Goal: Task Accomplishment & Management: Complete application form

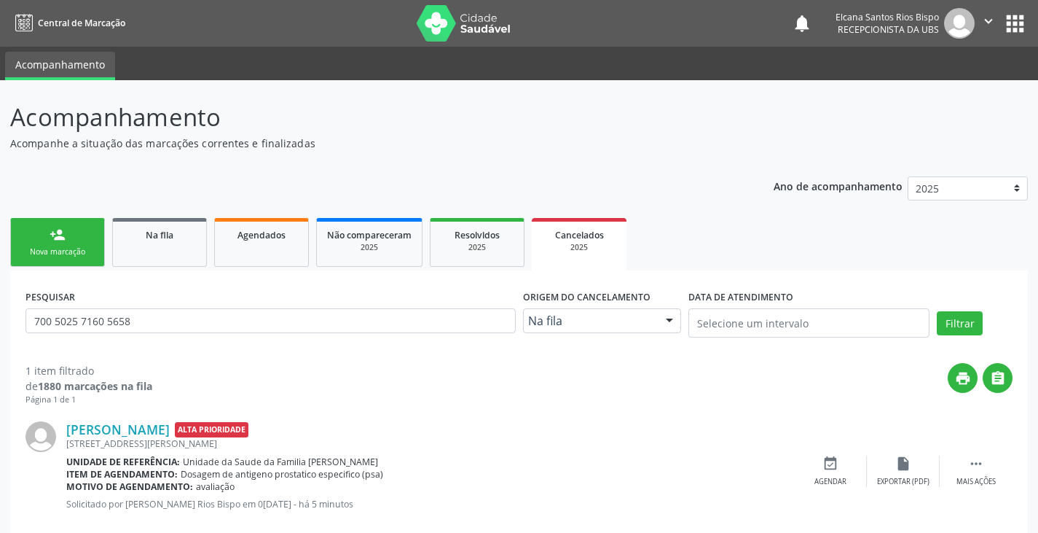
click at [58, 278] on div "PESQUISAR 700 5025 7160 5658 Origem do cancelamento Na fila Na fila Agendados N…" at bounding box center [519, 410] width 1018 height 281
click at [57, 248] on div "Nova marcação" at bounding box center [57, 251] width 73 height 11
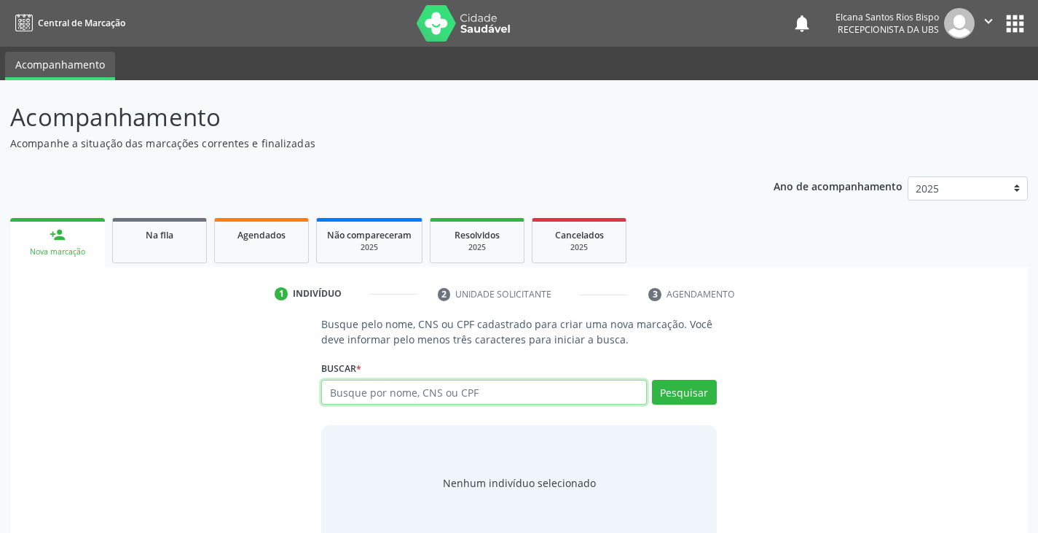
click at [448, 385] on input "text" at bounding box center [483, 392] width 325 height 25
type input "706508321105997"
click at [679, 395] on button "Pesquisar" at bounding box center [684, 392] width 65 height 25
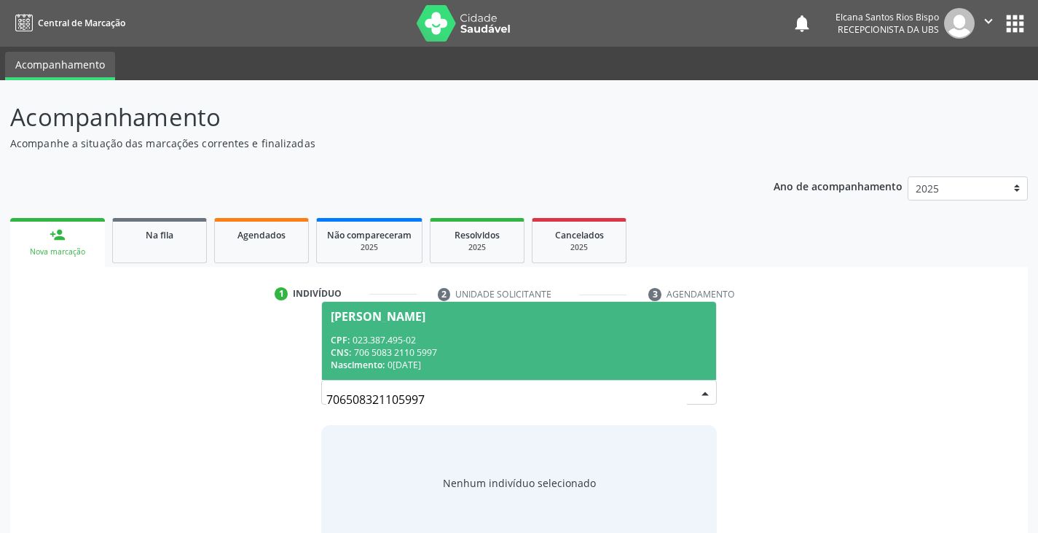
click at [412, 342] on div "CPF: 023.387.495-02" at bounding box center [519, 340] width 376 height 12
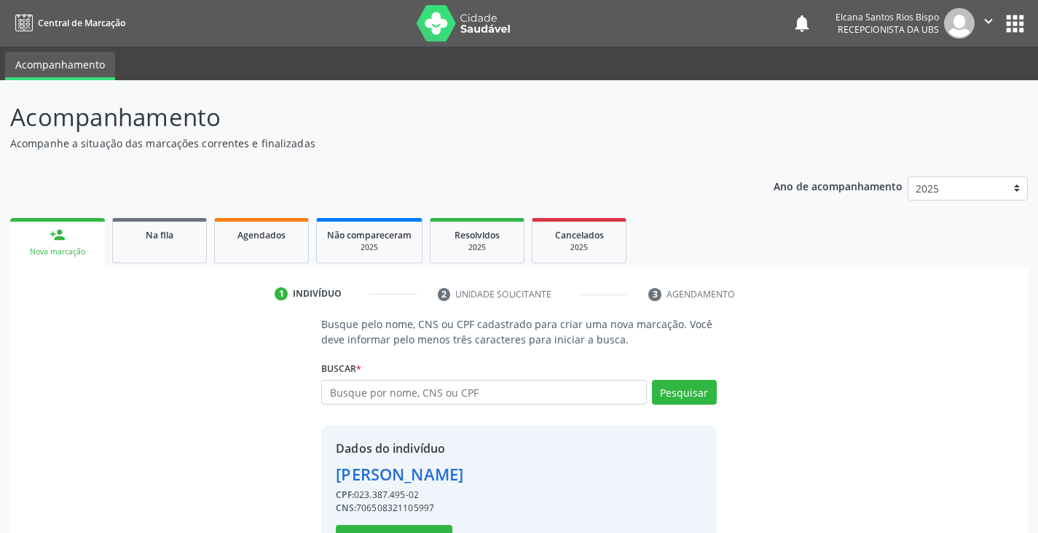
scroll to position [52, 0]
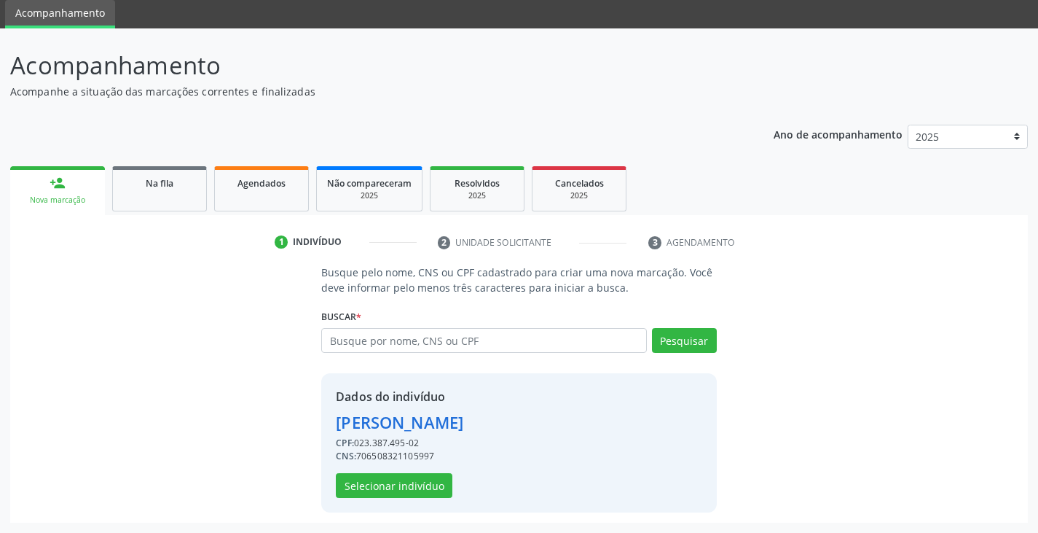
click at [427, 498] on div "Dados do indivíduo [PERSON_NAME] CPF: 023.387.495-02 CNS: 706508321105997 Selec…" at bounding box center [518, 442] width 395 height 139
click at [436, 481] on button "Selecionar indivíduo" at bounding box center [394, 485] width 117 height 25
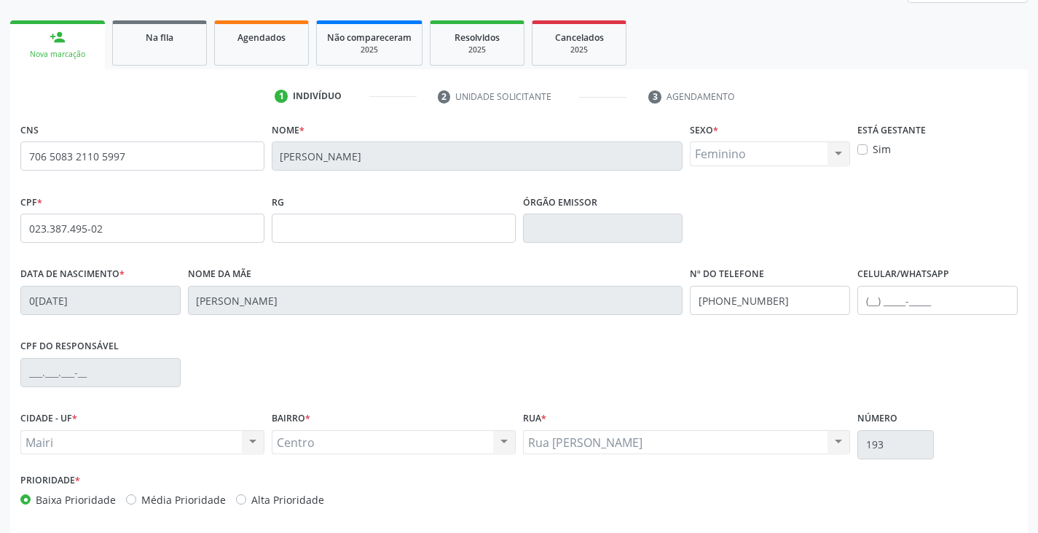
scroll to position [257, 0]
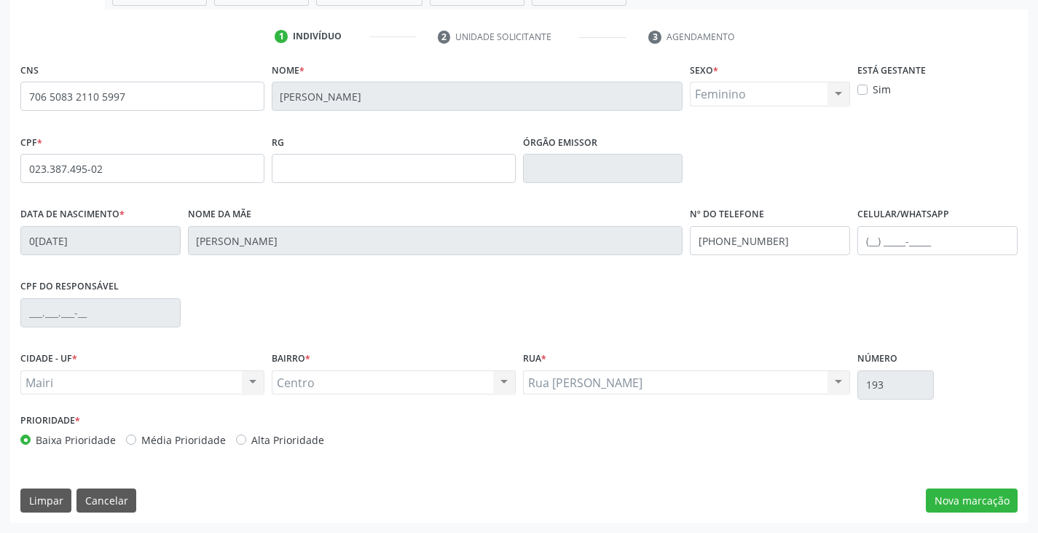
click at [305, 442] on label "Alta Prioridade" at bounding box center [287, 439] width 73 height 15
click at [281, 441] on label "Alta Prioridade" at bounding box center [287, 439] width 73 height 15
click at [246, 441] on input "Alta Prioridade" at bounding box center [241, 438] width 10 height 13
radio input "true"
click at [963, 504] on button "Nova marcação" at bounding box center [972, 500] width 92 height 25
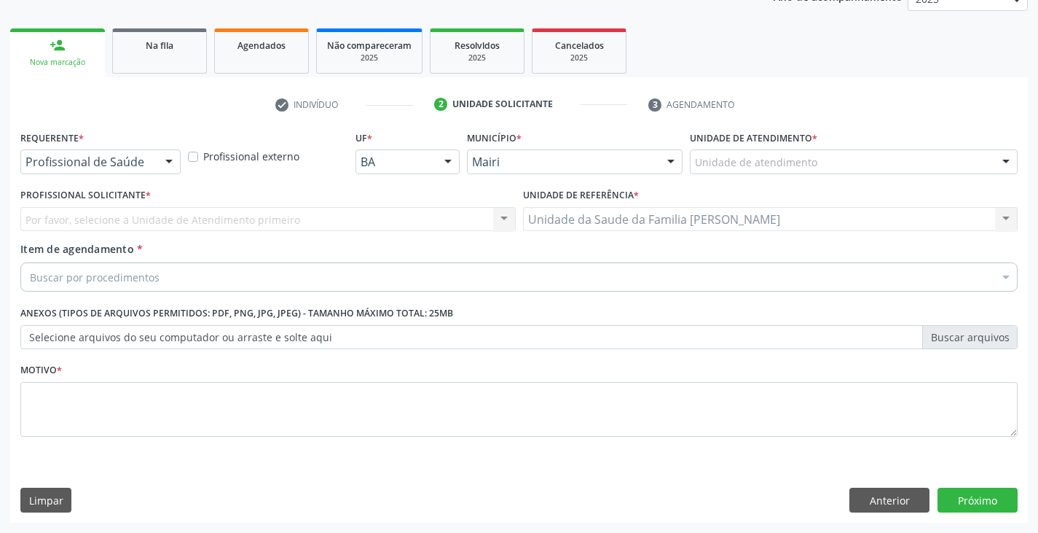
scroll to position [189, 0]
type input "mari"
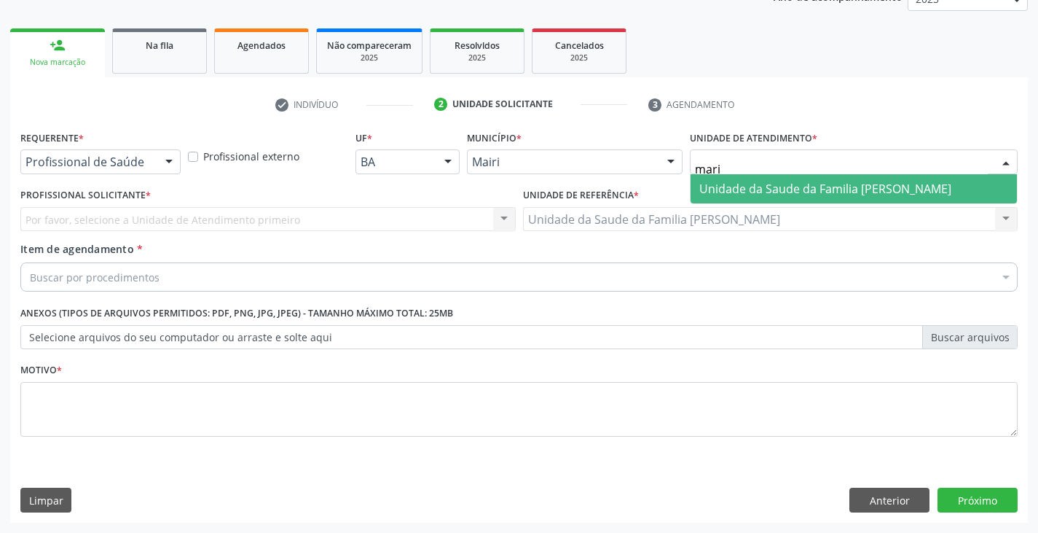
click at [756, 187] on span "Unidade da Saude da Familia [PERSON_NAME]" at bounding box center [825, 189] width 252 height 16
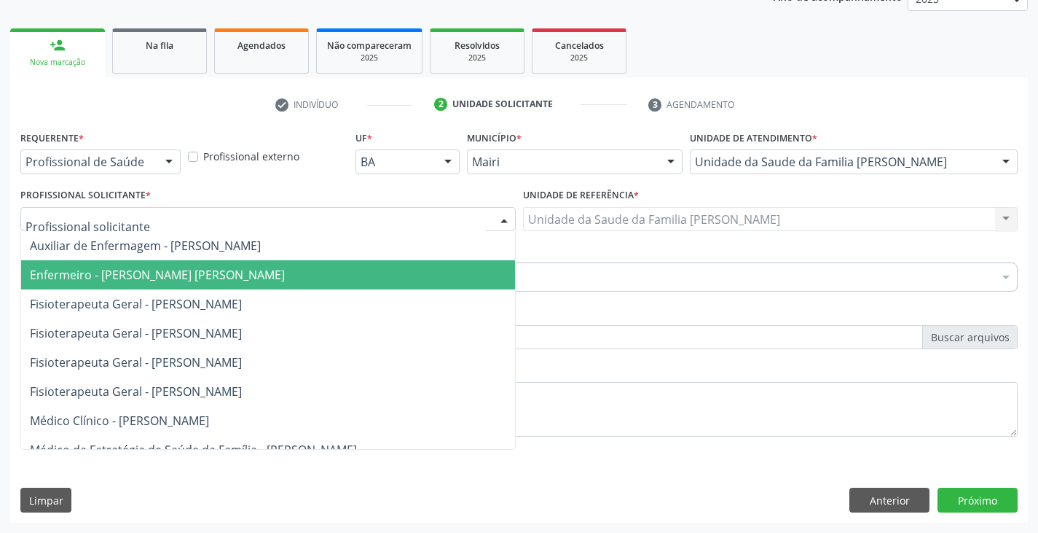
click at [63, 269] on span "Enfermeiro - [PERSON_NAME] [PERSON_NAME]" at bounding box center [157, 275] width 255 height 16
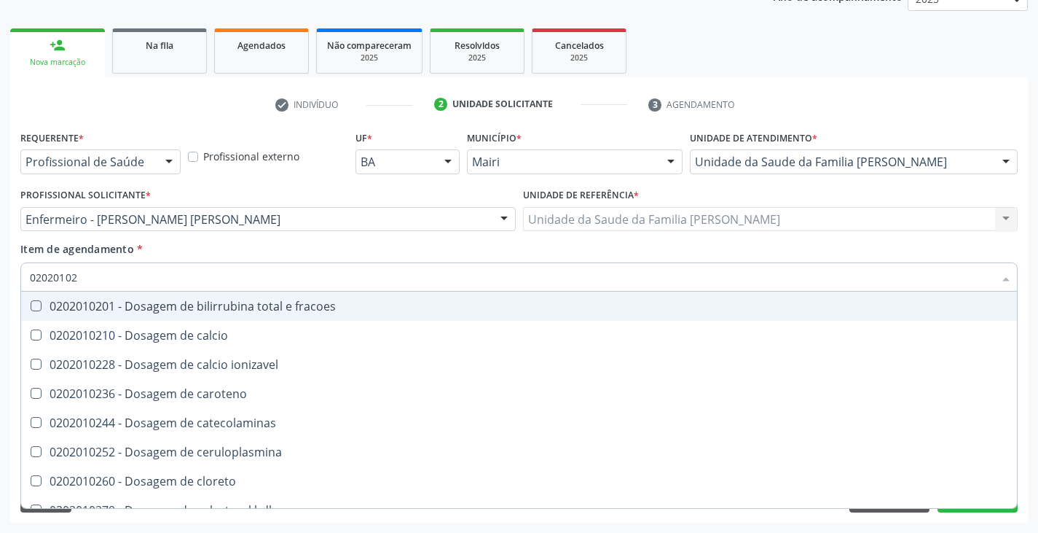
type input "020201029"
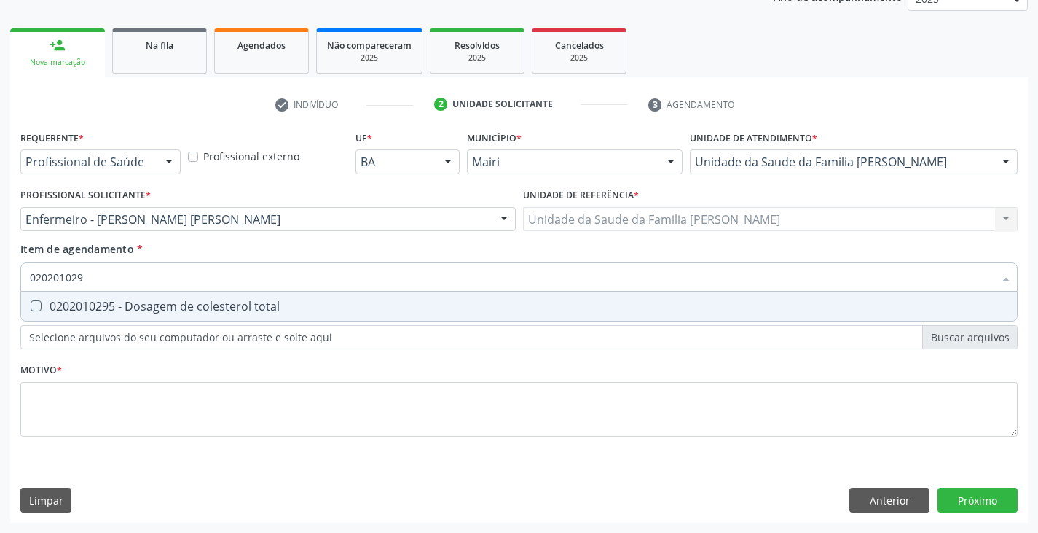
click at [95, 302] on div "0202010295 - Dosagem de colesterol total" at bounding box center [519, 306] width 979 height 12
checkbox total "true"
type input "02020102"
checkbox total "false"
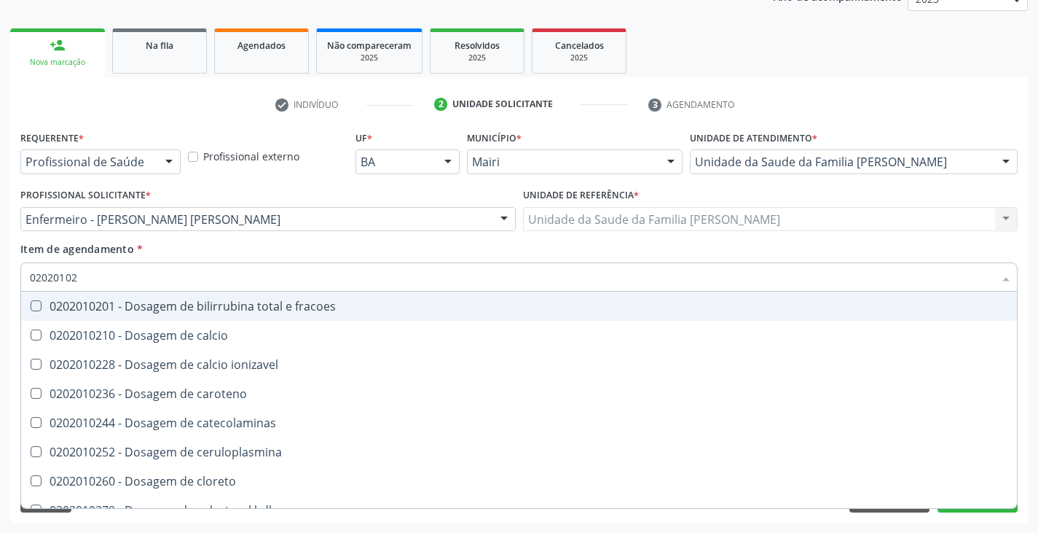
type input "0202010"
checkbox total "false"
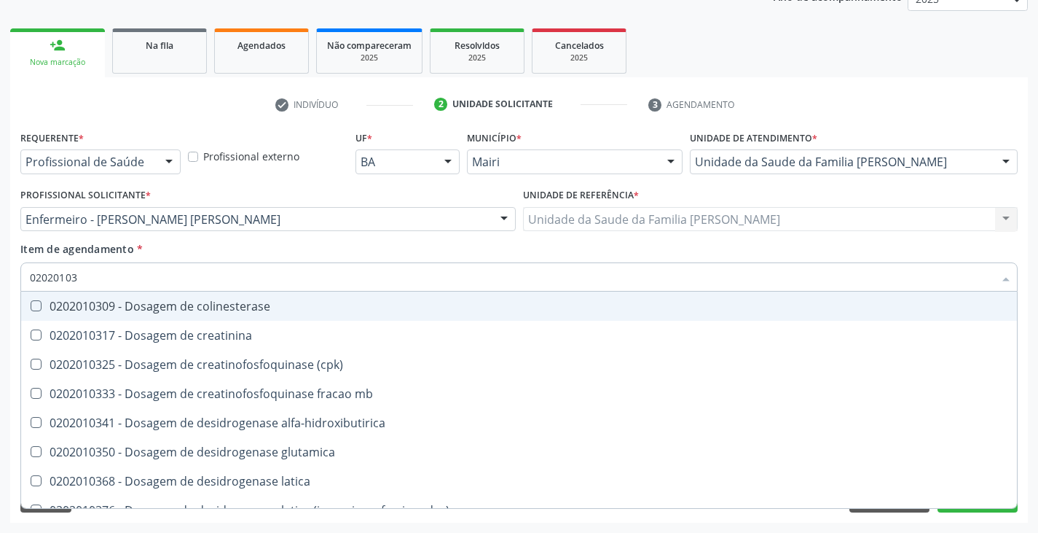
type input "020201031"
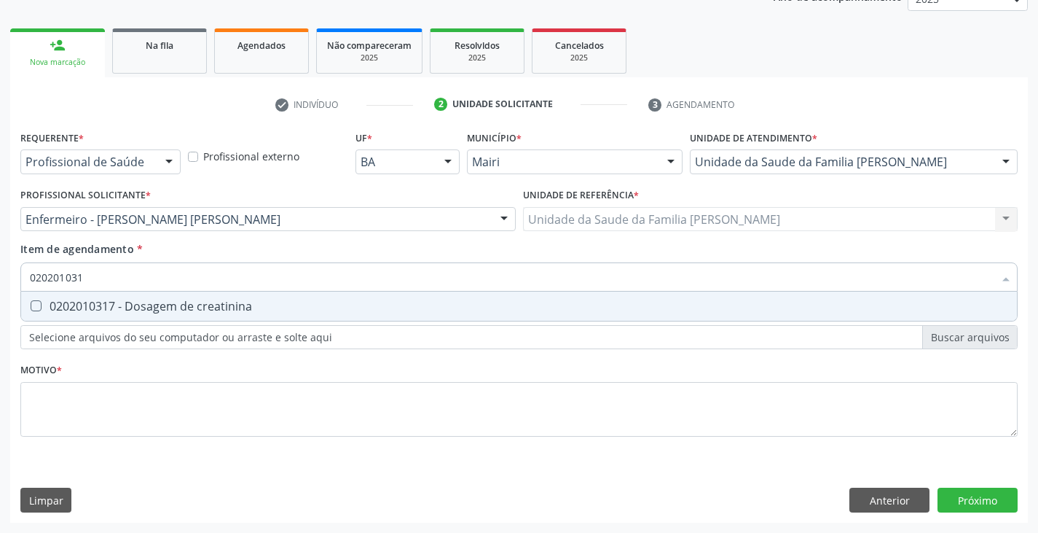
click at [95, 302] on div "0202010317 - Dosagem de creatinina" at bounding box center [519, 306] width 979 height 12
checkbox creatinina "true"
type input "02020103"
checkbox creatinina "false"
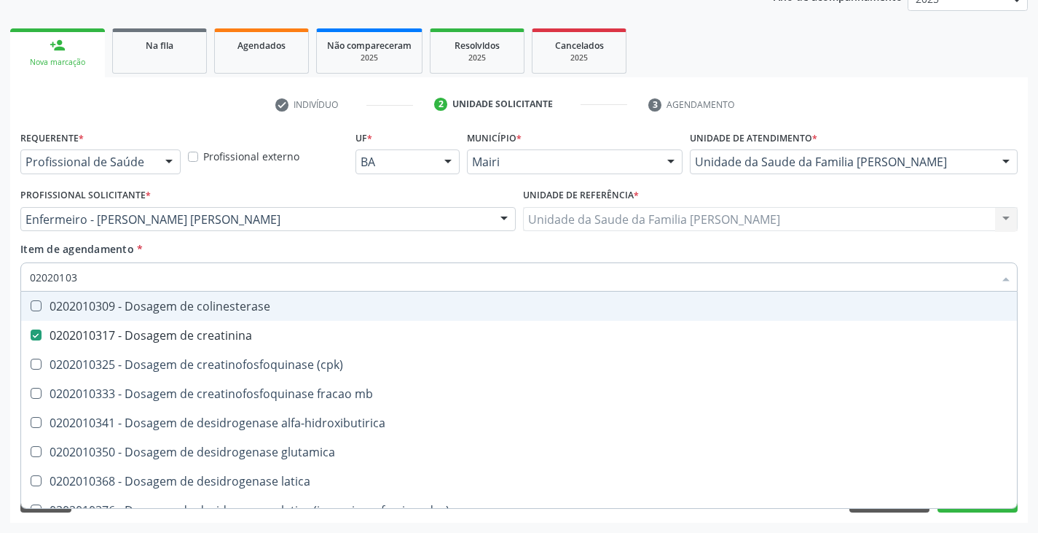
type input "0202010"
checkbox creatinina "false"
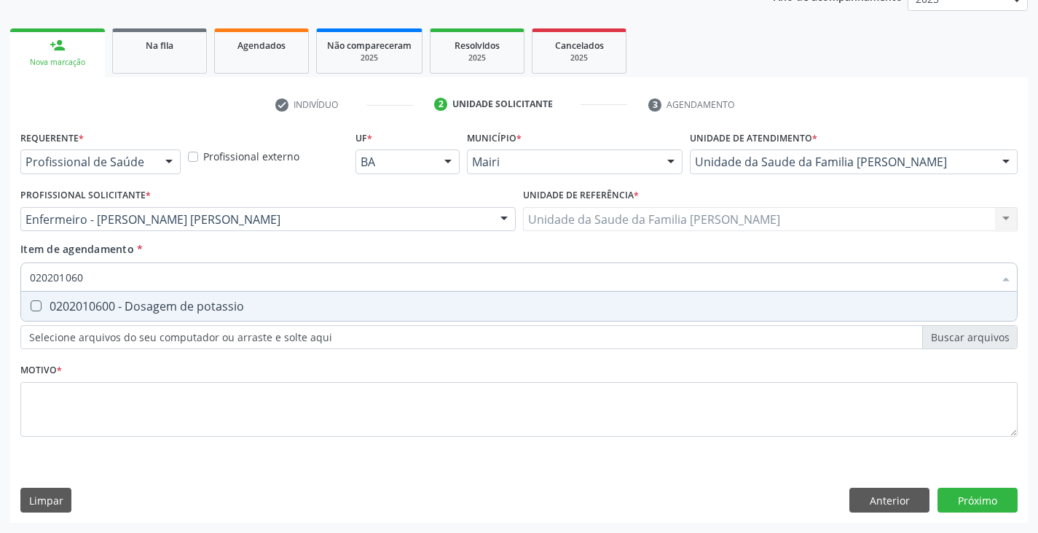
type input "0202010600"
click at [94, 302] on div "0202010600 - Dosagem de potassio" at bounding box center [519, 306] width 979 height 12
checkbox potassio "true"
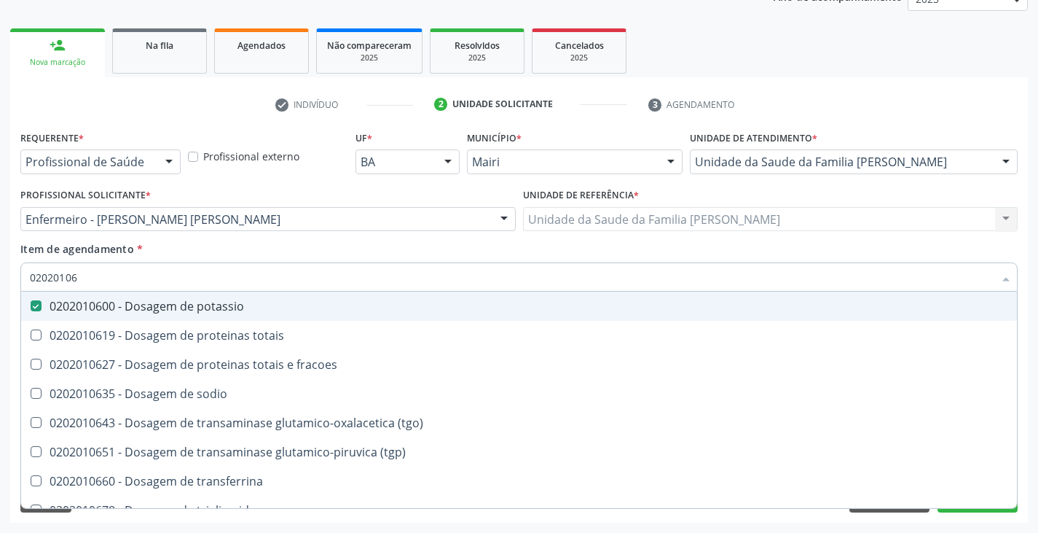
type input "0202010"
checkbox potassio "false"
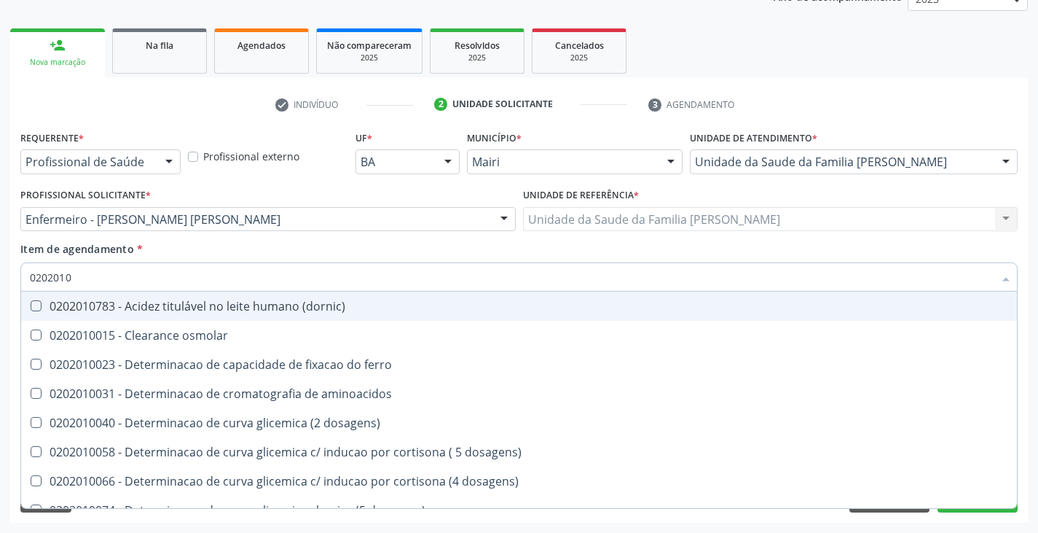
type input "020201"
checkbox total "false"
checkbox creatinina "false"
checkbox latica "true"
checkbox ferritina "true"
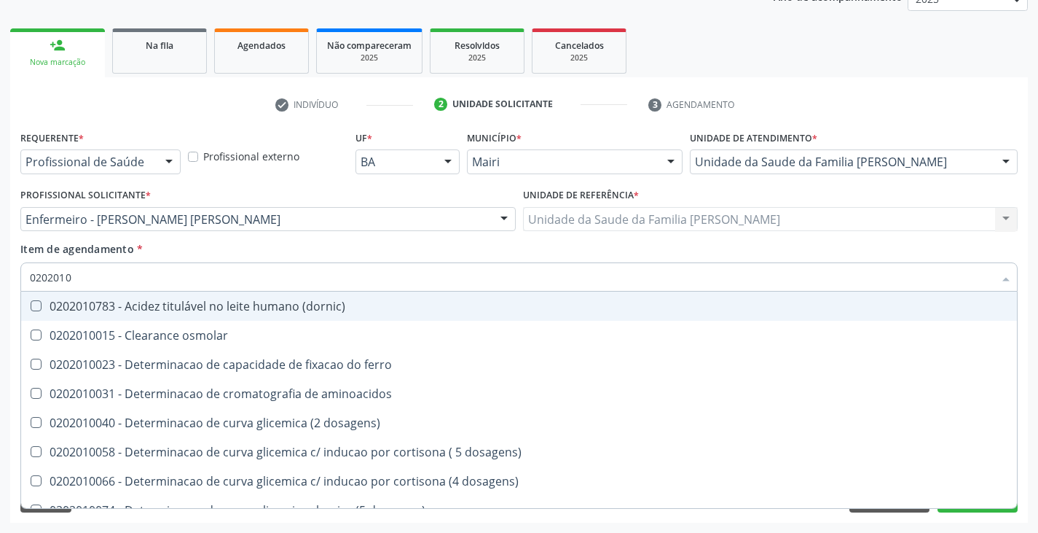
checkbox potassio "false"
checkbox ureia "true"
type input "02020"
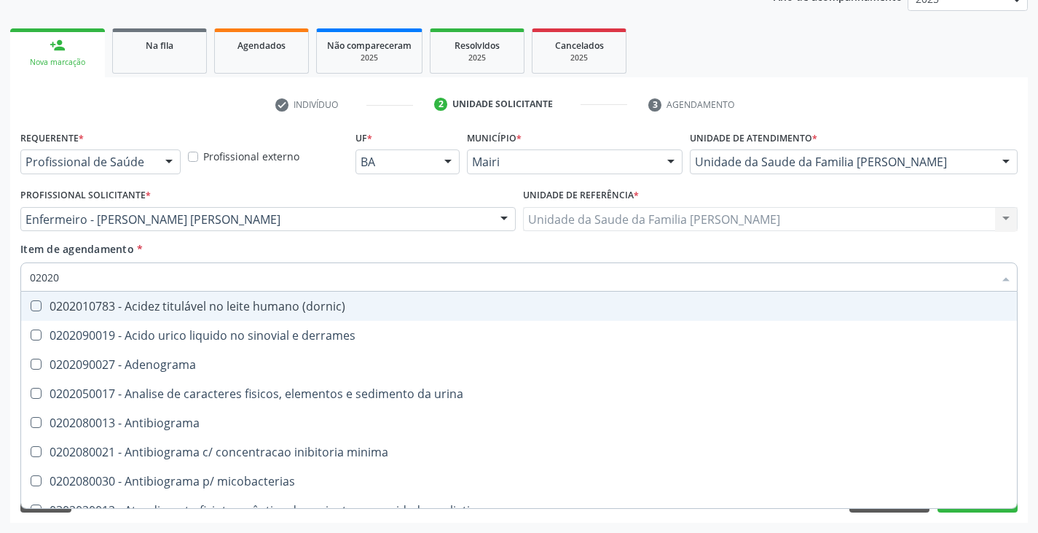
checkbox htlv-1 "false"
checkbox \(ch50\) "false"
checkbox d "false"
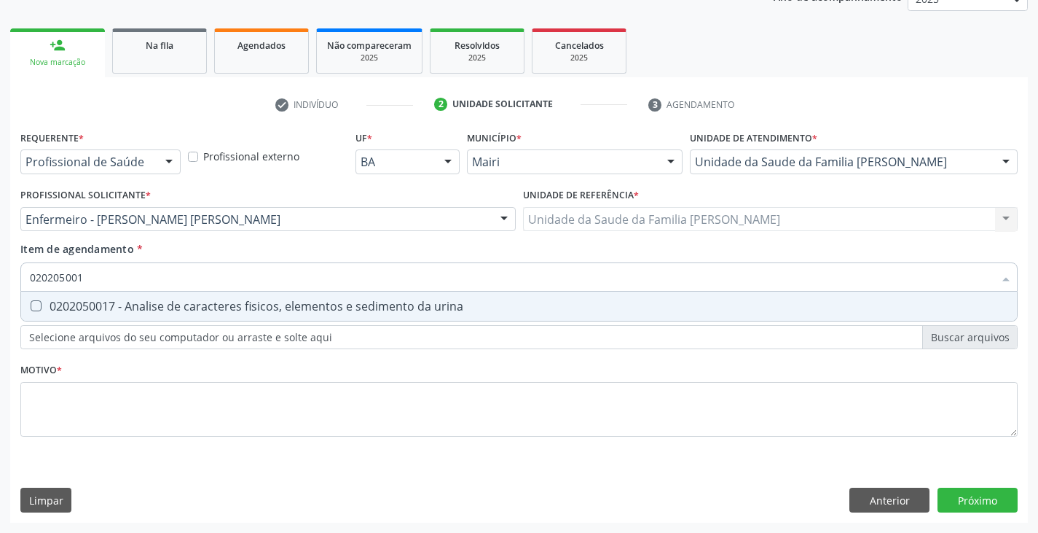
type input "0202050017"
click at [94, 302] on div "0202050017 - Analise de caracteres fisicos, elementos e sedimento da urina" at bounding box center [519, 306] width 979 height 12
checkbox urina "true"
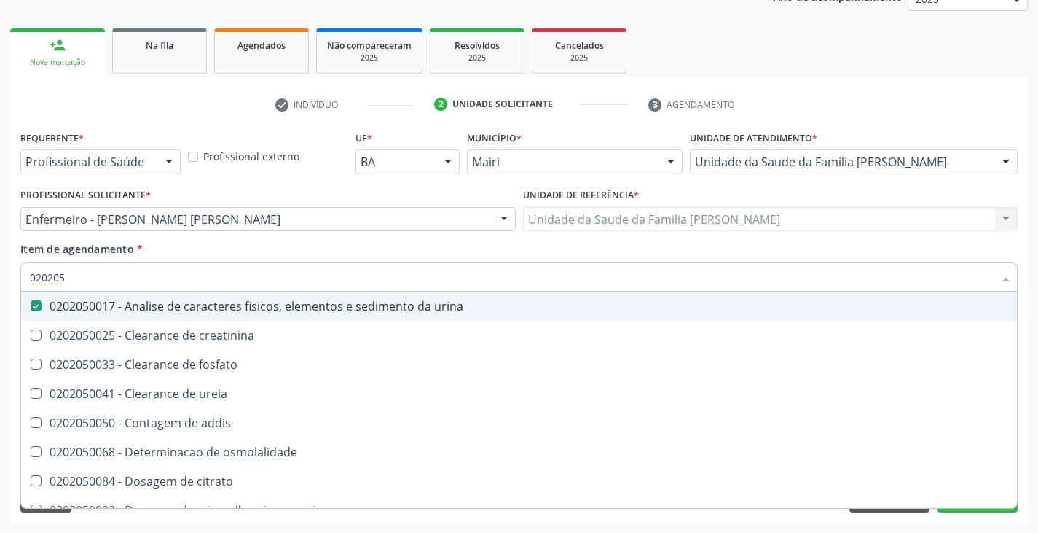
type input "02020"
checkbox urina "false"
checkbox ureia "true"
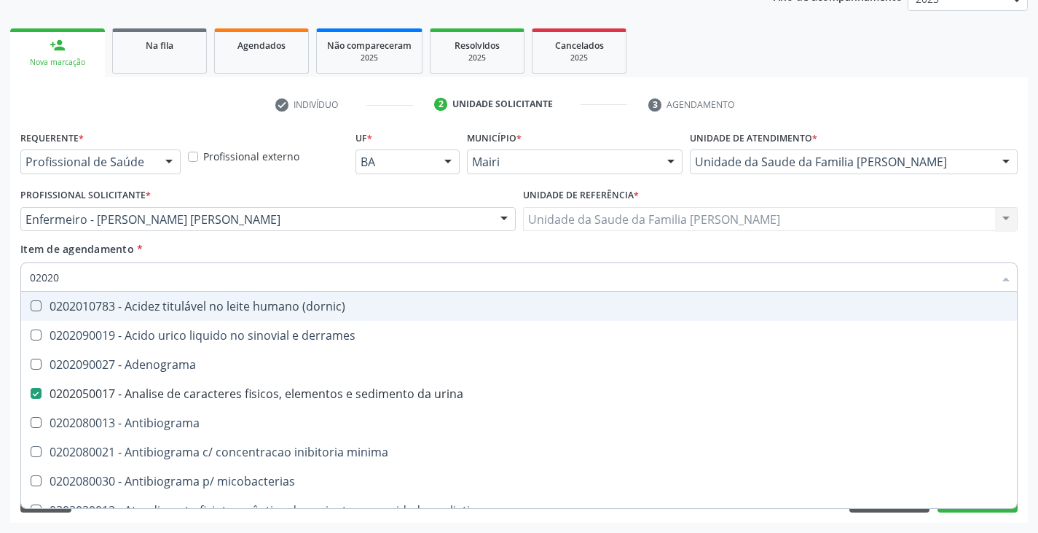
type input "020201"
checkbox urina "false"
checkbox htlv-1 "true"
checkbox \(ch50\) "true"
checkbox d "true"
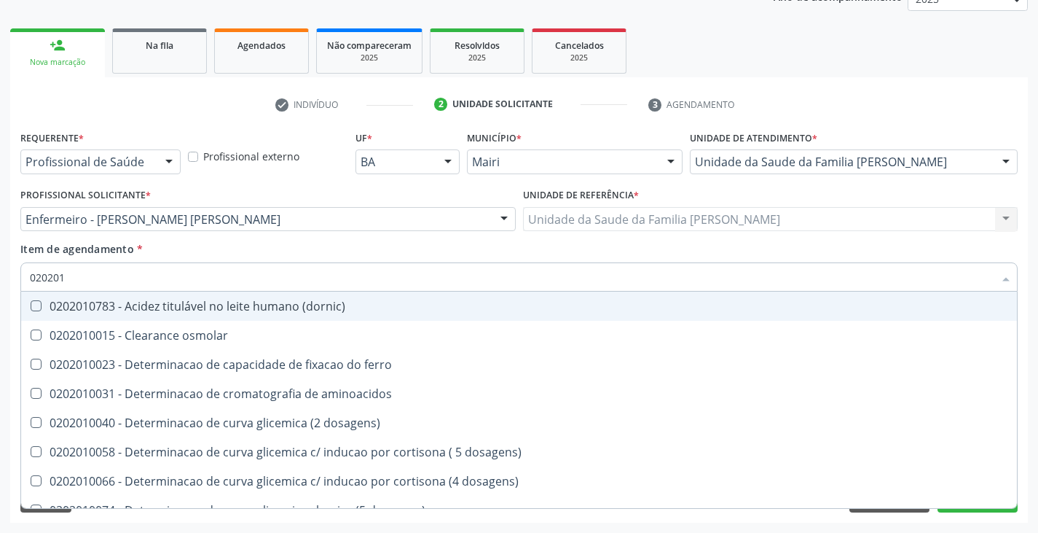
type input "0202010"
checkbox ionizavel "true"
checkbox catecolaminas "true"
checkbox total "false"
checkbox creatinina "false"
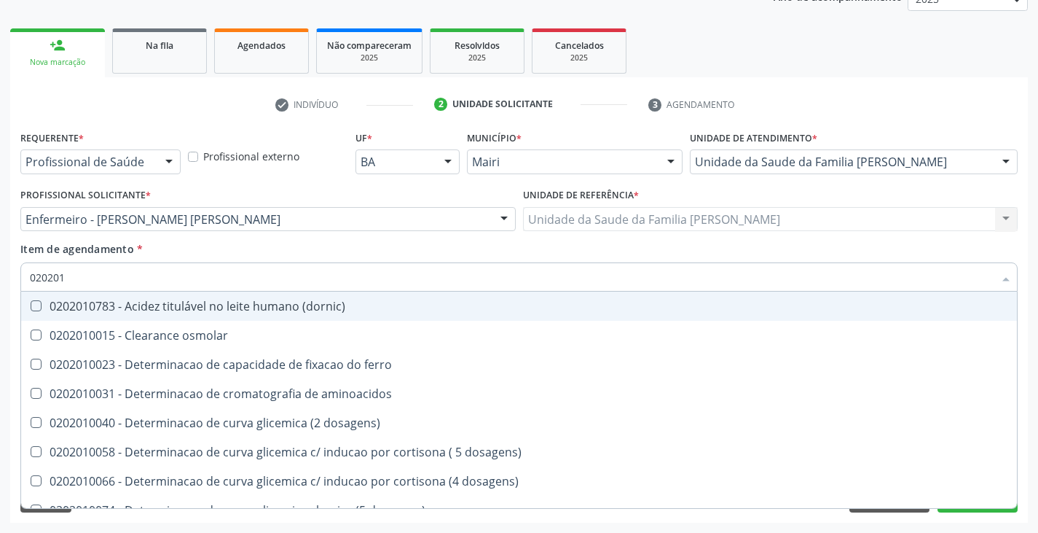
checkbox hidroxiprolina "true"
checkbox potassio "false"
type input "02020106"
checkbox \(dornic\) "true"
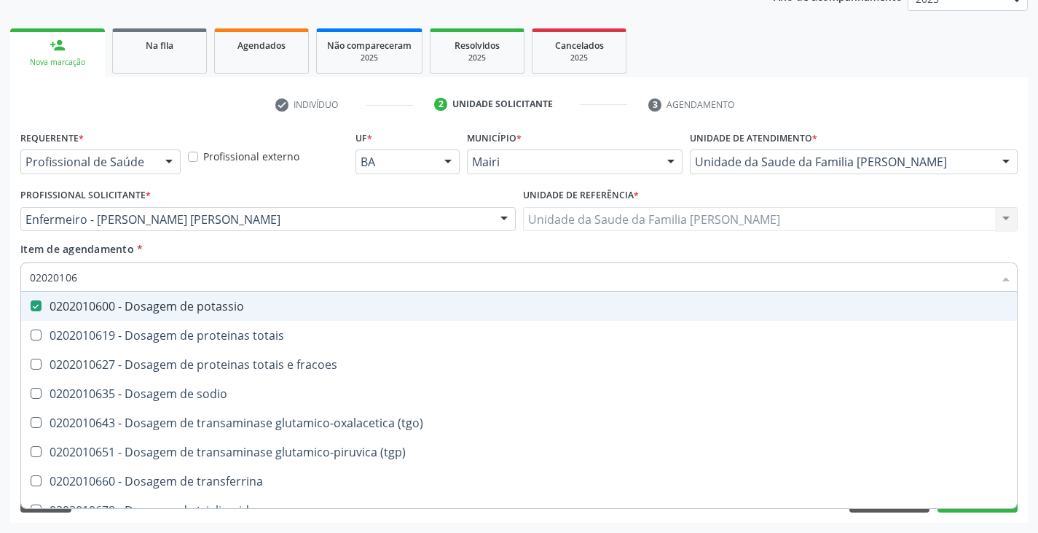
type input "020201067"
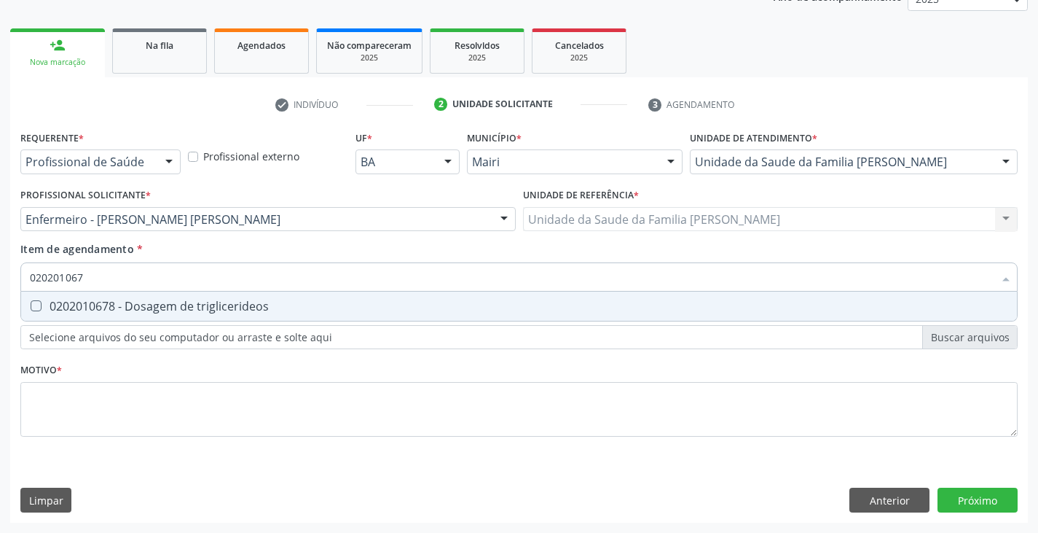
click at [94, 302] on div "0202010678 - Dosagem de triglicerideos" at bounding box center [519, 306] width 979 height 12
checkbox triglicerideos "true"
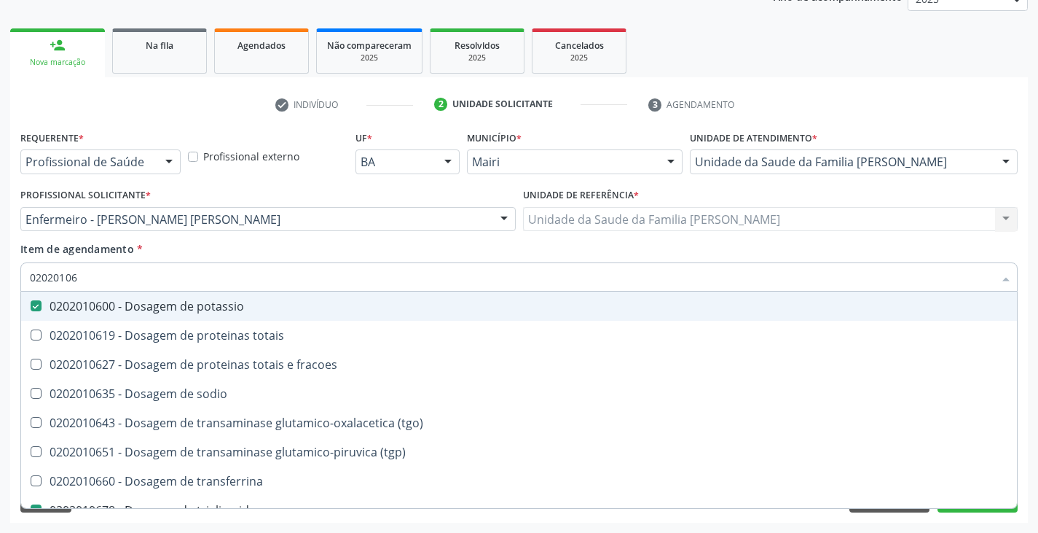
type input "0202010"
checkbox potassio "false"
checkbox triglicerideos "false"
type input "020201047"
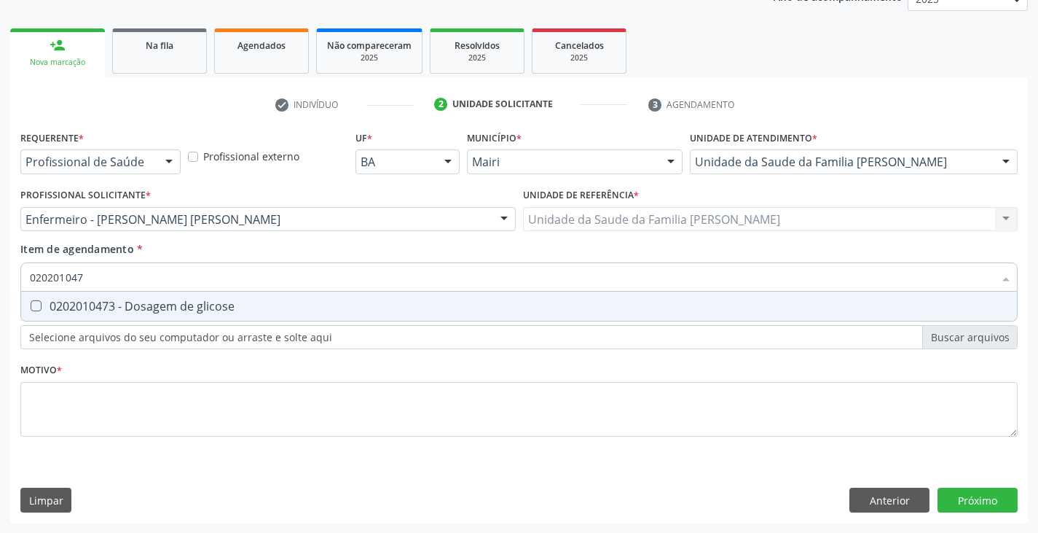
click at [93, 303] on div "0202010473 - Dosagem de glicose" at bounding box center [519, 306] width 979 height 12
checkbox glicose "true"
type input "02020104"
checkbox glicose "false"
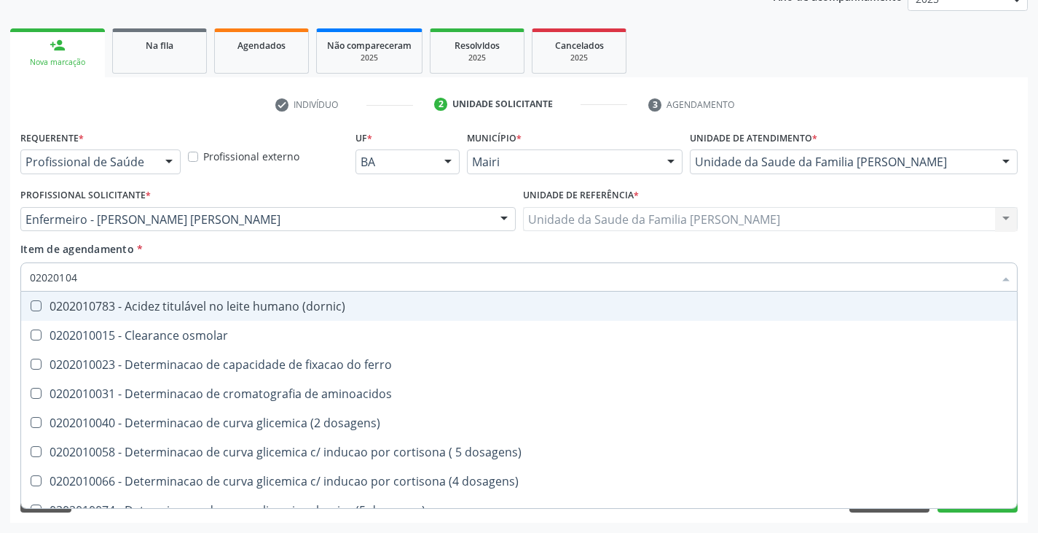
type input "0202010"
checkbox dosagens\) "false"
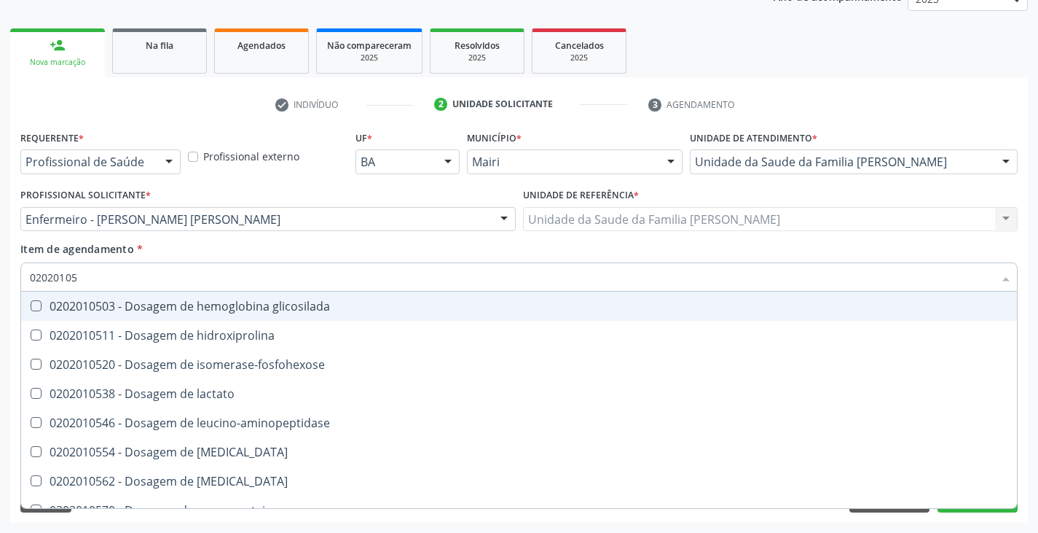
type input "020201050"
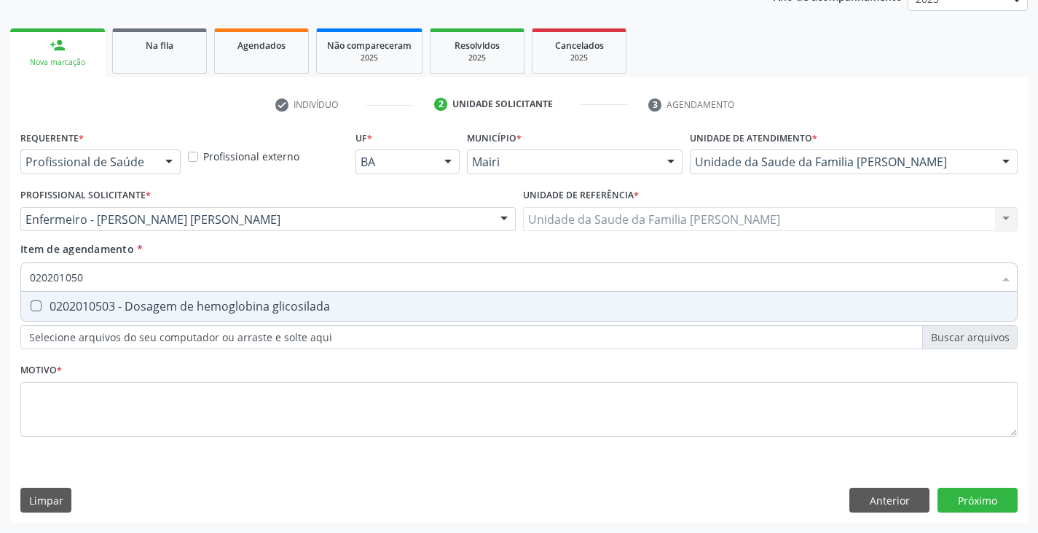
click at [93, 303] on div "0202010503 - Dosagem de hemoglobina glicosilada" at bounding box center [519, 306] width 979 height 12
checkbox glicosilada "true"
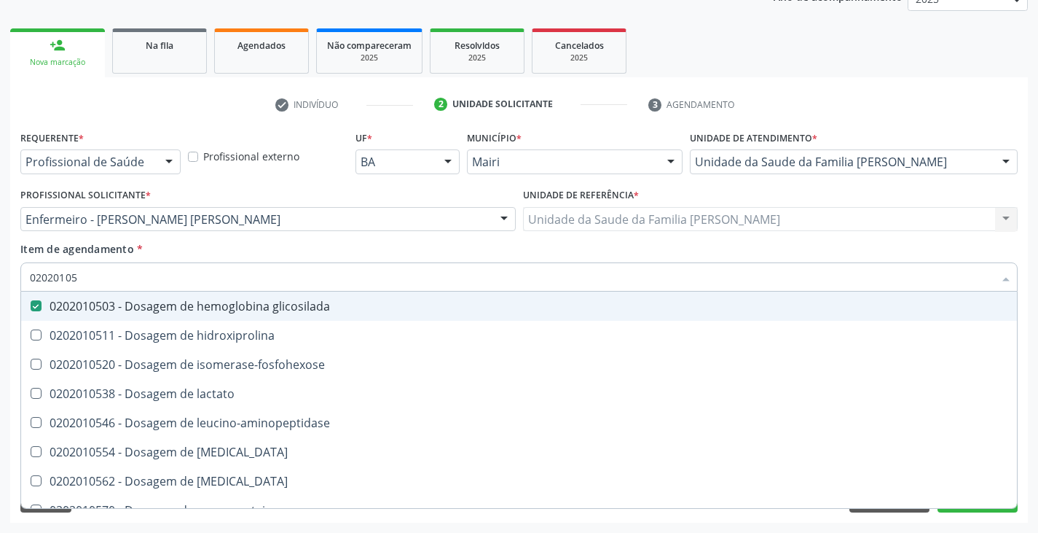
type input "0202010"
checkbox glicosilada "false"
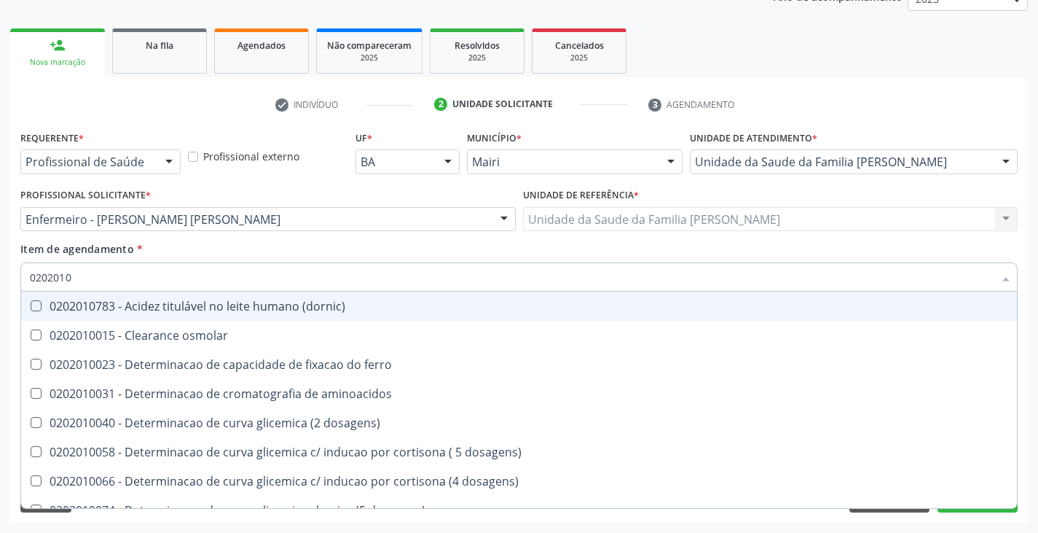
type input "02020102"
checkbox ivy "true"
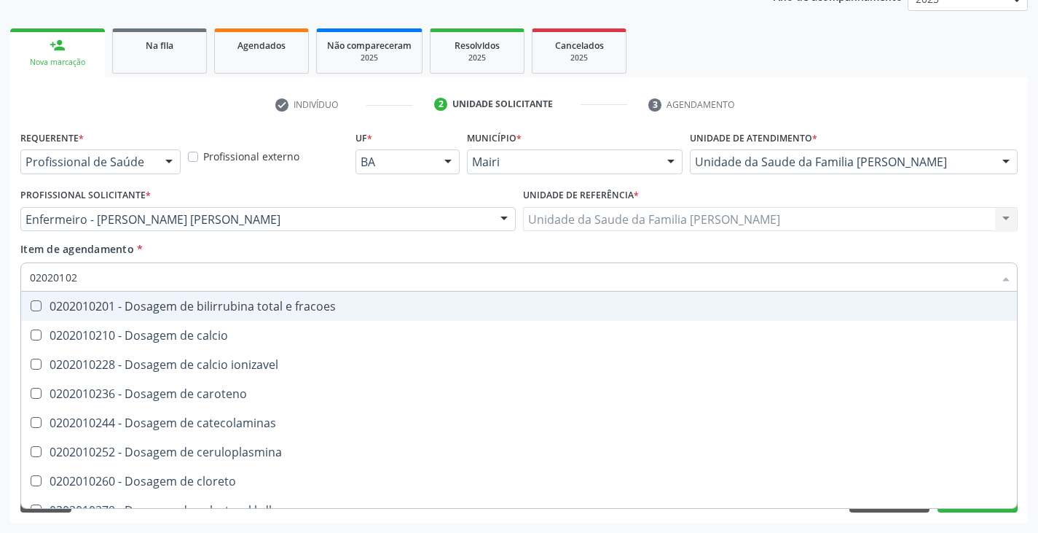
type input "020201028"
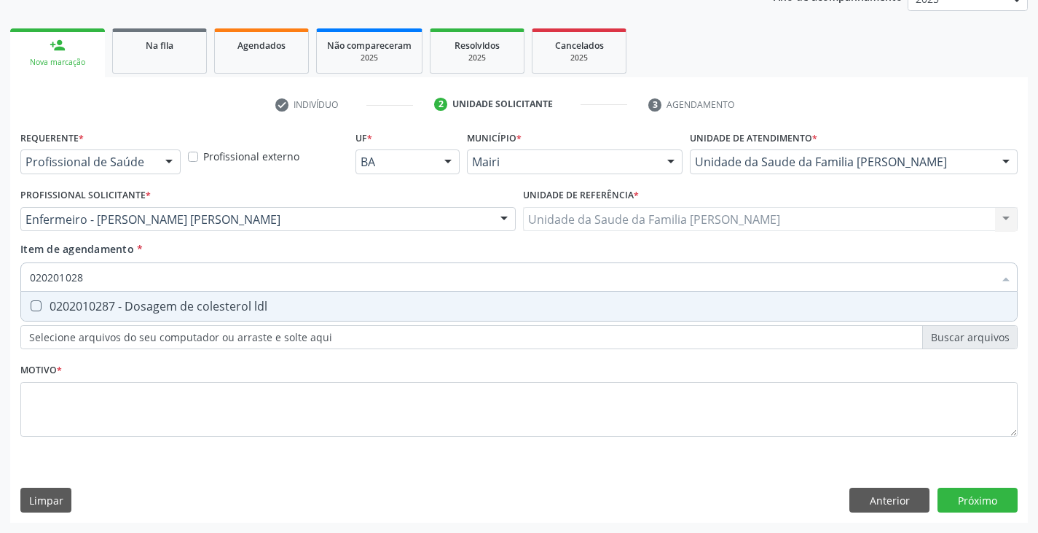
click at [55, 301] on div "0202010287 - Dosagem de colesterol ldl" at bounding box center [519, 306] width 979 height 12
checkbox ldl "true"
type input "02020102"
checkbox ldl "false"
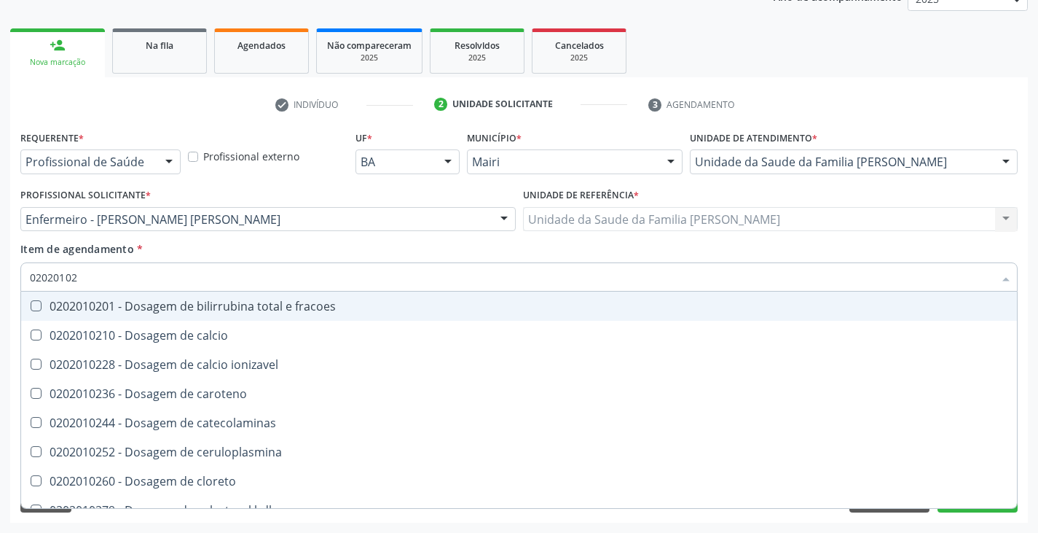
type input "0202010"
checkbox ldl "false"
checkbox total "false"
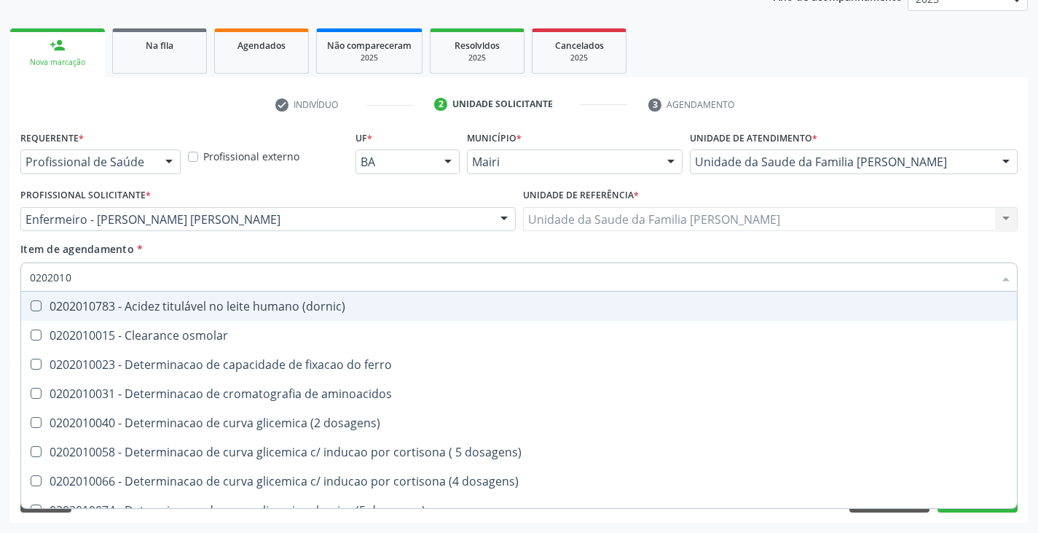
type input "020201"
checkbox ldl "false"
checkbox total "false"
checkbox creatinina "false"
checkbox glutamica "true"
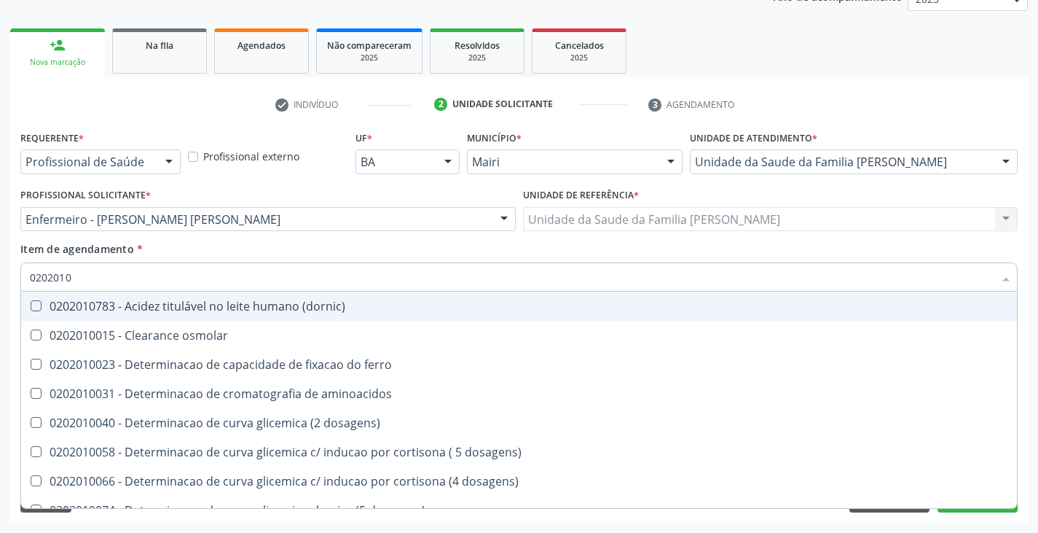
checkbox latica "true"
checkbox ferritina "true"
checkbox glicose "false"
checkbox glicosilada "false"
checkbox magnesio "true"
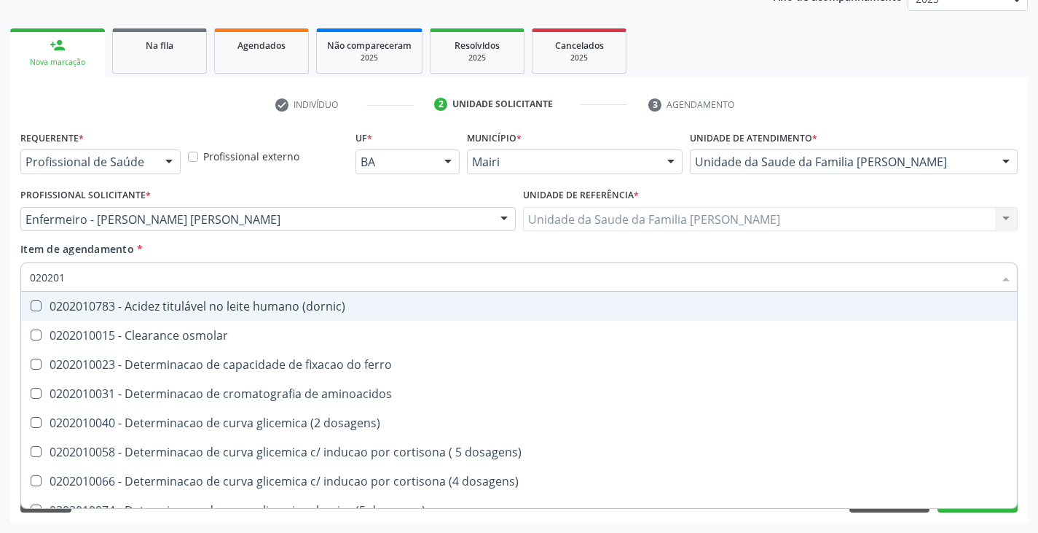
checkbox porfirinas "true"
checkbox potassio "false"
checkbox triglicerideos "false"
checkbox ureia "true"
type input "02020"
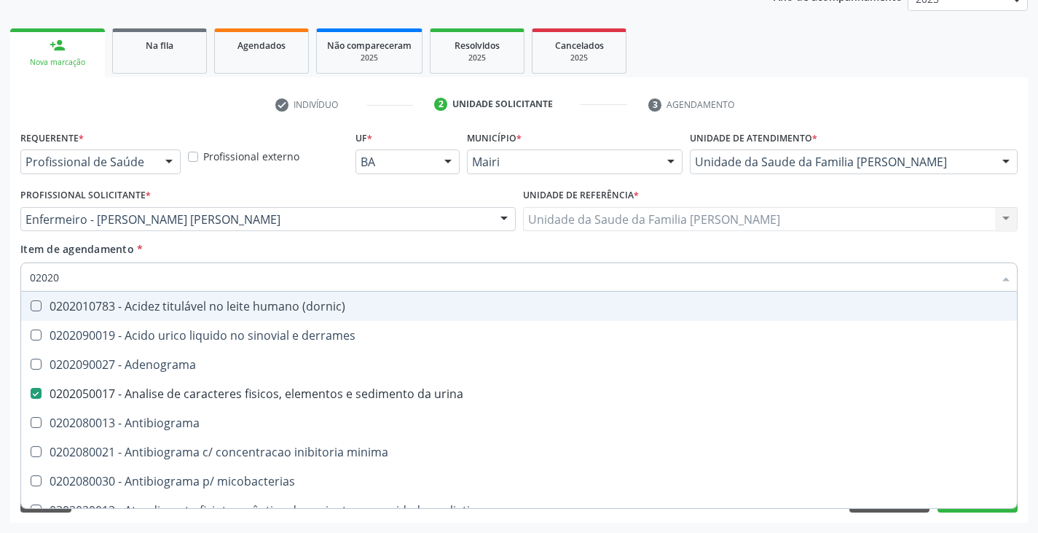
checkbox urina "true"
checkbox molecular "false"
checkbox htlv-1 "false"
checkbox \(ch50\) "false"
checkbox -duke "false"
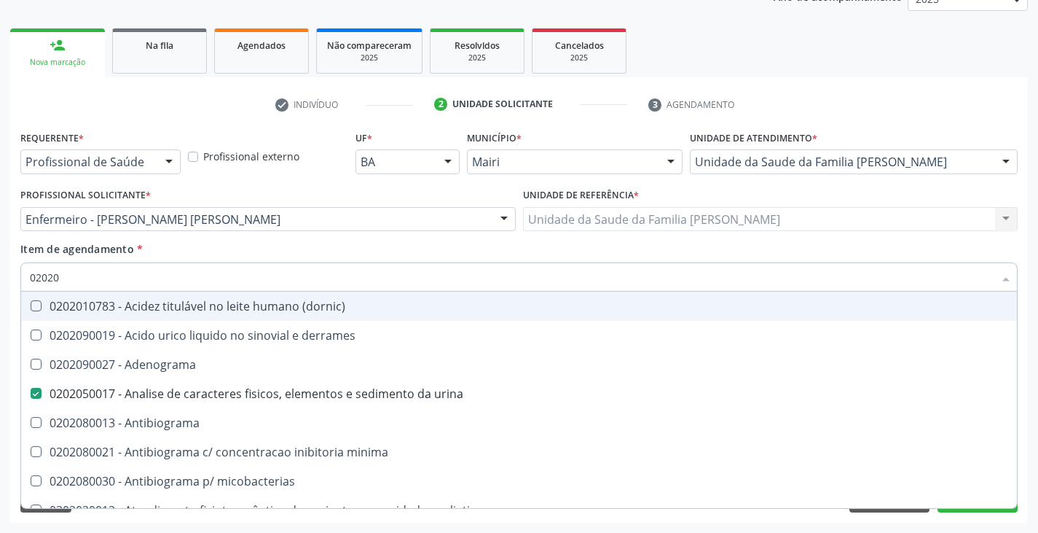
checkbox trombina "false"
checkbox d "false"
type input "020203"
checkbox urina "false"
checkbox ldl "false"
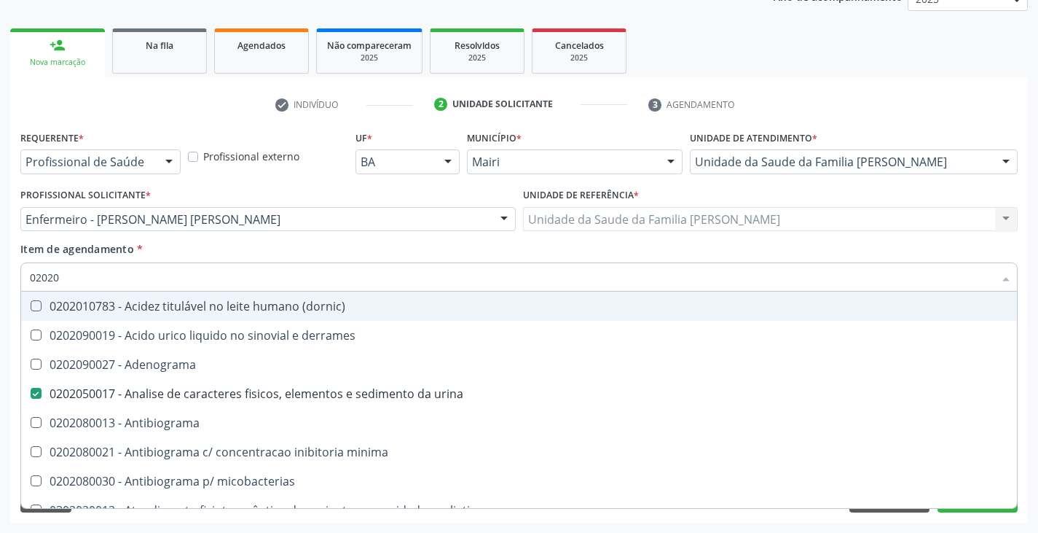
checkbox total "false"
checkbox creatinina "false"
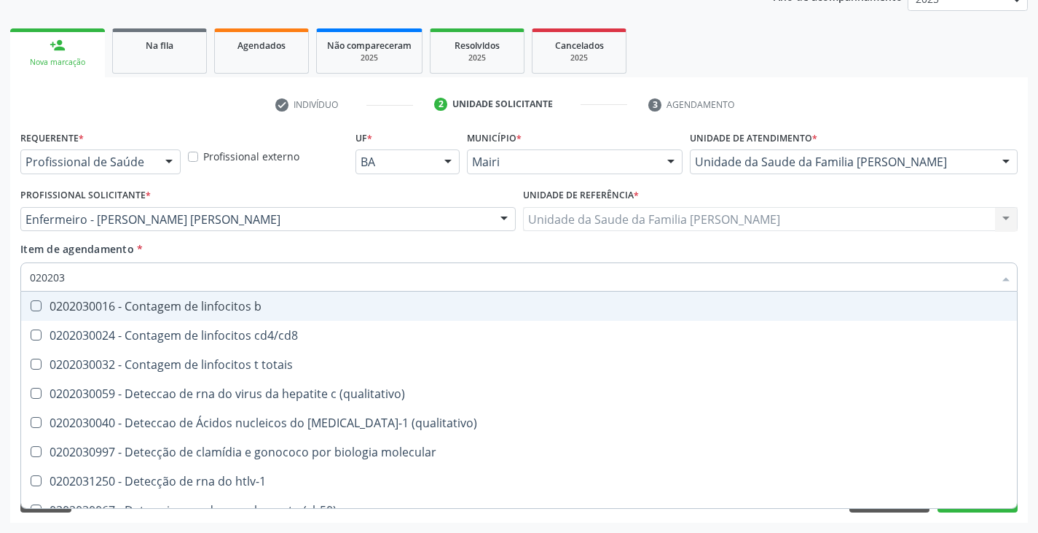
type input "0202038"
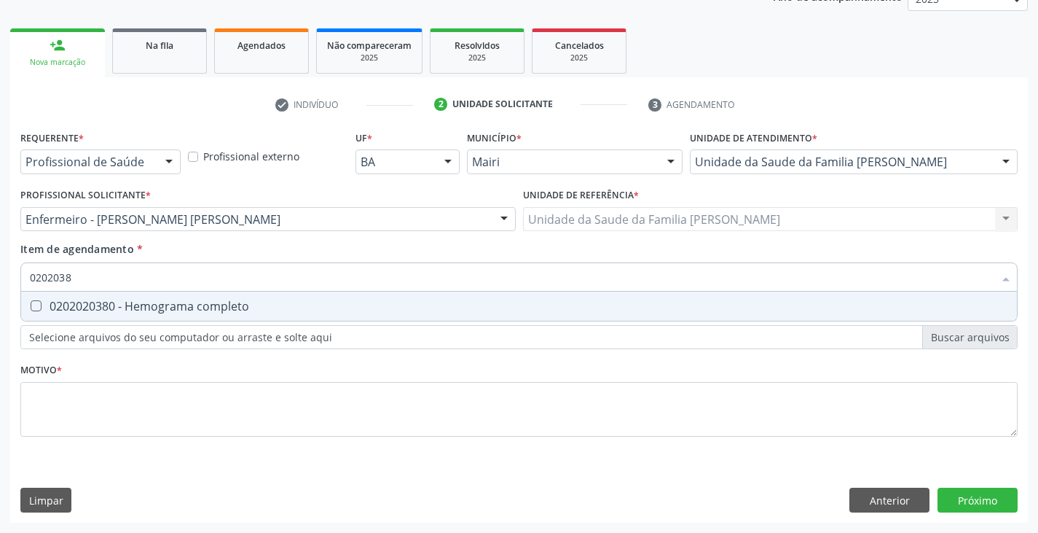
click at [44, 304] on div "0202020380 - Hemograma completo" at bounding box center [519, 306] width 979 height 12
checkbox completo "true"
type input "020203"
checkbox completo "false"
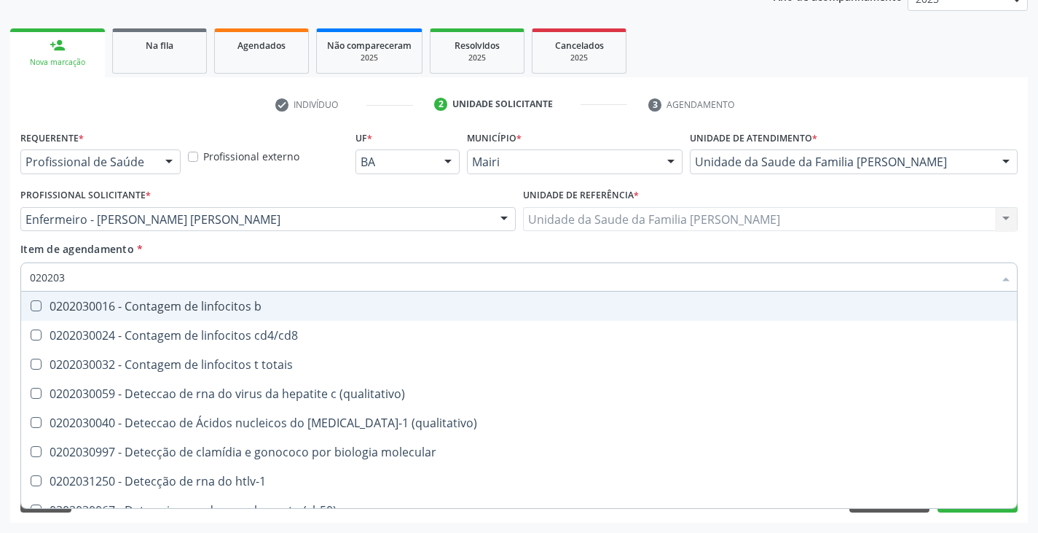
type input "02020"
checkbox \(qualitativo\) "true"
checkbox completo "false"
checkbox hiv-1 "true"
checkbox c "true"
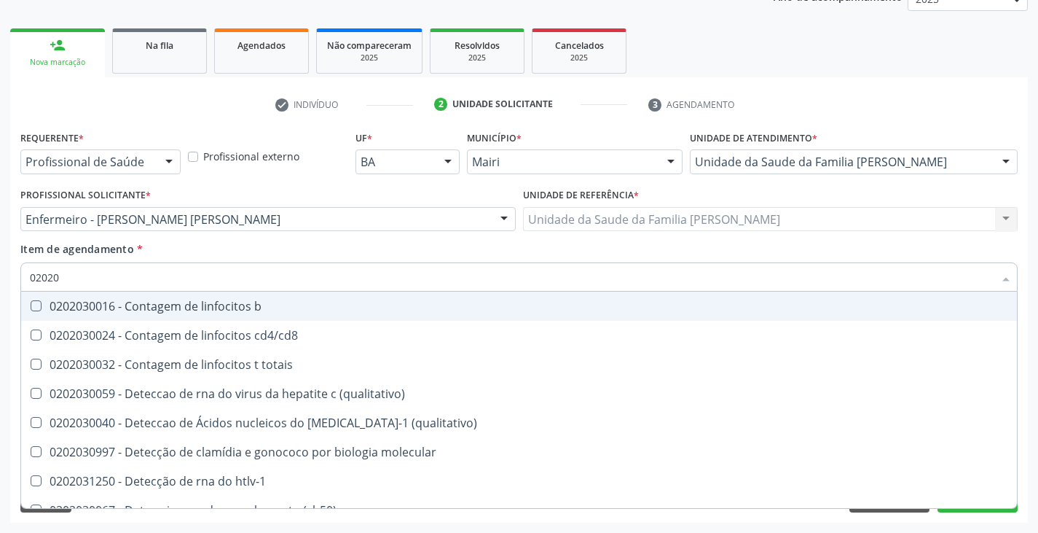
checkbox gestantes "true"
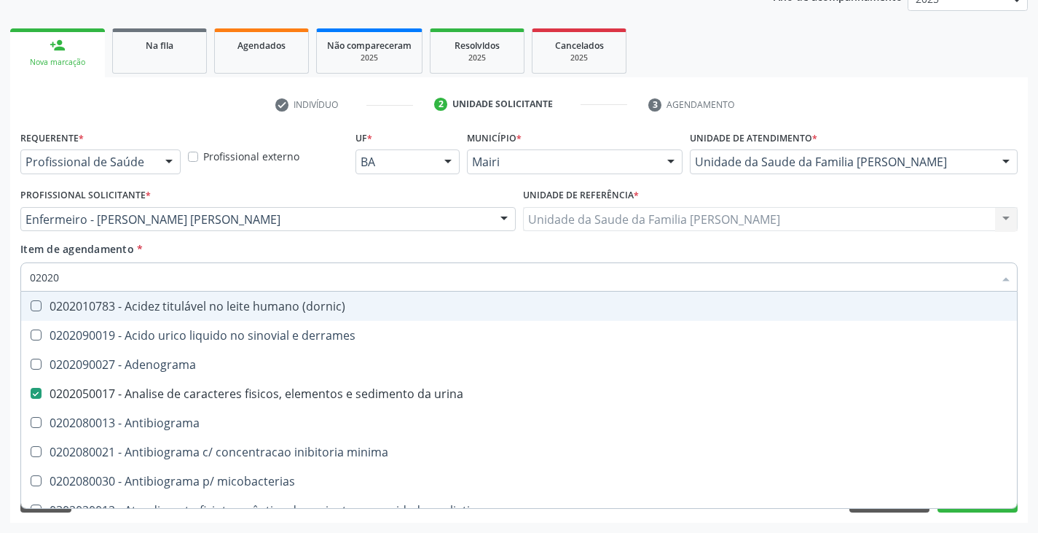
type input "020201"
checkbox urina "false"
checkbox molecular "true"
checkbox htlv-1 "true"
checkbox \(ch50\) "true"
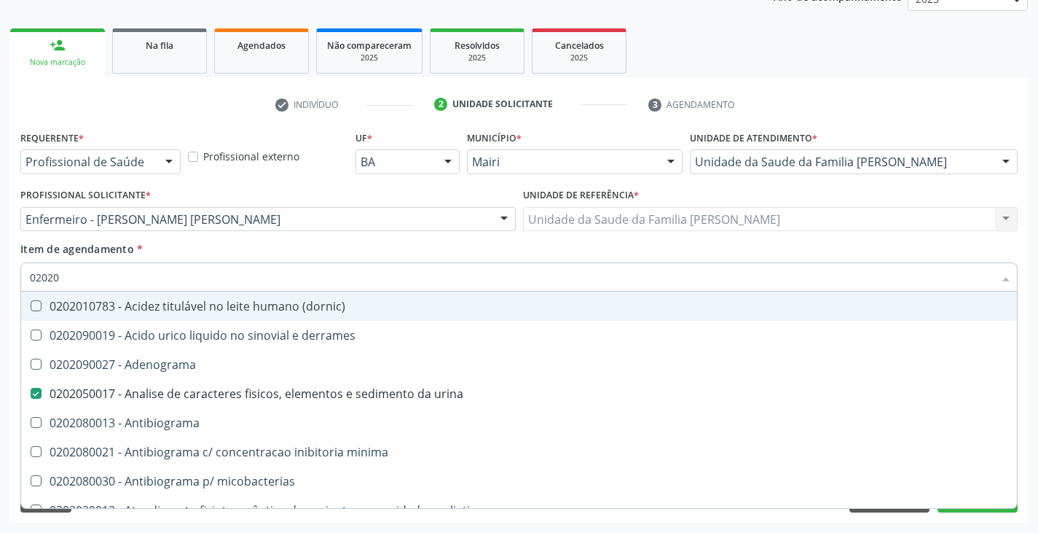
checkbox -duke "true"
checkbox trombina "true"
checkbox d "true"
checkbox mandelico "true"
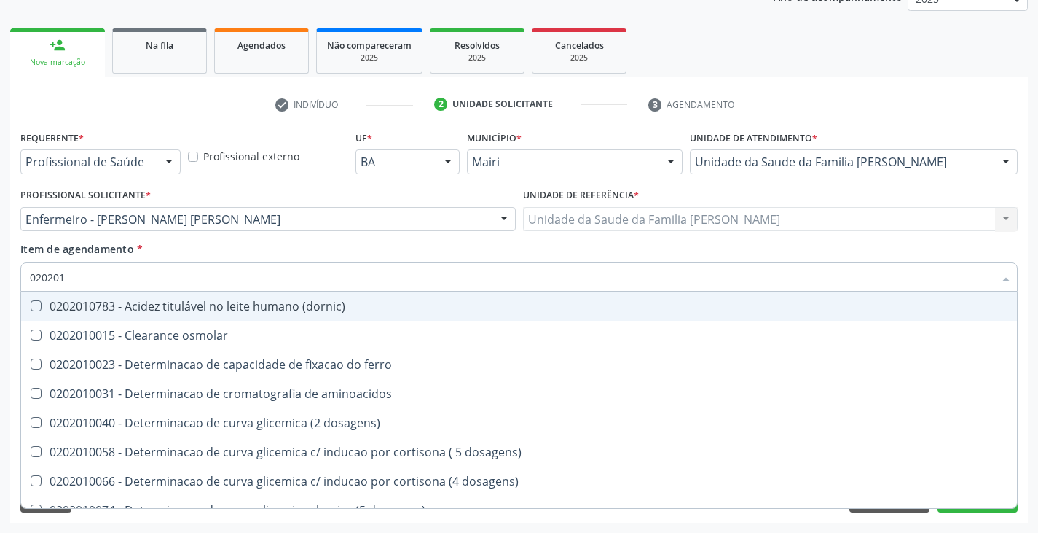
type input "0202010"
checkbox calcio "true"
checkbox ionizavel "true"
checkbox catecolaminas "true"
checkbox ldl "false"
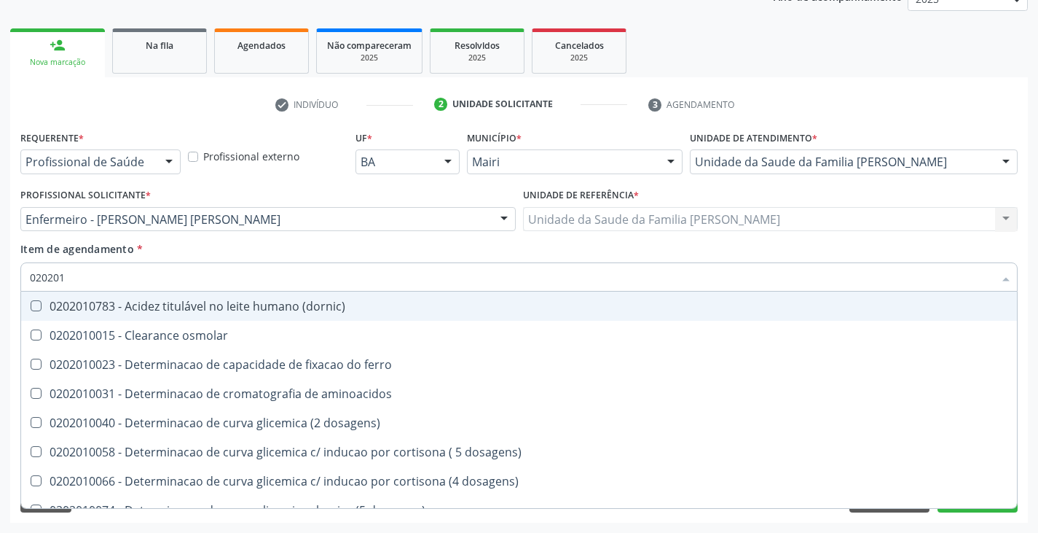
checkbox total "false"
checkbox creatinina "false"
checkbox ferritina "true"
checkbox total "true"
checkbox glicose "false"
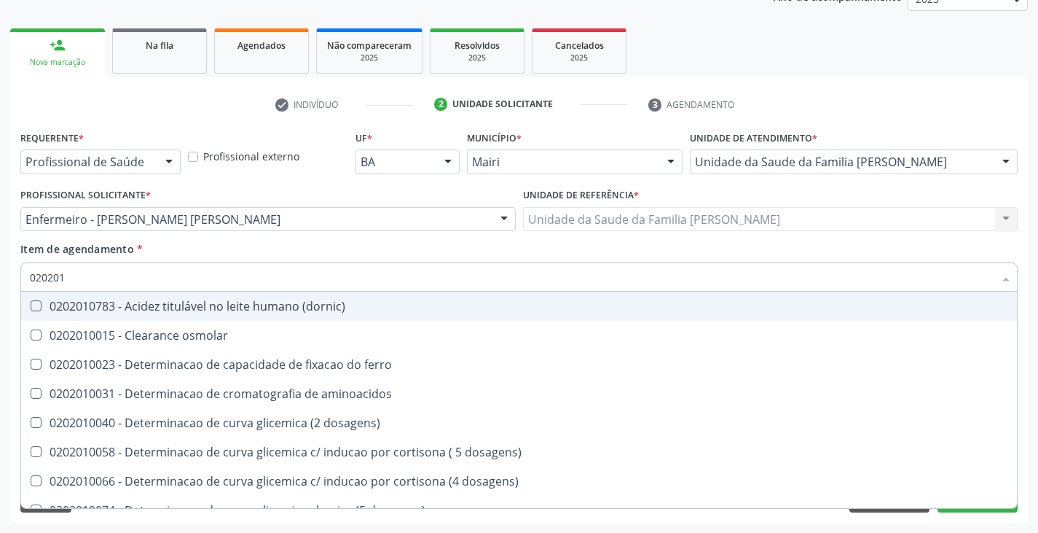
checkbox glicosilada "false"
checkbox hidroxiprolina "true"
checkbox piruvato "true"
checkbox potassio "false"
type input "02020103"
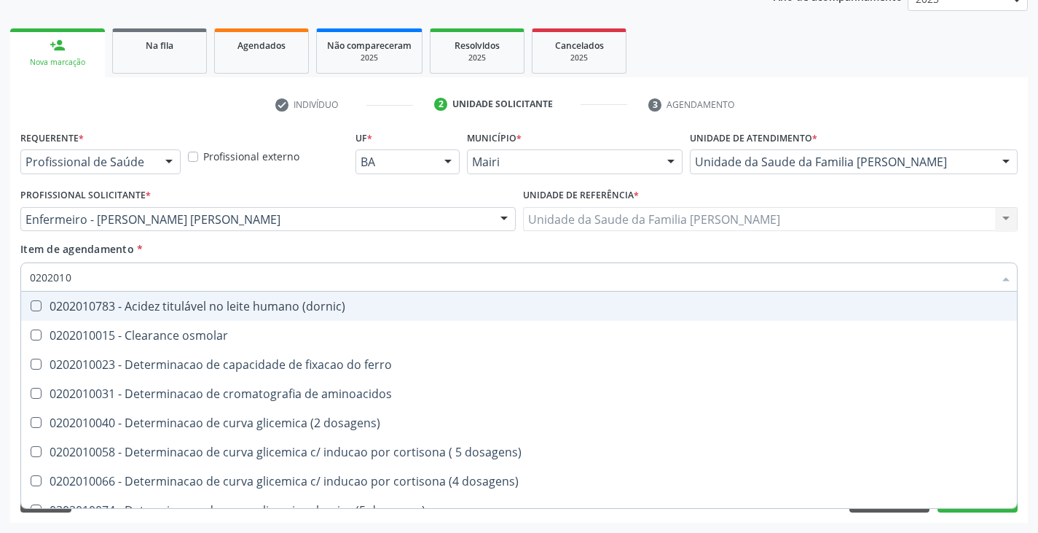
checkbox osmolar "true"
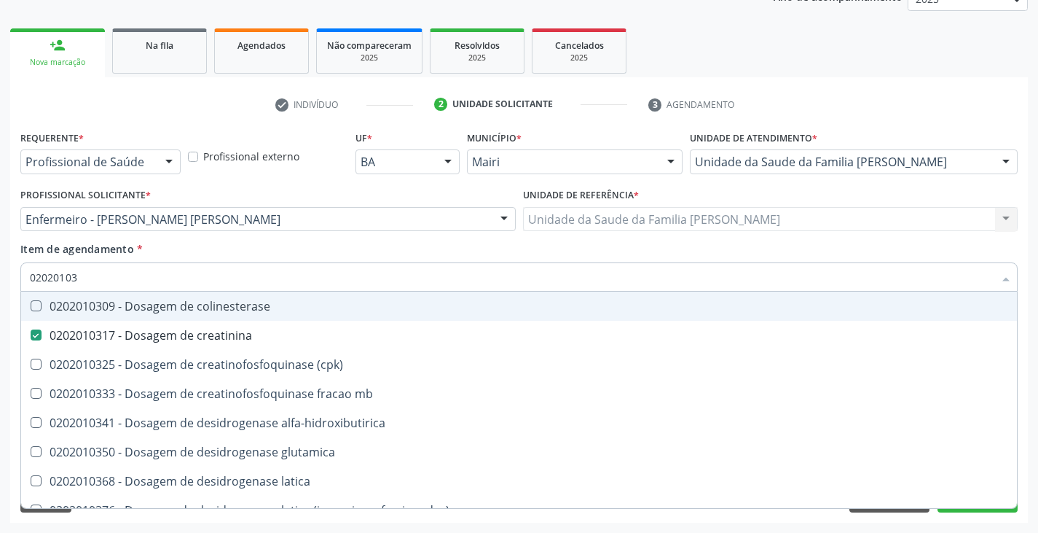
type input "020201038"
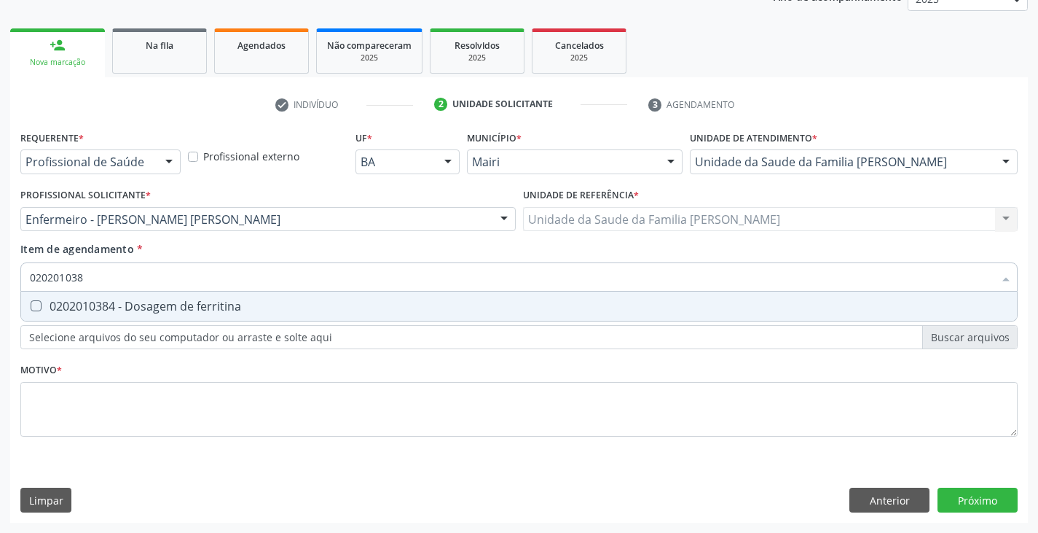
click at [44, 304] on div "0202010384 - Dosagem de ferritina" at bounding box center [519, 306] width 979 height 12
checkbox ferritina "true"
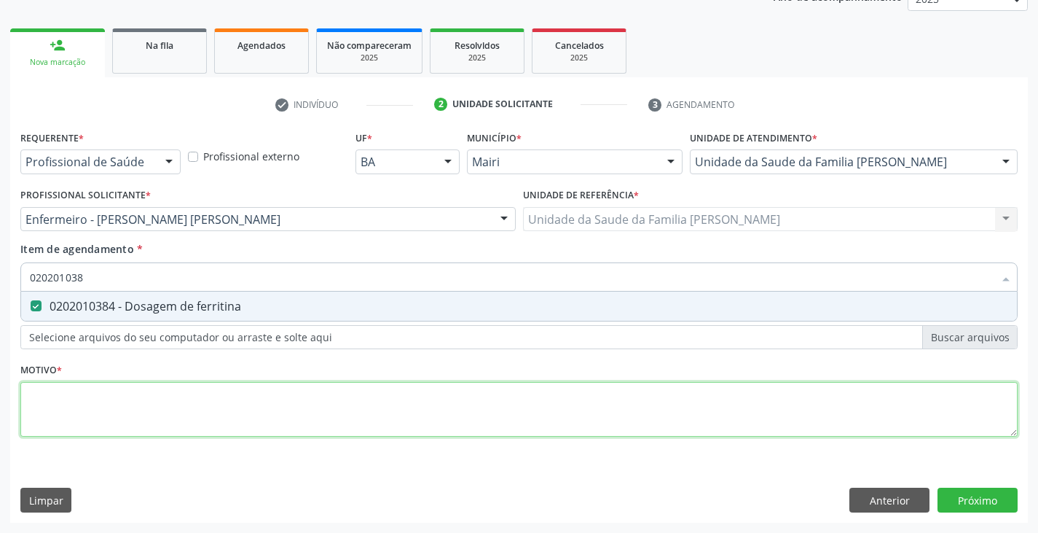
click at [97, 413] on div "Requerente * Profissional de Saúde Profissional de Saúde Paciente Nenhum result…" at bounding box center [518, 292] width 997 height 330
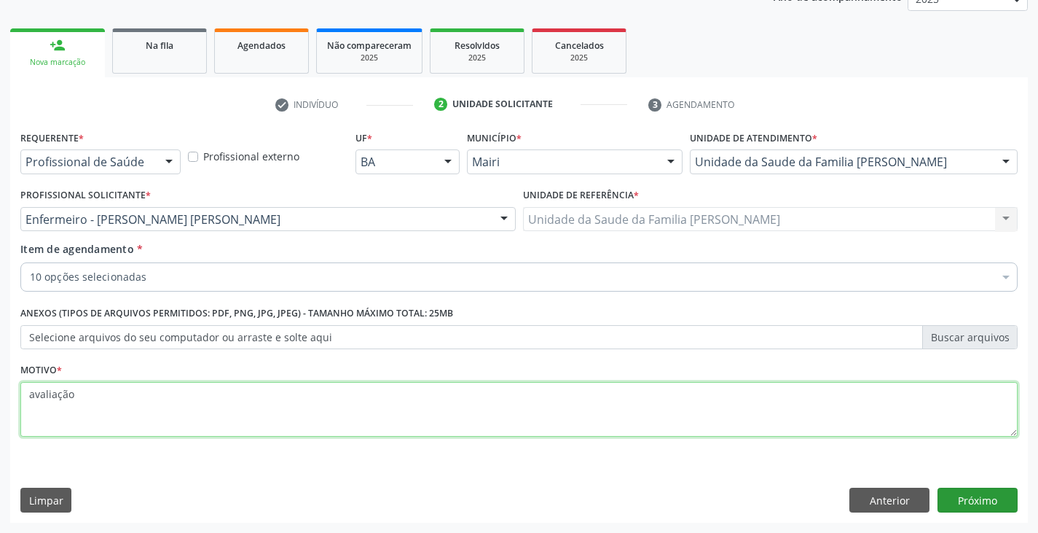
type textarea "avaliação"
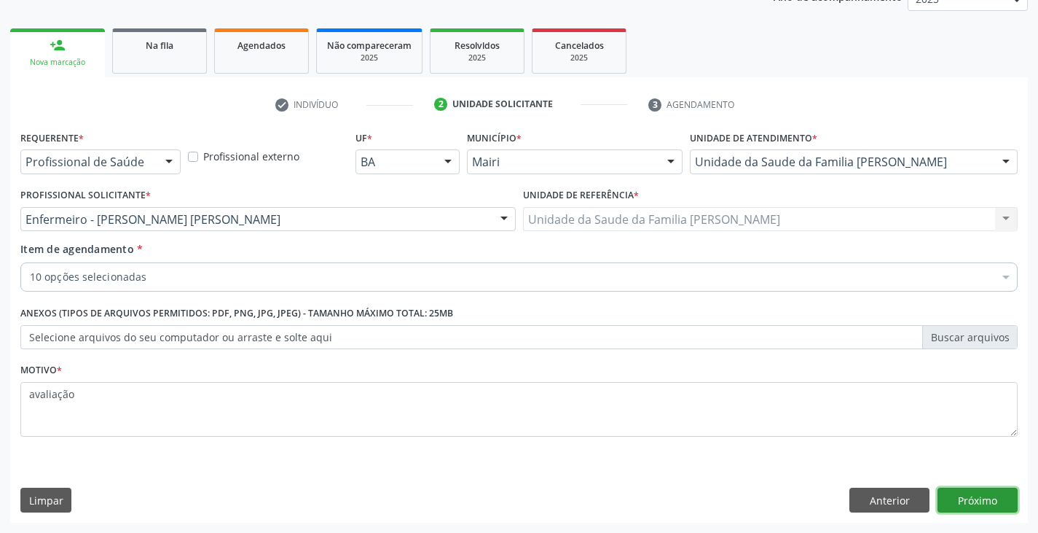
click at [995, 495] on button "Próximo" at bounding box center [978, 499] width 80 height 25
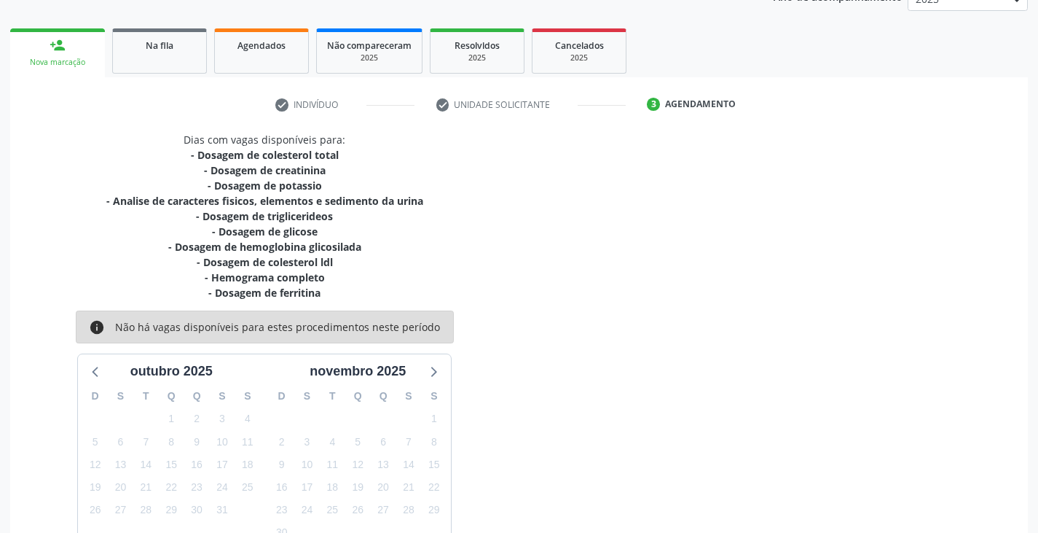
scroll to position [282, 0]
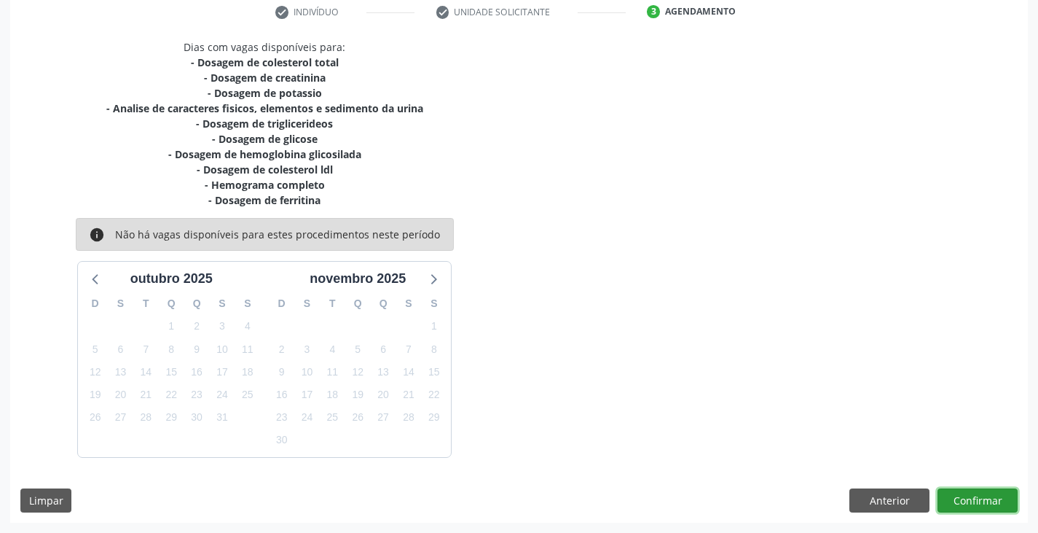
click at [994, 495] on button "Confirmar" at bounding box center [978, 500] width 80 height 25
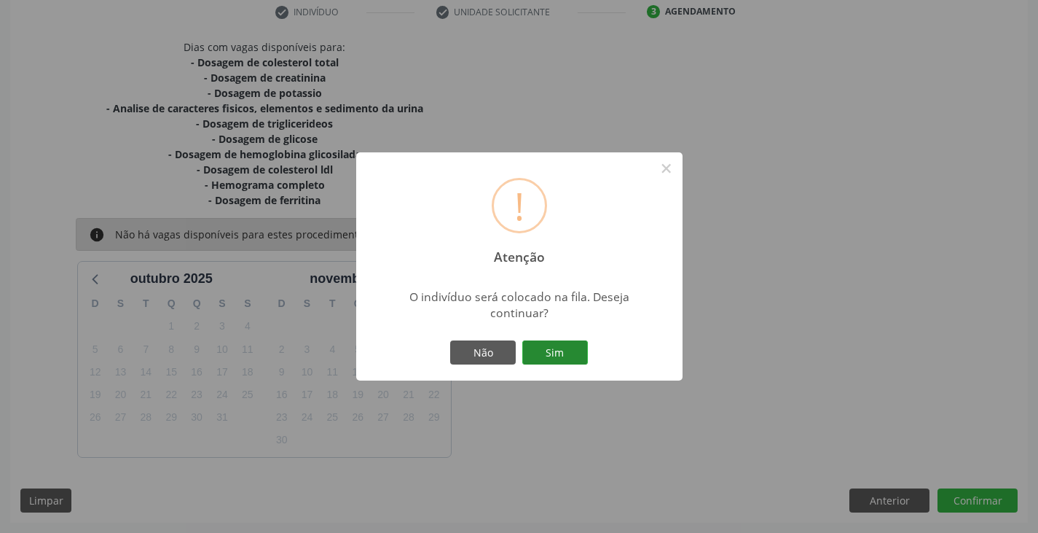
click at [571, 342] on button "Sim" at bounding box center [555, 352] width 66 height 25
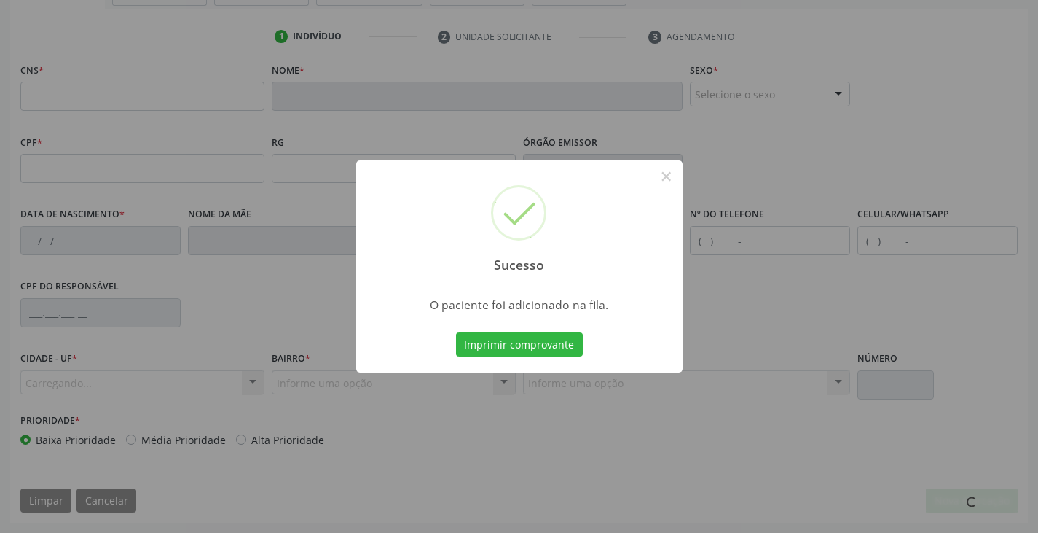
scroll to position [257, 0]
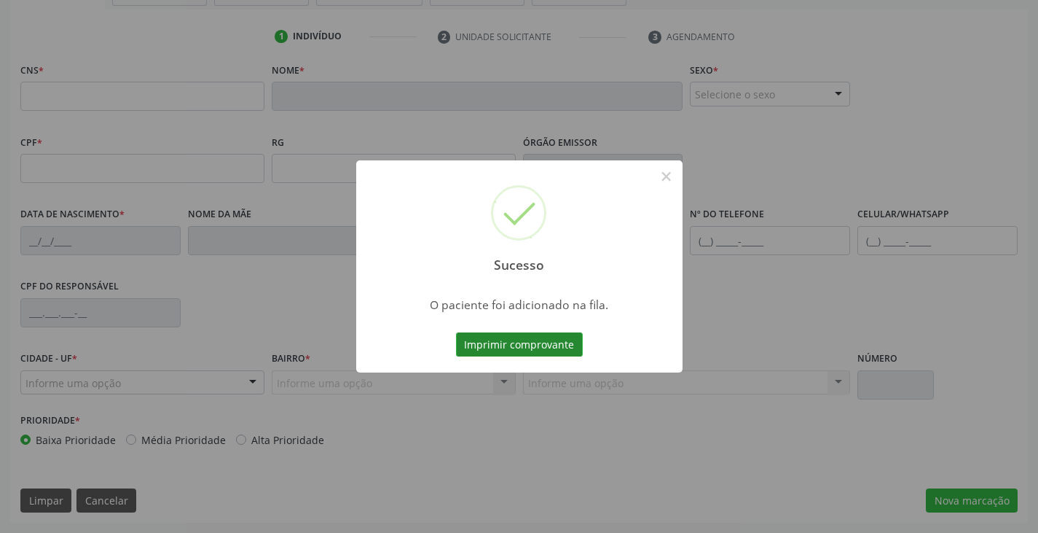
click at [524, 355] on button "Imprimir comprovante" at bounding box center [519, 344] width 127 height 25
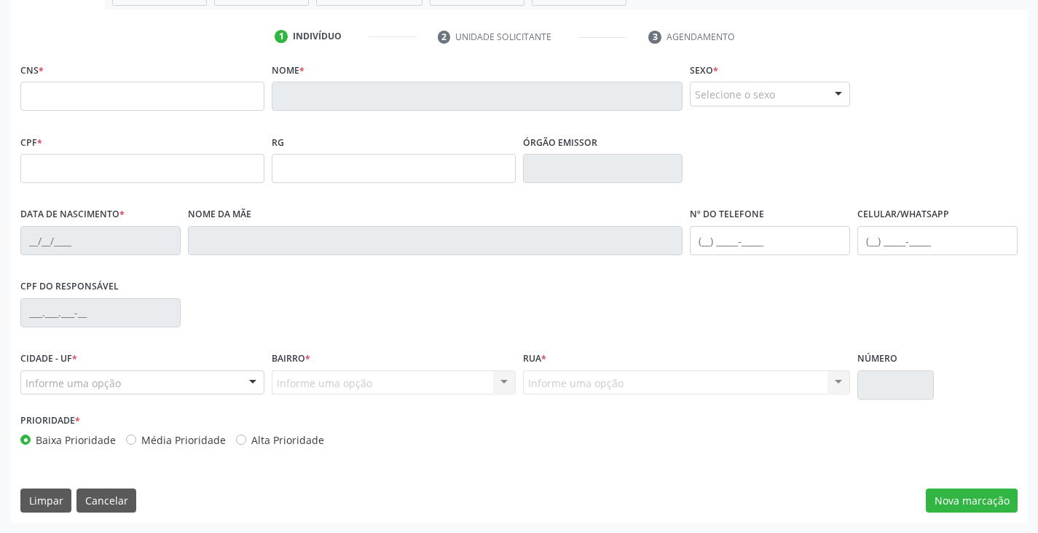
scroll to position [39, 0]
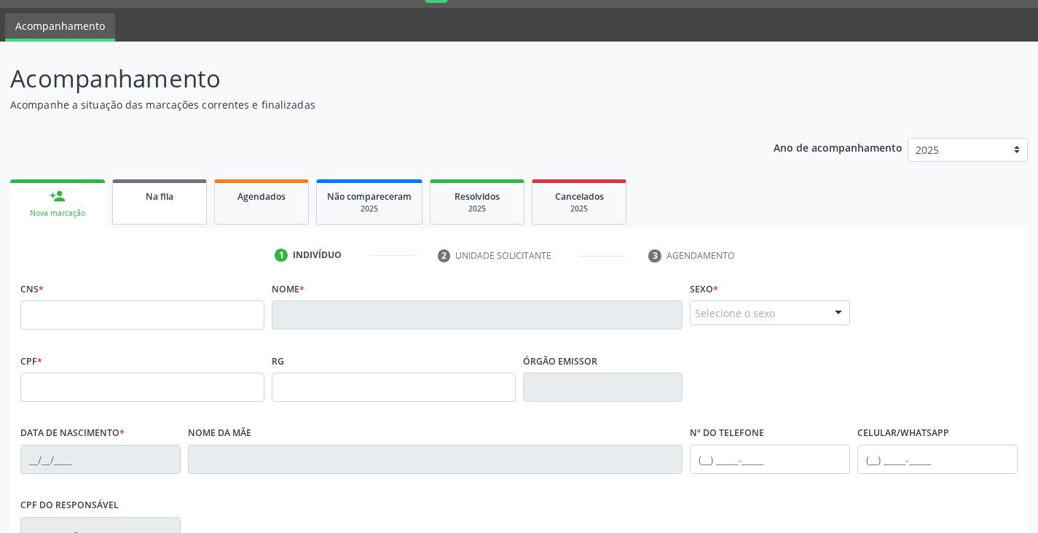
click at [174, 192] on div "Na fila" at bounding box center [159, 195] width 73 height 15
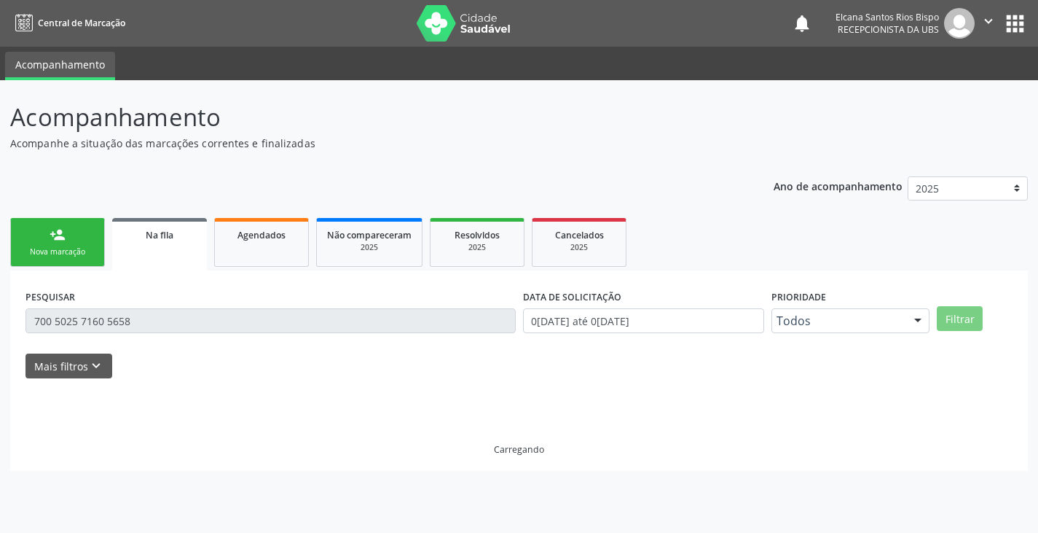
scroll to position [0, 0]
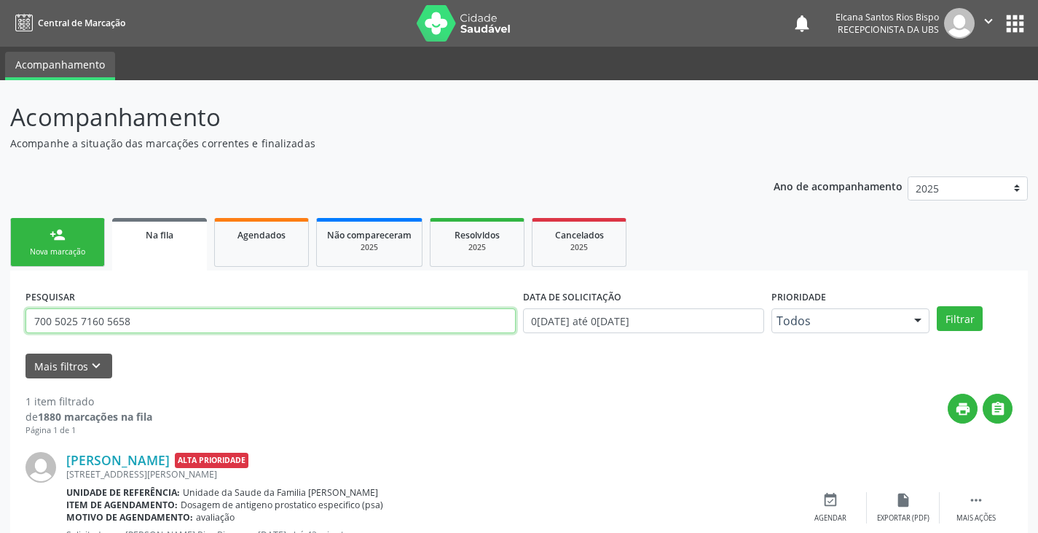
drag, startPoint x: 148, startPoint y: 320, endPoint x: 0, endPoint y: 323, distance: 147.9
click at [0, 323] on div "Acompanhamento Acompanhe a situação das marcações correntes e finalizadas Relat…" at bounding box center [519, 342] width 1038 height 524
paste input "[CREDIT_CARD_NUMBER]"
type input "706 5083 2110 5997"
click at [937, 306] on button "Filtrar" at bounding box center [960, 318] width 46 height 25
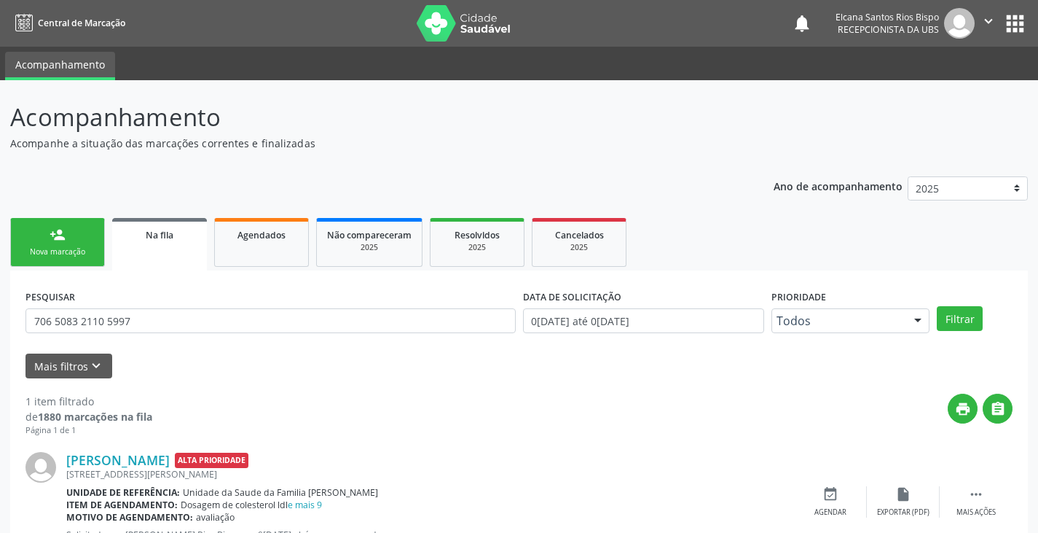
scroll to position [59, 0]
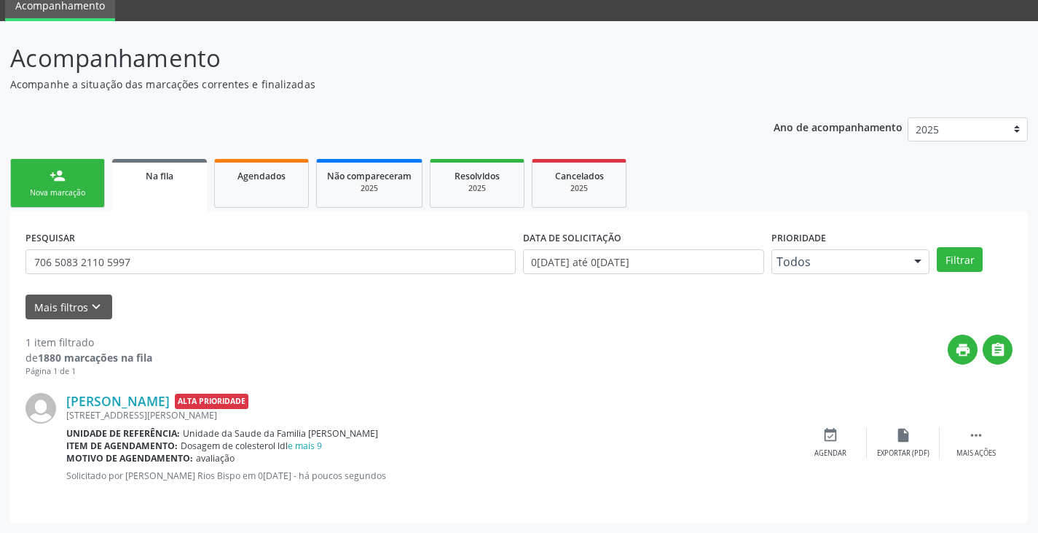
click at [38, 146] on div "Ano de acompanhamento 2025 2024 2023 2022 2021 2020 2019 person_add Nova marcaç…" at bounding box center [519, 315] width 1018 height 416
click at [48, 176] on link "person_add Nova marcação" at bounding box center [57, 183] width 95 height 49
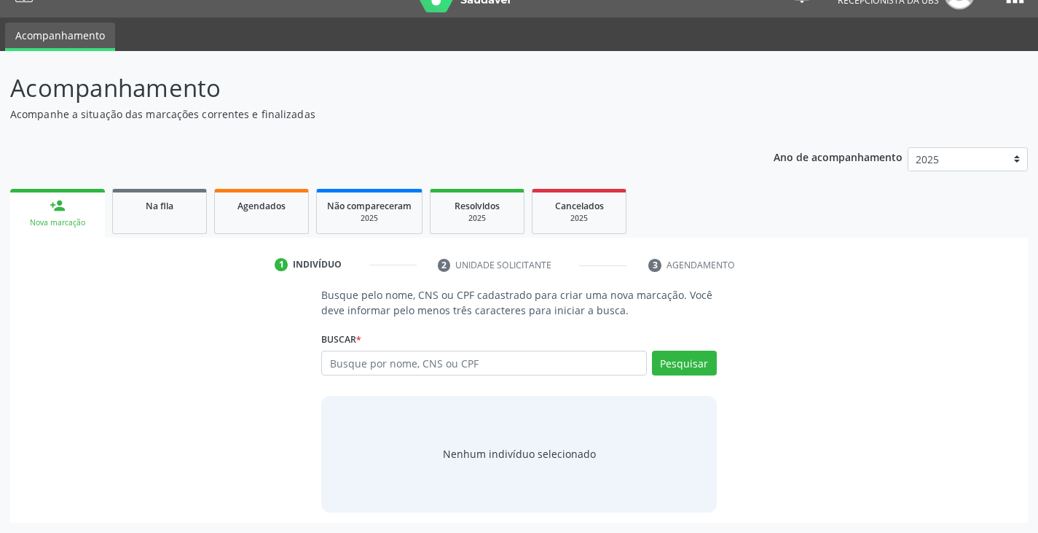
click at [65, 186] on ul "person_add Nova marcação Na fila Agendados Não compareceram 2025 Resolvidos 202…" at bounding box center [519, 211] width 1018 height 52
click at [401, 364] on input "text" at bounding box center [483, 362] width 325 height 25
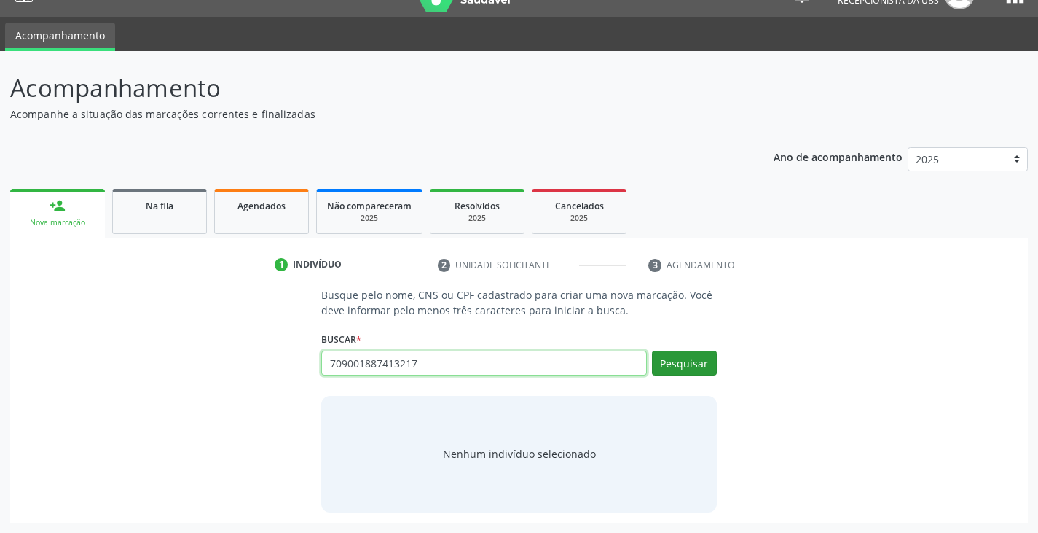
type input "709001887413217"
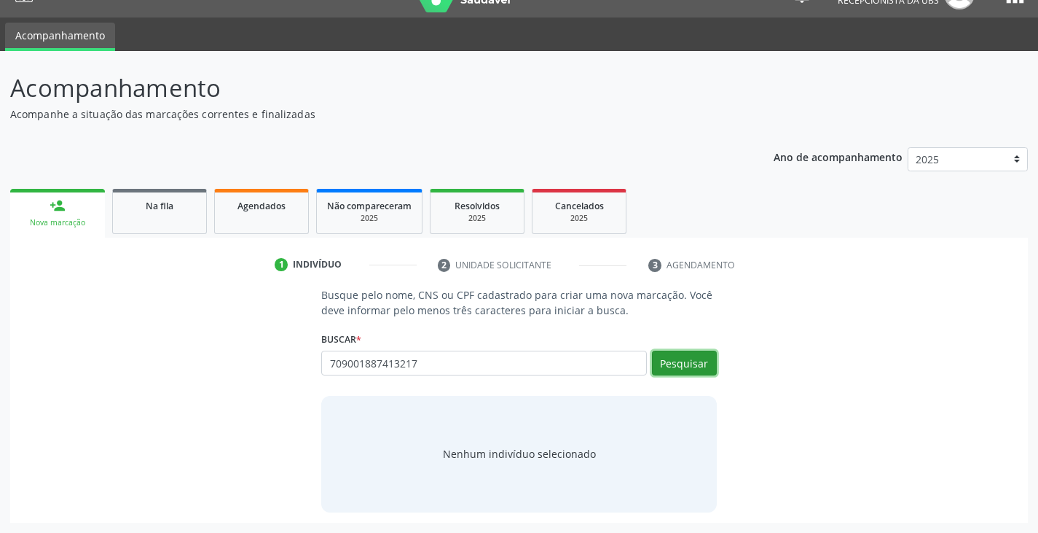
click at [671, 364] on button "Pesquisar" at bounding box center [684, 362] width 65 height 25
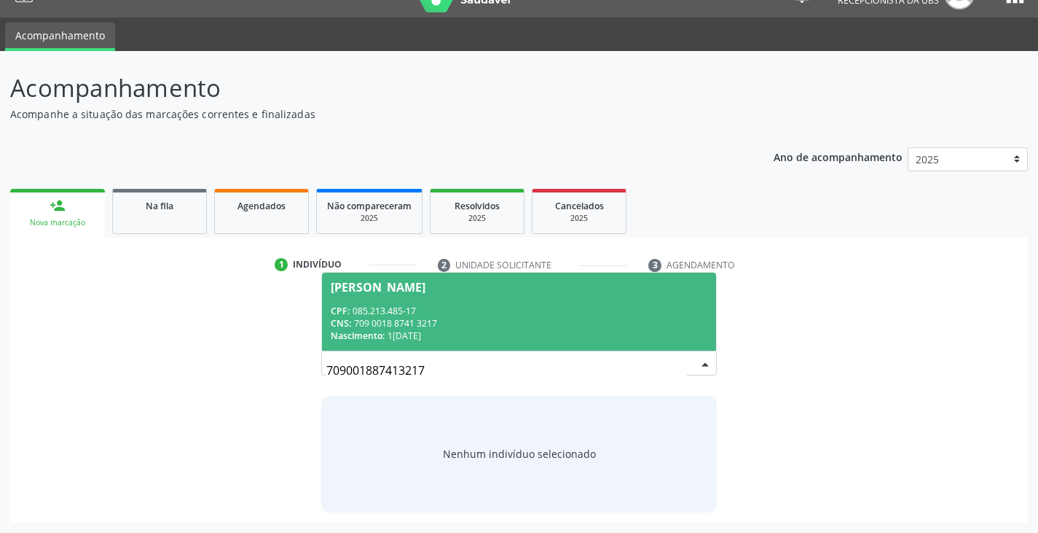
click at [477, 318] on div "CNS: 709 0018 8741 3217" at bounding box center [519, 323] width 376 height 12
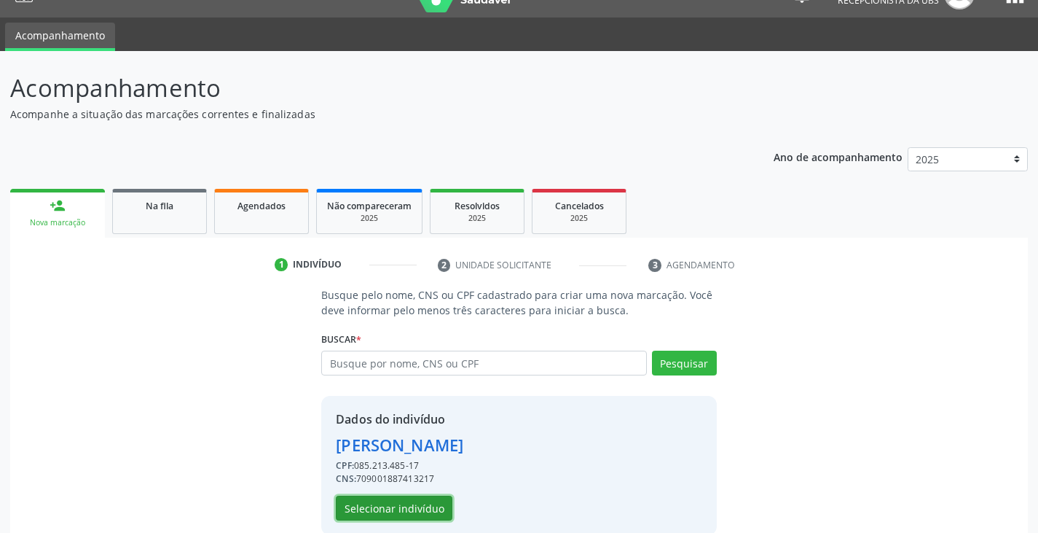
click at [426, 509] on button "Selecionar indivíduo" at bounding box center [394, 507] width 117 height 25
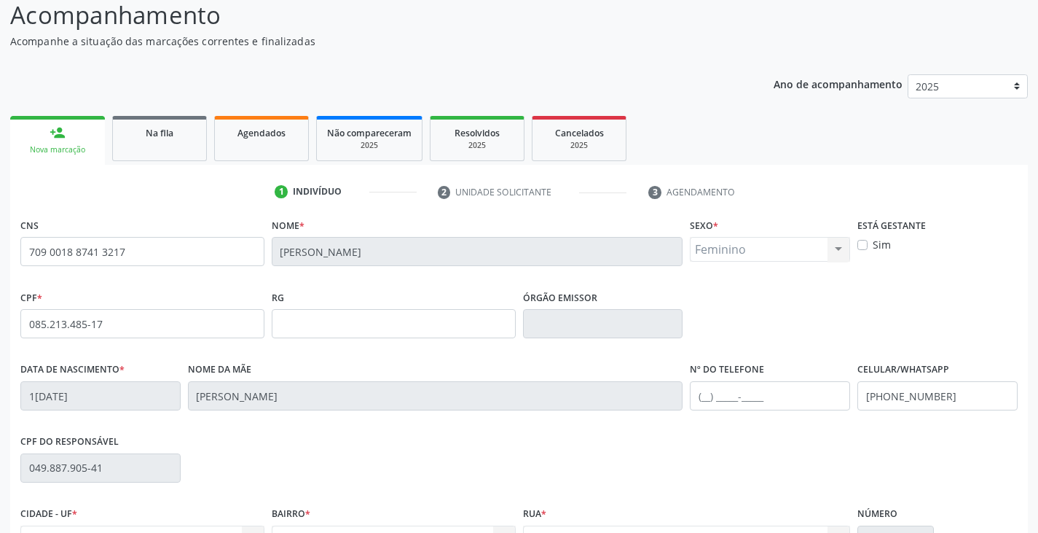
scroll to position [248, 0]
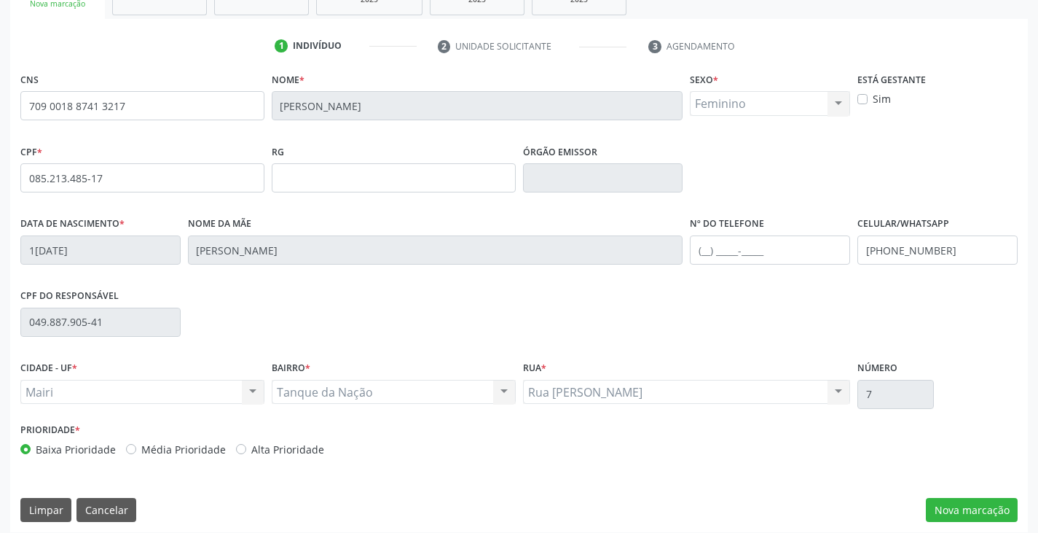
click at [295, 448] on label "Alta Prioridade" at bounding box center [287, 449] width 73 height 15
click at [246, 448] on input "Alta Prioridade" at bounding box center [241, 448] width 10 height 13
radio input "true"
click at [969, 509] on button "Nova marcação" at bounding box center [972, 510] width 92 height 25
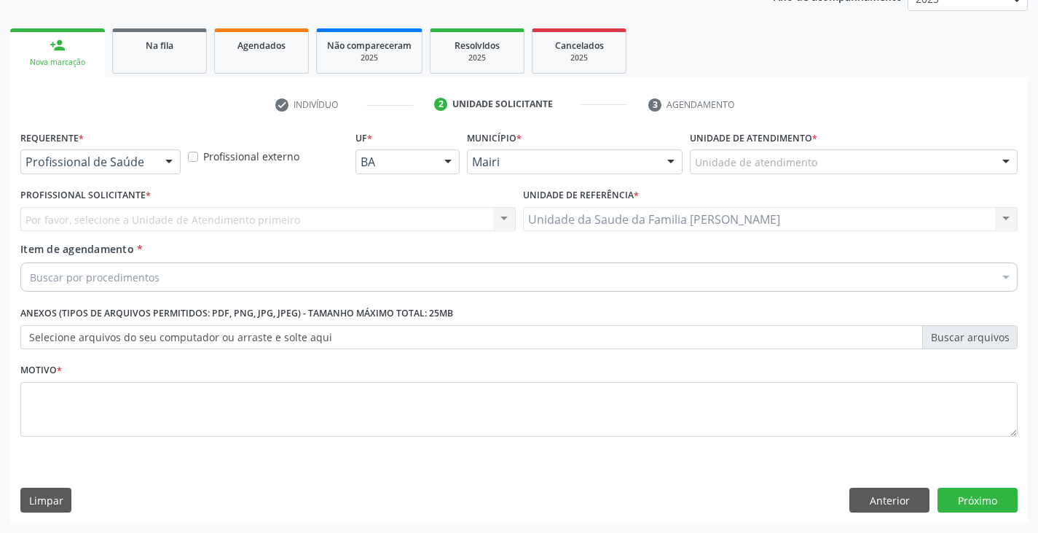
scroll to position [189, 0]
click at [870, 502] on button "Anterior" at bounding box center [890, 499] width 80 height 25
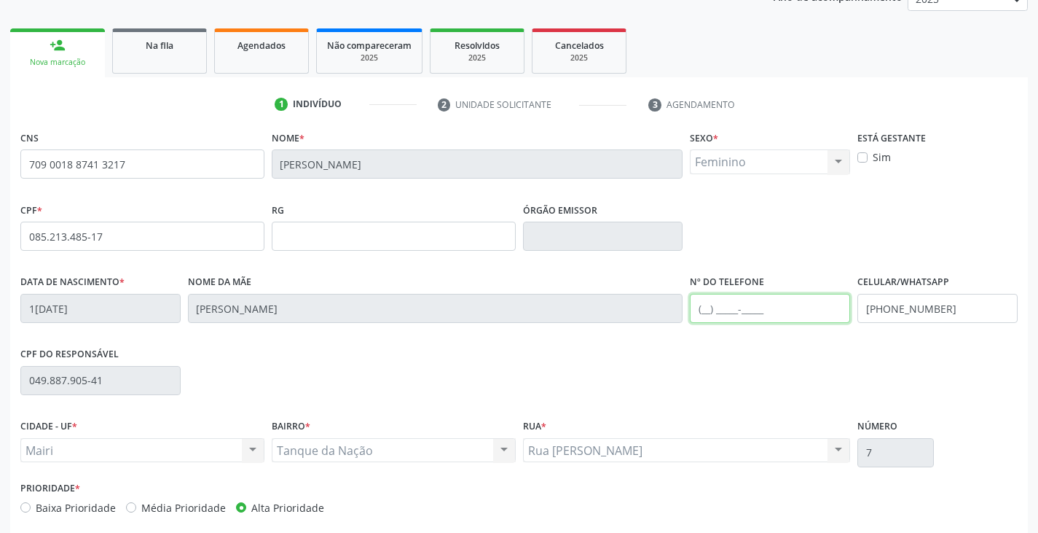
click at [718, 319] on input "text" at bounding box center [770, 308] width 160 height 29
type input "[PHONE_NUMBER]"
click at [960, 305] on input "[PHONE_NUMBER]" at bounding box center [938, 308] width 160 height 29
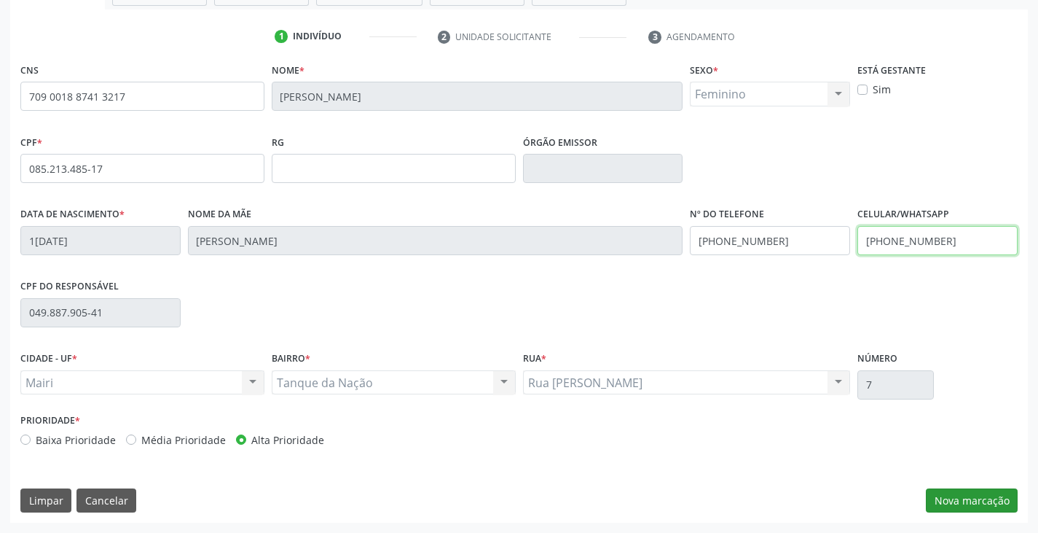
type input "[PHONE_NUMBER]"
click at [965, 508] on button "Nova marcação" at bounding box center [972, 500] width 92 height 25
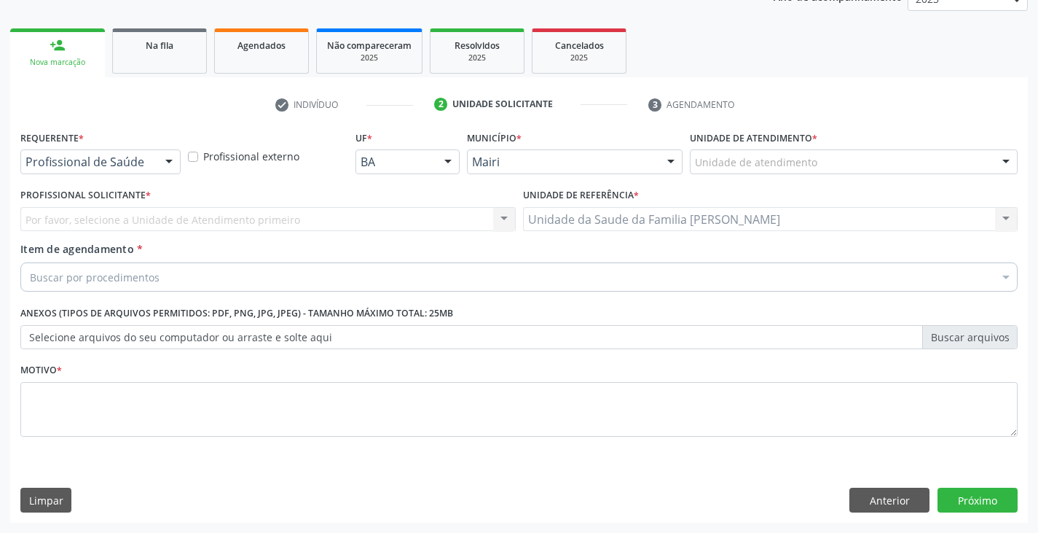
scroll to position [189, 0]
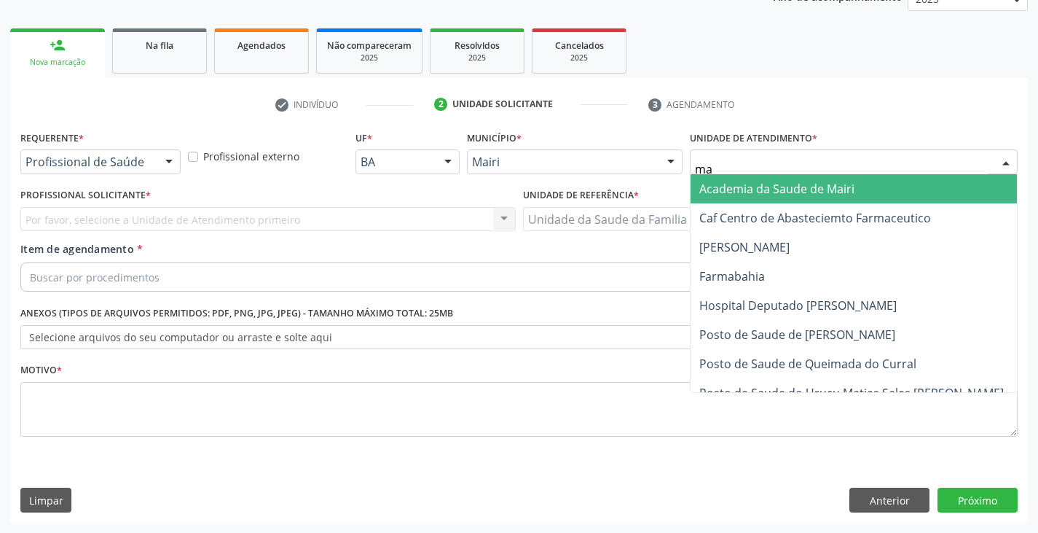
type input "mar"
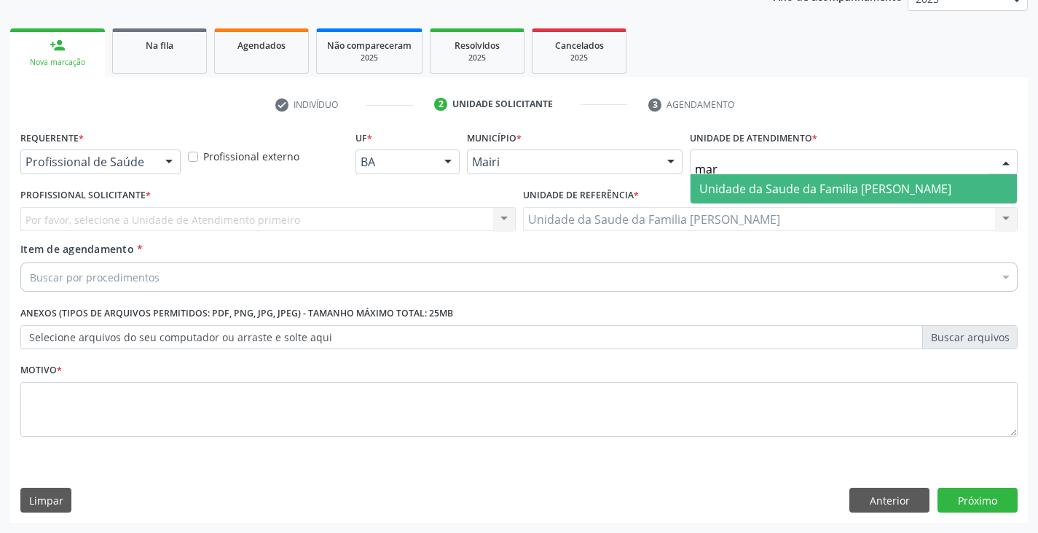
click at [779, 187] on span "Unidade da Saude da Familia [PERSON_NAME]" at bounding box center [825, 189] width 252 height 16
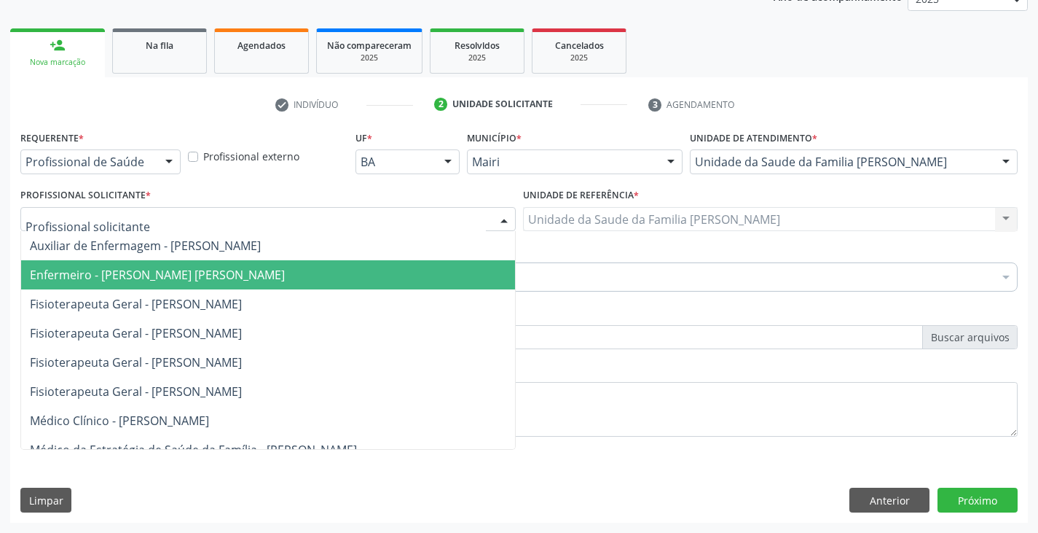
click at [83, 273] on span "Enfermeiro - [PERSON_NAME] [PERSON_NAME]" at bounding box center [157, 275] width 255 height 16
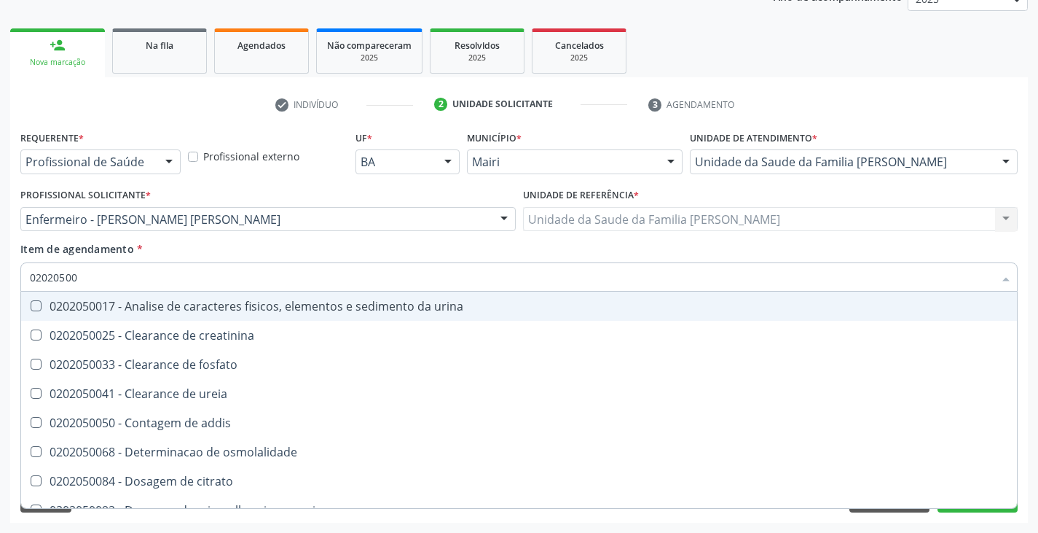
type input "020205001"
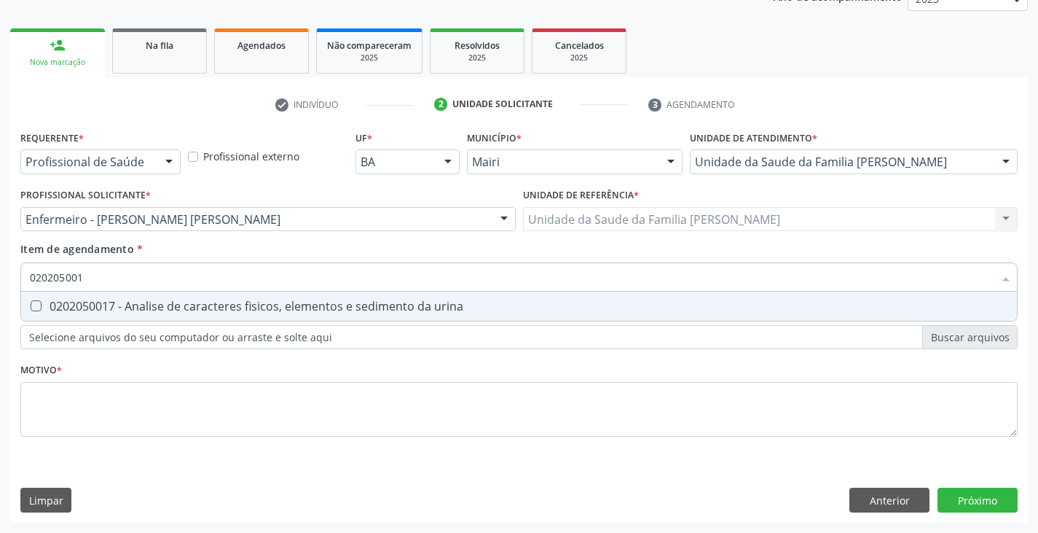
click at [89, 300] on div "0202050017 - Analise de caracteres fisicos, elementos e sedimento da urina" at bounding box center [519, 306] width 979 height 12
checkbox urina "true"
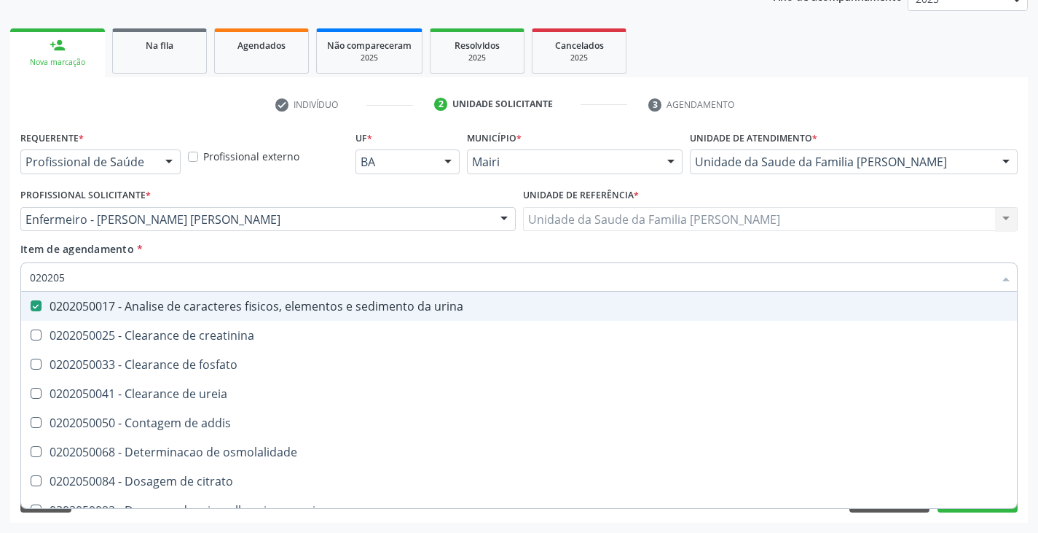
type input "02020"
checkbox urina "false"
checkbox ureia "true"
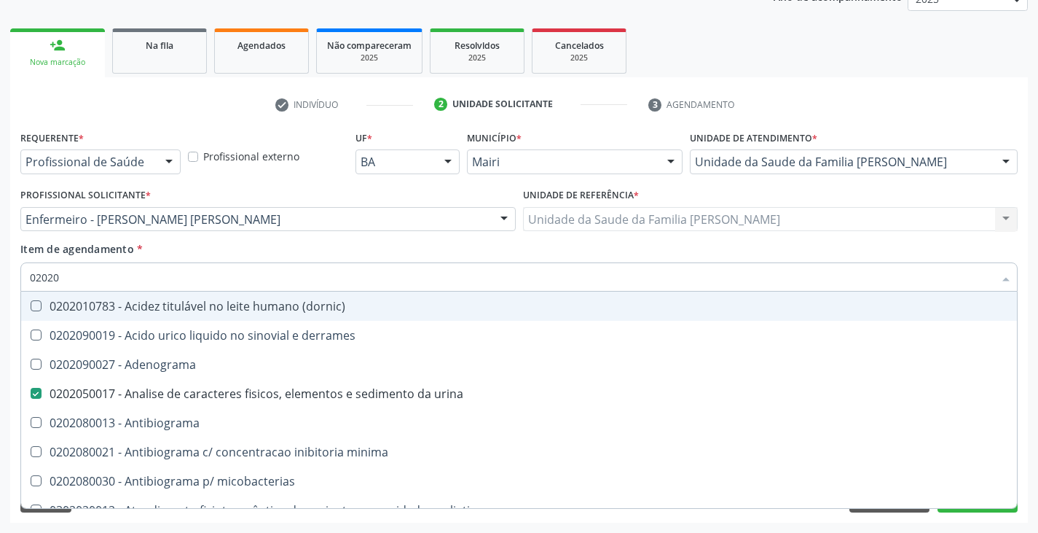
type input "020204"
checkbox urina "false"
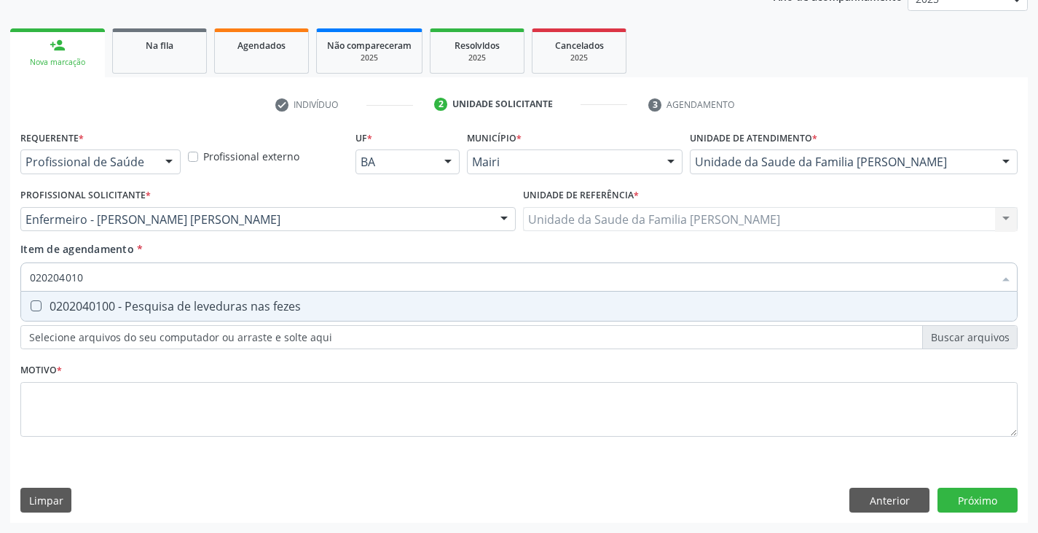
type input "0202040100"
click at [89, 300] on div "0202040100 - Pesquisa de leveduras nas fezes" at bounding box center [519, 306] width 979 height 12
checkbox fezes "true"
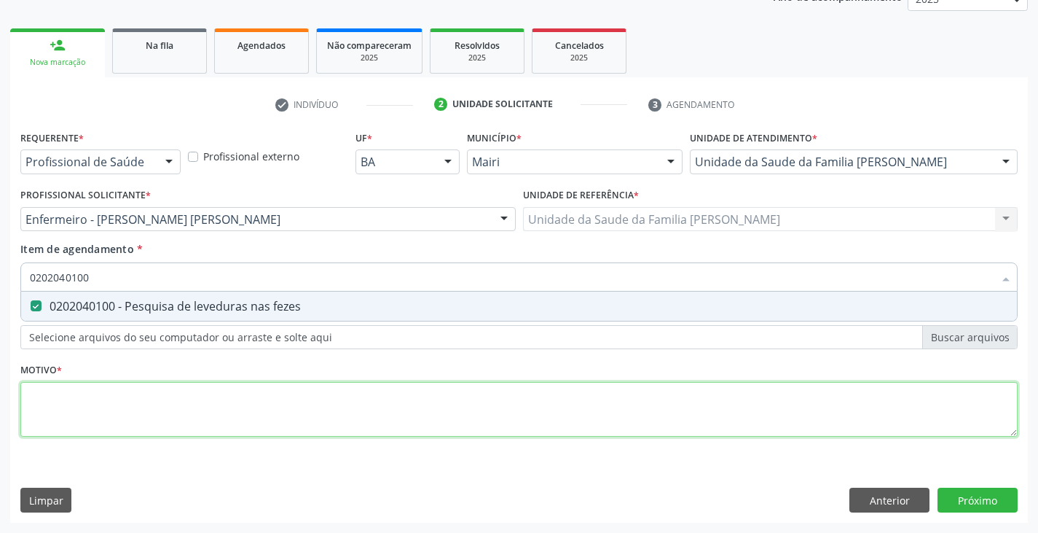
click at [122, 394] on div "Requerente * Profissional de Saúde Profissional de Saúde Paciente Nenhum result…" at bounding box center [518, 292] width 997 height 330
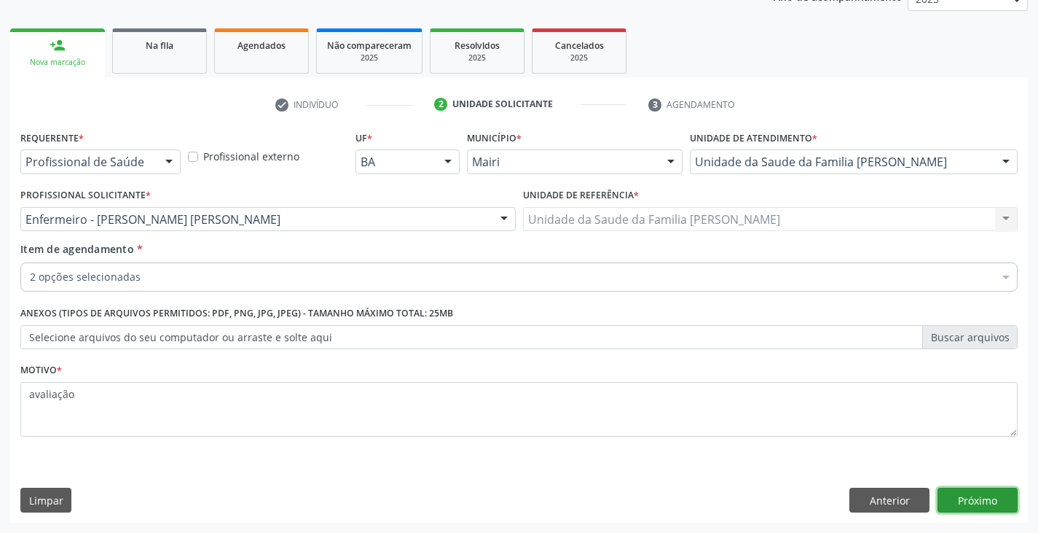
click at [988, 493] on button "Próximo" at bounding box center [978, 499] width 80 height 25
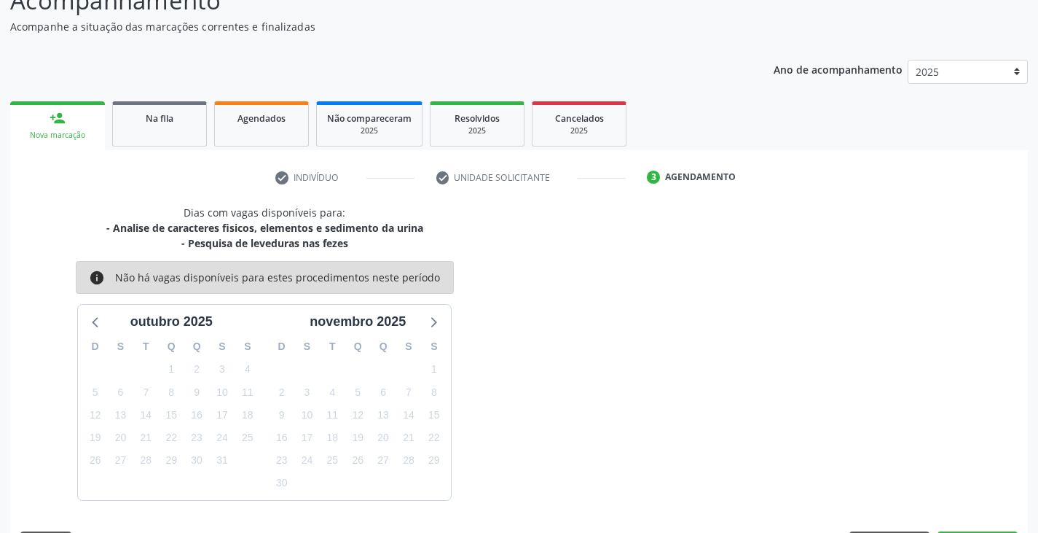
scroll to position [160, 0]
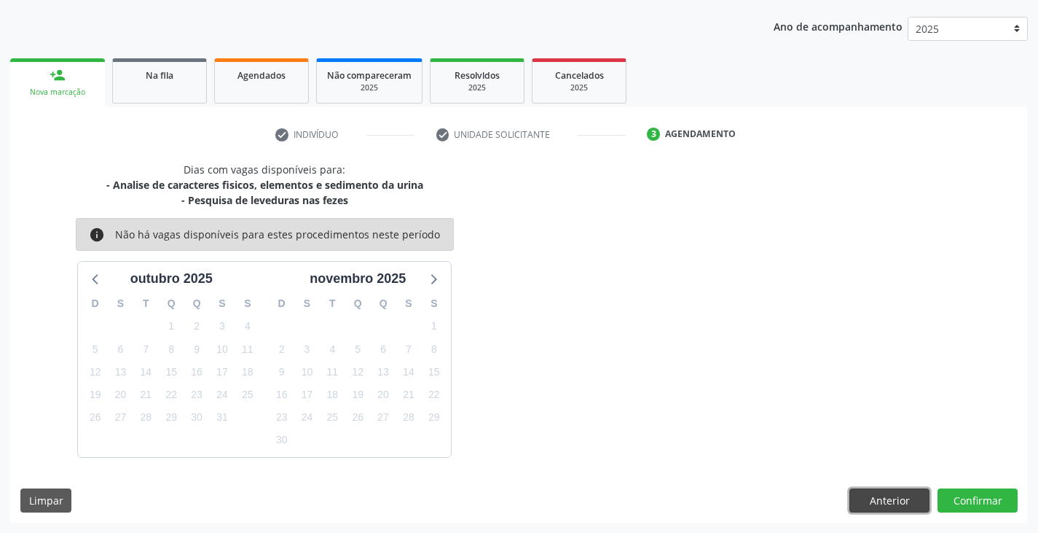
click at [920, 502] on button "Anterior" at bounding box center [890, 500] width 80 height 25
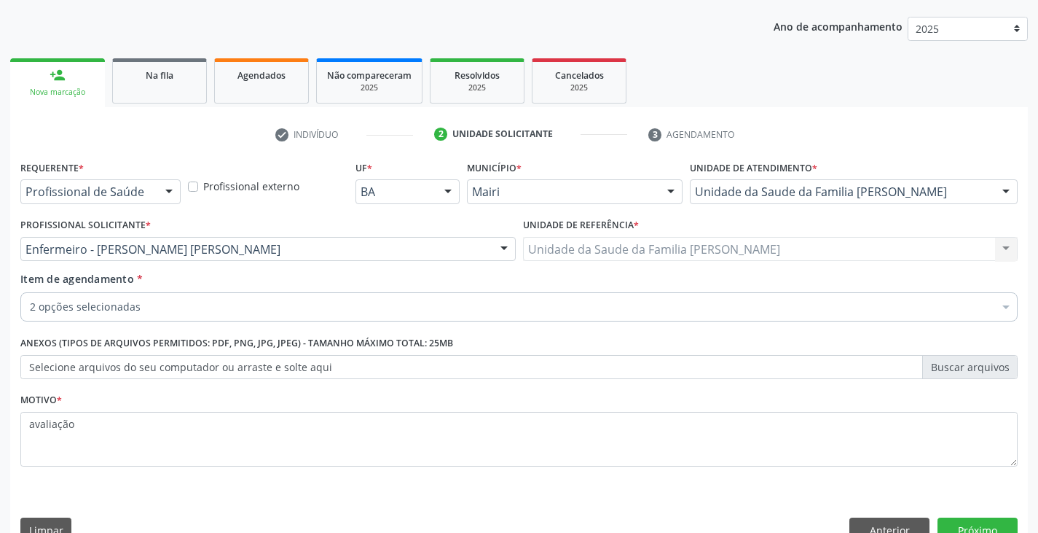
click at [201, 410] on div "Motivo * avaliação" at bounding box center [518, 427] width 997 height 77
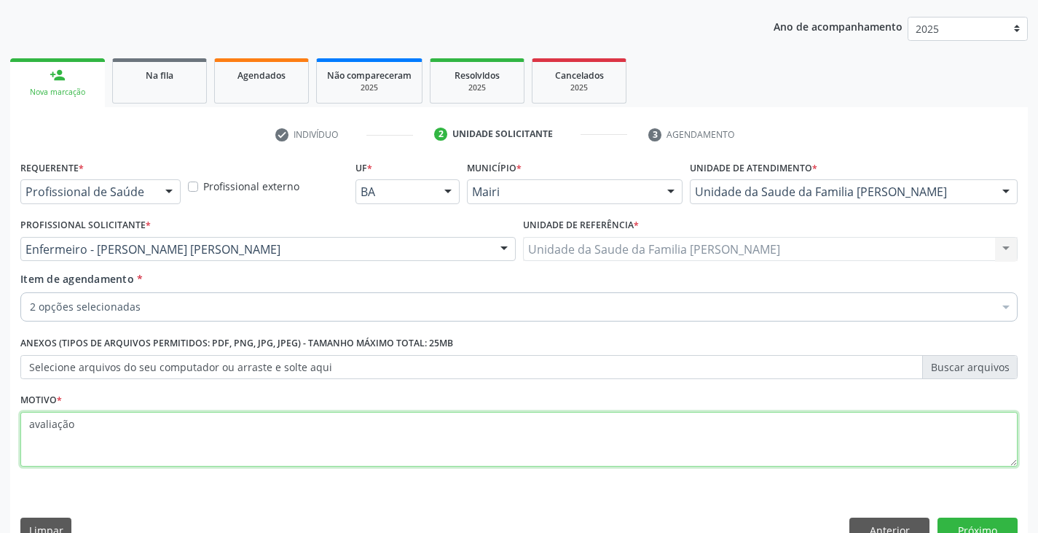
click at [201, 415] on textarea "avaliação" at bounding box center [518, 439] width 997 height 55
type textarea "avaliação, acs osmarina"
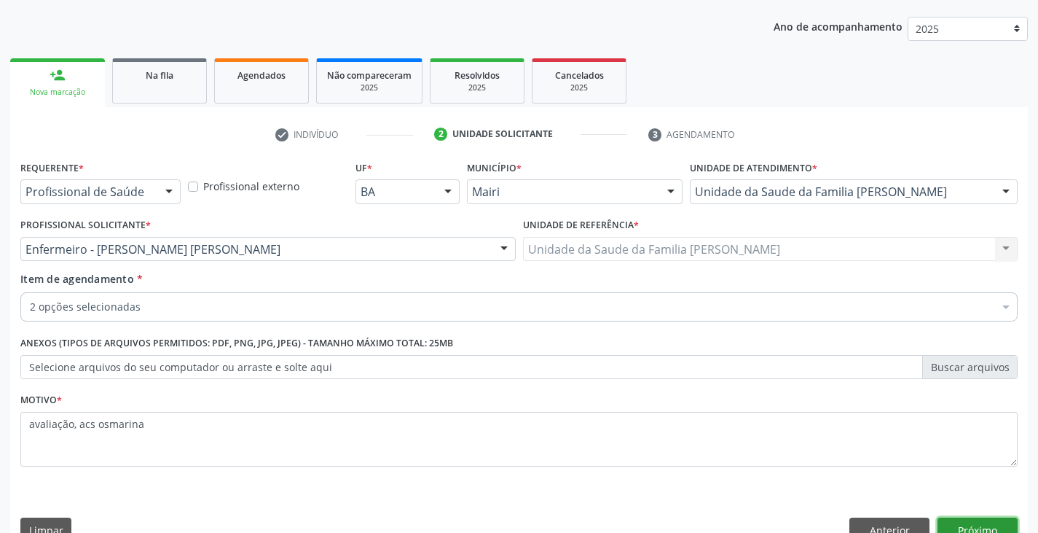
click at [995, 522] on button "Próximo" at bounding box center [978, 529] width 80 height 25
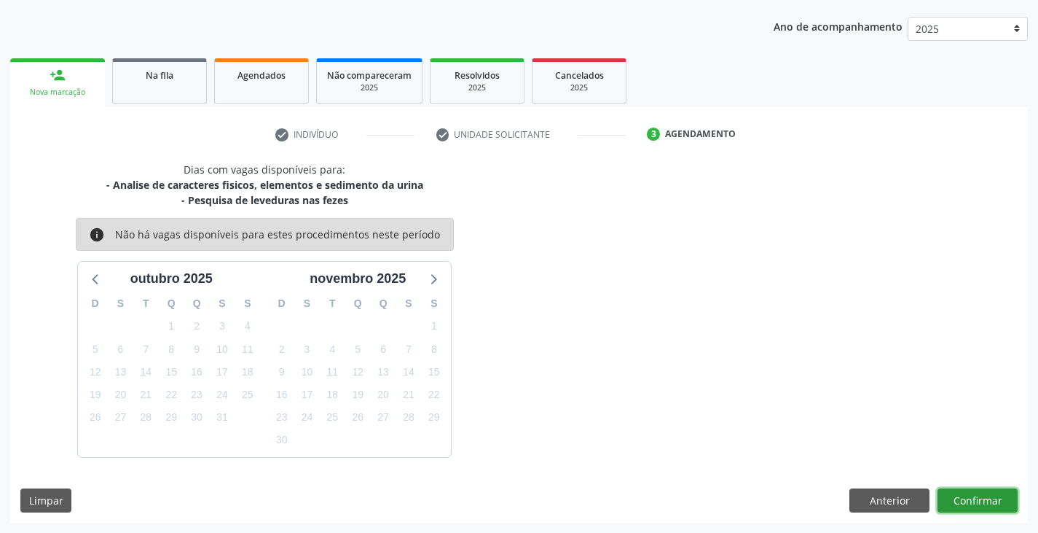
click at [992, 510] on button "Confirmar" at bounding box center [978, 500] width 80 height 25
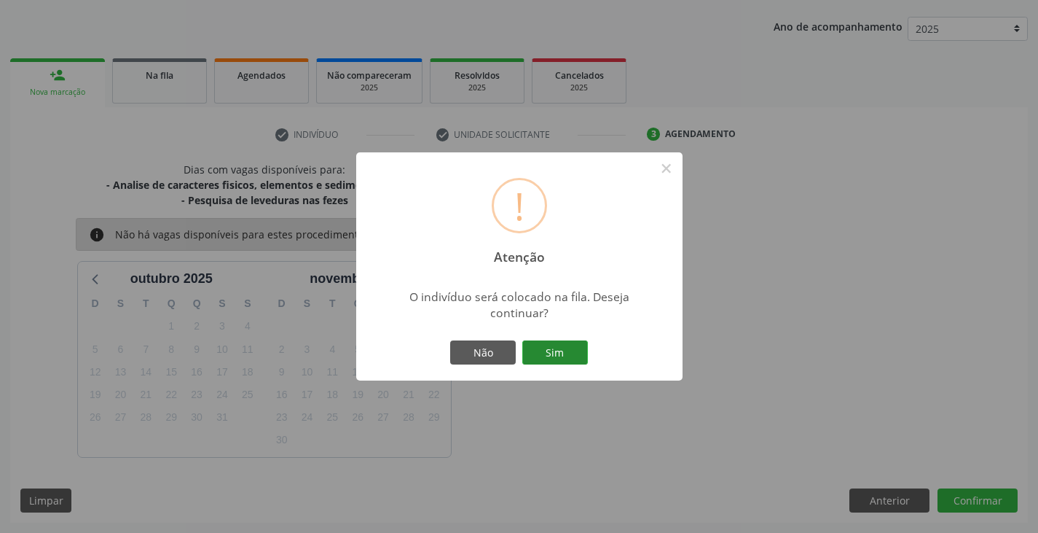
click at [549, 342] on button "Sim" at bounding box center [555, 352] width 66 height 25
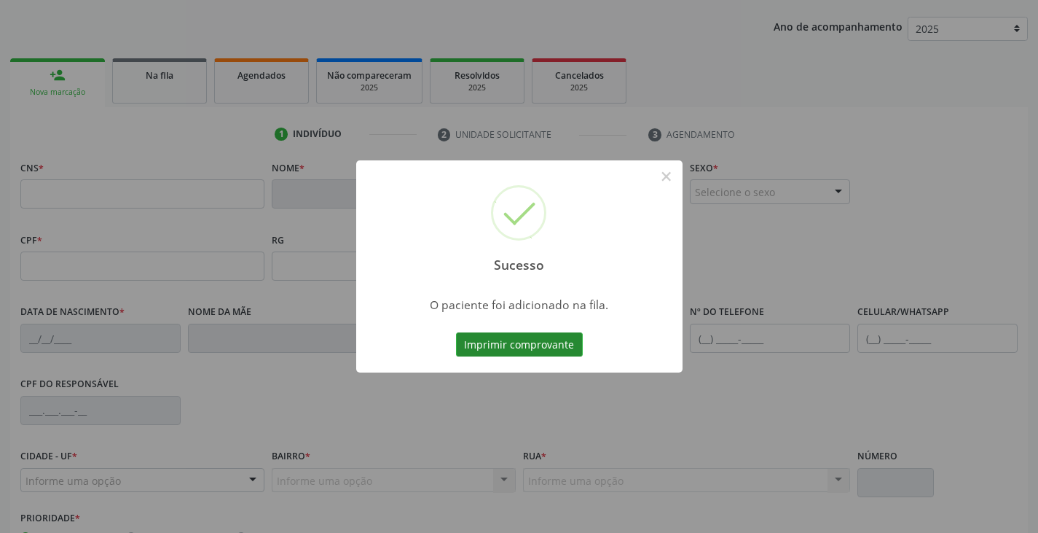
click at [548, 341] on button "Imprimir comprovante" at bounding box center [519, 344] width 127 height 25
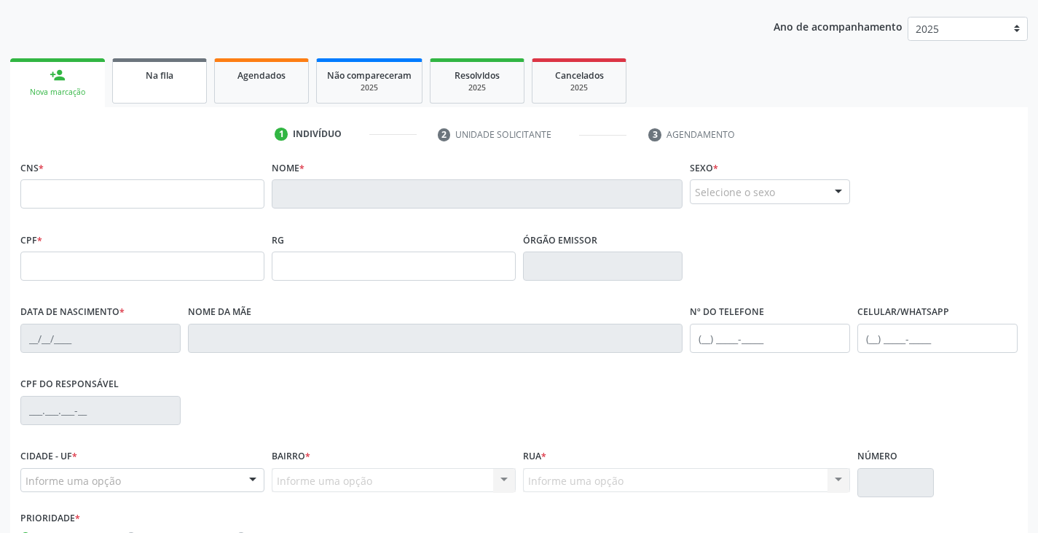
click at [167, 89] on link "Na fila" at bounding box center [159, 80] width 95 height 45
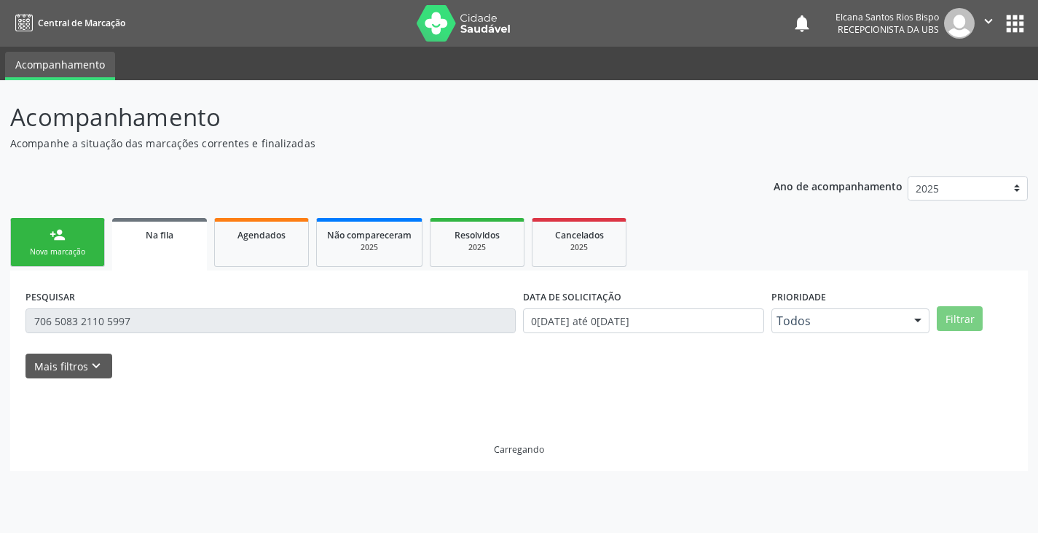
scroll to position [0, 0]
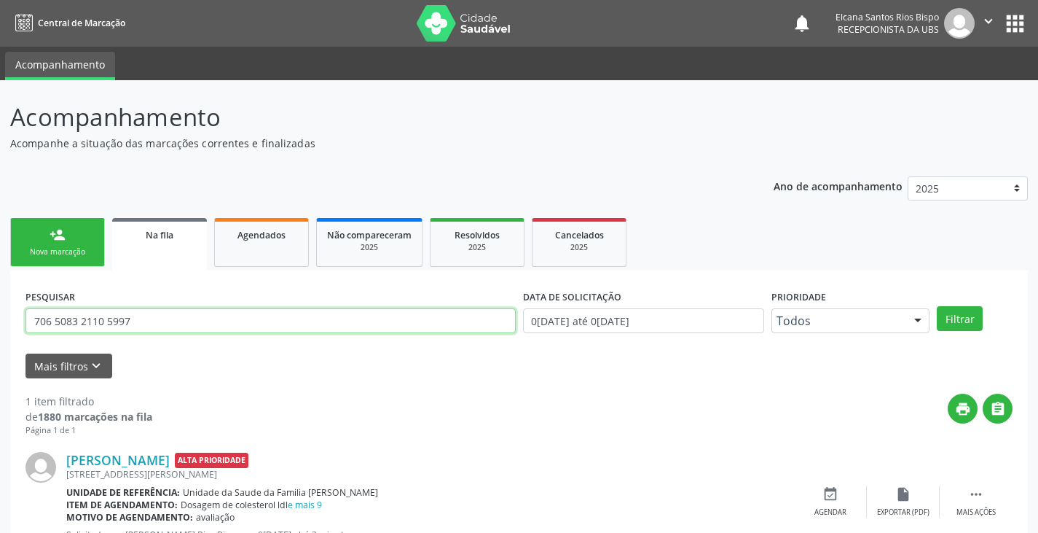
drag, startPoint x: 144, startPoint y: 327, endPoint x: 21, endPoint y: 321, distance: 123.3
click at [21, 321] on div "PESQUISAR 706 5083 2110 5997 DATA DE SOLICITAÇÃO [DATE] até [DATE] Prioridade T…" at bounding box center [519, 425] width 1018 height 311
paste input "9 0018 8741 321"
type input "709 0018 8741 3217"
click at [937, 306] on button "Filtrar" at bounding box center [960, 318] width 46 height 25
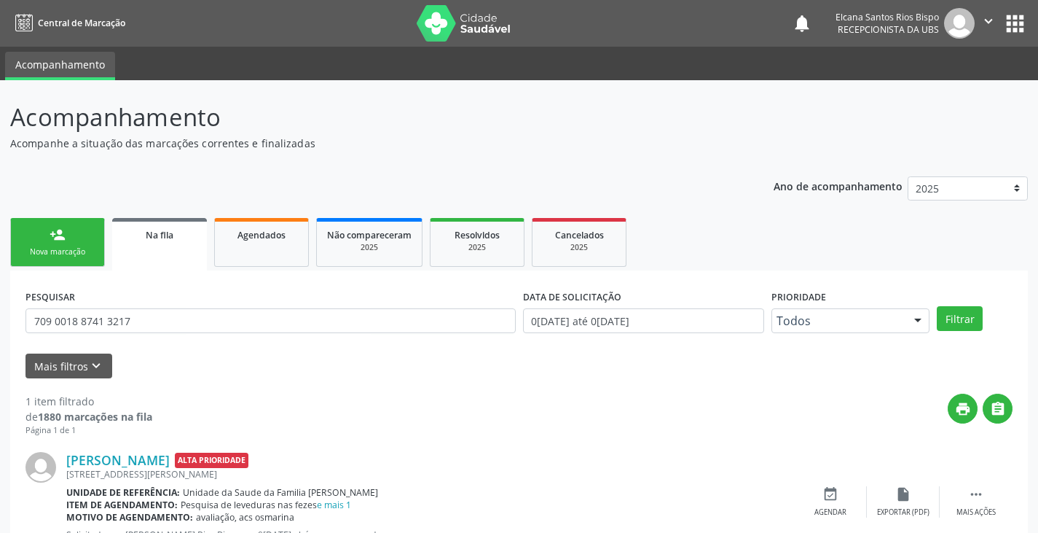
scroll to position [59, 0]
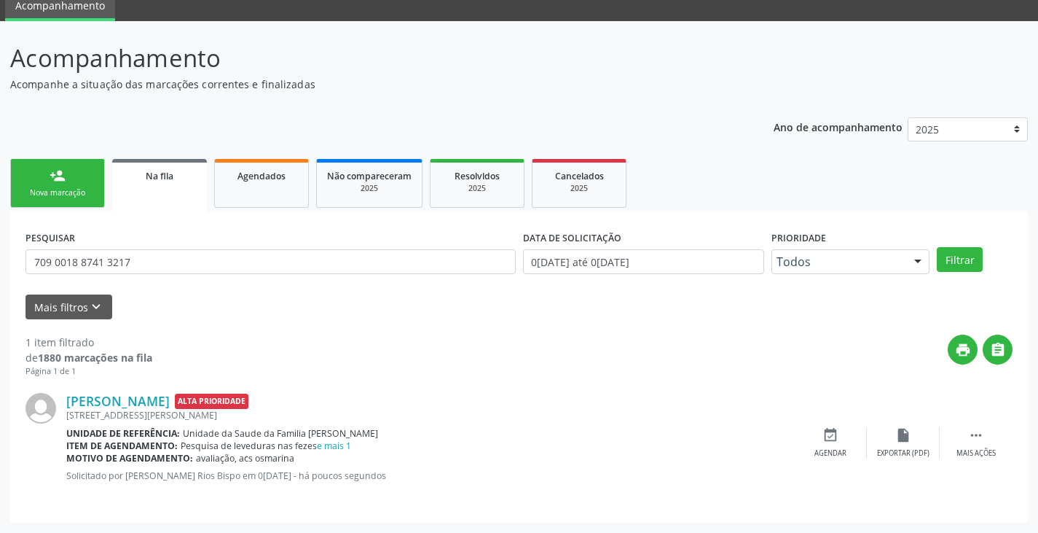
click at [93, 192] on div "Nova marcação" at bounding box center [57, 192] width 73 height 11
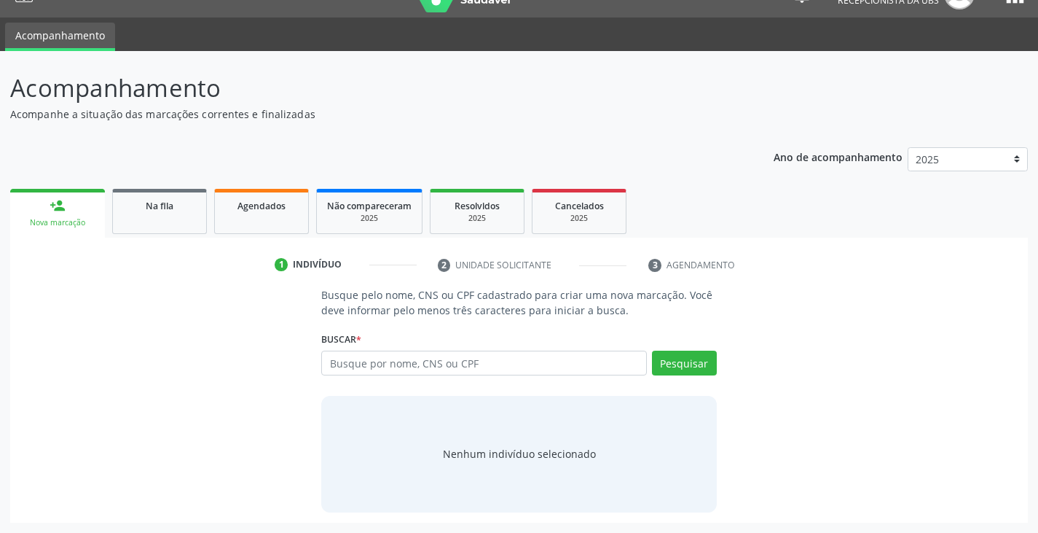
scroll to position [29, 0]
click at [377, 371] on input "text" at bounding box center [483, 362] width 325 height 25
type input "706700522088616"
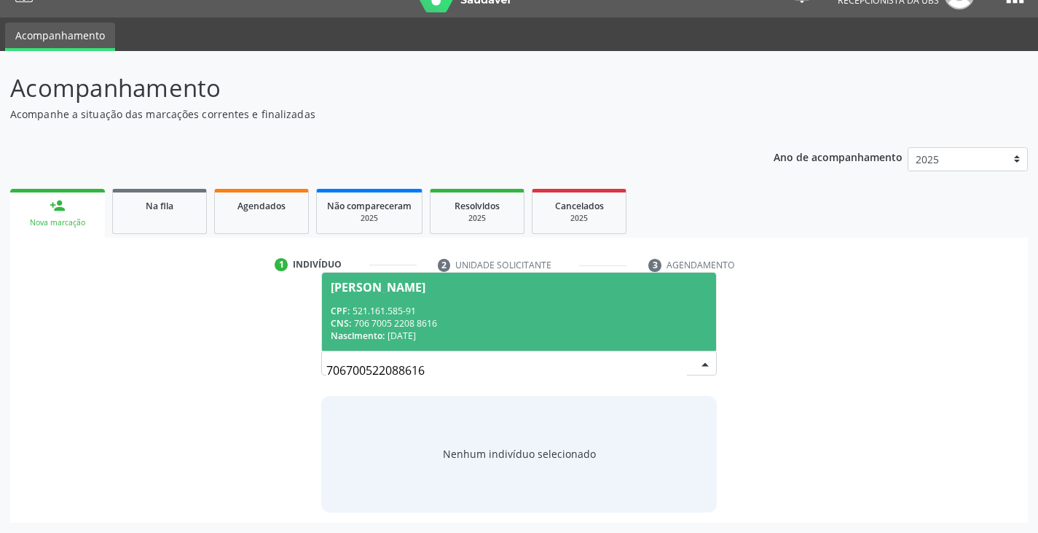
click at [422, 327] on div "CNS: 706 7005 2208 8616" at bounding box center [519, 323] width 376 height 12
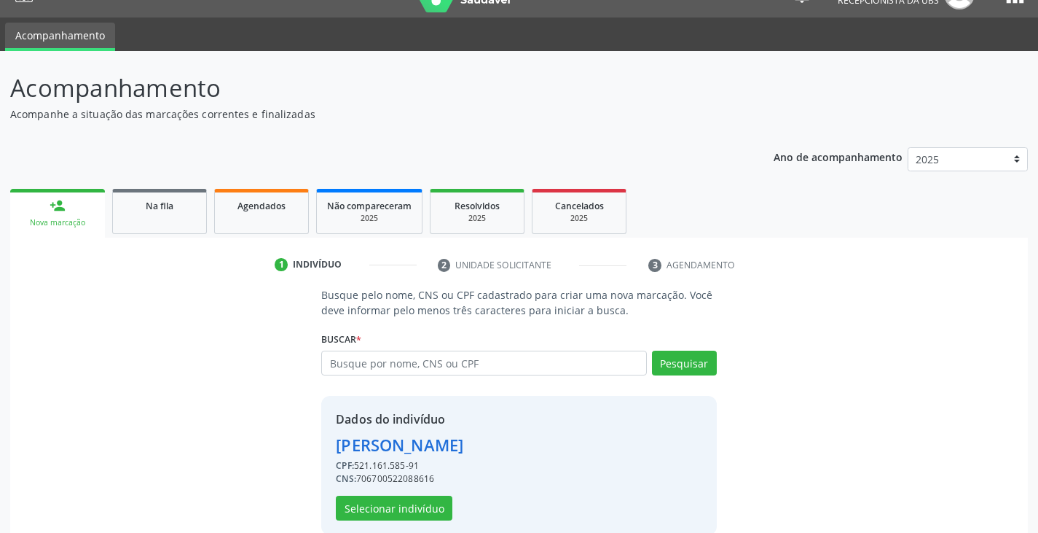
scroll to position [52, 0]
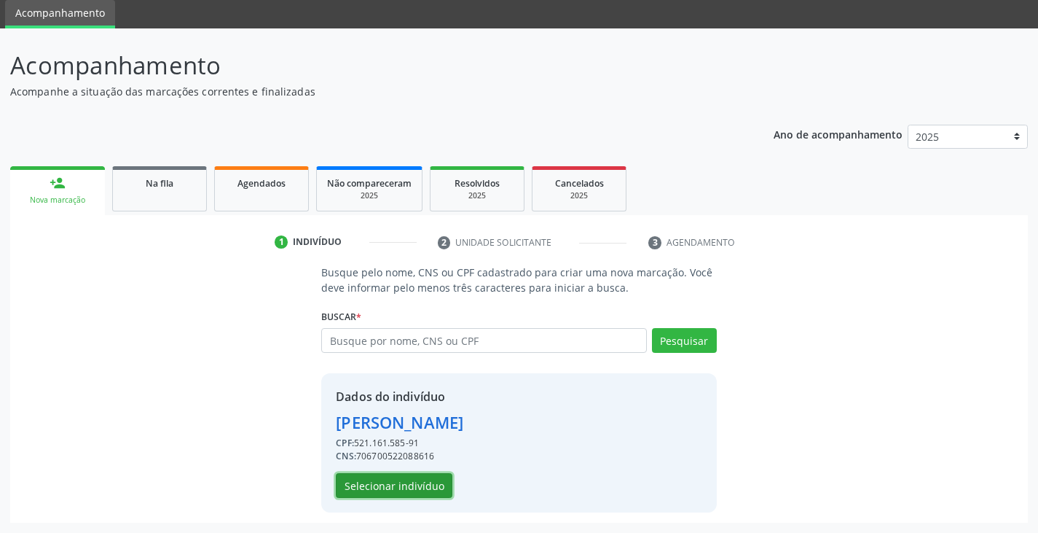
click at [412, 493] on button "Selecionar indivíduo" at bounding box center [394, 485] width 117 height 25
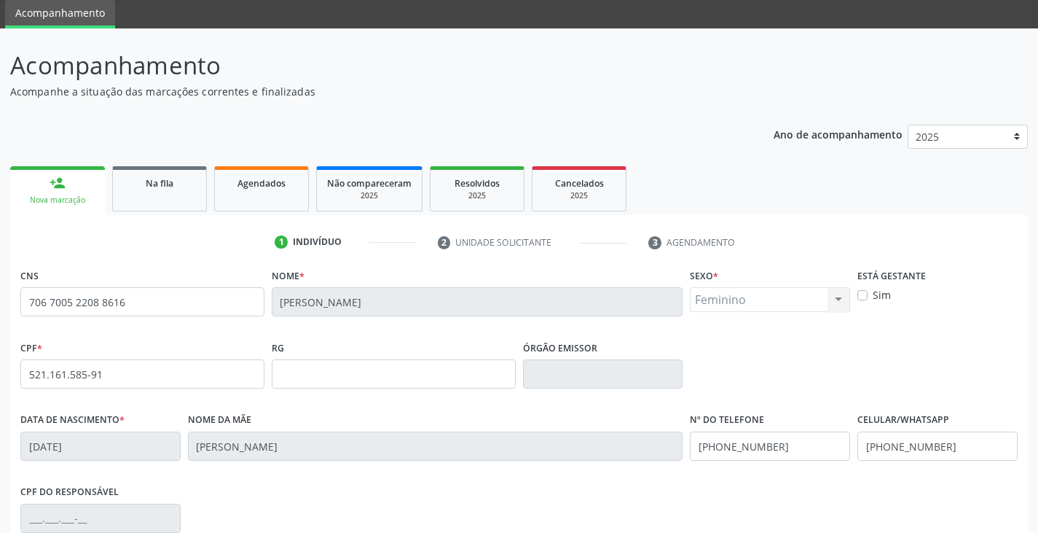
scroll to position [257, 0]
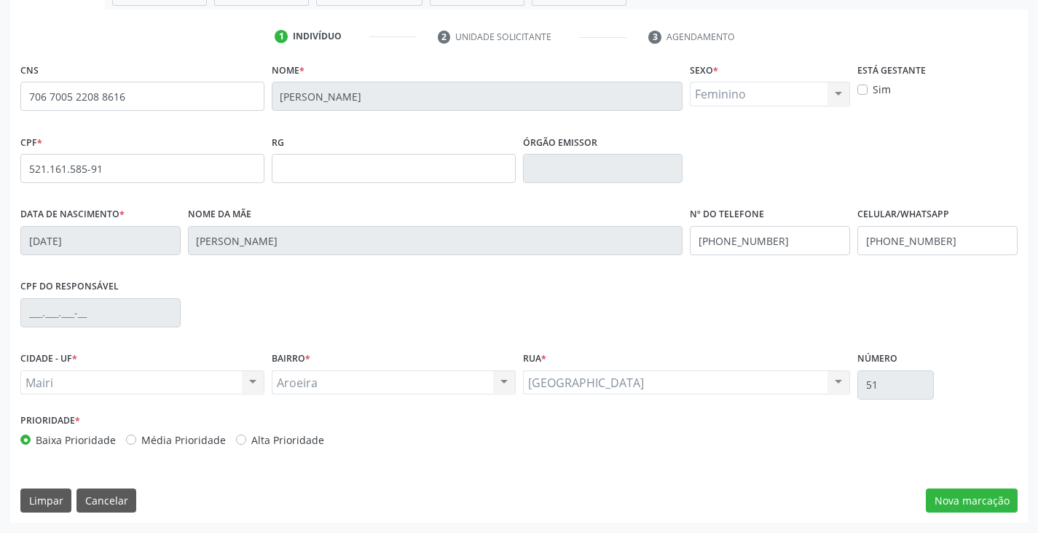
click at [272, 442] on label "Alta Prioridade" at bounding box center [287, 439] width 73 height 15
click at [246, 442] on input "Alta Prioridade" at bounding box center [241, 438] width 10 height 13
radio input "true"
click at [970, 502] on button "Nova marcação" at bounding box center [972, 500] width 92 height 25
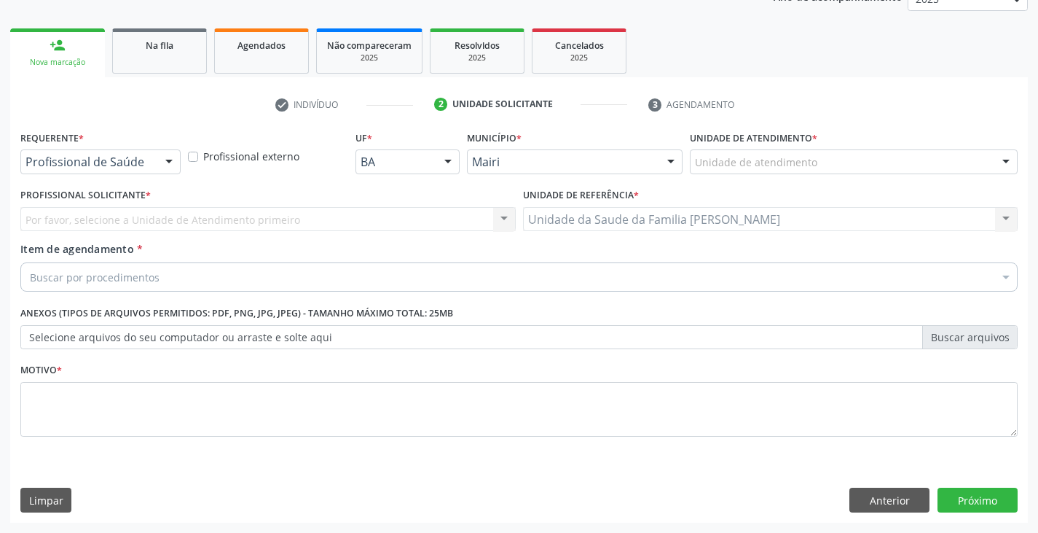
scroll to position [189, 0]
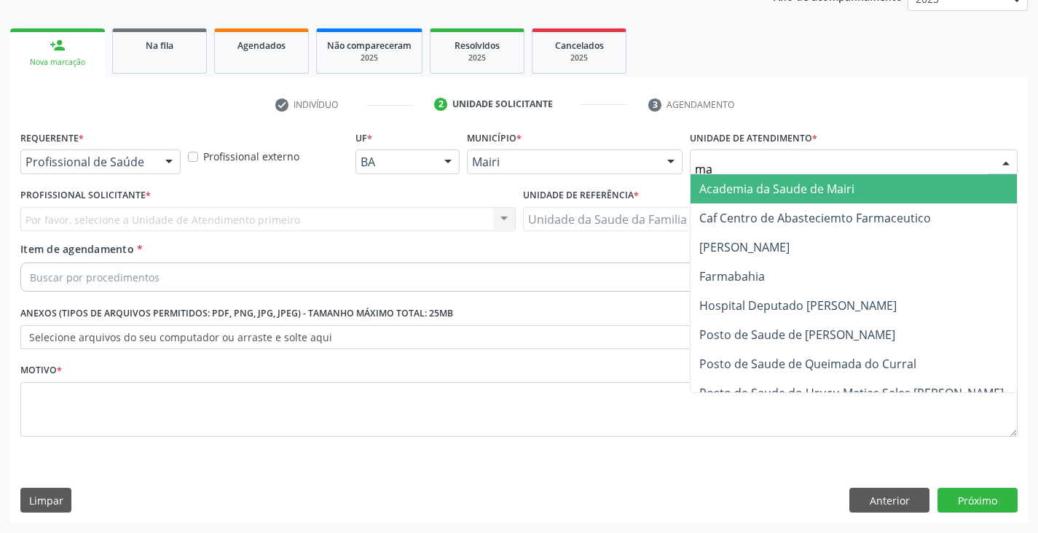
type input "mar"
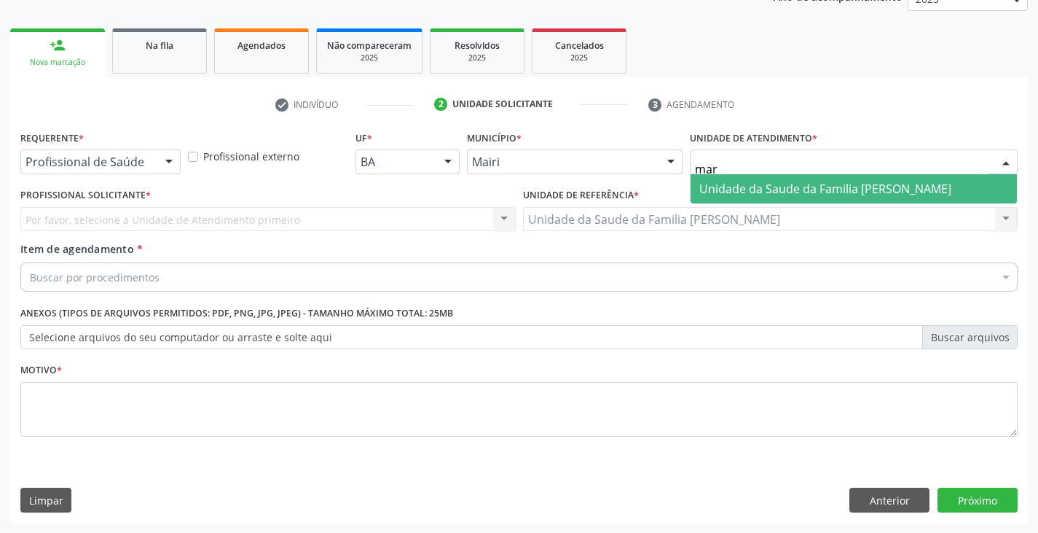
click at [766, 179] on span "Unidade da Saude da Familia [PERSON_NAME]" at bounding box center [854, 188] width 326 height 29
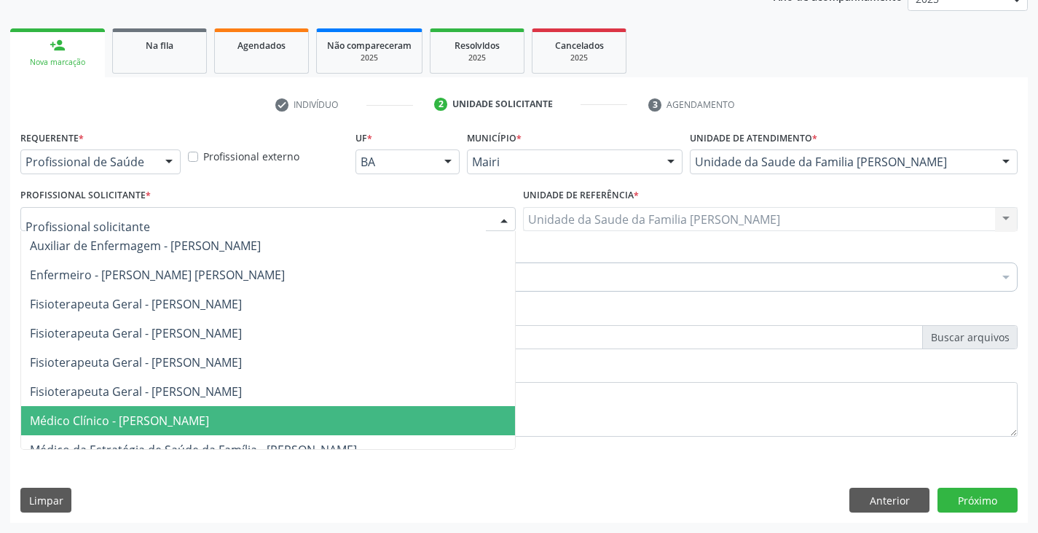
click at [113, 418] on span "Médico Clínico - [PERSON_NAME]" at bounding box center [119, 420] width 179 height 16
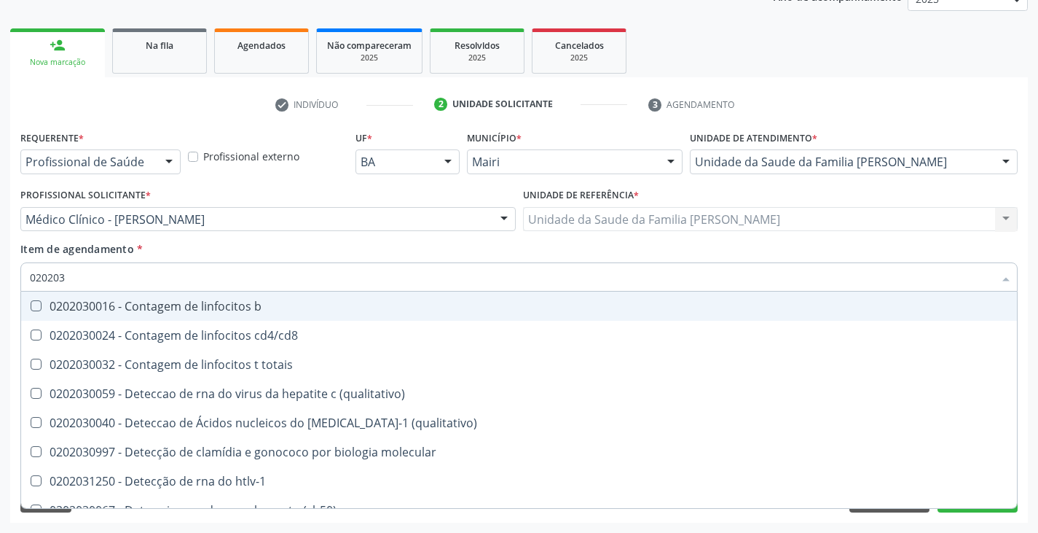
type input "0202038"
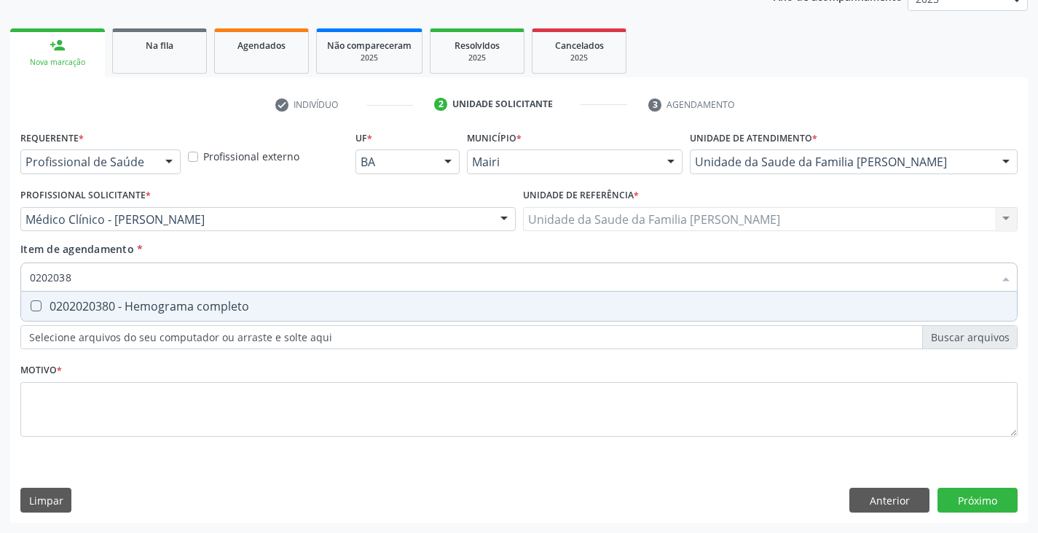
click at [140, 300] on div "0202020380 - Hemograma completo" at bounding box center [519, 306] width 979 height 12
checkbox completo "true"
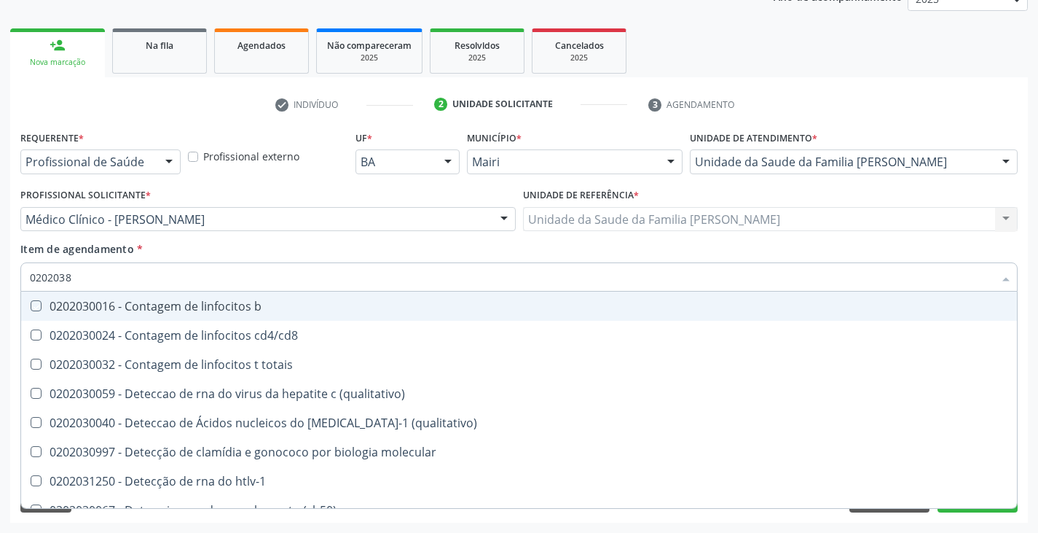
type input "020203"
checkbox b "false"
type input "02020"
checkbox completo "false"
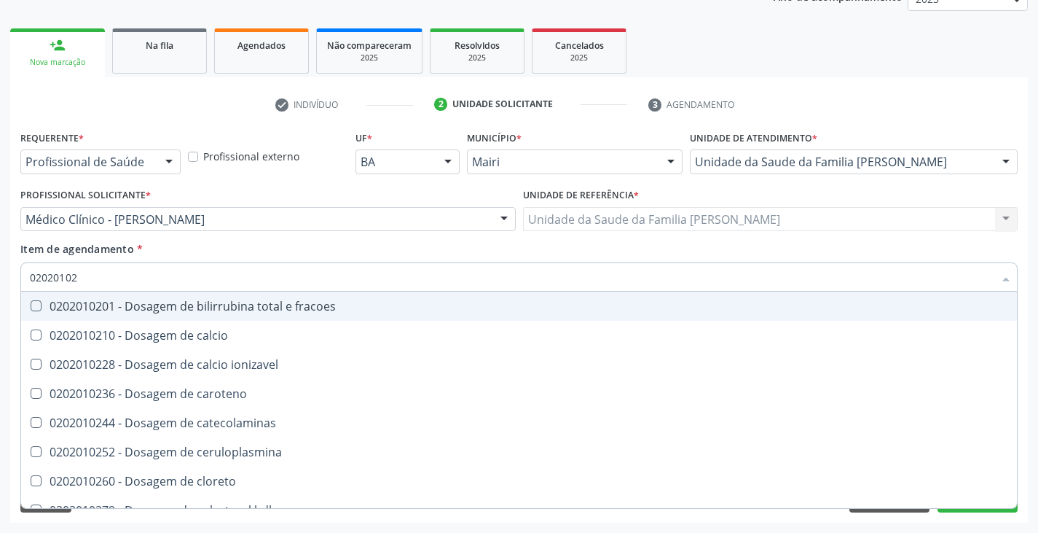
type input "020201029"
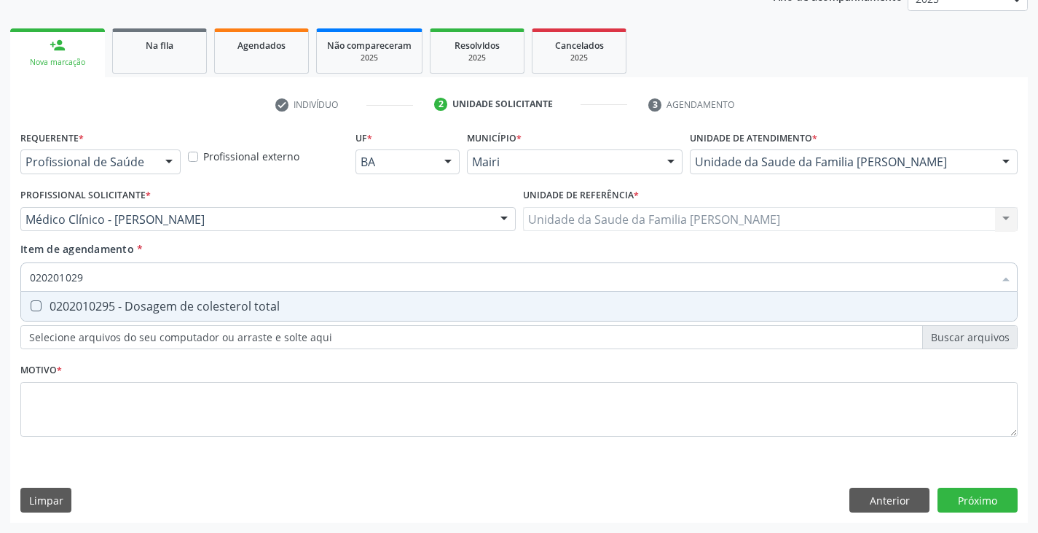
click at [140, 300] on div "0202010295 - Dosagem de colesterol total" at bounding box center [519, 306] width 979 height 12
checkbox total "true"
type input "02020102"
checkbox total "false"
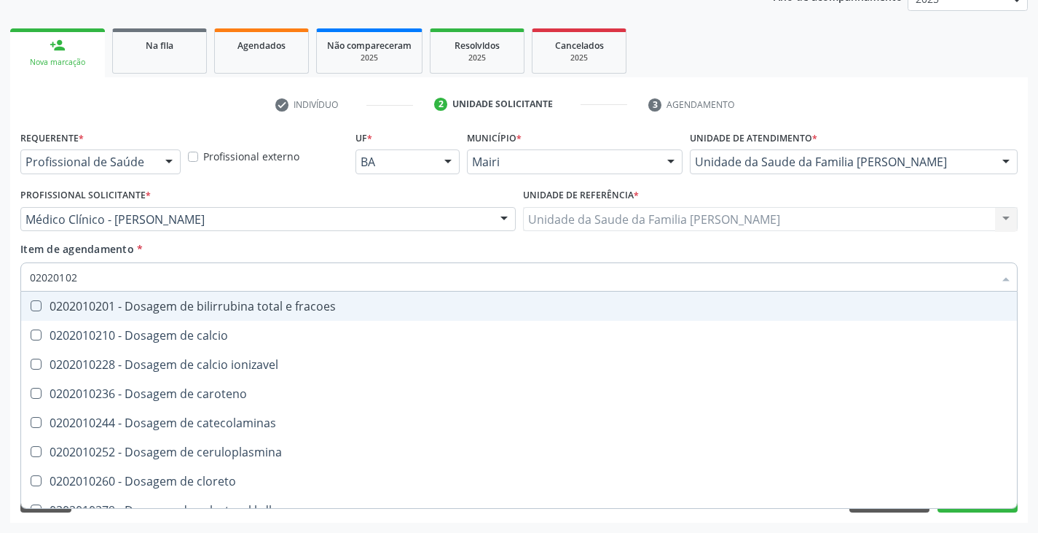
type input "020201028"
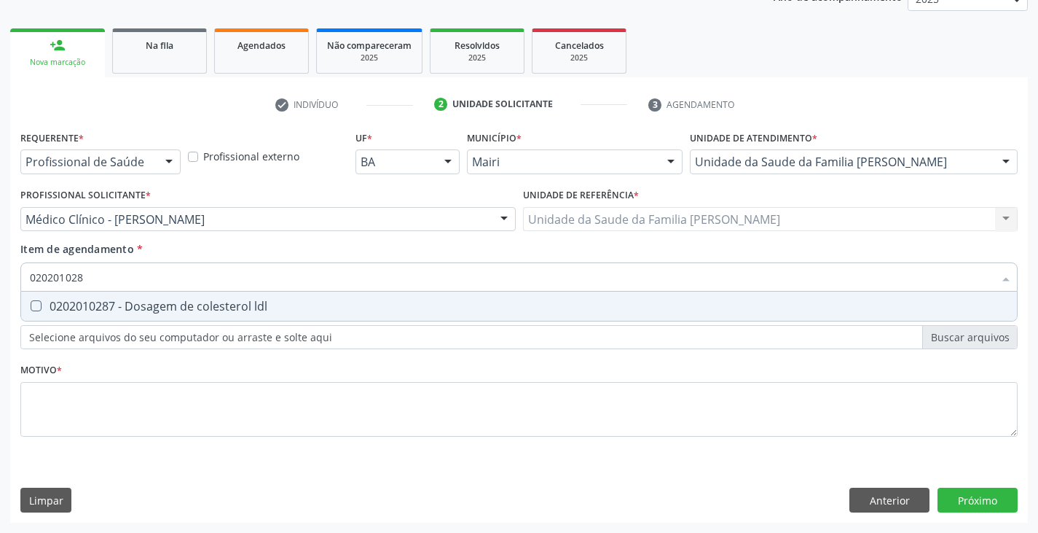
click at [140, 300] on div "0202010287 - Dosagem de colesterol ldl" at bounding box center [519, 306] width 979 height 12
checkbox ldl "true"
type input "02020102"
checkbox ldl "false"
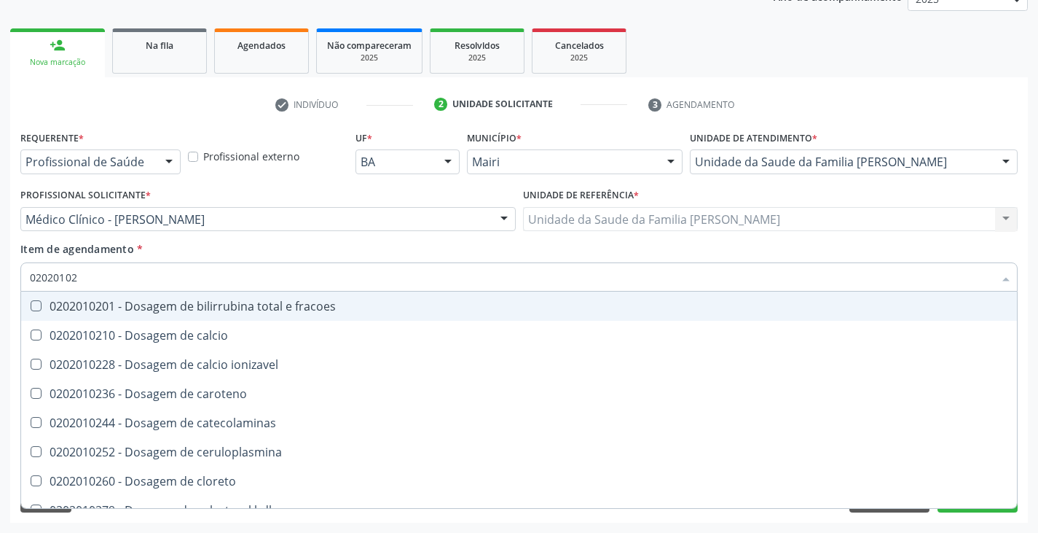
type input "020201027"
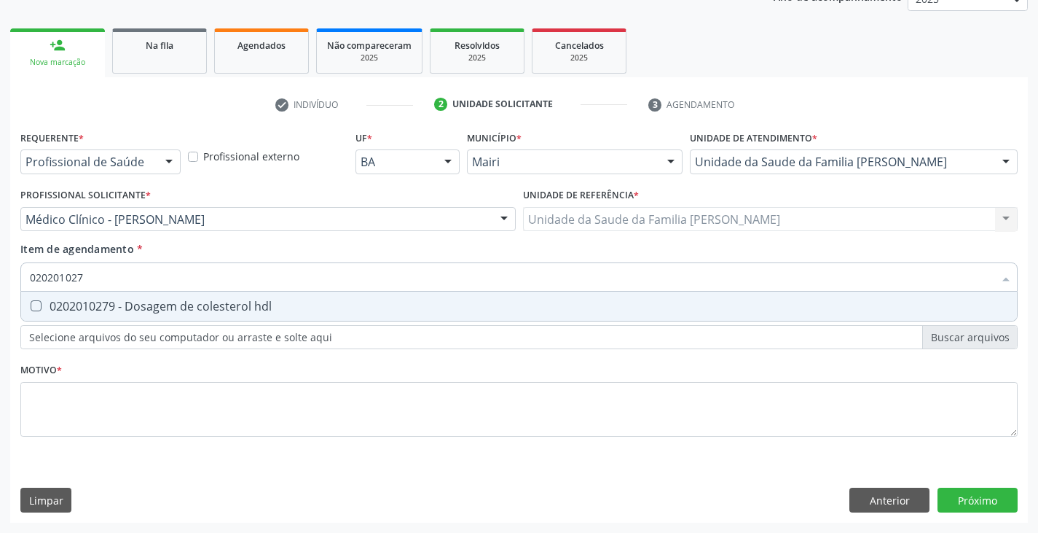
click at [140, 300] on div "0202010279 - Dosagem de colesterol hdl" at bounding box center [519, 306] width 979 height 12
checkbox hdl "true"
type input "02020102"
checkbox hdl "false"
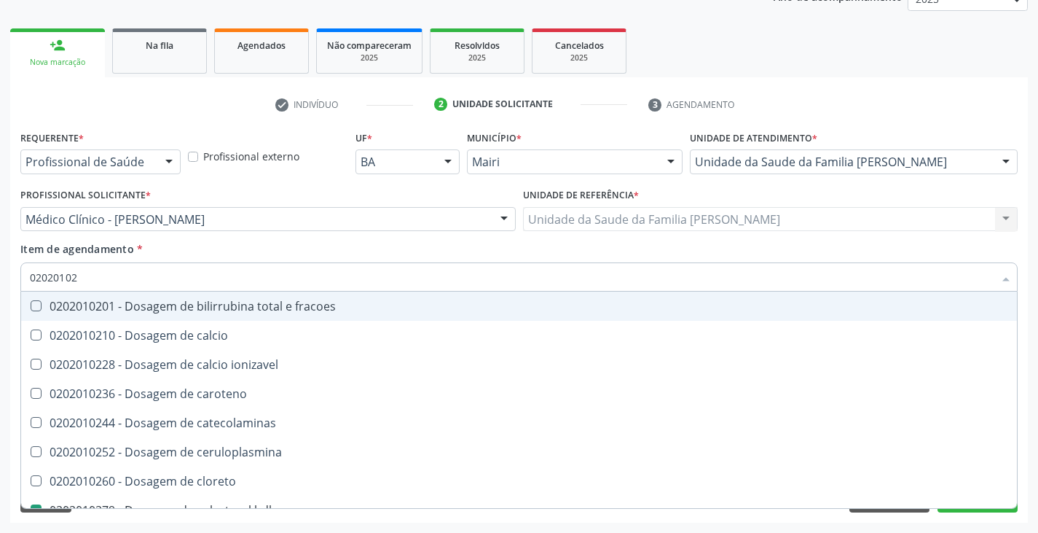
type input "0202010"
checkbox hdl "false"
checkbox ldl "false"
checkbox total "false"
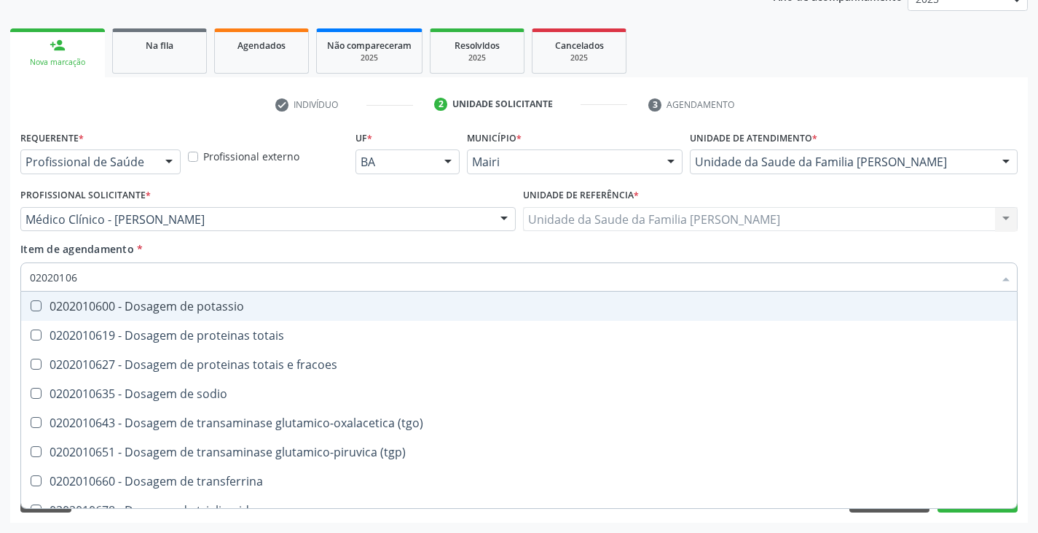
type input "020201067"
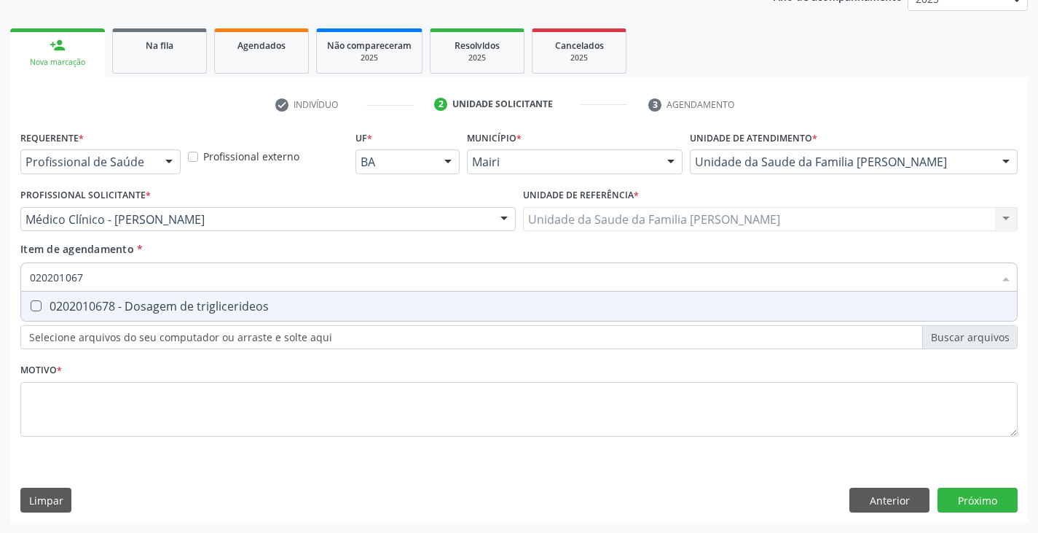
click at [140, 300] on div "0202010678 - Dosagem de triglicerideos" at bounding box center [519, 306] width 979 height 12
checkbox triglicerideos "true"
type input "02020106"
checkbox triglicerideos "false"
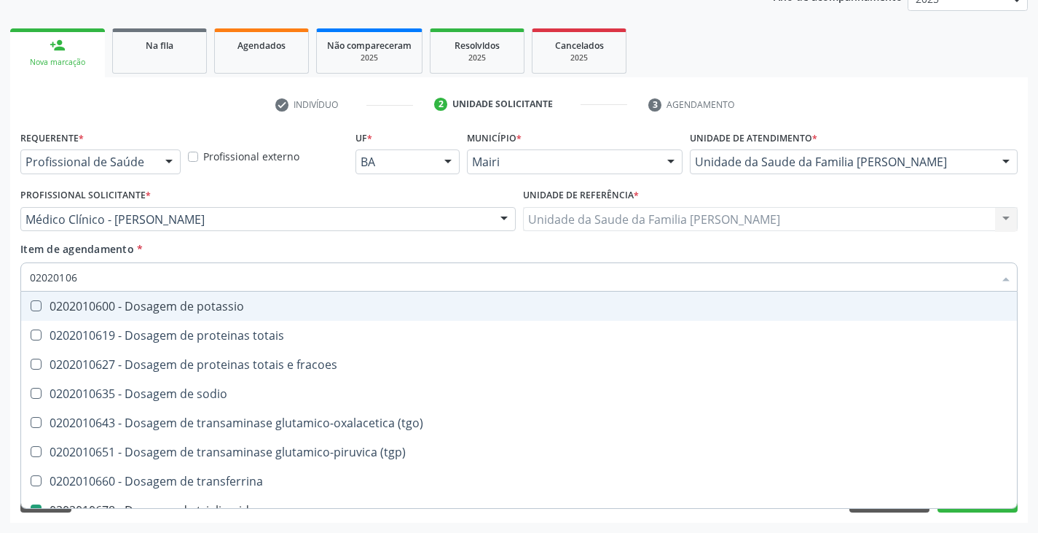
type input "020201069"
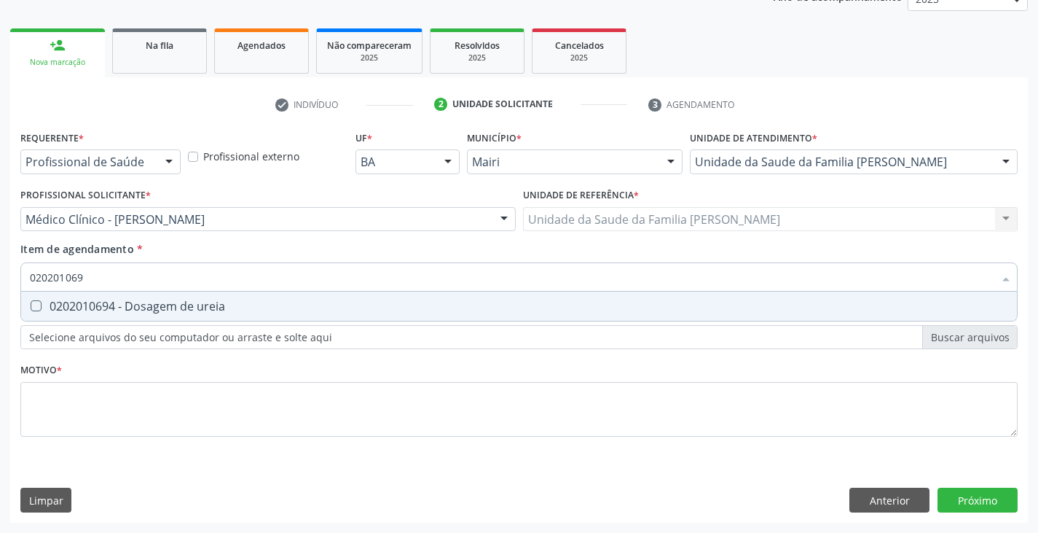
click at [140, 300] on div "0202010694 - Dosagem de ureia" at bounding box center [519, 306] width 979 height 12
checkbox ureia "true"
type input "02020106"
checkbox ureia "false"
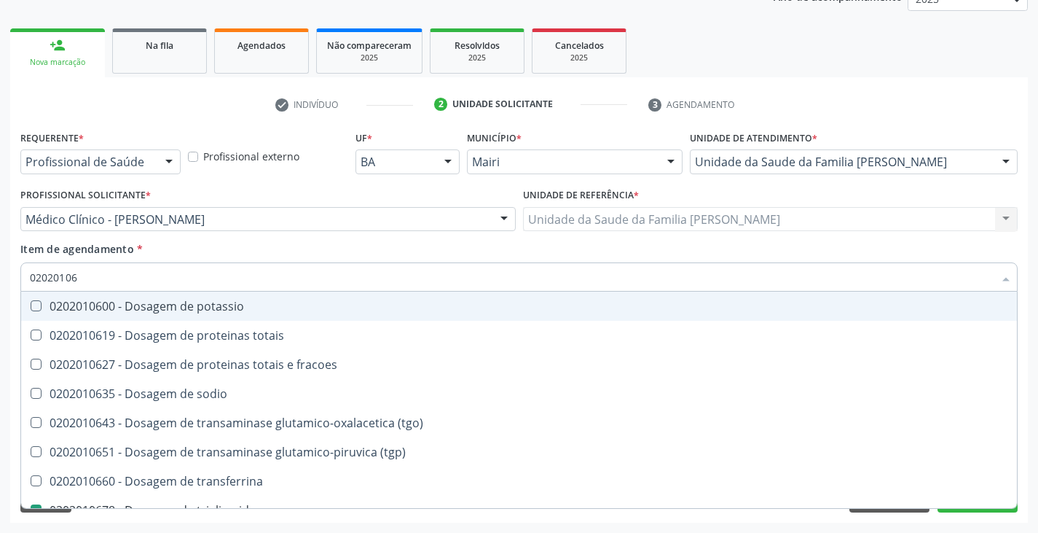
type input "0202010"
checkbox triglicerideos "false"
checkbox ureia "false"
type input "020201031"
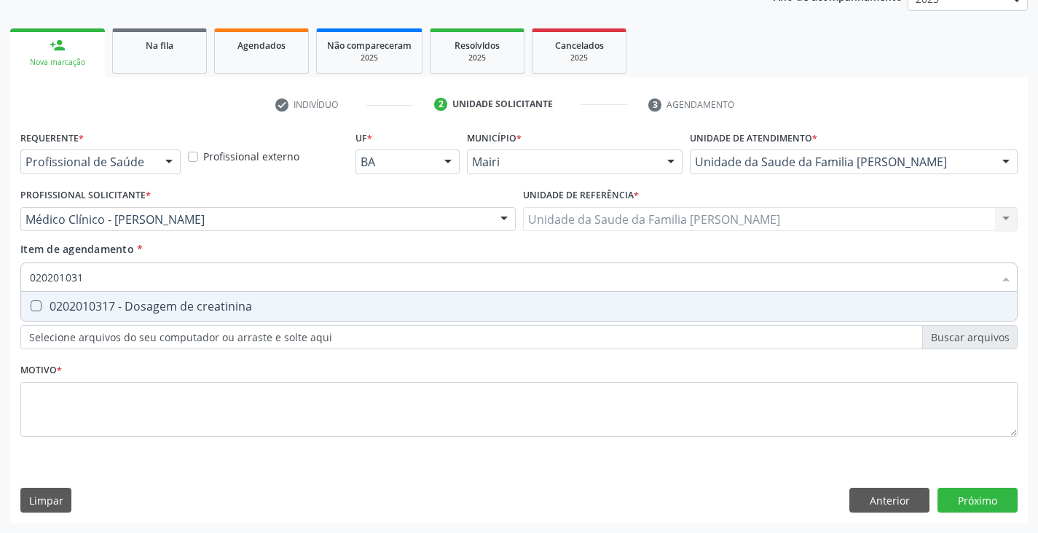
click at [140, 300] on div "0202010317 - Dosagem de creatinina" at bounding box center [519, 306] width 979 height 12
checkbox creatinina "true"
type input "02020103"
checkbox creatinina "false"
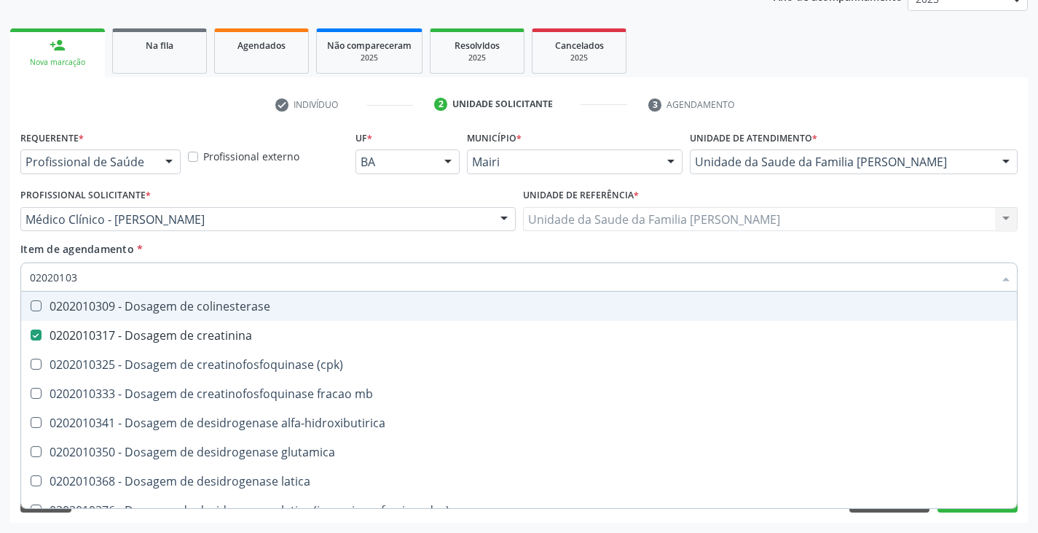
type input "0202010"
checkbox creatinina "false"
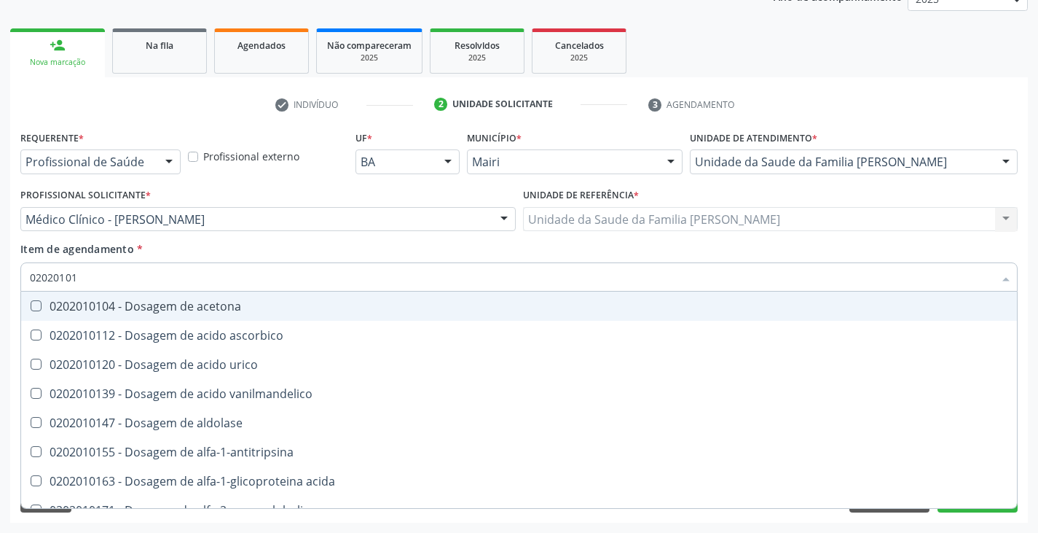
type input "020201012"
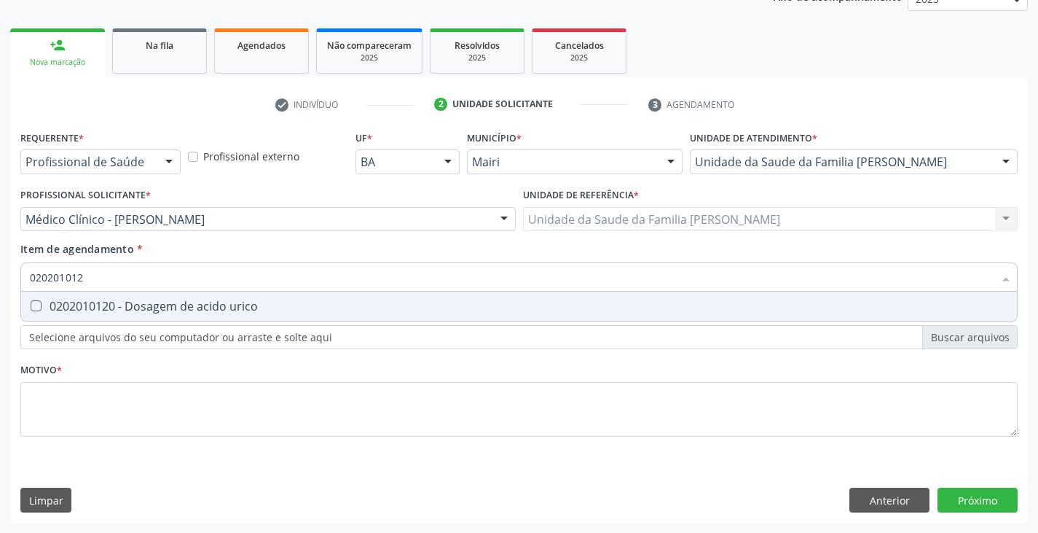
click at [140, 300] on div "0202010120 - Dosagem de acido urico" at bounding box center [519, 306] width 979 height 12
checkbox urico "true"
type input "02020101"
click at [140, 300] on div "0202010473 - Dosagem de glicose" at bounding box center [519, 306] width 979 height 12
click at [140, 300] on div "0202010503 - Dosagem de hemoglobina glicosilada" at bounding box center [519, 306] width 979 height 12
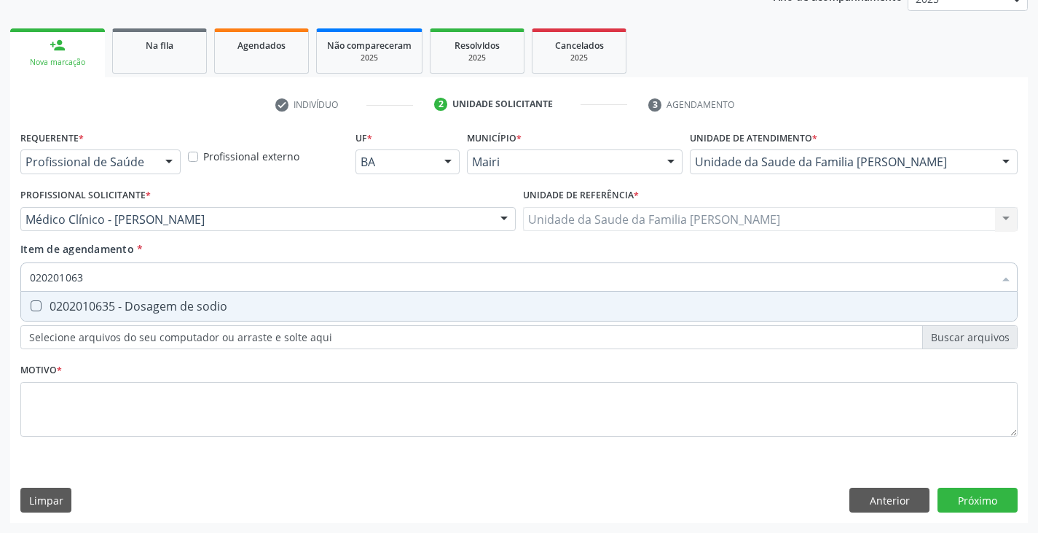
click at [140, 300] on div "0202010635 - Dosagem de sodio" at bounding box center [519, 306] width 979 height 12
click at [140, 300] on div "0202010694 - Dosagem de ureia" at bounding box center [519, 306] width 979 height 12
click at [140, 300] on div "0202010643 - Dosagem de transaminase glutamico-oxalacetica (tgo)" at bounding box center [519, 306] width 979 height 12
click at [140, 300] on div "0202010651 - Dosagem de transaminase glutamico-piruvica (tgp)" at bounding box center [519, 306] width 979 height 12
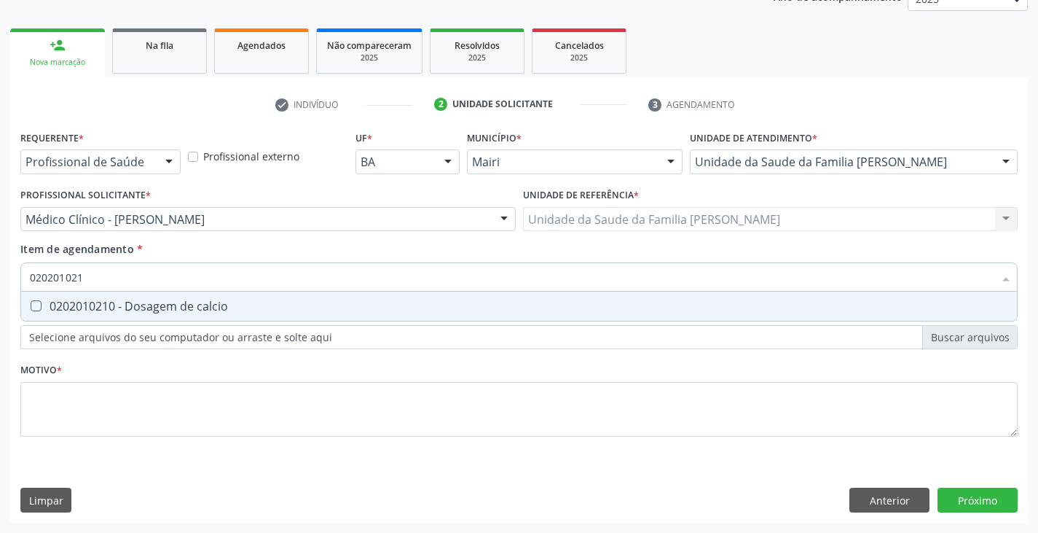
click at [140, 300] on div "0202010210 - Dosagem de calcio" at bounding box center [519, 306] width 979 height 12
click at [140, 300] on div "0202010600 - Dosagem de potassio" at bounding box center [519, 306] width 979 height 12
click at [140, 300] on div "0202040100 - Pesquisa de leveduras nas fezes" at bounding box center [519, 306] width 979 height 12
click at [135, 307] on div "0202050017 - Analise de caracteres fisicos, elementos e sedimento da urina" at bounding box center [519, 306] width 979 height 12
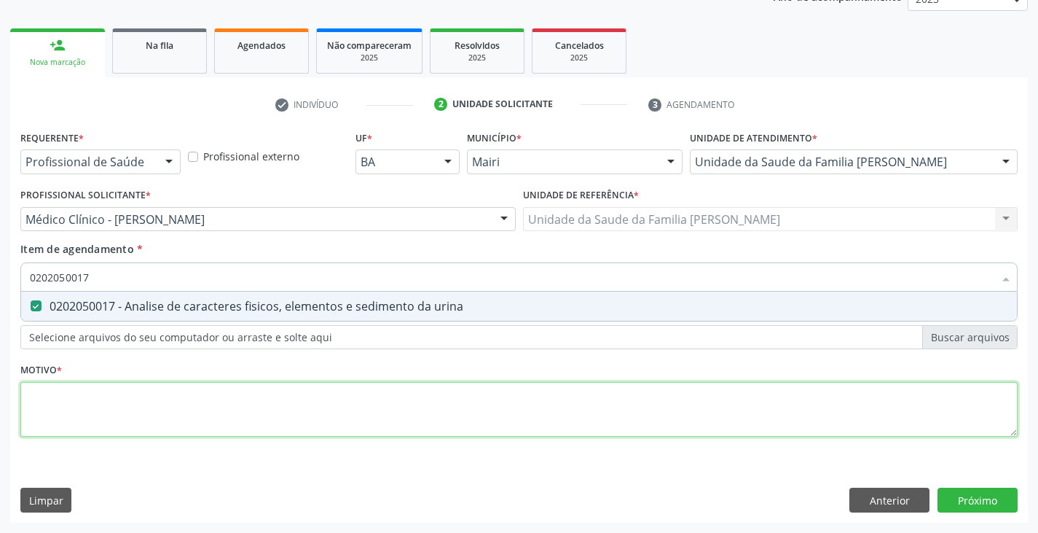
click at [138, 426] on div "Requerente * Profissional de Saúde Profissional de Saúde Paciente Nenhum result…" at bounding box center [518, 292] width 997 height 330
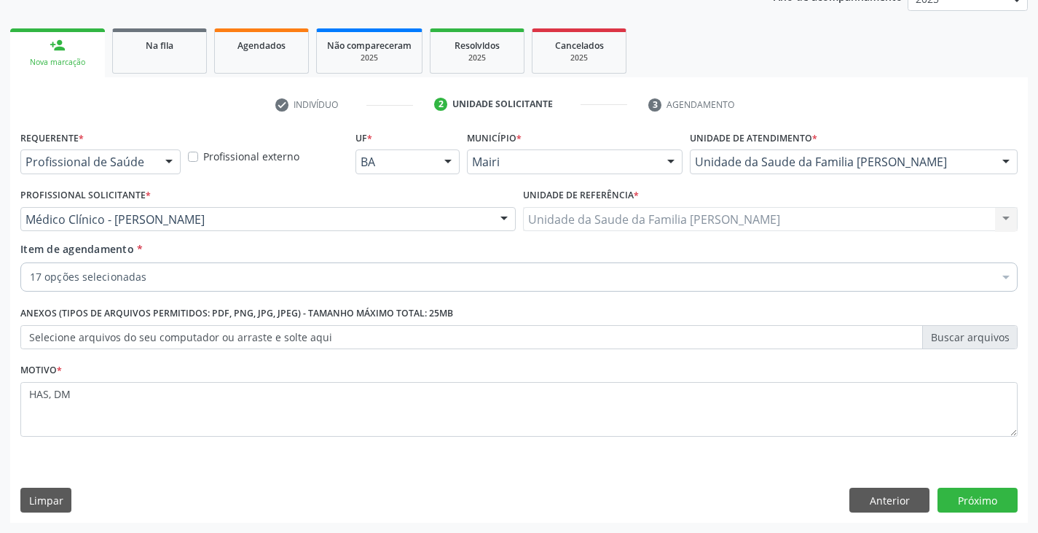
click at [170, 267] on div "17 opções selecionadas" at bounding box center [518, 276] width 997 height 29
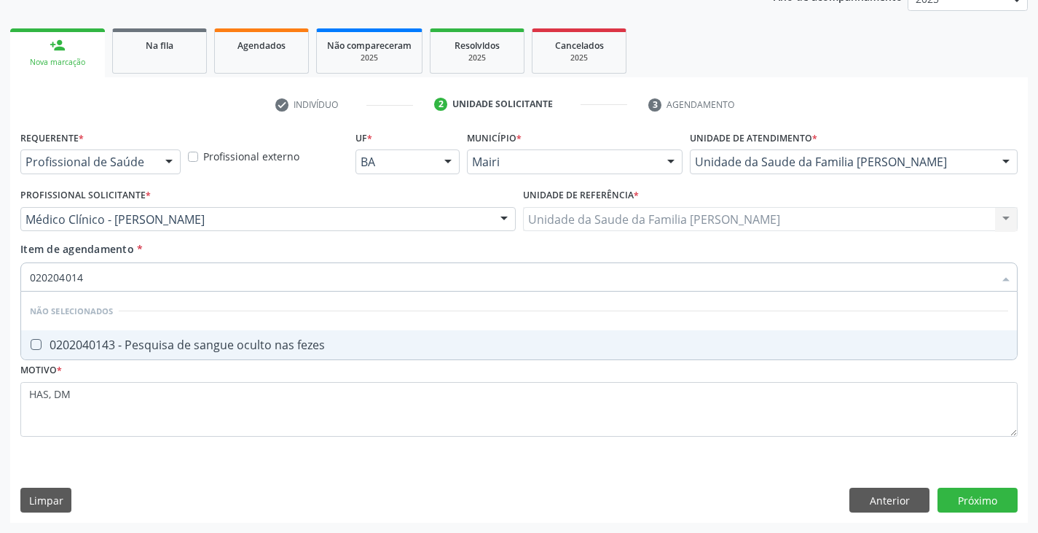
click at [173, 348] on div "0202040143 - Pesquisa de sangue oculto nas fezes" at bounding box center [519, 345] width 979 height 12
click at [968, 491] on div "Requerente * Profissional de Saúde Profissional de Saúde Paciente Nenhum result…" at bounding box center [519, 325] width 1018 height 396
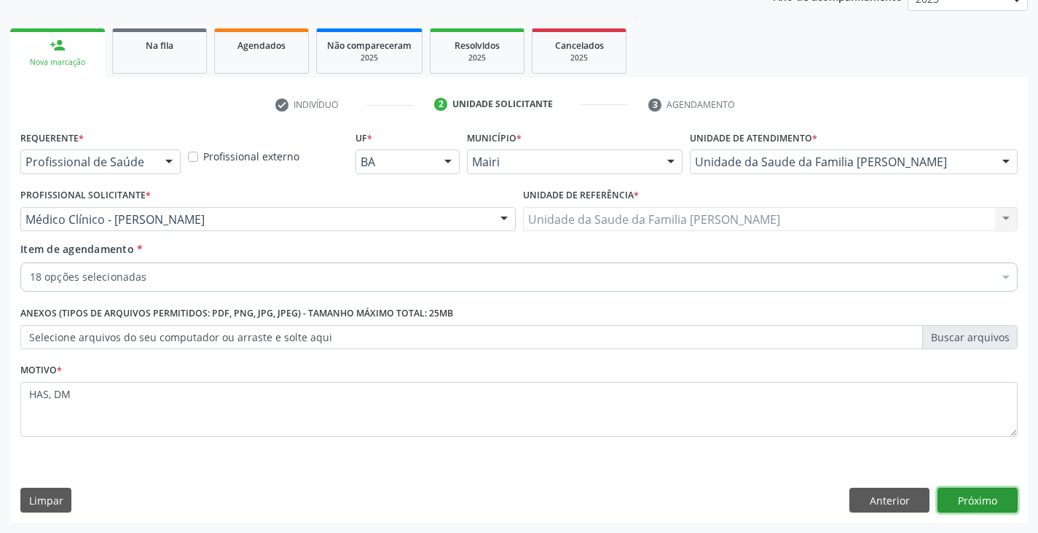
click at [968, 491] on button "Próximo" at bounding box center [978, 499] width 80 height 25
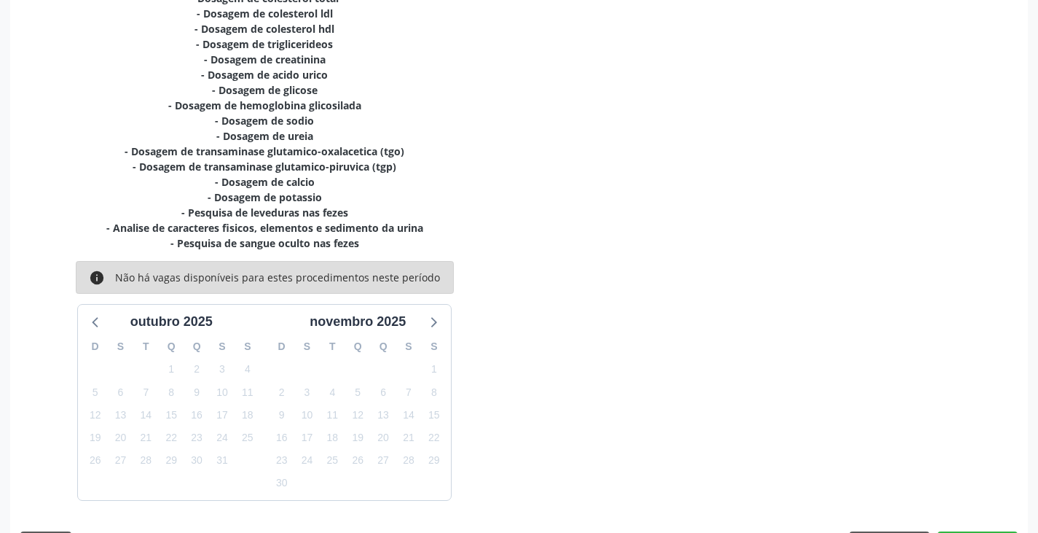
scroll to position [404, 0]
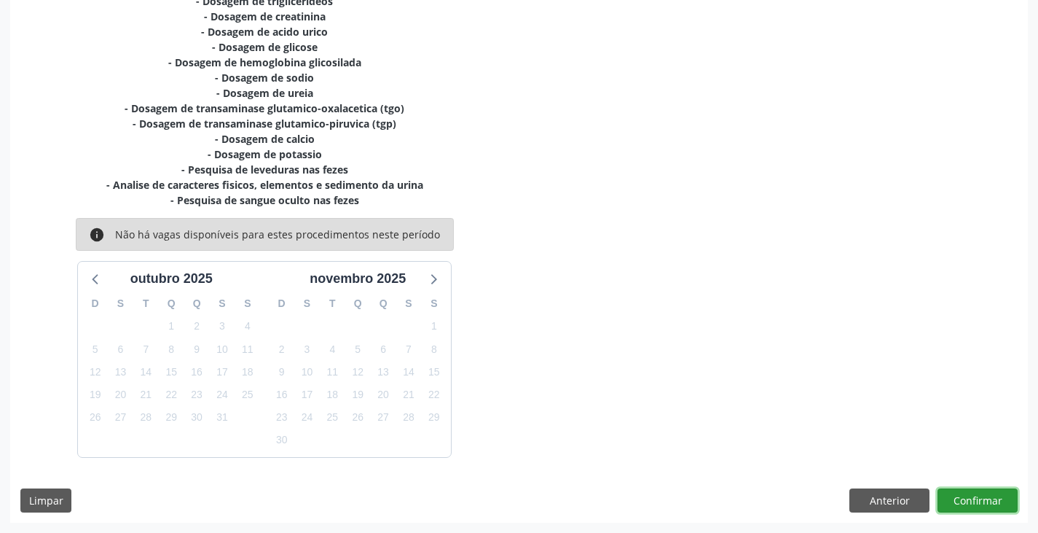
click at [981, 503] on button "Confirmar" at bounding box center [978, 500] width 80 height 25
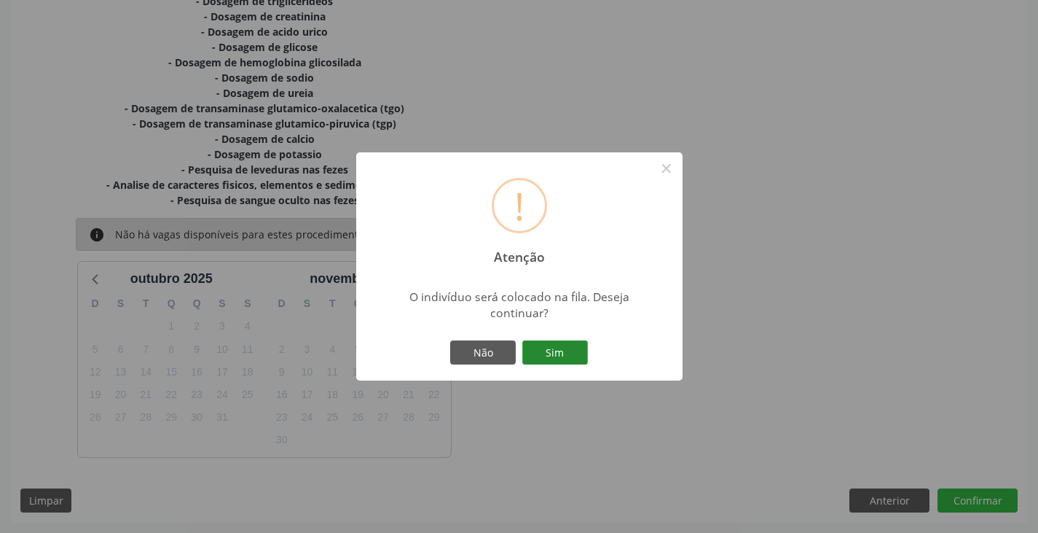
click at [543, 350] on button "Sim" at bounding box center [555, 352] width 66 height 25
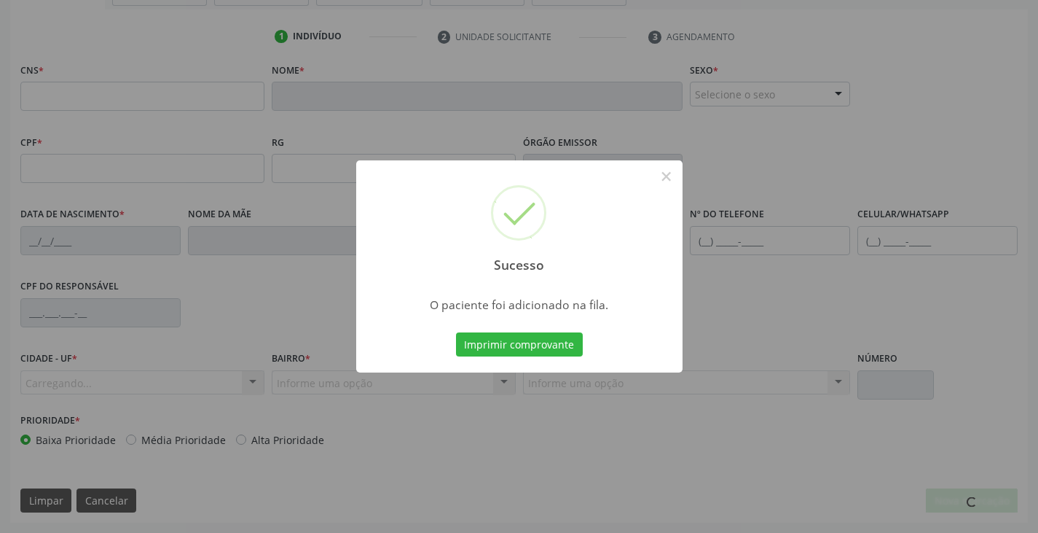
scroll to position [257, 0]
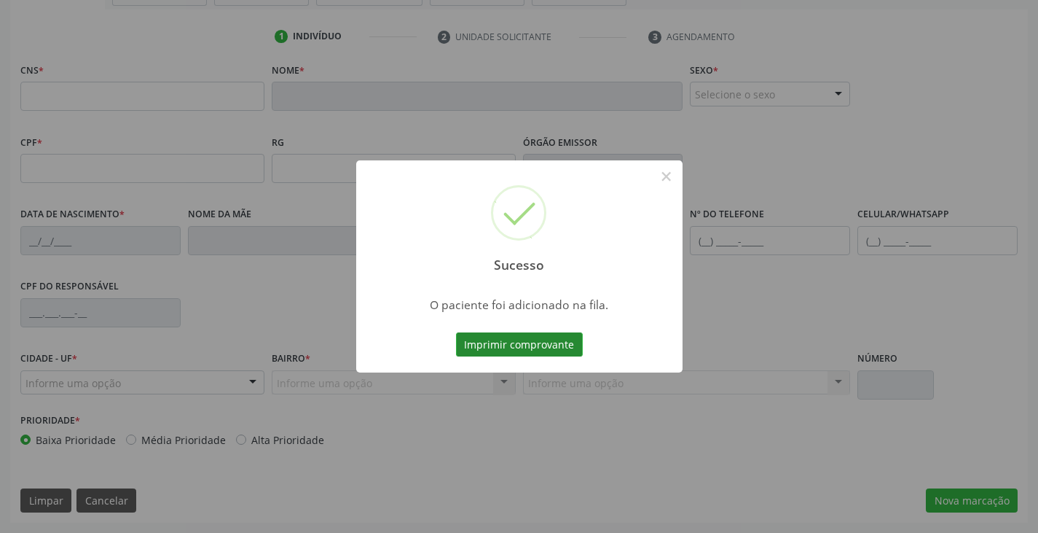
click at [523, 346] on button "Imprimir comprovante" at bounding box center [519, 344] width 127 height 25
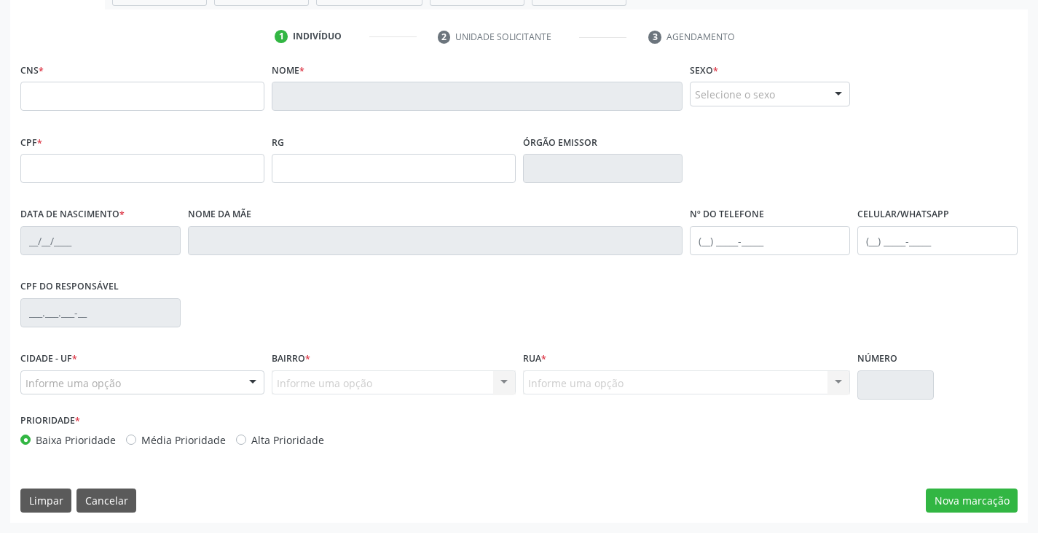
scroll to position [257, 0]
click at [157, 98] on input "text" at bounding box center [142, 96] width 244 height 29
paste input "706 7005 2208 8616"
type input "706 7005 2208 8616"
click at [251, 439] on label "Alta Prioridade" at bounding box center [287, 439] width 73 height 15
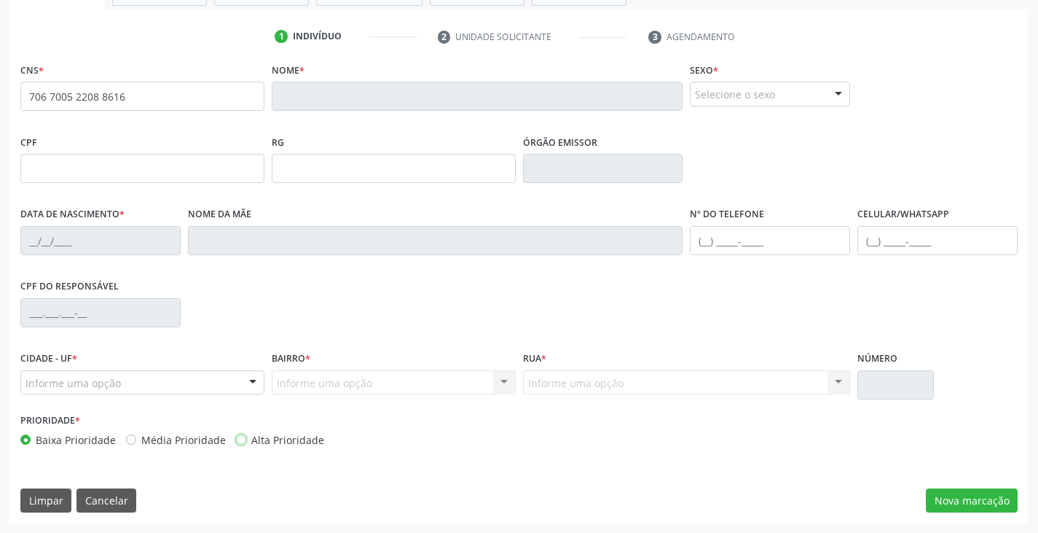
click at [246, 439] on input "Alta Prioridade" at bounding box center [241, 438] width 10 height 13
radio input "true"
click at [960, 496] on button "Nova marcação" at bounding box center [972, 500] width 92 height 25
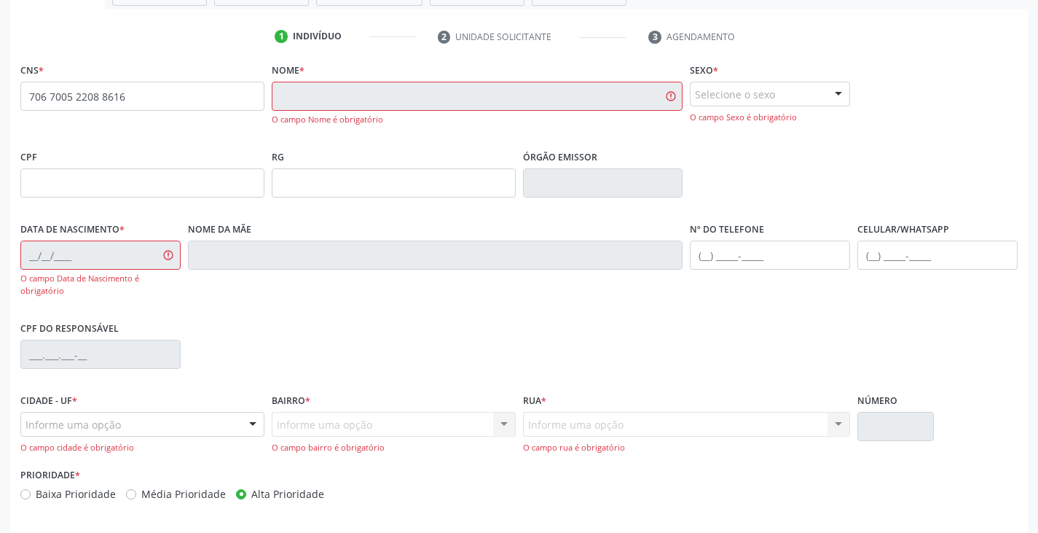
scroll to position [184, 0]
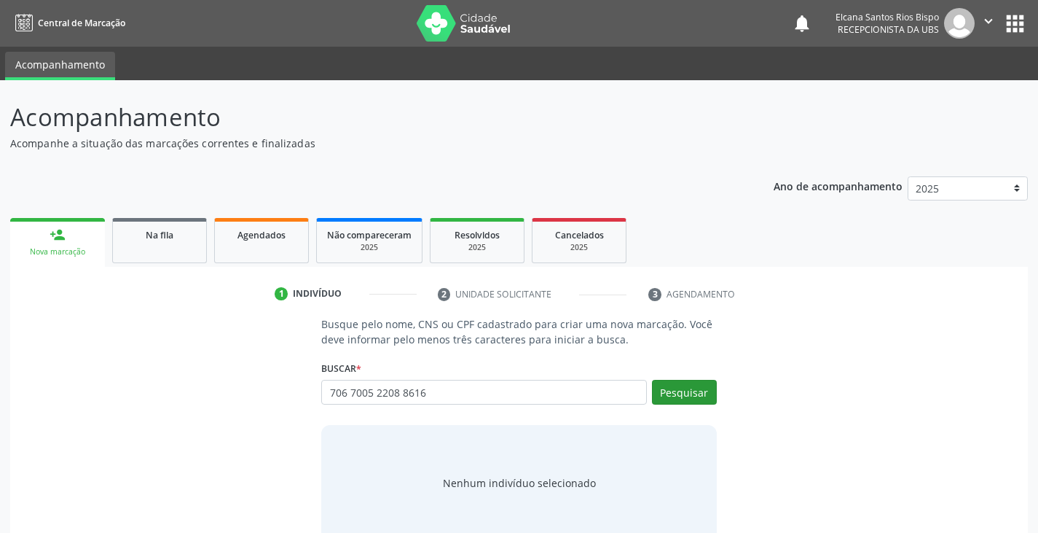
type input "706 7005 2208 8616"
click at [689, 409] on div "Pesquisar" at bounding box center [682, 397] width 70 height 35
click at [691, 385] on button "Pesquisar" at bounding box center [684, 392] width 65 height 25
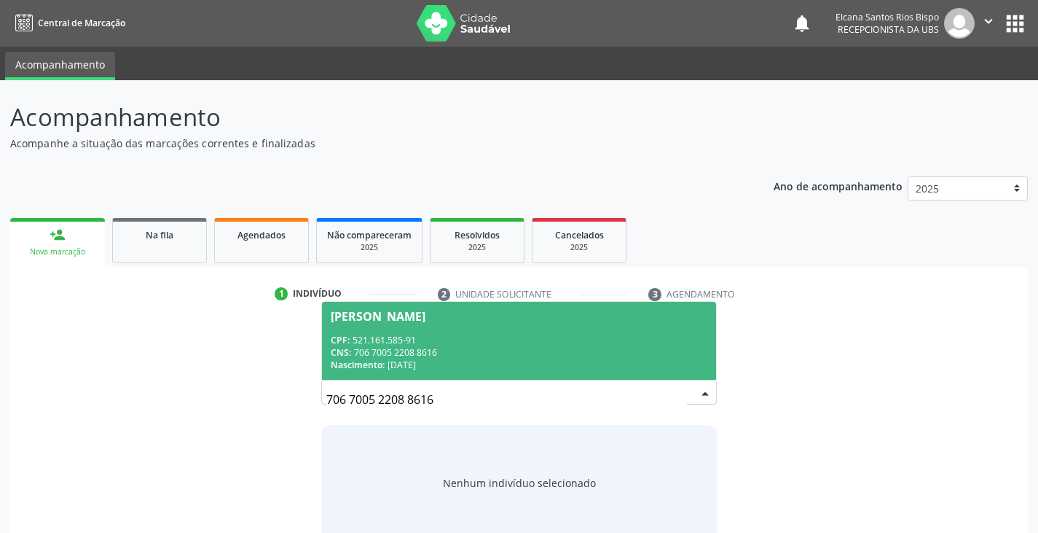
click at [392, 334] on div "CPF: 521.161.585-91" at bounding box center [519, 340] width 376 height 12
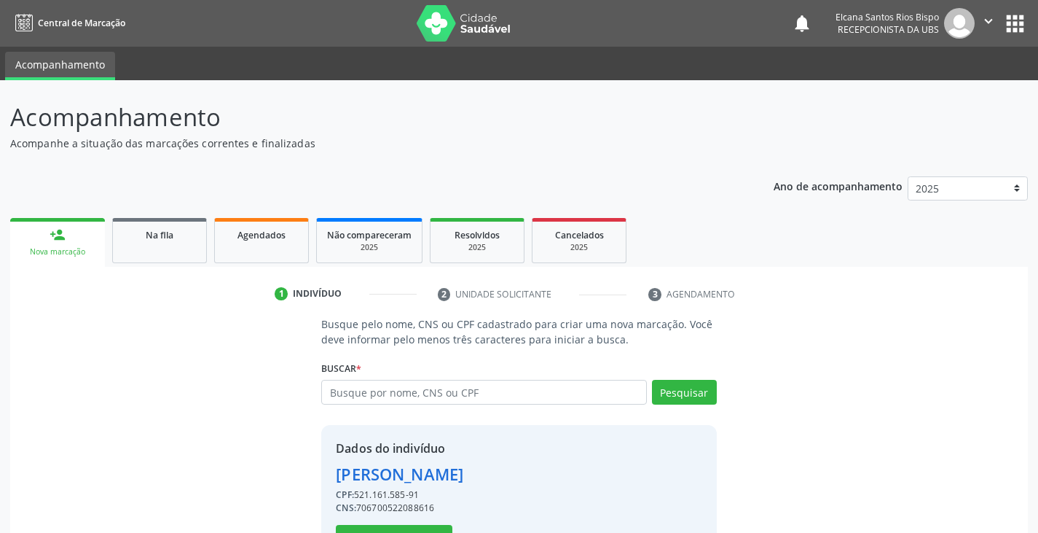
scroll to position [52, 0]
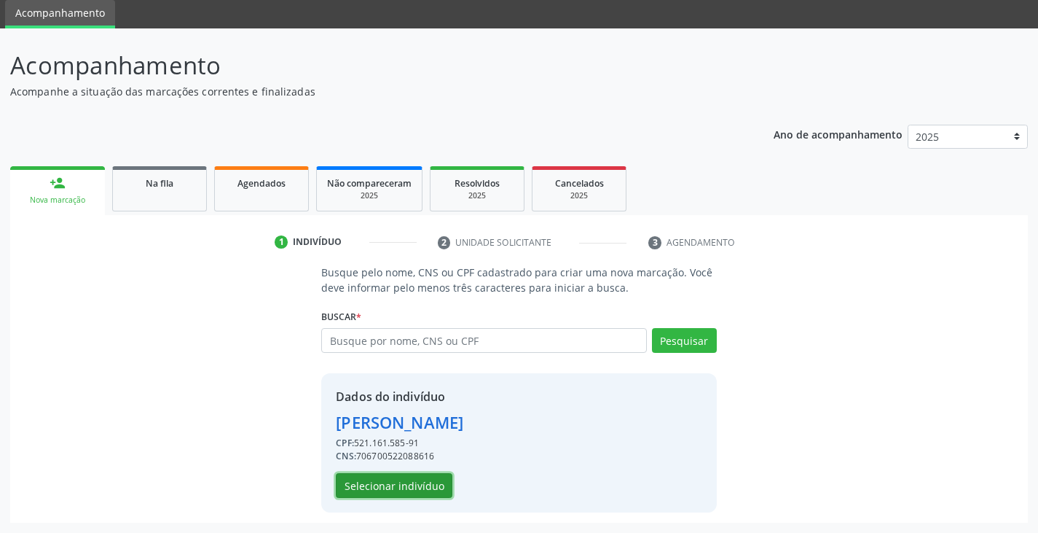
click at [402, 484] on button "Selecionar indivíduo" at bounding box center [394, 485] width 117 height 25
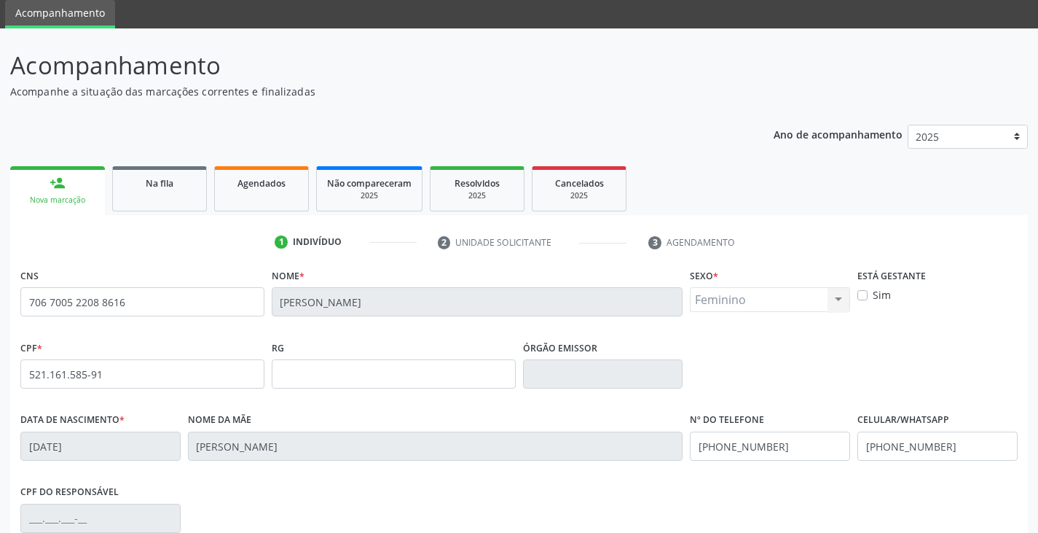
scroll to position [257, 0]
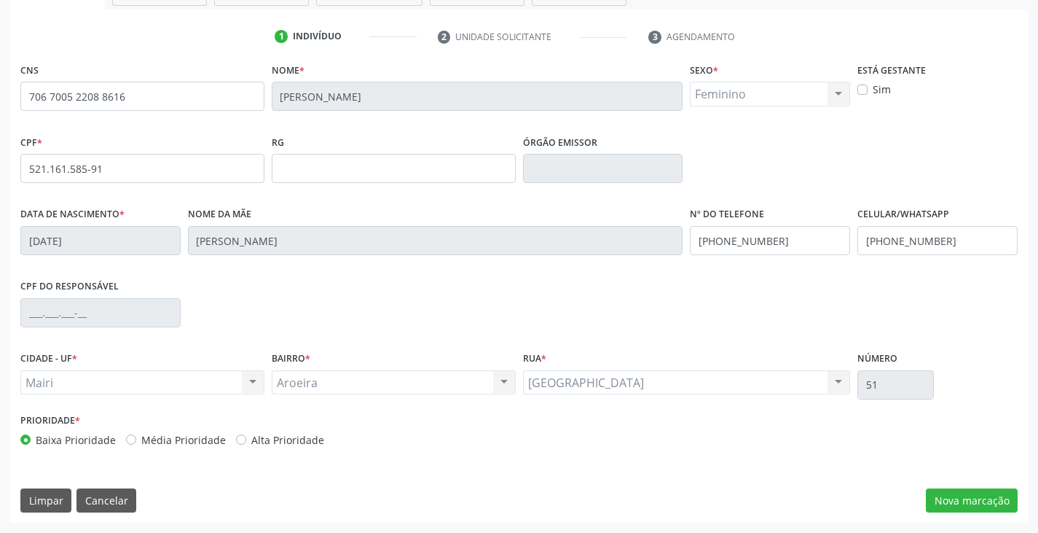
click at [270, 440] on label "Alta Prioridade" at bounding box center [287, 439] width 73 height 15
click at [246, 440] on input "Alta Prioridade" at bounding box center [241, 438] width 10 height 13
radio input "true"
click at [979, 496] on button "Nova marcação" at bounding box center [972, 500] width 92 height 25
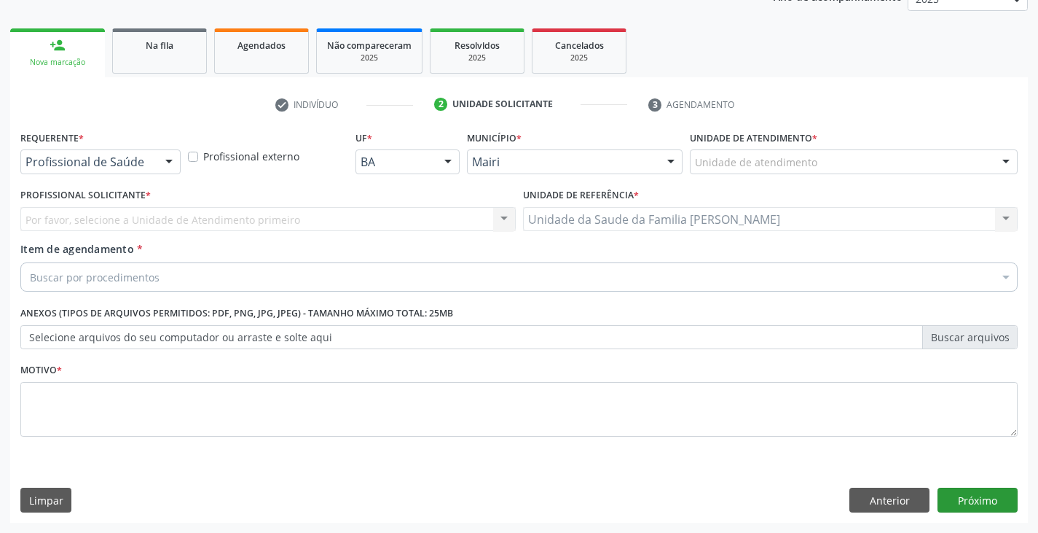
scroll to position [189, 0]
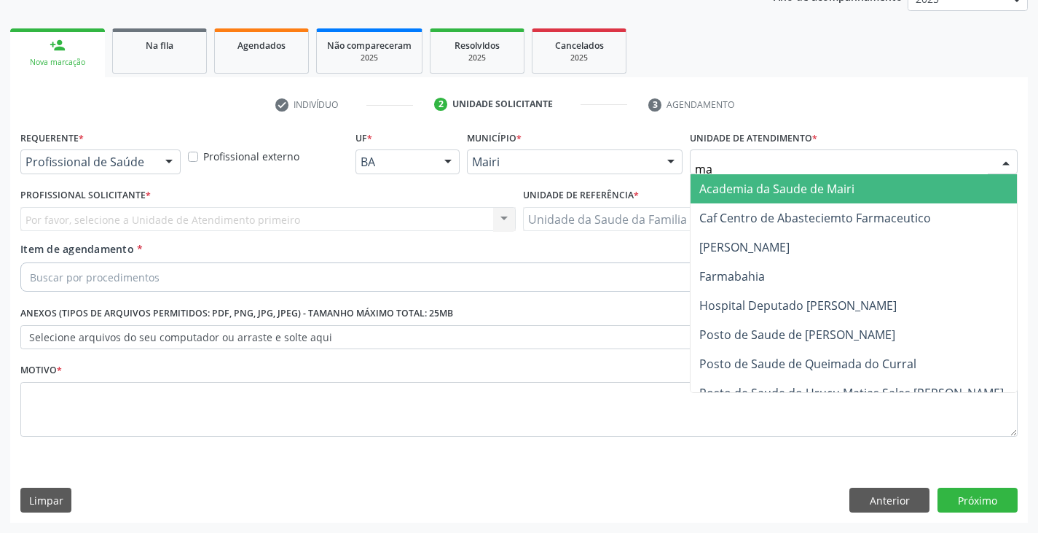
type input "mar"
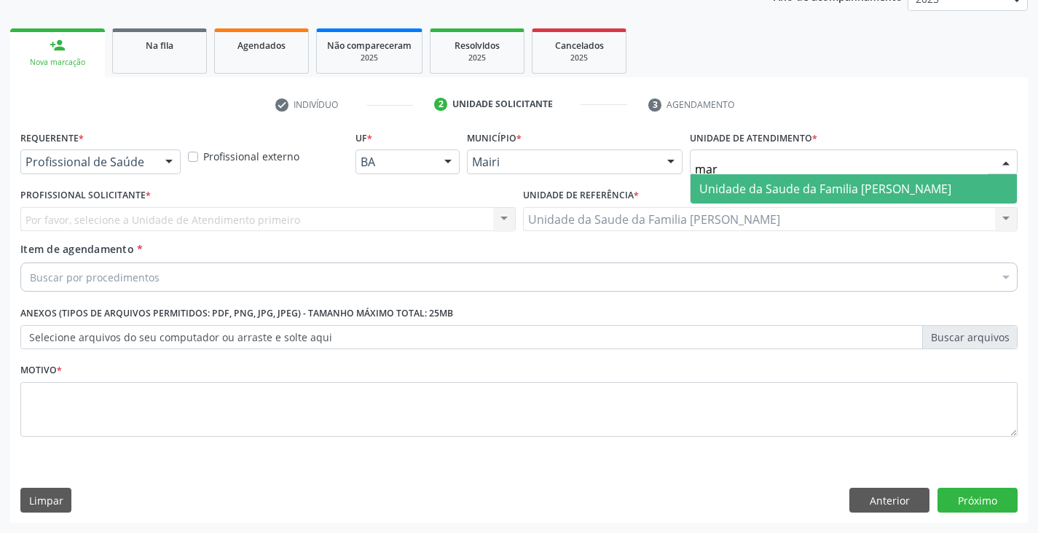
click at [790, 189] on span "Unidade da Saude da Familia [PERSON_NAME]" at bounding box center [825, 189] width 252 height 16
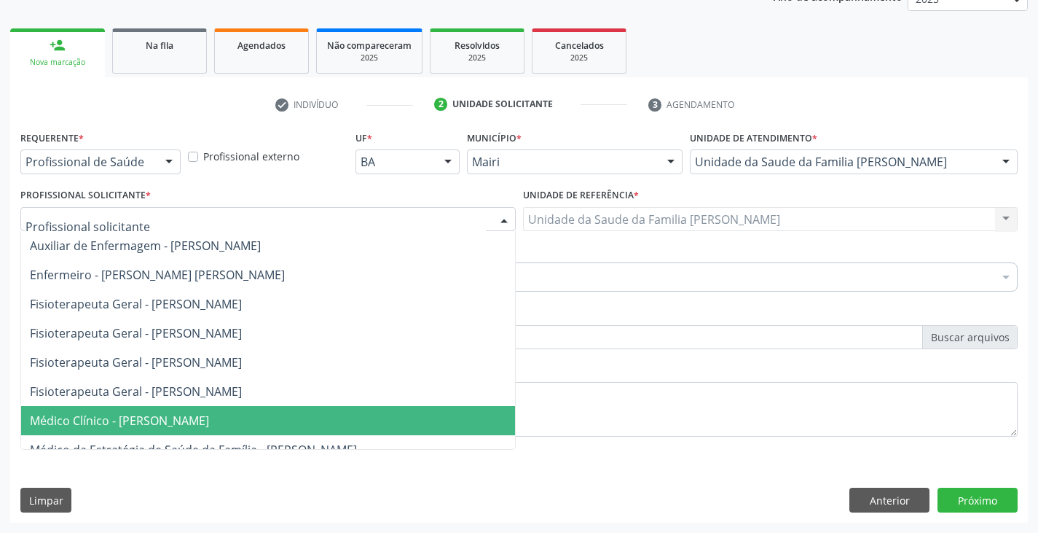
click at [103, 415] on span "Médico Clínico - [PERSON_NAME]" at bounding box center [119, 420] width 179 height 16
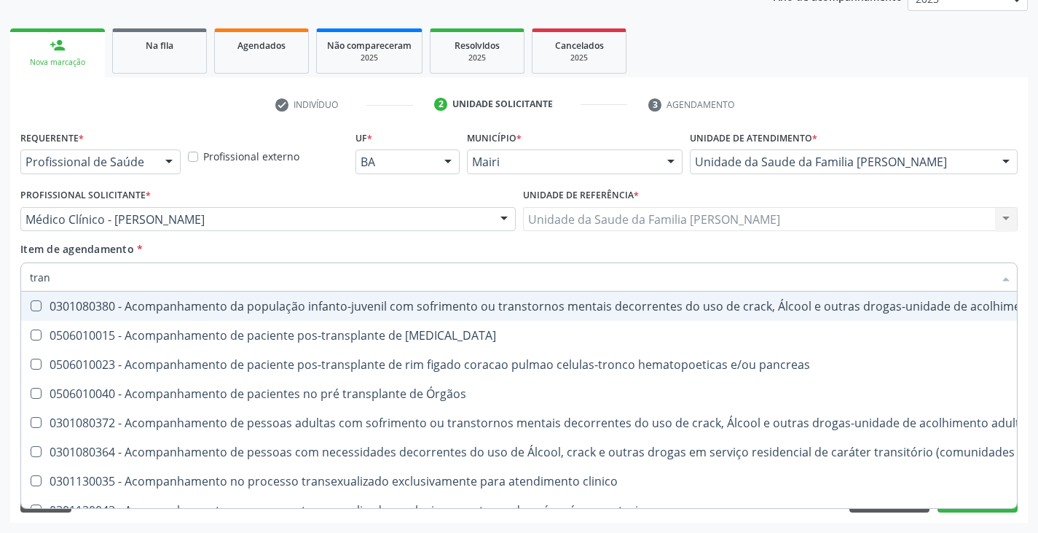
type input "TRANSVAGINAL"
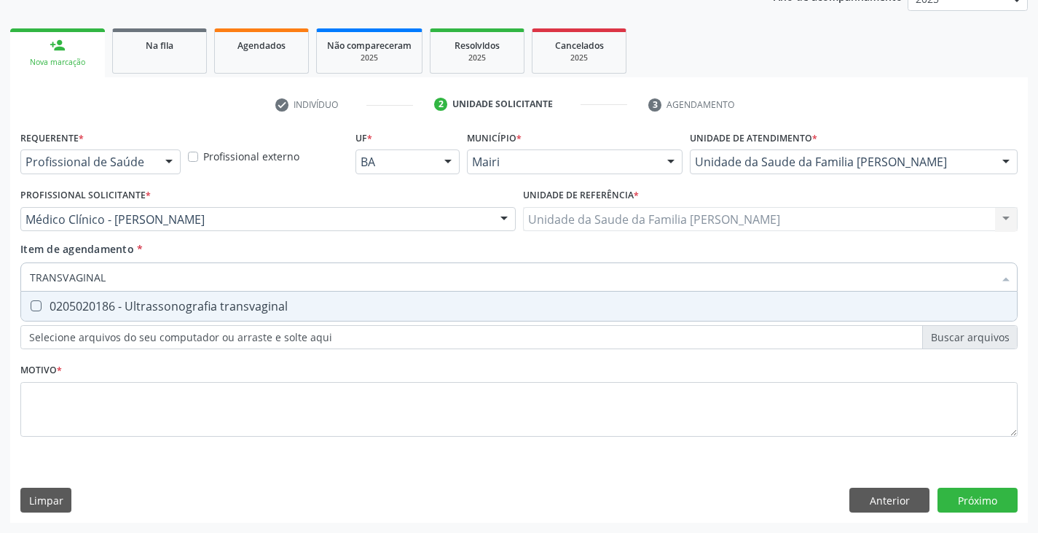
click at [153, 310] on div "0205020186 - Ultrassonografia transvaginal" at bounding box center [519, 306] width 979 height 12
checkbox transvaginal "true"
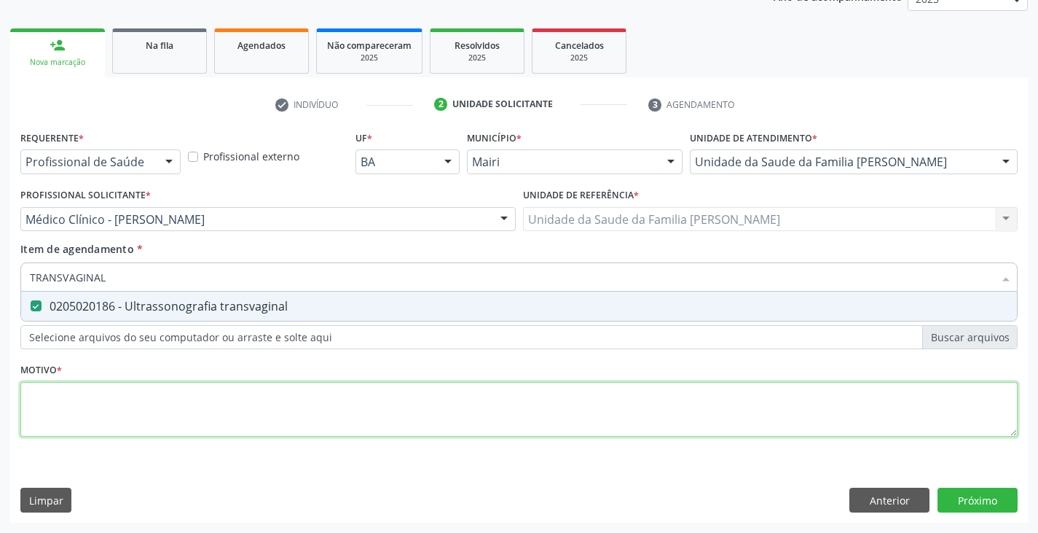
click at [137, 402] on div "Requerente * Profissional de Saúde Profissional de Saúde Paciente Nenhum result…" at bounding box center [518, 292] width 997 height 330
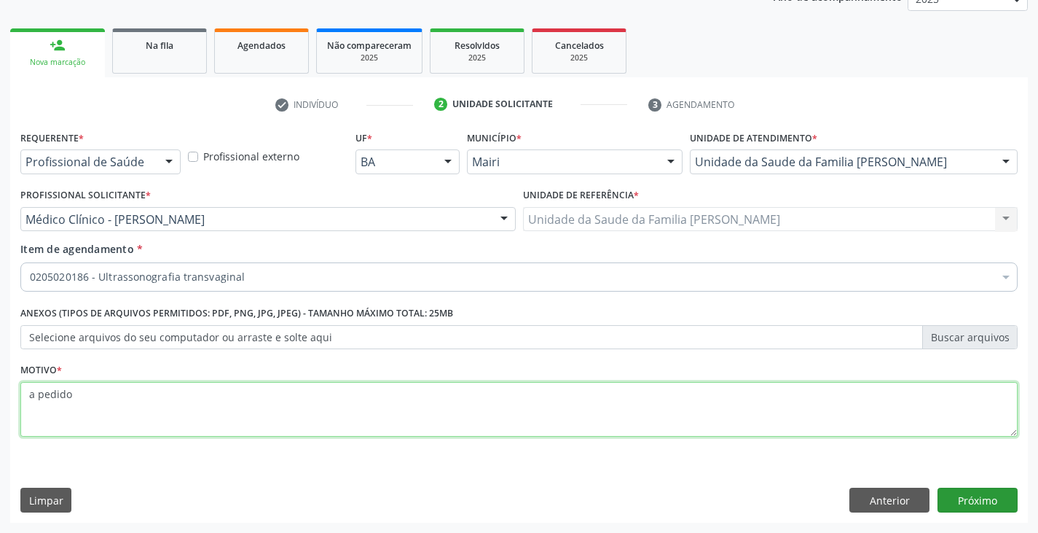
type textarea "a pedido"
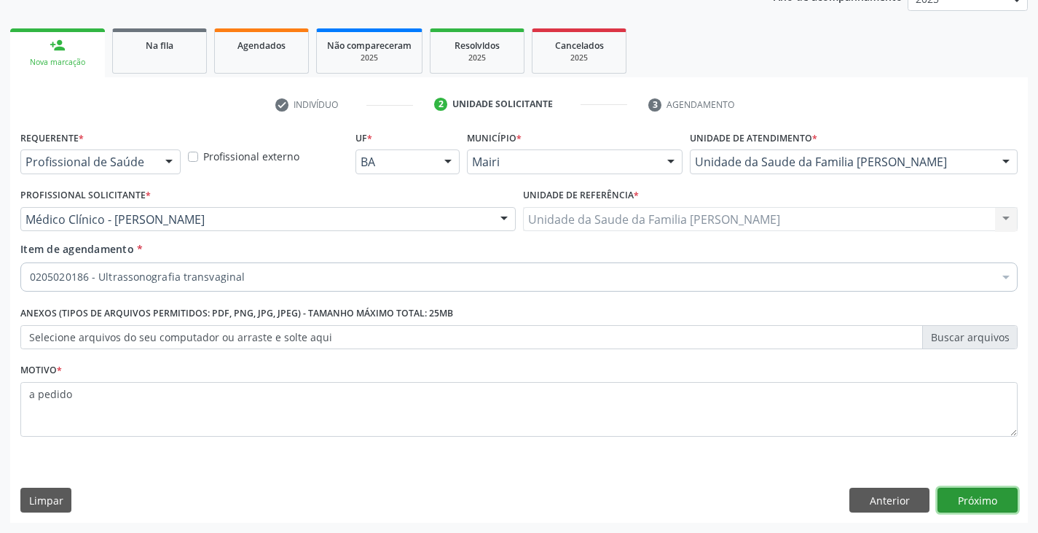
click at [964, 503] on button "Próximo" at bounding box center [978, 499] width 80 height 25
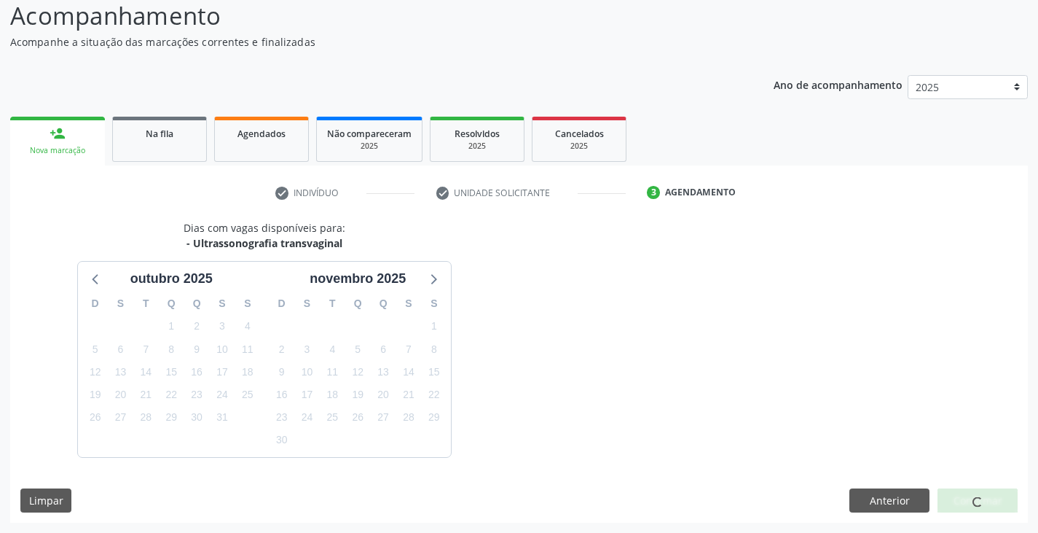
scroll to position [144, 0]
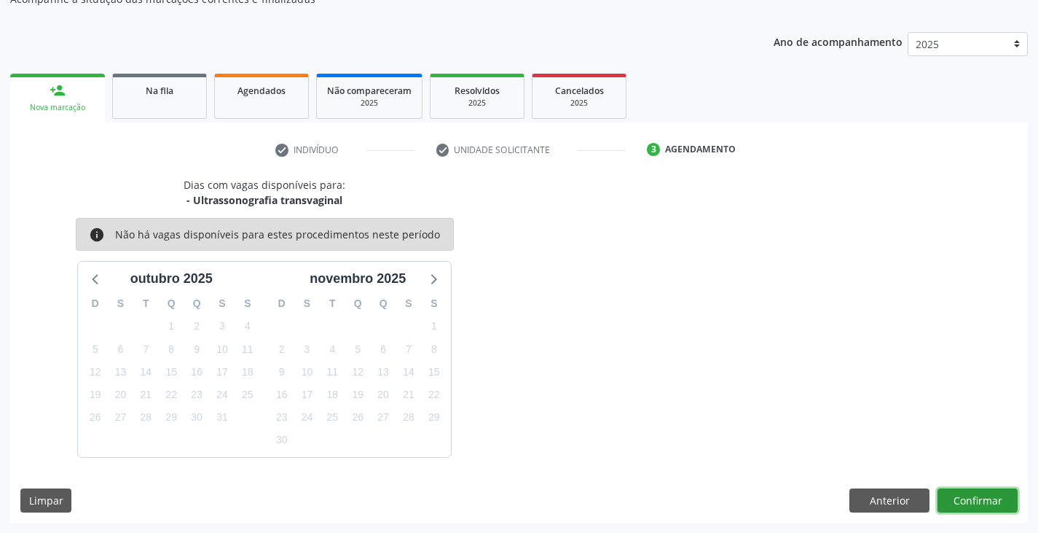
click at [976, 502] on button "Confirmar" at bounding box center [978, 500] width 80 height 25
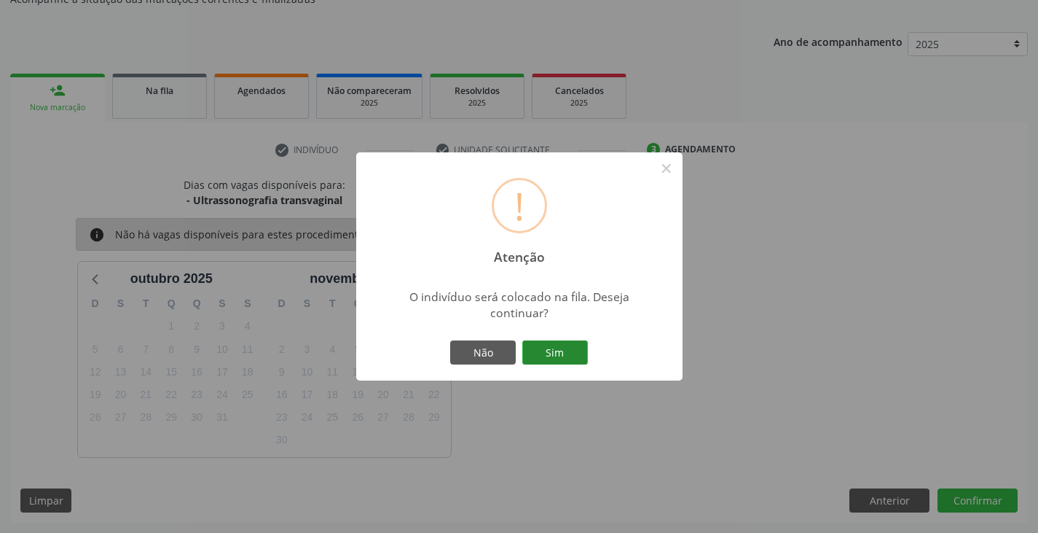
click at [554, 348] on button "Sim" at bounding box center [555, 352] width 66 height 25
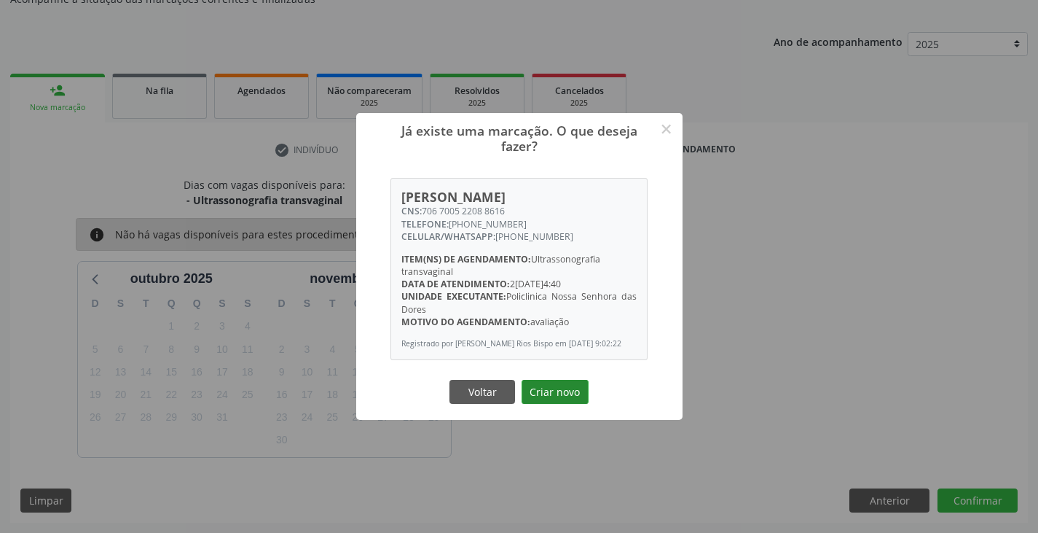
click at [557, 404] on button "Criar novo" at bounding box center [555, 392] width 67 height 25
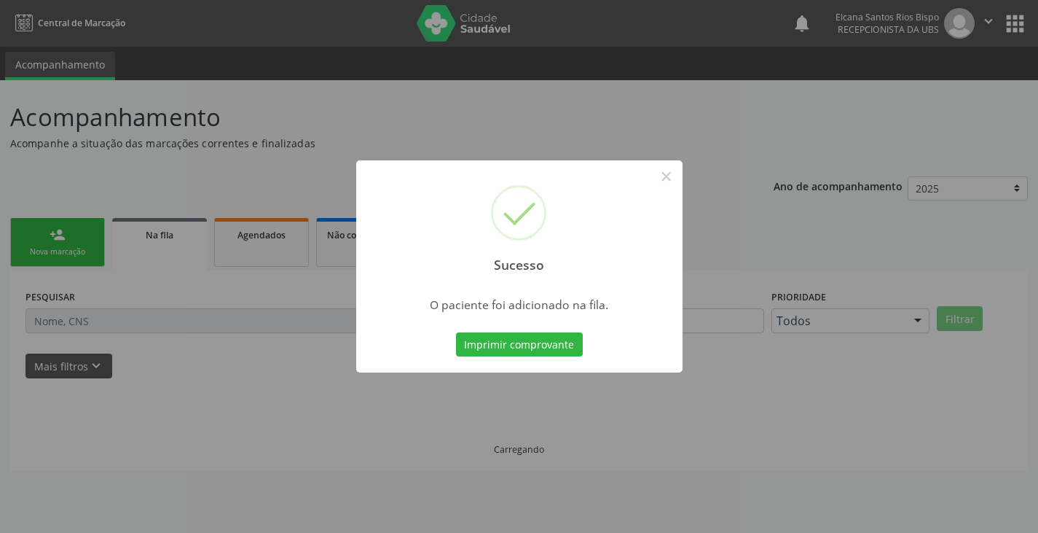
scroll to position [0, 0]
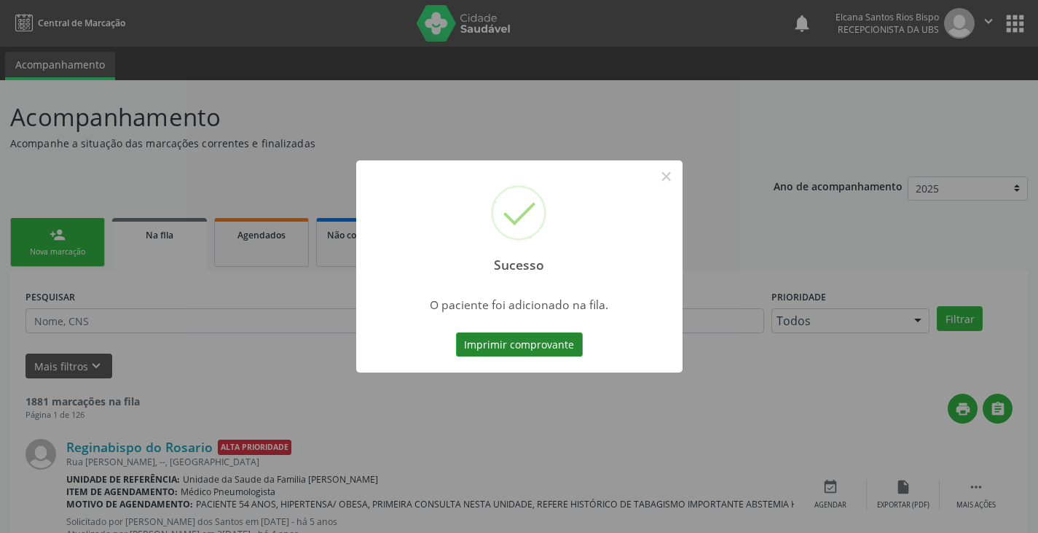
click at [531, 349] on button "Imprimir comprovante" at bounding box center [519, 344] width 127 height 25
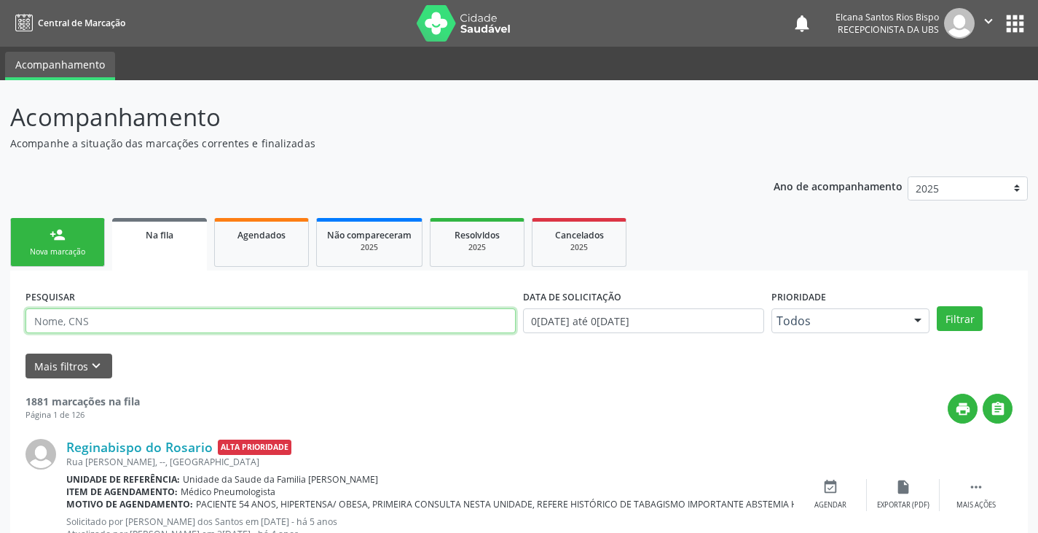
click at [150, 324] on input "text" at bounding box center [271, 320] width 490 height 25
paste input "706 7005 2208 8616"
type input "706 7005 2208 8616"
click at [937, 306] on button "Filtrar" at bounding box center [960, 318] width 46 height 25
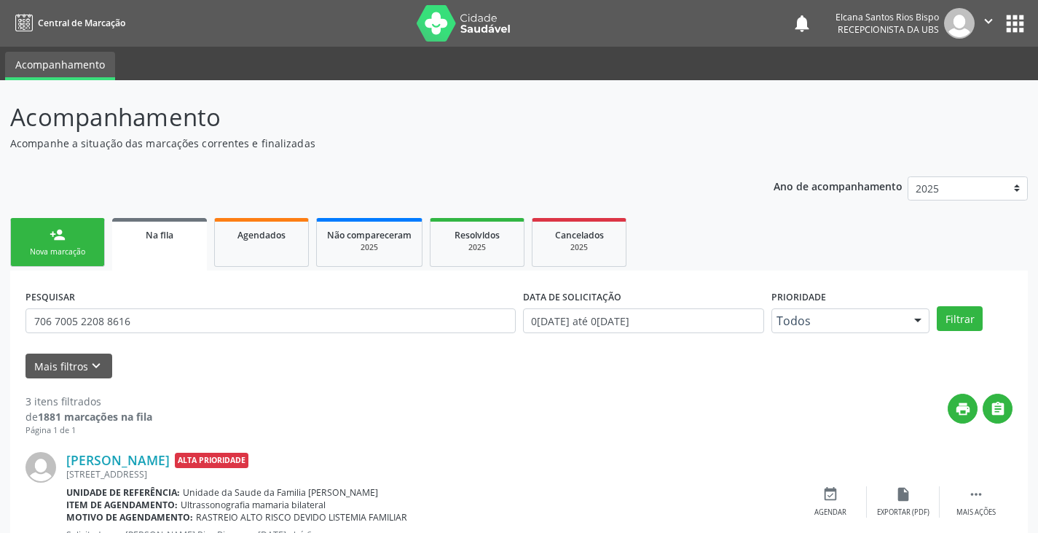
click at [56, 247] on div "Nova marcação" at bounding box center [57, 251] width 73 height 11
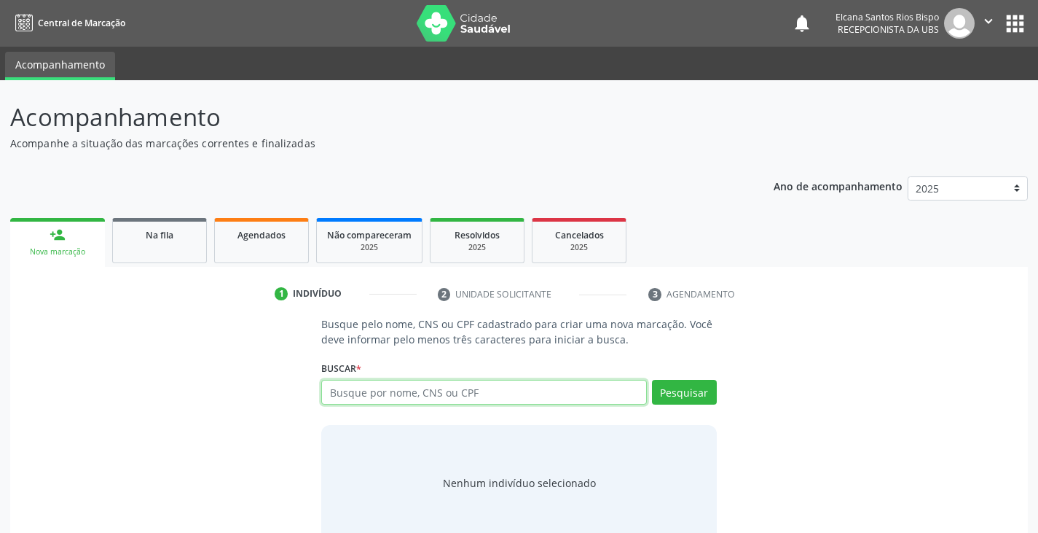
click at [427, 393] on input "text" at bounding box center [483, 392] width 325 height 25
type input "898005866089019"
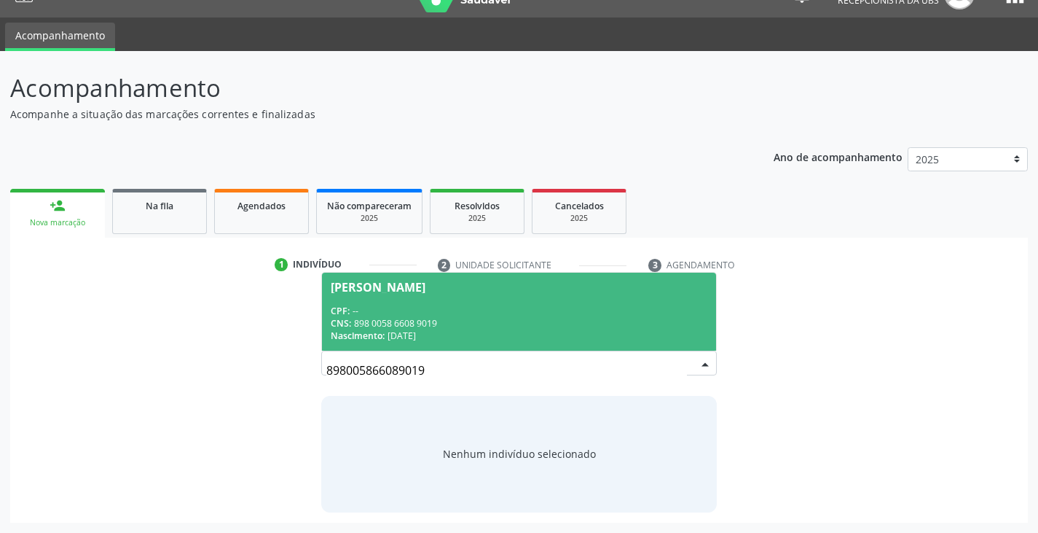
click at [423, 336] on div "Nascimento: 07/06/2018" at bounding box center [519, 335] width 376 height 12
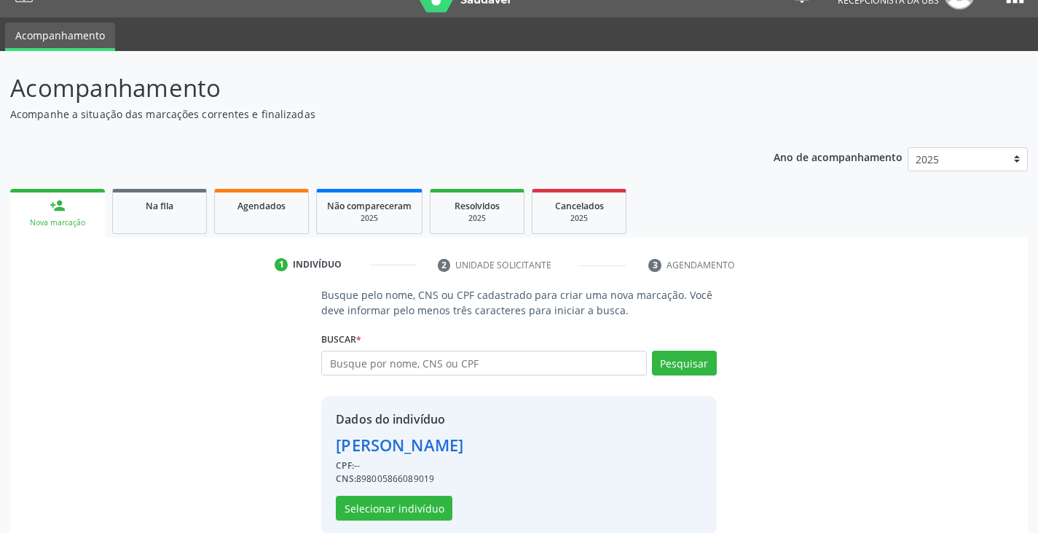
scroll to position [52, 0]
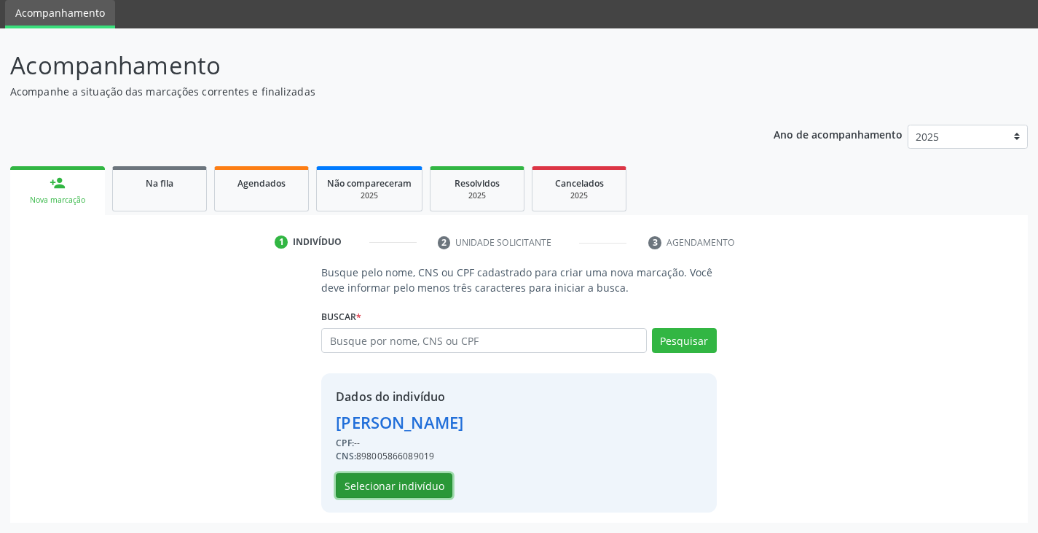
click at [423, 489] on button "Selecionar indivíduo" at bounding box center [394, 485] width 117 height 25
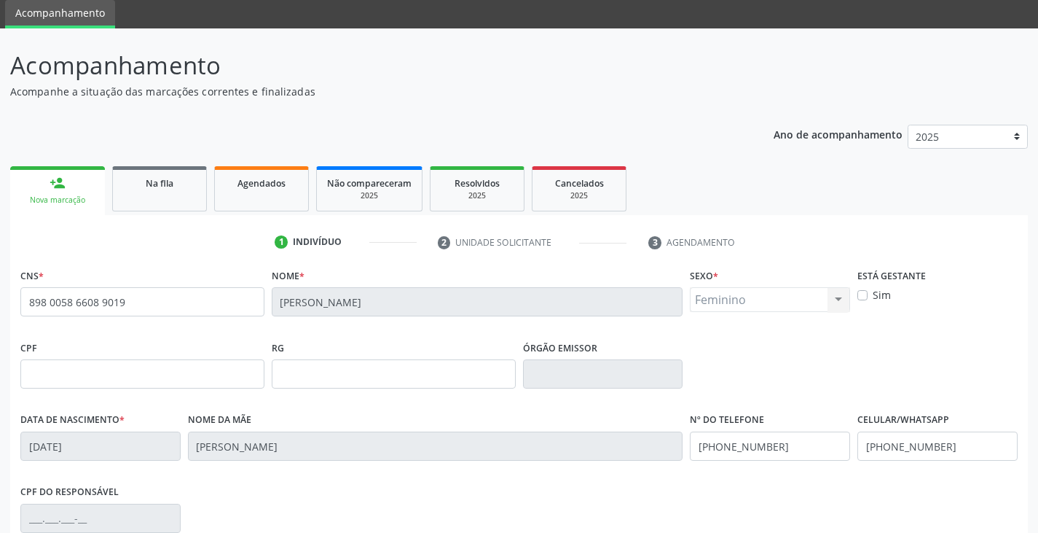
scroll to position [197, 0]
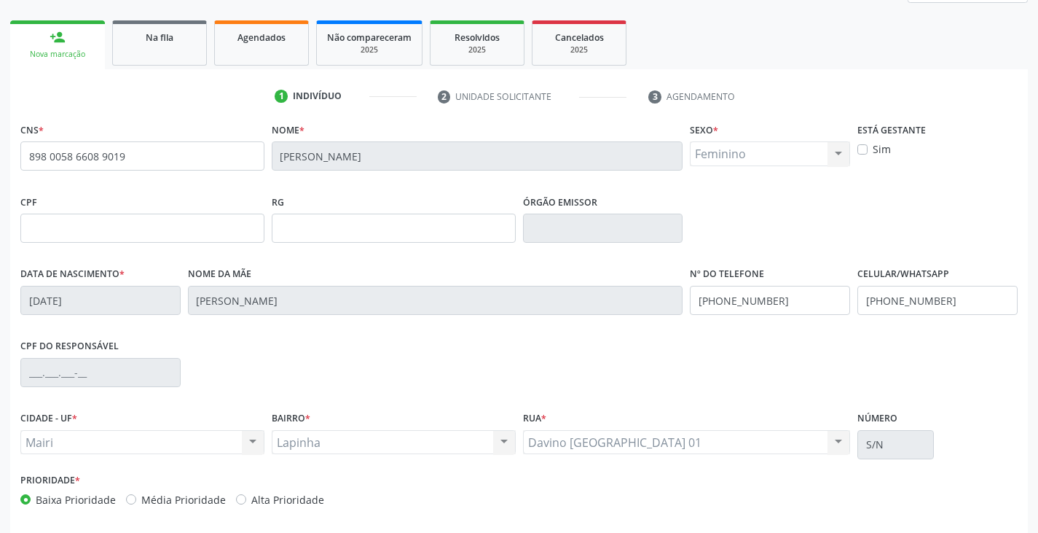
click at [274, 496] on label "Alta Prioridade" at bounding box center [287, 499] width 73 height 15
click at [246, 496] on input "Alta Prioridade" at bounding box center [241, 498] width 10 height 13
radio input "true"
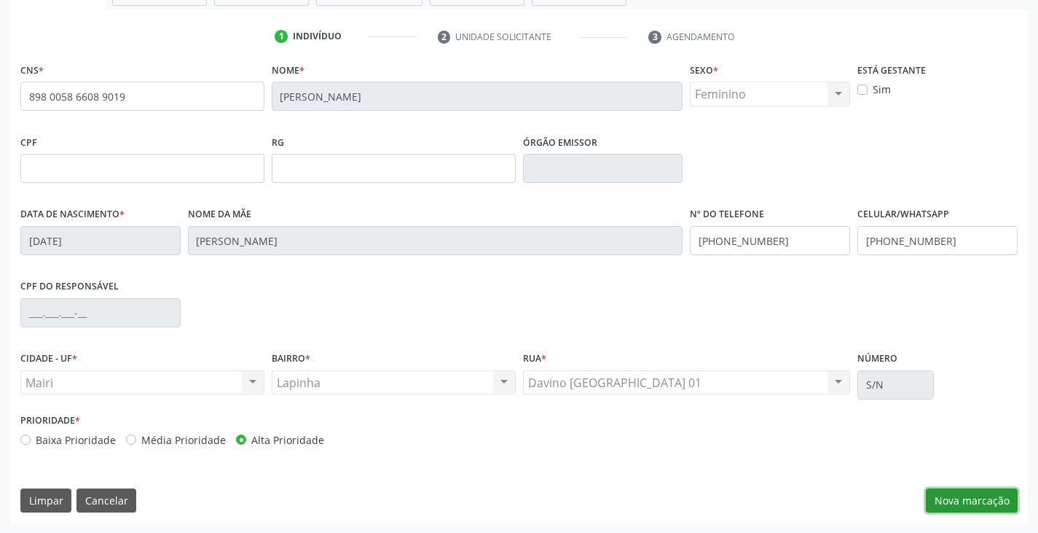
click at [973, 496] on button "Nova marcação" at bounding box center [972, 500] width 92 height 25
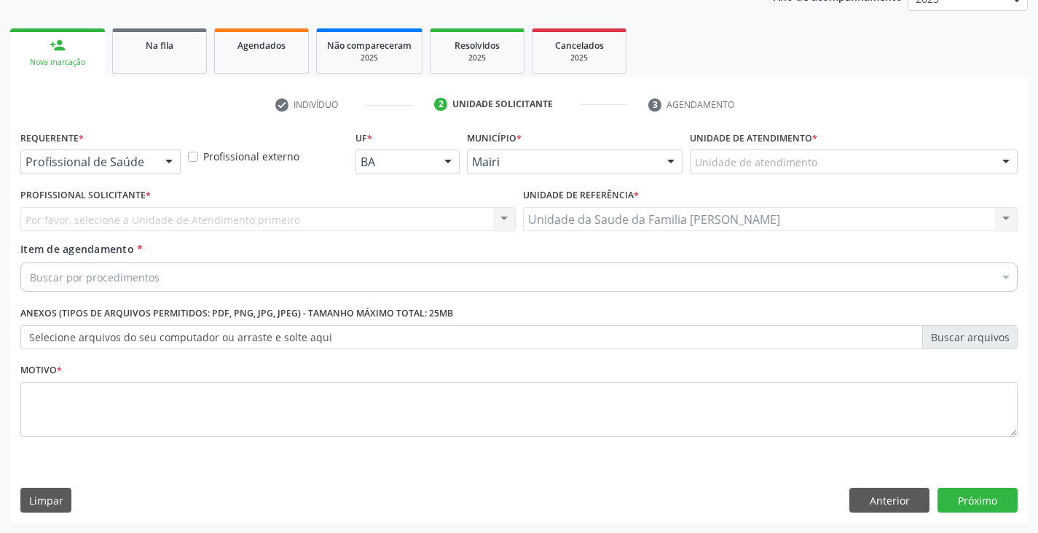
scroll to position [189, 0]
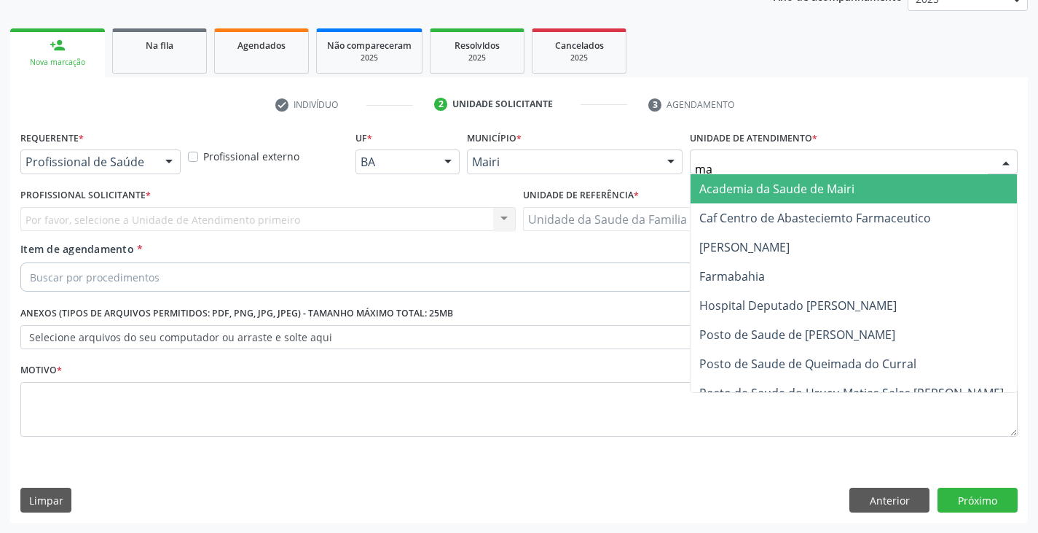
type input "mar"
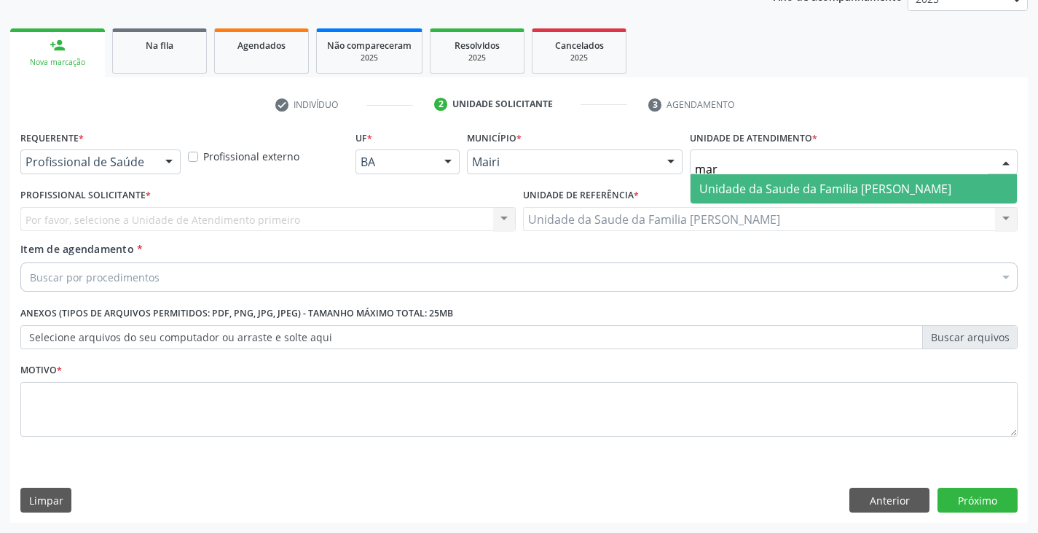
drag, startPoint x: 757, startPoint y: 178, endPoint x: 750, endPoint y: 186, distance: 10.4
click at [758, 179] on span "Unidade da Saude da Familia [PERSON_NAME]" at bounding box center [854, 188] width 326 height 29
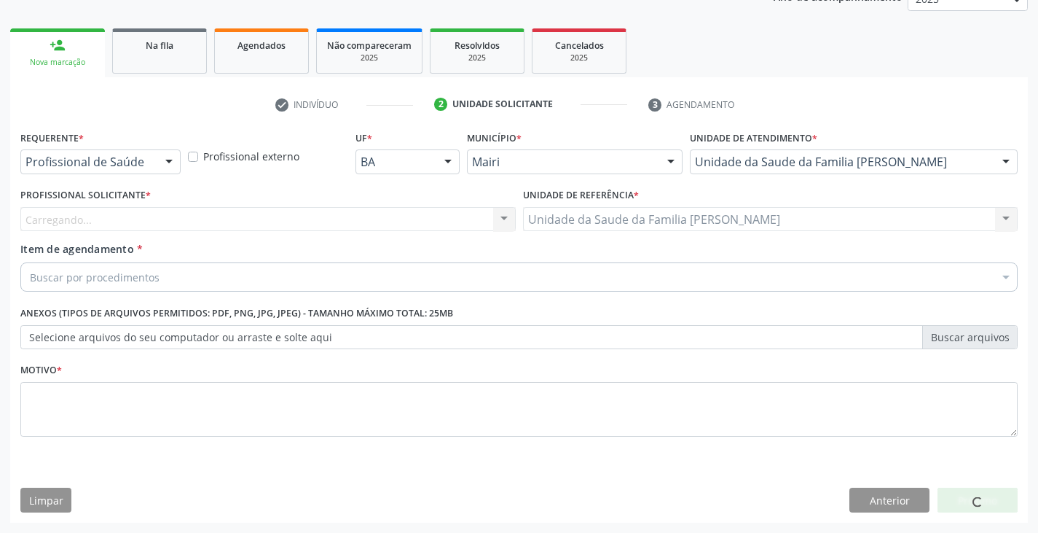
click at [108, 220] on div "Carregando... Nenhum resultado encontrado para: " " Não há nenhuma opção para s…" at bounding box center [267, 219] width 495 height 25
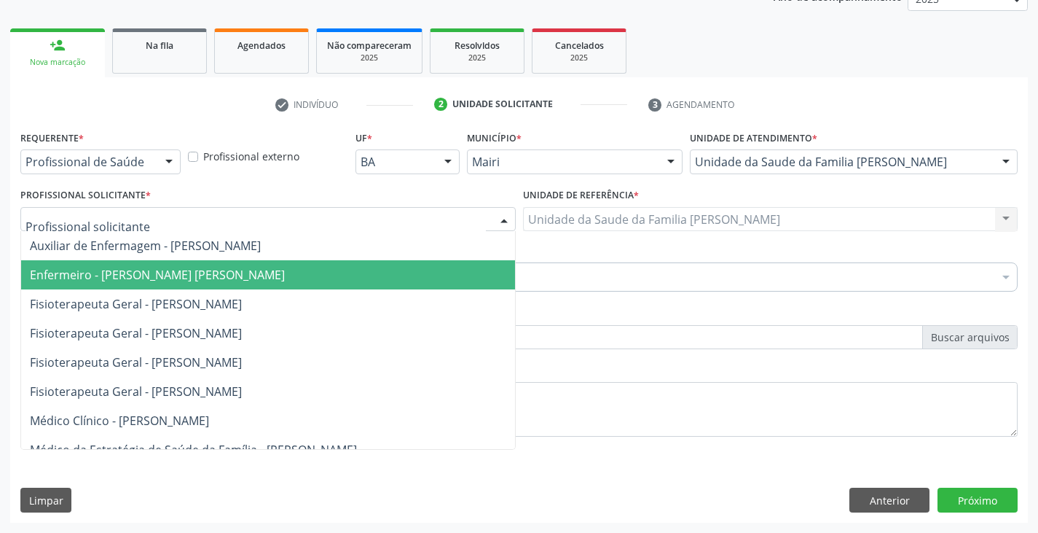
click at [184, 269] on span "Enfermeiro - [PERSON_NAME] [PERSON_NAME]" at bounding box center [157, 275] width 255 height 16
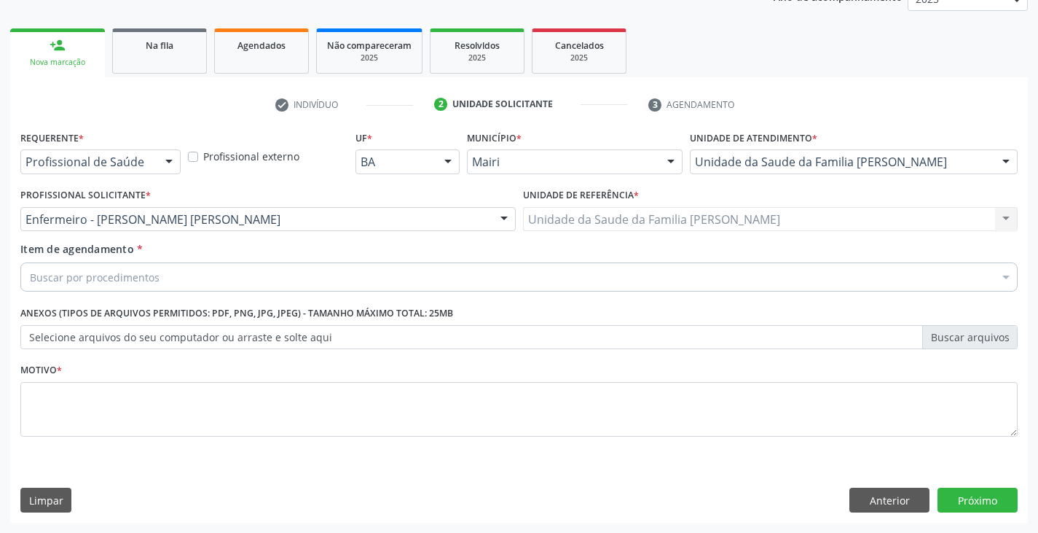
click at [157, 275] on div "Buscar por procedimentos" at bounding box center [518, 276] width 997 height 29
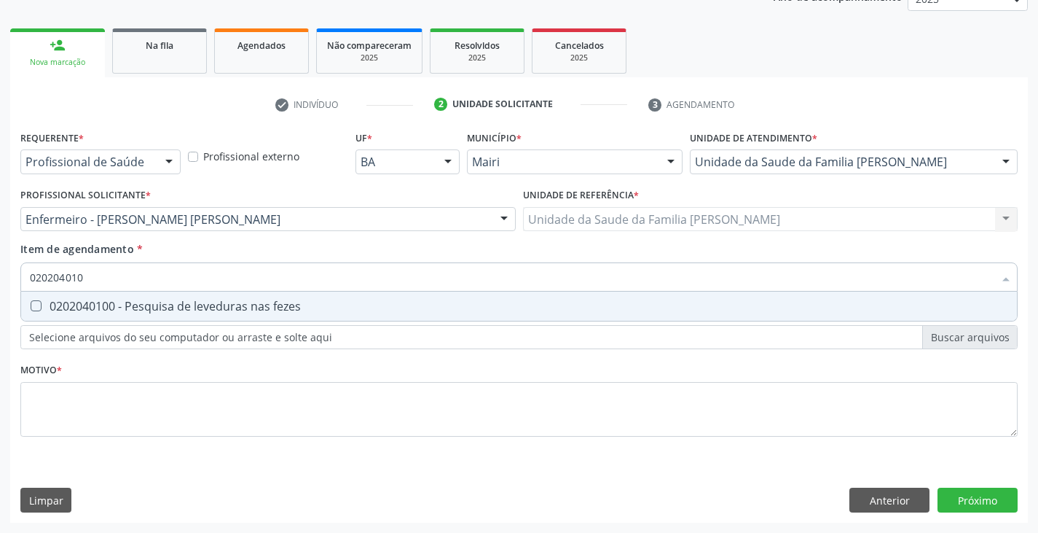
type input "0202040100"
click at [226, 303] on div "0202040100 - Pesquisa de leveduras nas fezes" at bounding box center [519, 306] width 979 height 12
checkbox fezes "true"
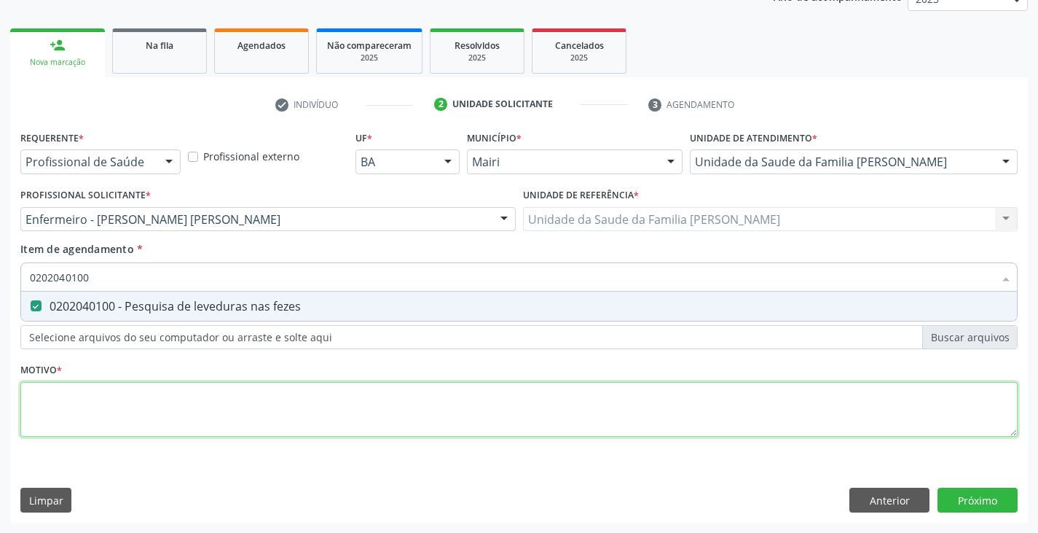
click at [190, 401] on div "Requerente * Profissional de Saúde Profissional de Saúde Paciente Nenhum result…" at bounding box center [518, 292] width 997 height 330
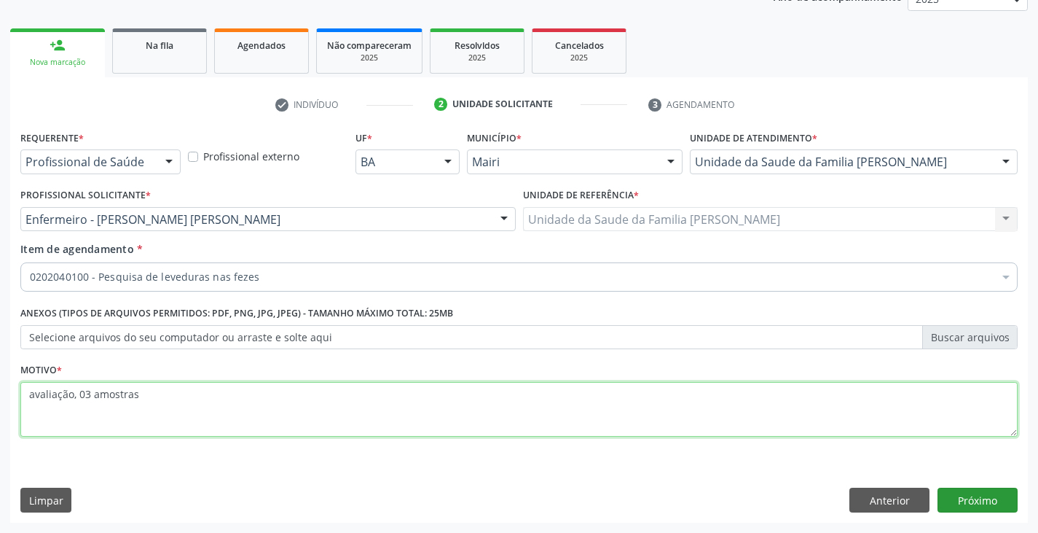
type textarea "avaliação, 03 amostras"
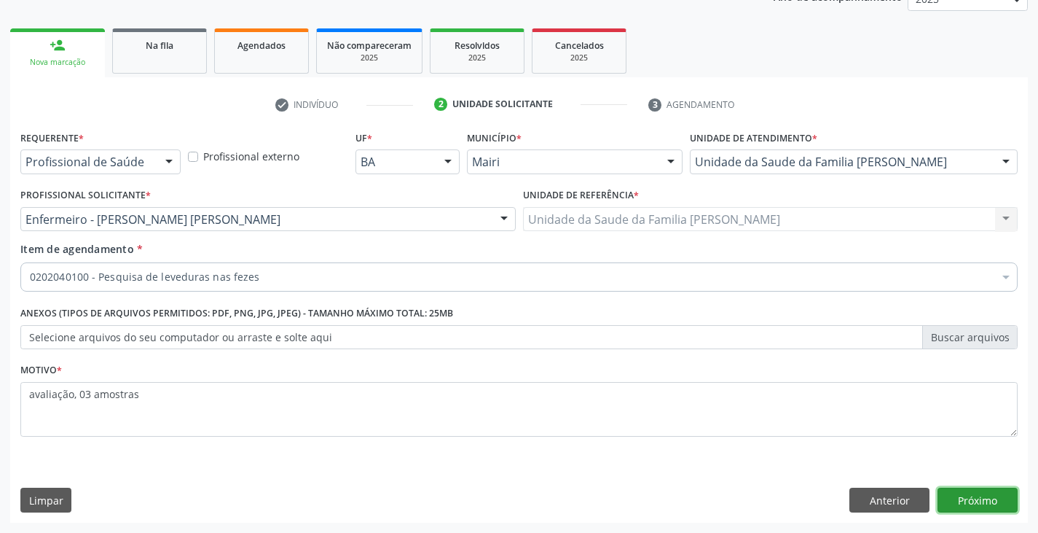
click at [949, 488] on button "Próximo" at bounding box center [978, 499] width 80 height 25
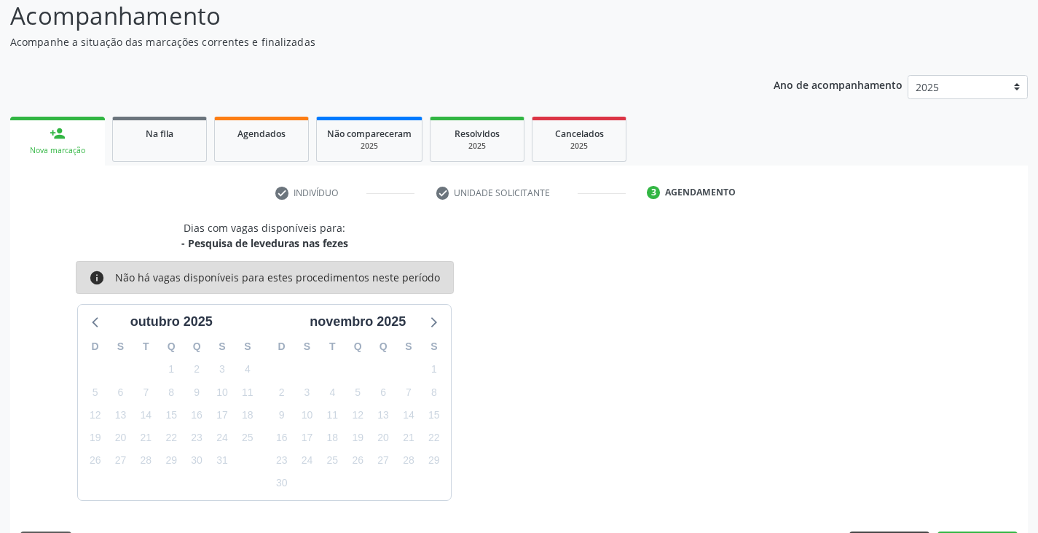
scroll to position [144, 0]
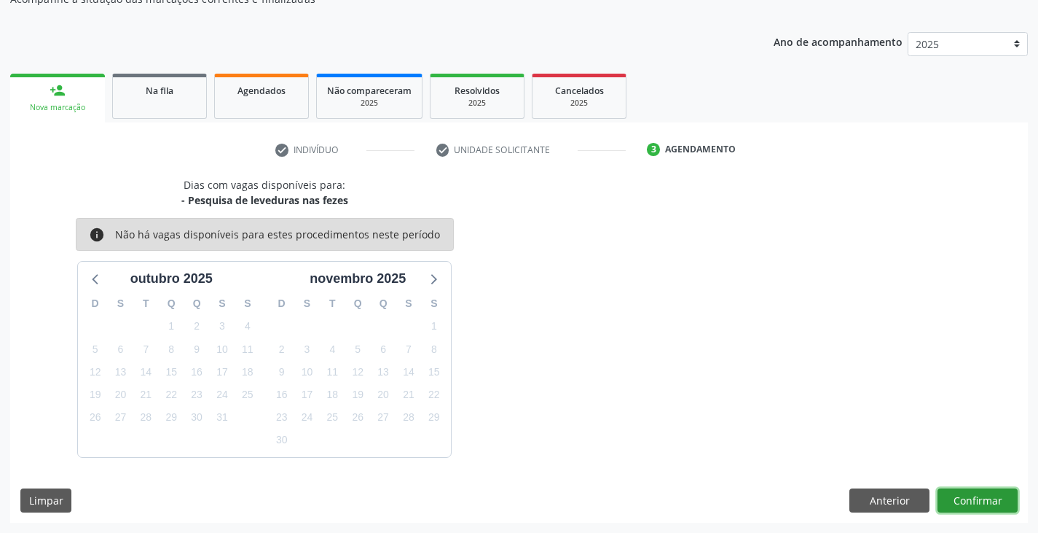
click at [963, 492] on button "Confirmar" at bounding box center [978, 500] width 80 height 25
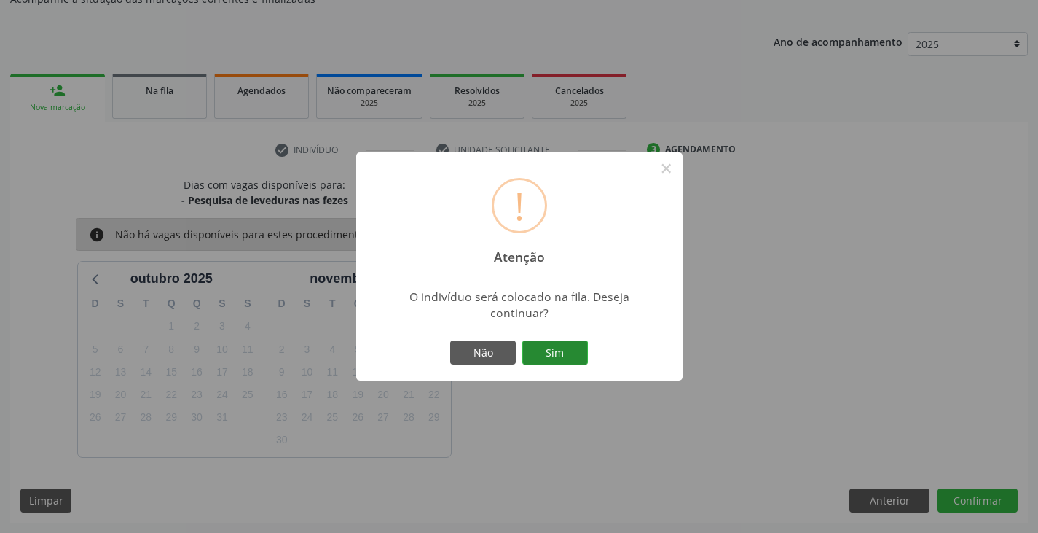
click at [574, 348] on button "Sim" at bounding box center [555, 352] width 66 height 25
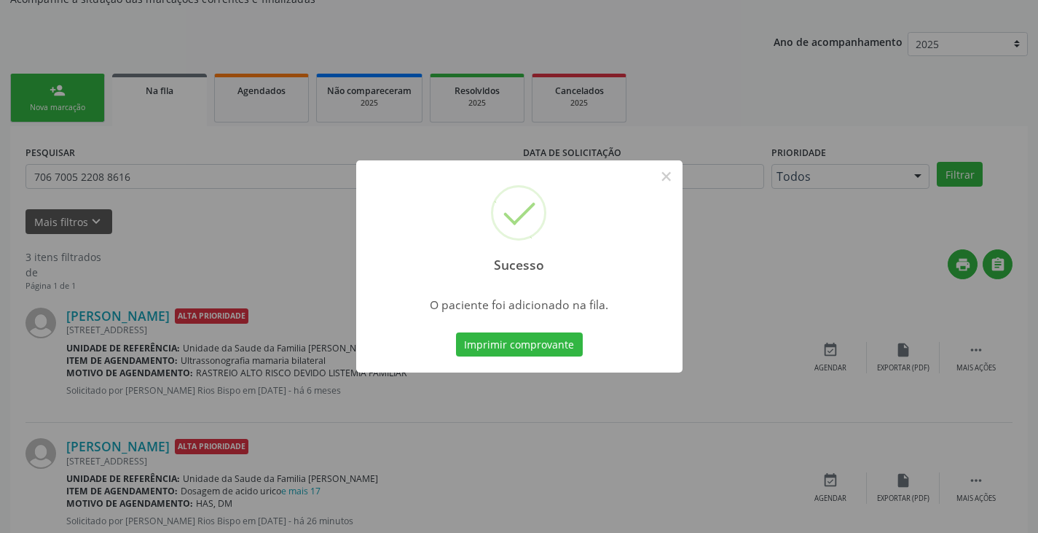
scroll to position [0, 0]
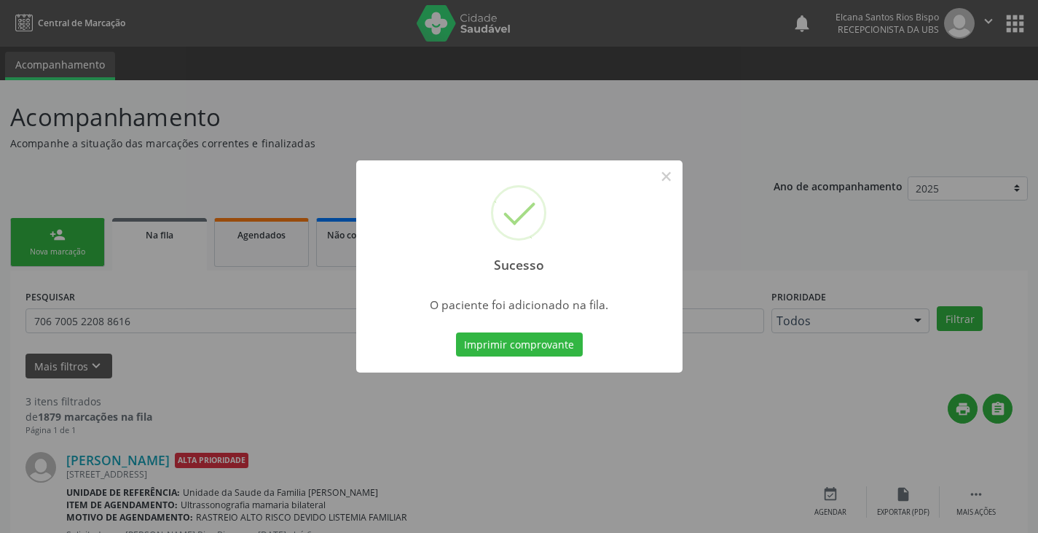
click at [574, 348] on button "Imprimir comprovante" at bounding box center [519, 344] width 127 height 25
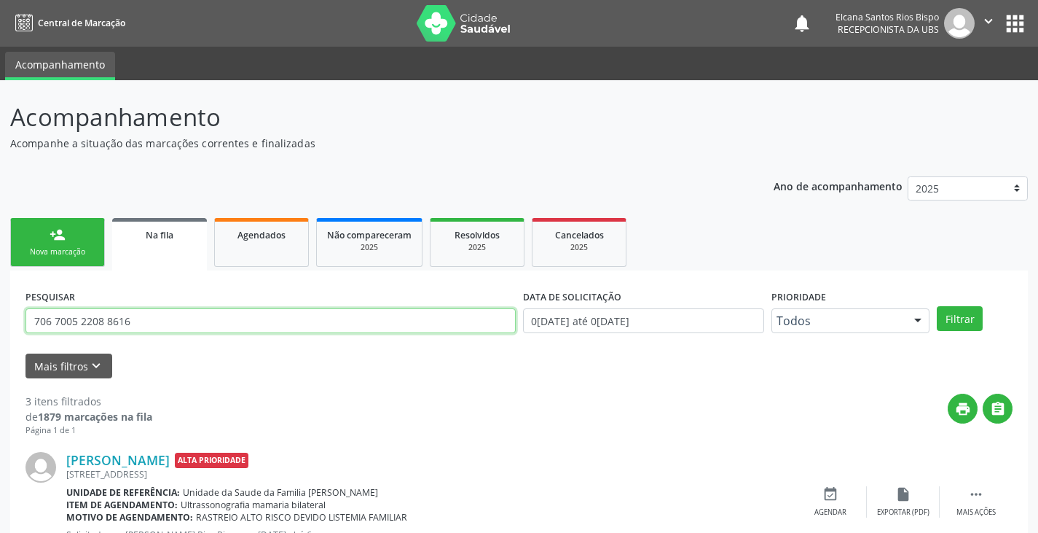
drag, startPoint x: 146, startPoint y: 317, endPoint x: 0, endPoint y: 329, distance: 146.9
click at [0, 329] on div "Acompanhamento Acompanhe a situação das marcações correntes e finalizadas Relat…" at bounding box center [519, 466] width 1038 height 773
paste input "898 0058 6608 9019"
type input "898 0058 6608 9019"
click at [937, 306] on button "Filtrar" at bounding box center [960, 318] width 46 height 25
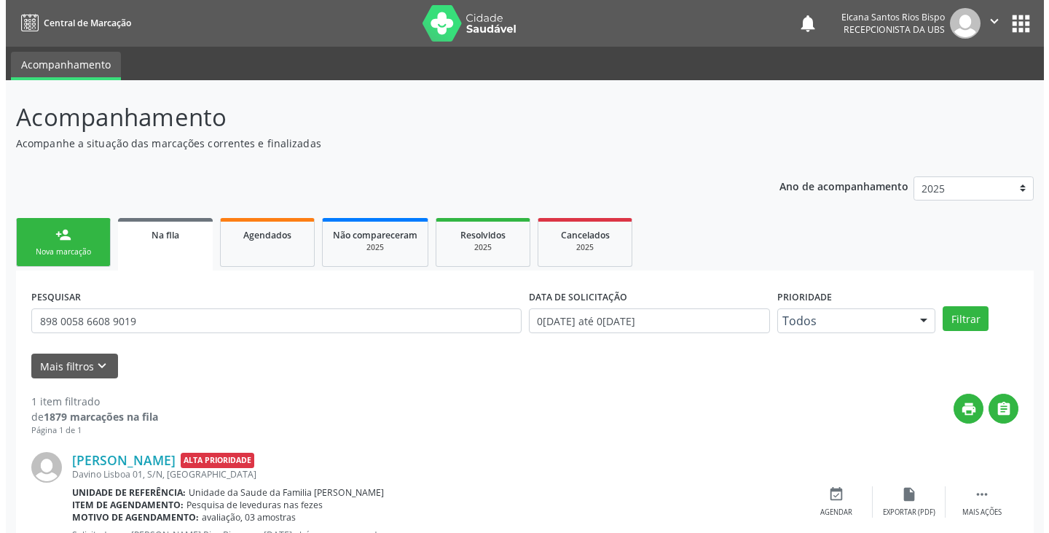
scroll to position [59, 0]
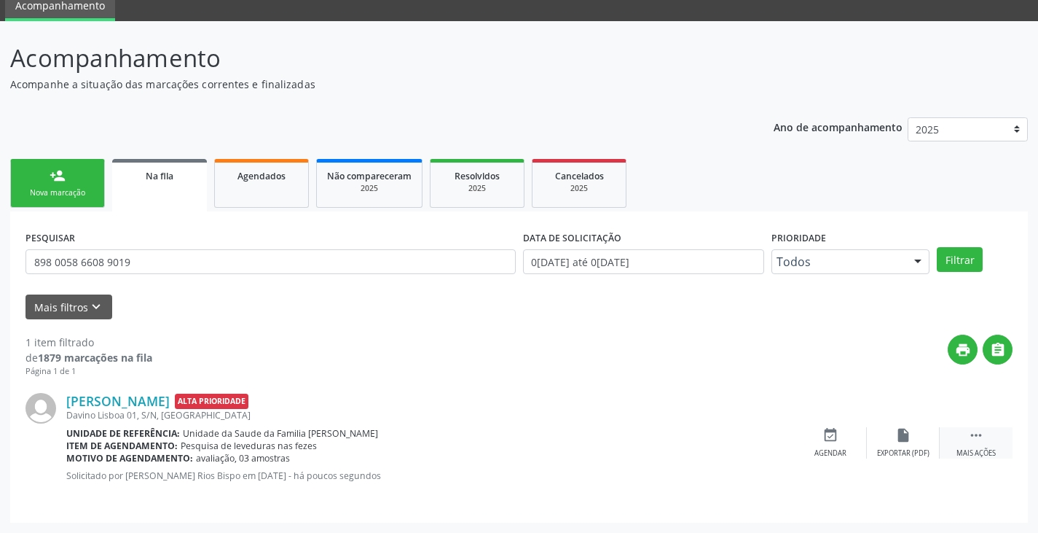
click at [981, 435] on icon "" at bounding box center [976, 435] width 16 height 16
click at [836, 438] on icon "cancel" at bounding box center [831, 435] width 16 height 16
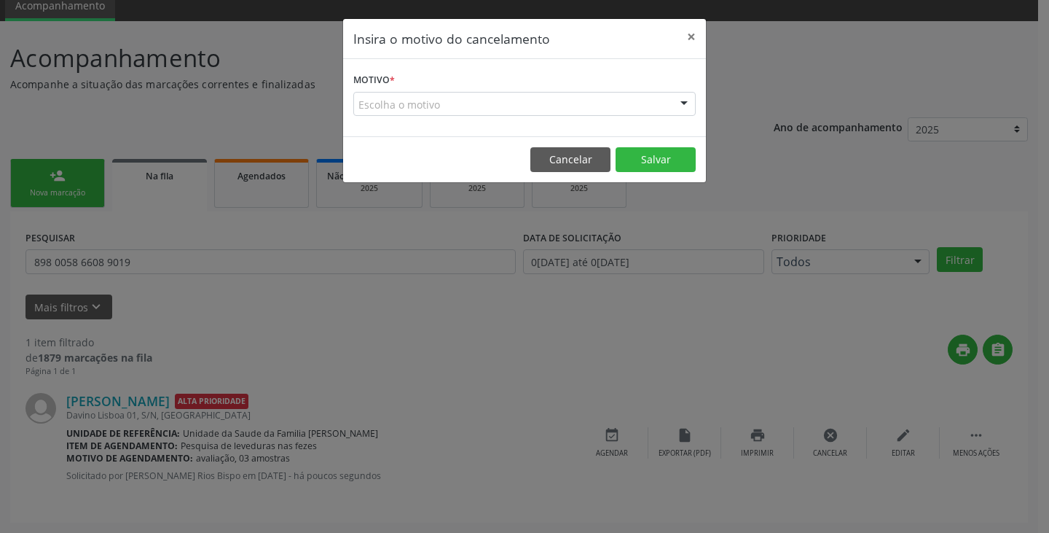
click at [515, 108] on div "Escolha o motivo" at bounding box center [524, 104] width 342 height 25
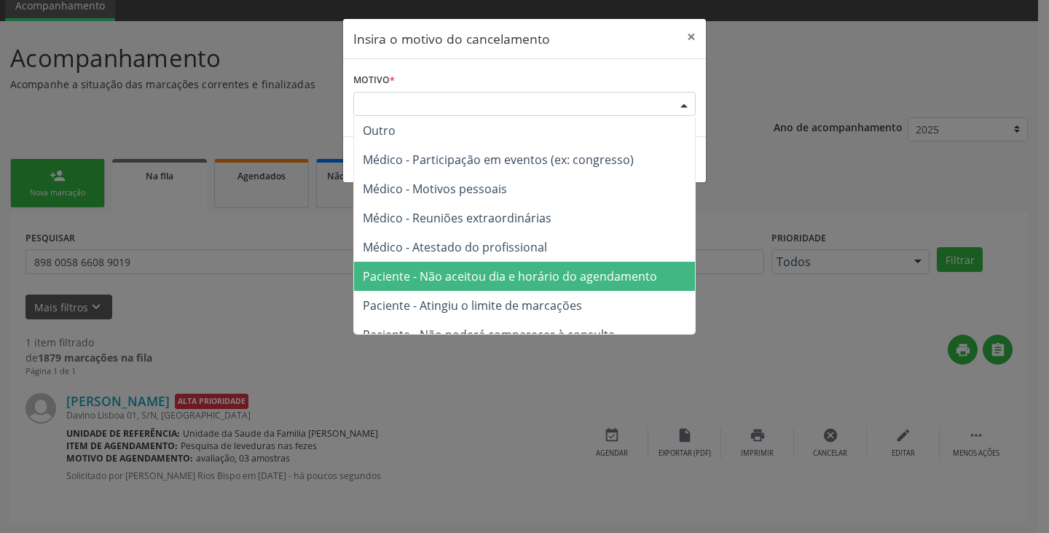
scroll to position [73, 0]
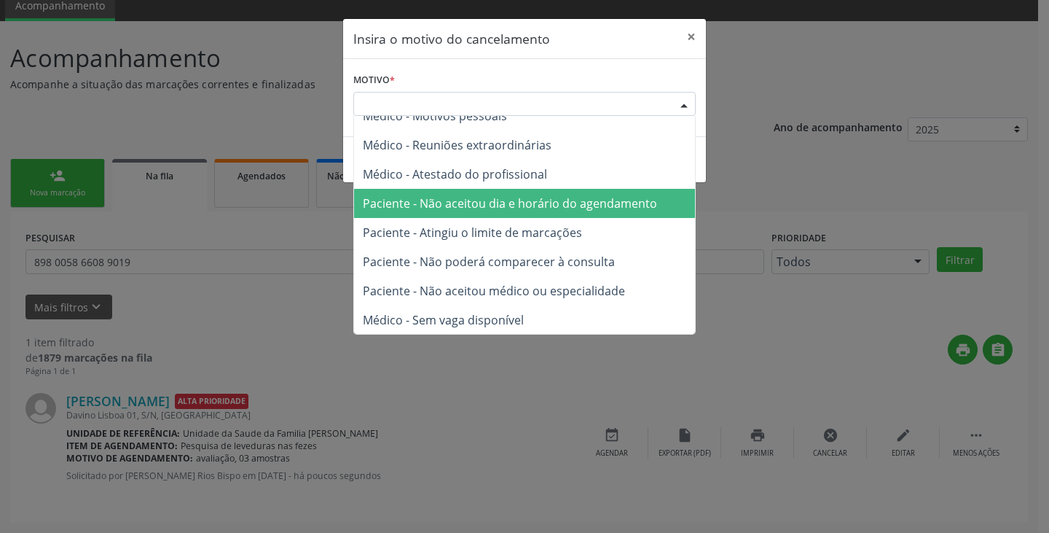
click at [470, 203] on span "Paciente - Não aceitou dia e horário do agendamento" at bounding box center [510, 203] width 294 height 16
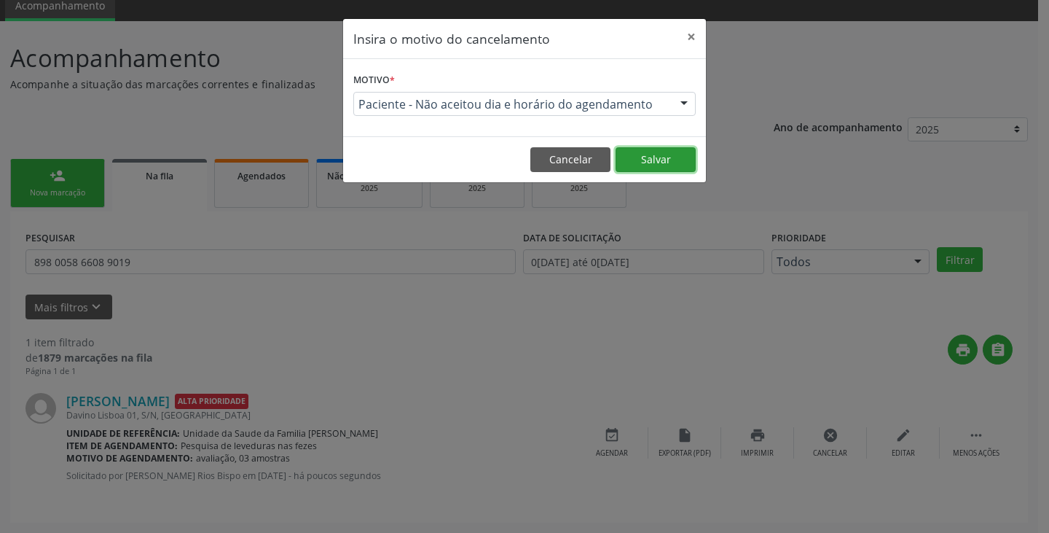
click at [667, 165] on button "Salvar" at bounding box center [656, 159] width 80 height 25
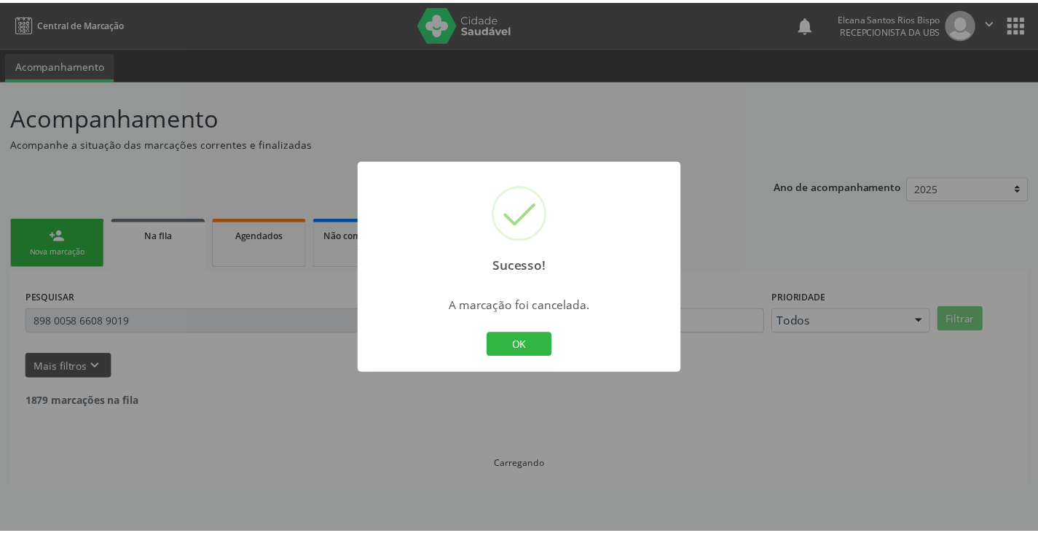
scroll to position [0, 0]
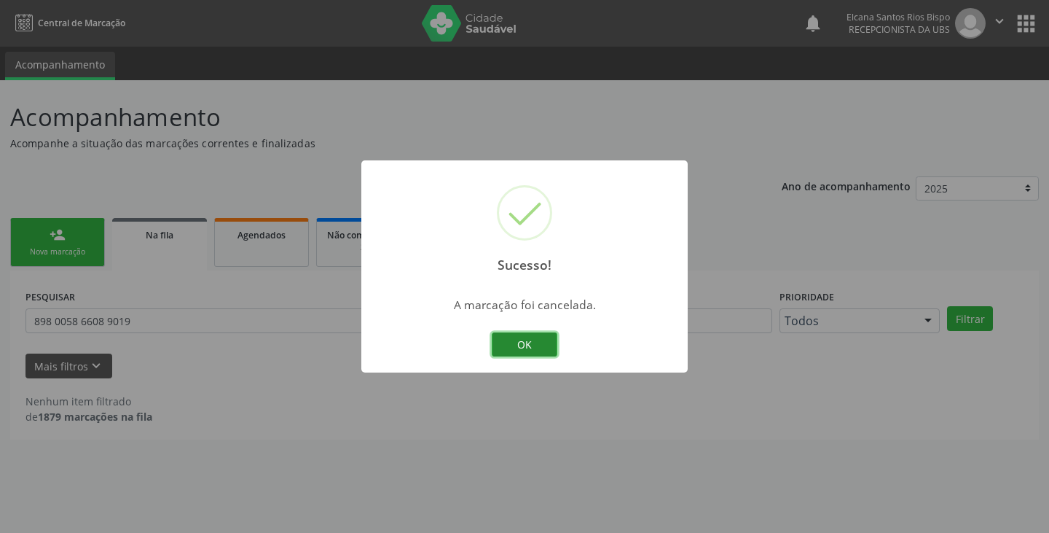
click at [513, 334] on button "OK" at bounding box center [525, 344] width 66 height 25
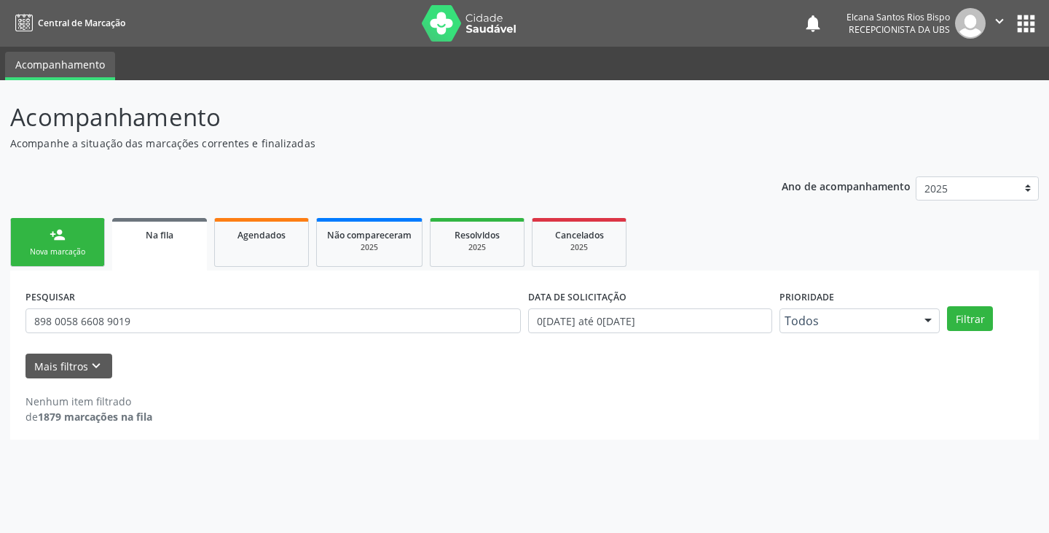
click at [62, 261] on link "person_add Nova marcação" at bounding box center [57, 242] width 95 height 49
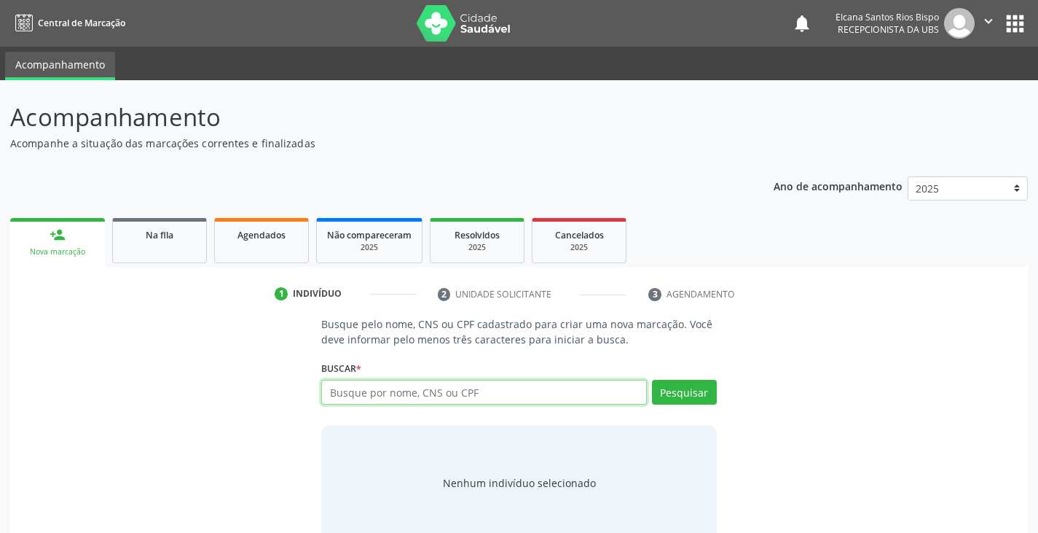
click at [426, 391] on input "text" at bounding box center [483, 392] width 325 height 25
type input "701004862706692"
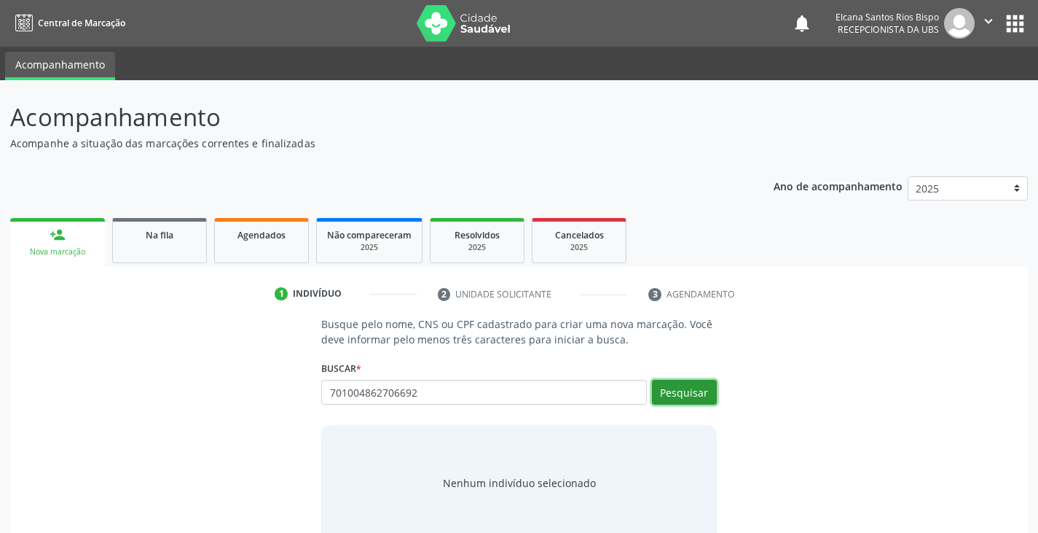
click at [691, 385] on button "Pesquisar" at bounding box center [684, 392] width 65 height 25
type input "701004862706692"
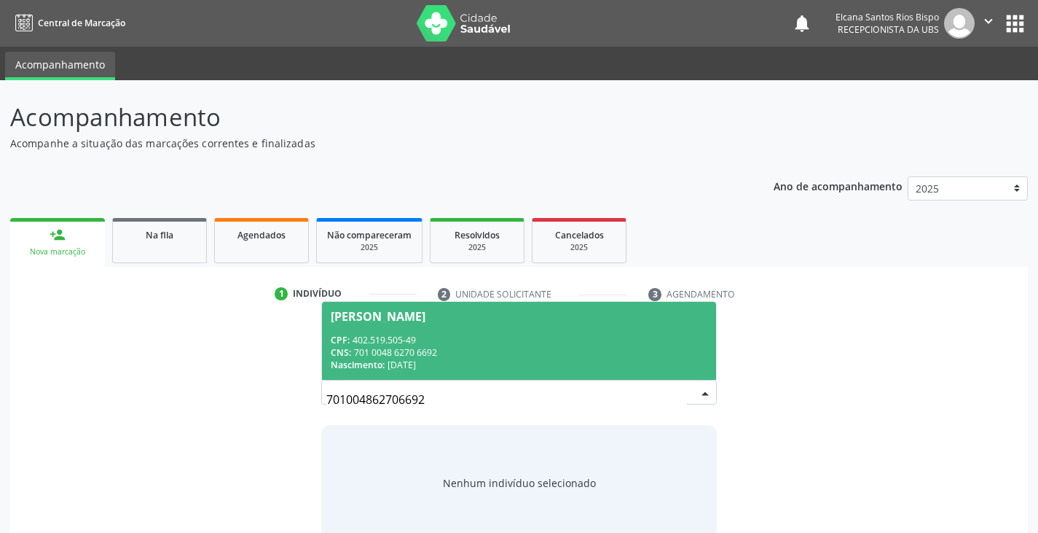
click at [401, 327] on span "João da Silva Almeida CPF: 402.519.505-49 CNS: 701 0048 6270 6692 Nascimento: 1…" at bounding box center [518, 341] width 393 height 78
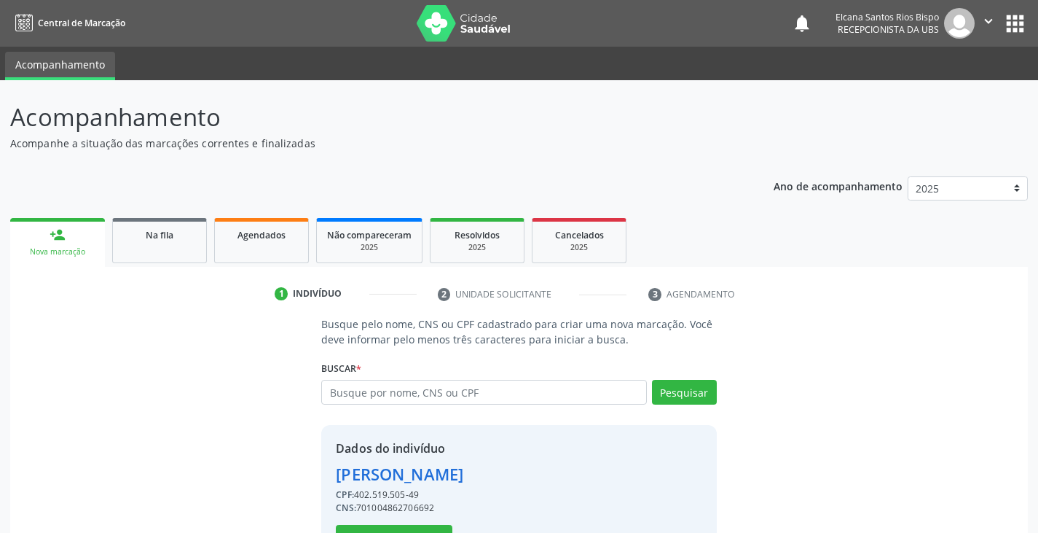
scroll to position [52, 0]
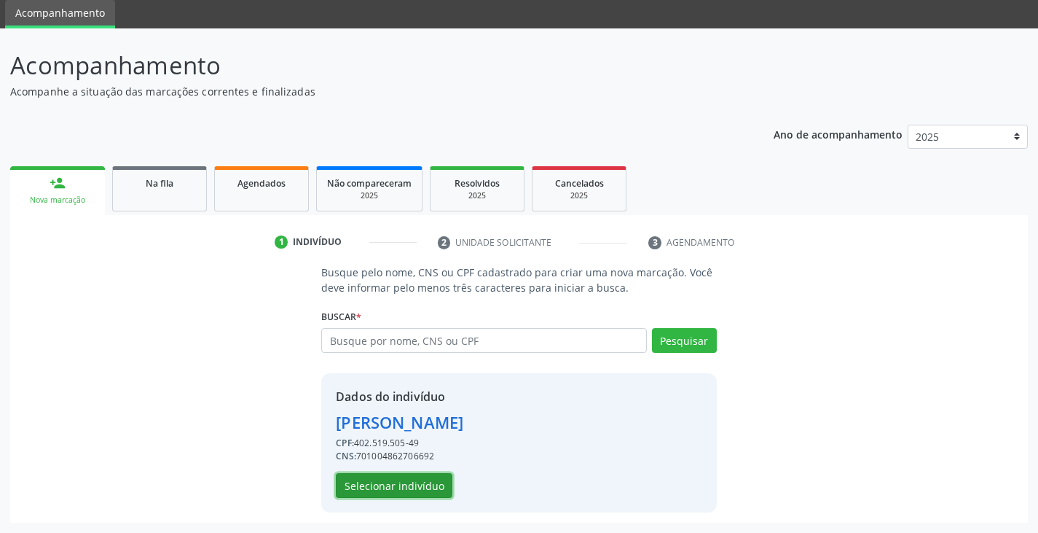
click at [399, 479] on button "Selecionar indivíduo" at bounding box center [394, 485] width 117 height 25
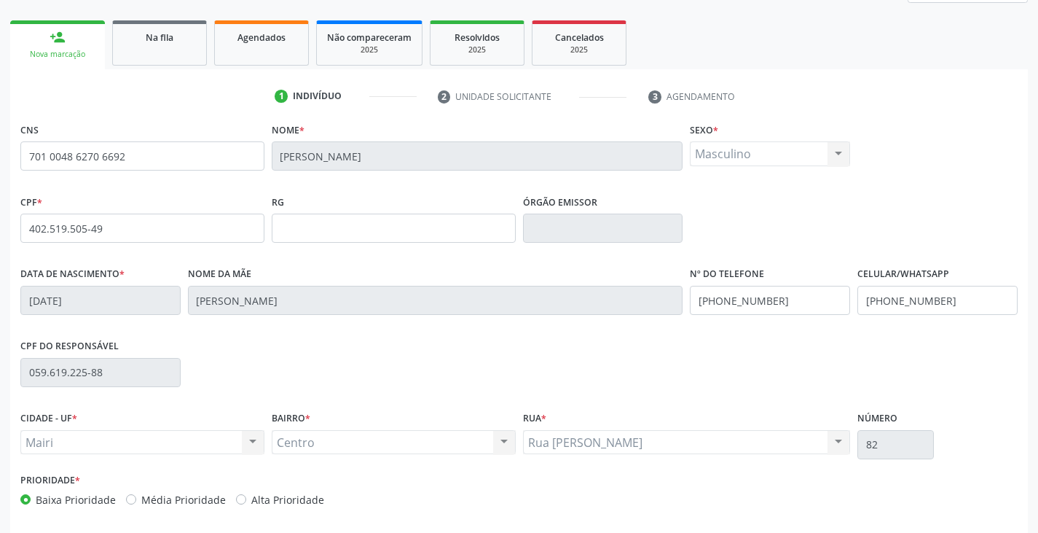
scroll to position [257, 0]
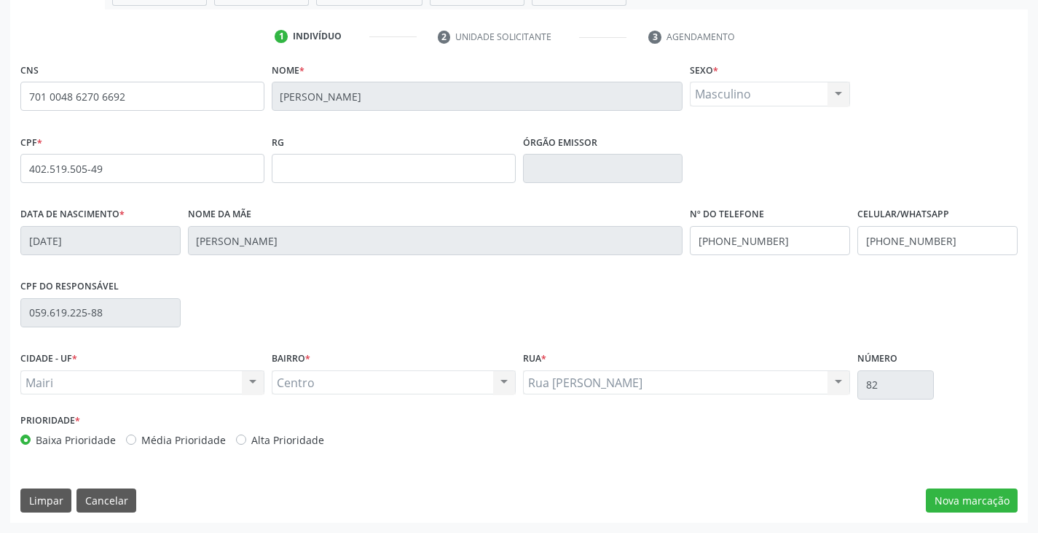
click at [299, 442] on label "Alta Prioridade" at bounding box center [287, 439] width 73 height 15
click at [246, 442] on input "Alta Prioridade" at bounding box center [241, 438] width 10 height 13
radio input "true"
click at [954, 499] on button "Nova marcação" at bounding box center [972, 500] width 92 height 25
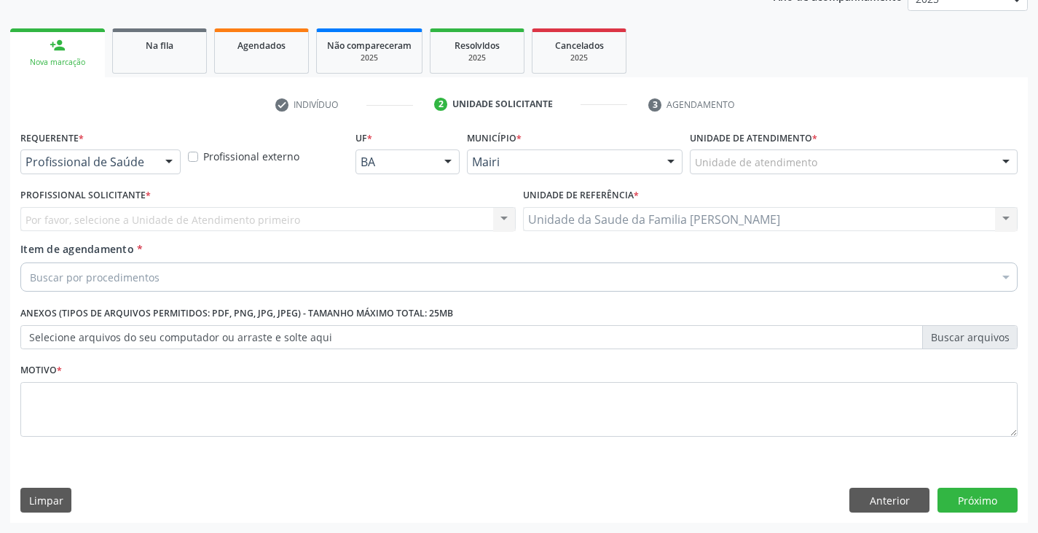
scroll to position [189, 0]
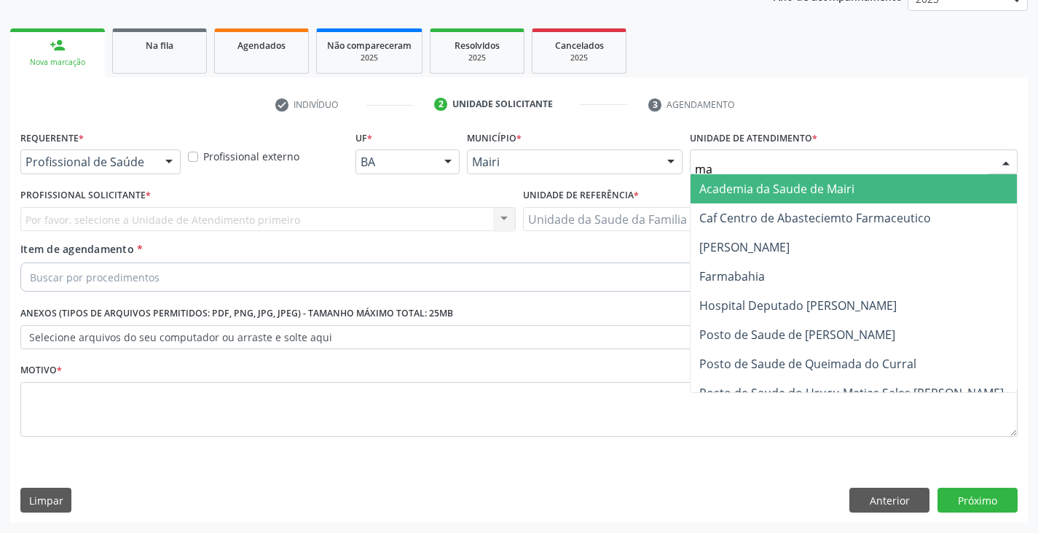
type input "mar"
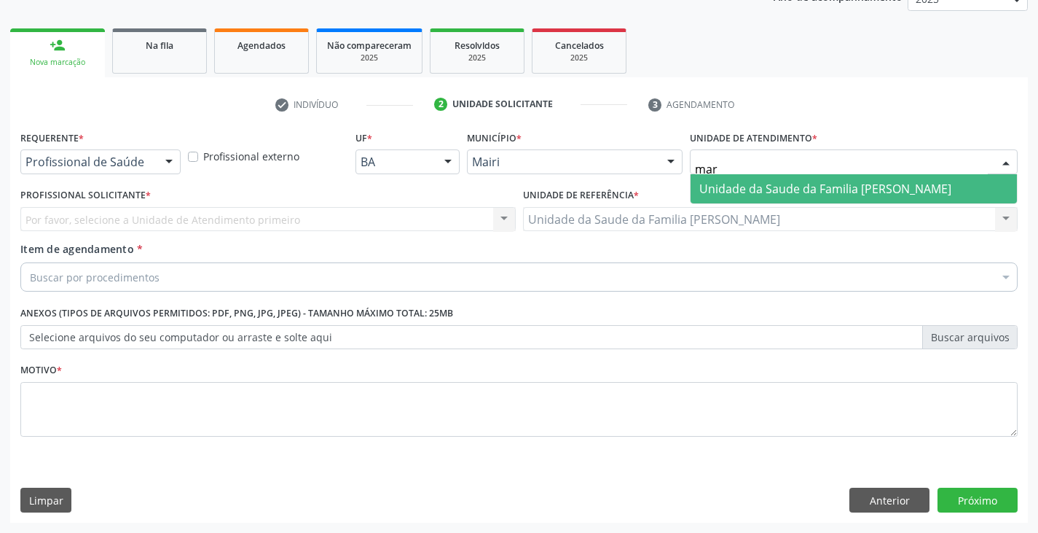
click at [764, 178] on span "Unidade da Saude da Familia [PERSON_NAME]" at bounding box center [854, 188] width 326 height 29
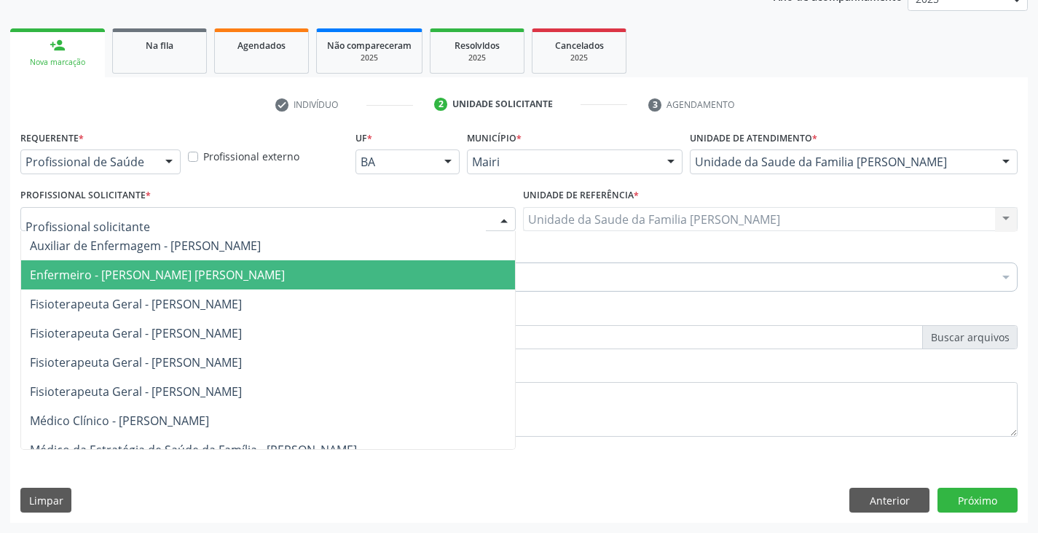
click at [114, 270] on span "Enfermeiro - [PERSON_NAME] [PERSON_NAME]" at bounding box center [157, 275] width 255 height 16
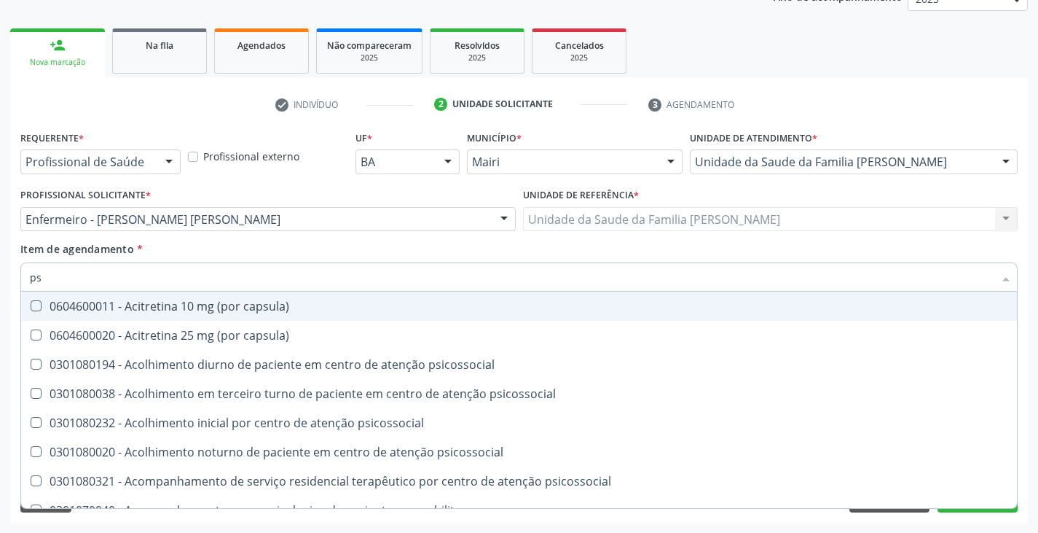
type input "psa"
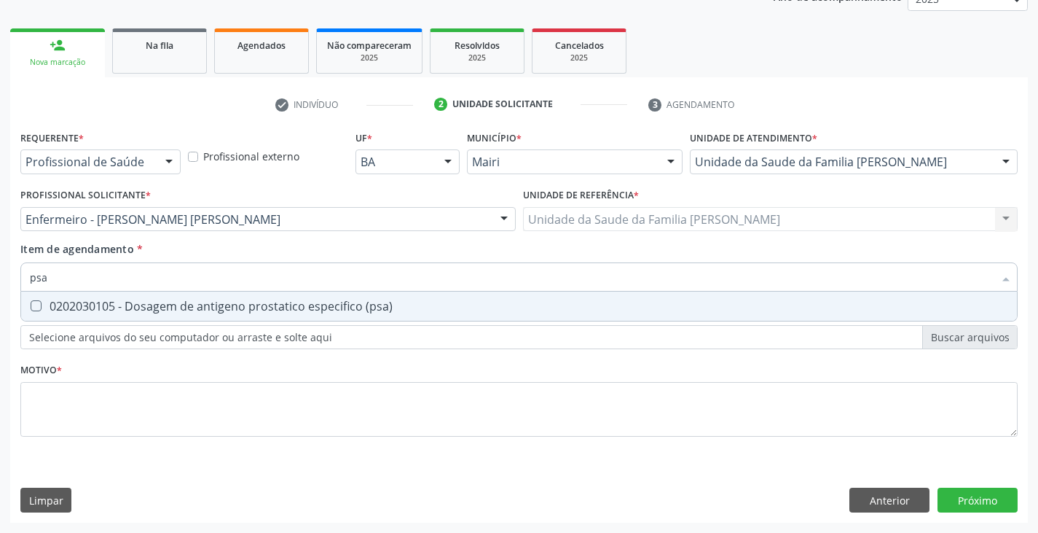
click at [138, 309] on div "0202030105 - Dosagem de antigeno prostatico especifico (psa)" at bounding box center [519, 306] width 979 height 12
checkbox \(psa\) "true"
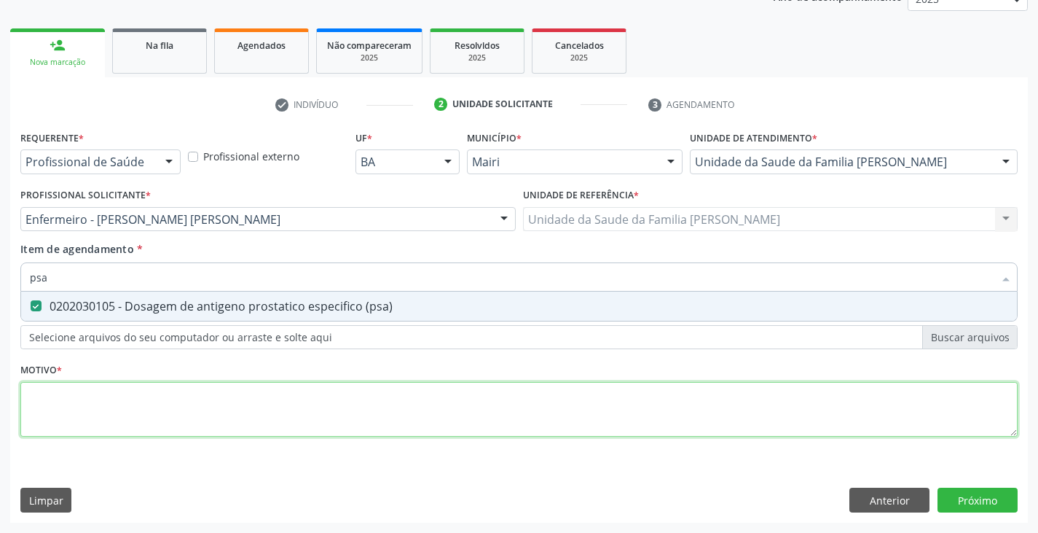
click at [145, 393] on div "Requerente * Profissional de Saúde Profissional de Saúde Paciente Nenhum result…" at bounding box center [518, 292] width 997 height 330
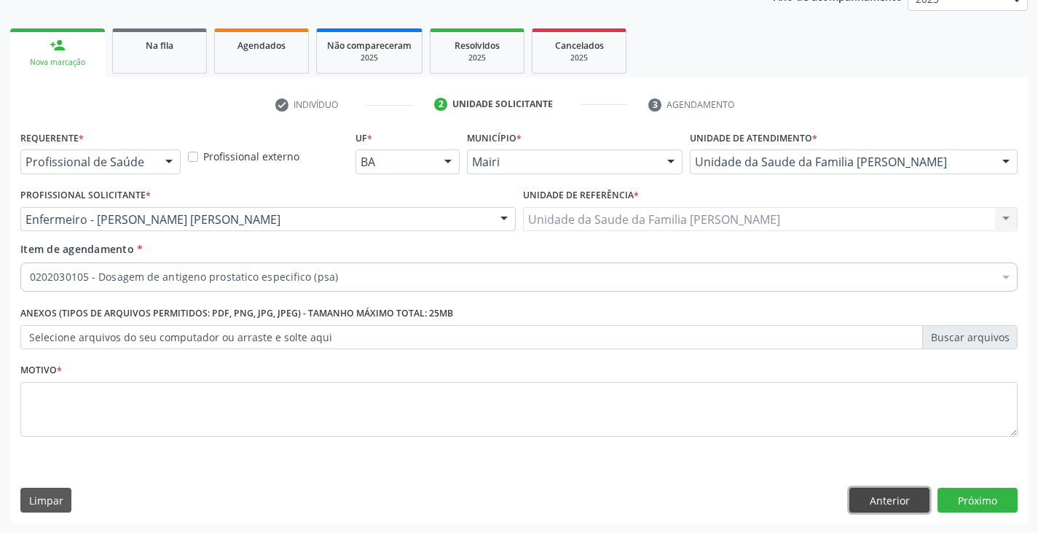
click at [885, 496] on button "Anterior" at bounding box center [890, 499] width 80 height 25
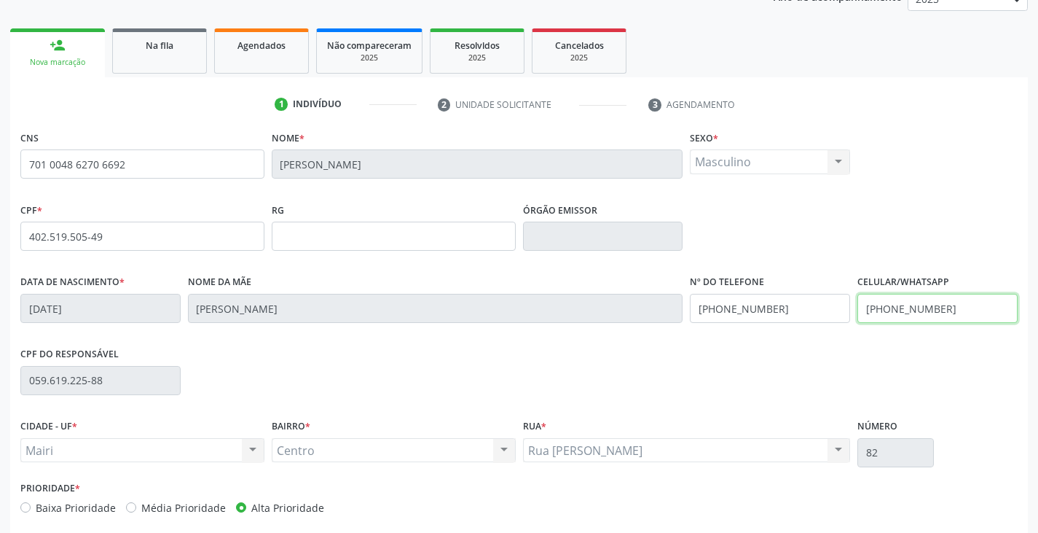
drag, startPoint x: 948, startPoint y: 309, endPoint x: 863, endPoint y: 318, distance: 85.1
click at [863, 318] on input "(74) 99946-9573" at bounding box center [938, 308] width 160 height 29
click at [890, 313] on input "(74) 99814-7929" at bounding box center [938, 308] width 160 height 29
click at [946, 307] on input "(74) 9814-7929" at bounding box center [938, 308] width 160 height 29
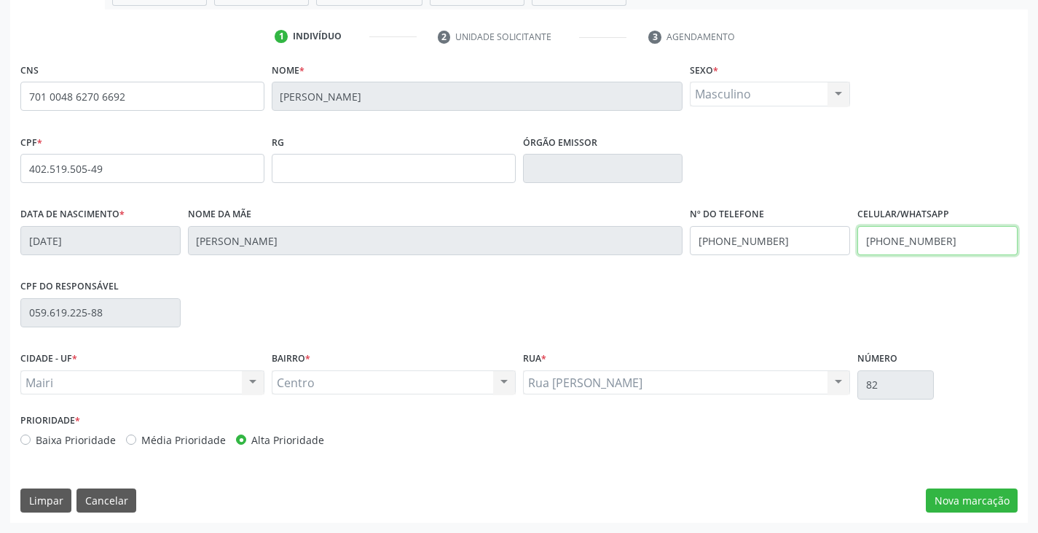
type input "(74) 98147-9293"
drag, startPoint x: 787, startPoint y: 240, endPoint x: 685, endPoint y: 256, distance: 103.3
click at [685, 256] on div "Data de nascimento * 10/10/1965 Nome da mãe Edelzuita Alves da Silva Nº do Tele…" at bounding box center [519, 239] width 1005 height 72
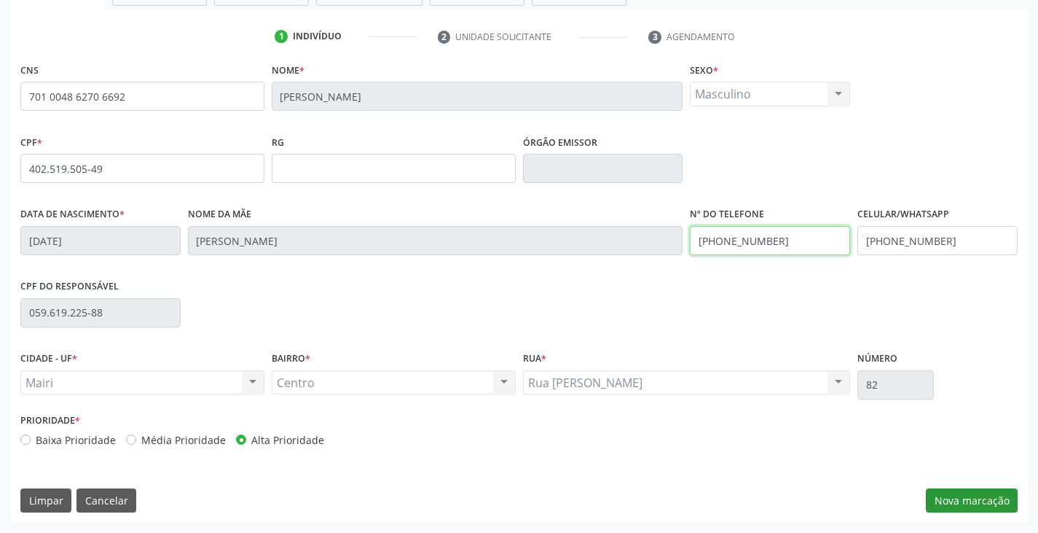
type input "(74) 98147-9293"
click at [945, 504] on button "Nova marcação" at bounding box center [972, 500] width 92 height 25
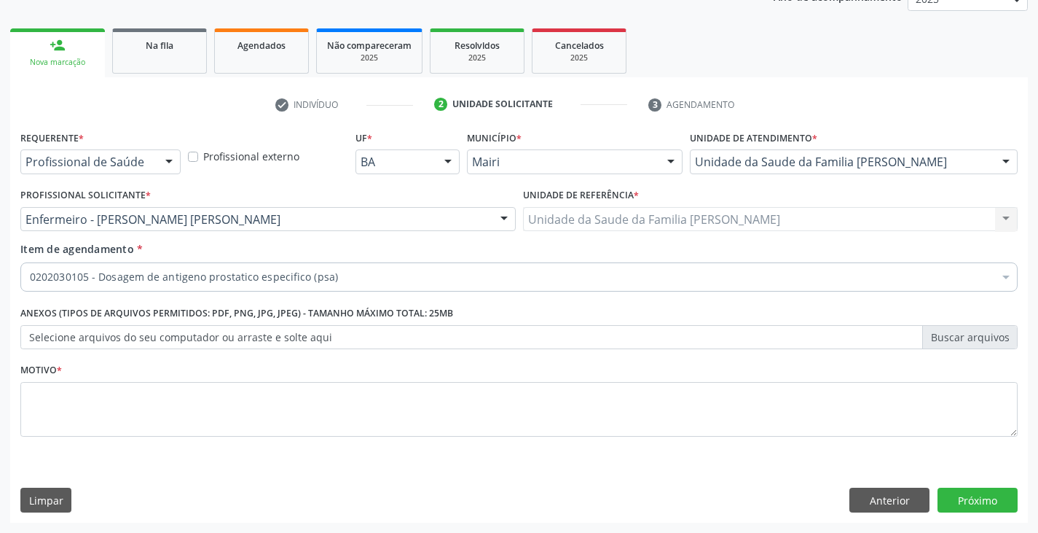
scroll to position [189, 0]
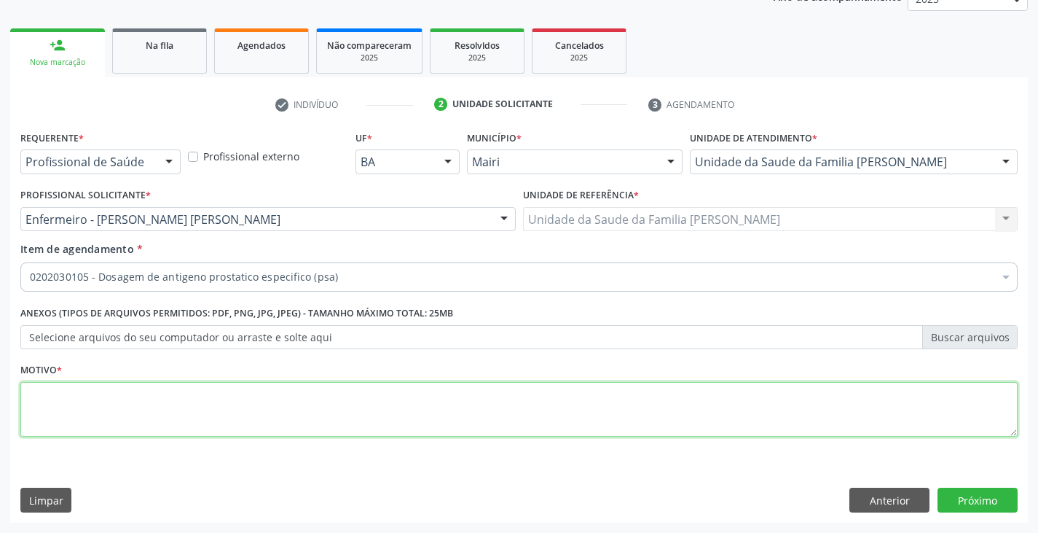
click at [245, 406] on textarea at bounding box center [518, 409] width 997 height 55
type textarea "avaliação, acs Janelma"
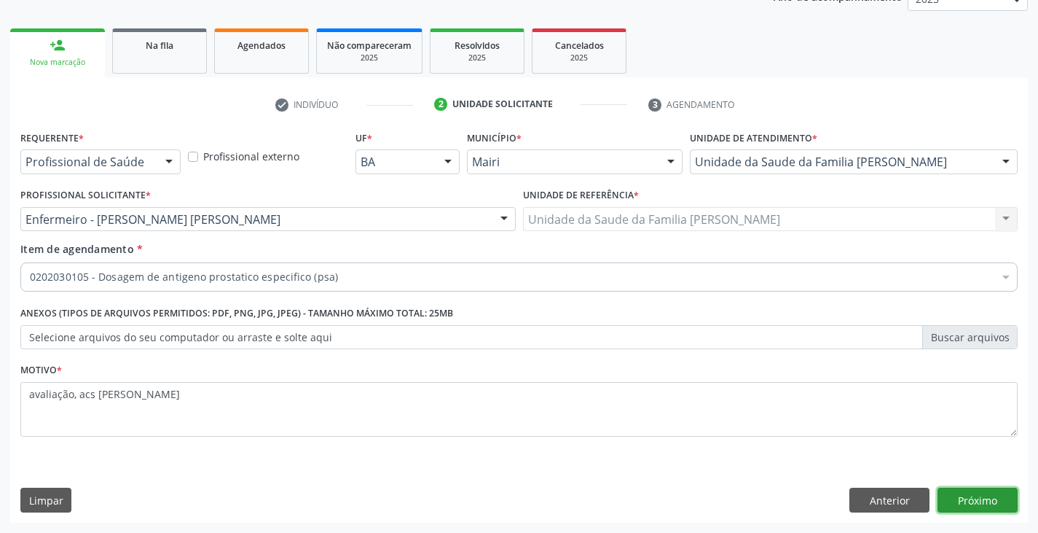
click at [1008, 498] on button "Próximo" at bounding box center [978, 499] width 80 height 25
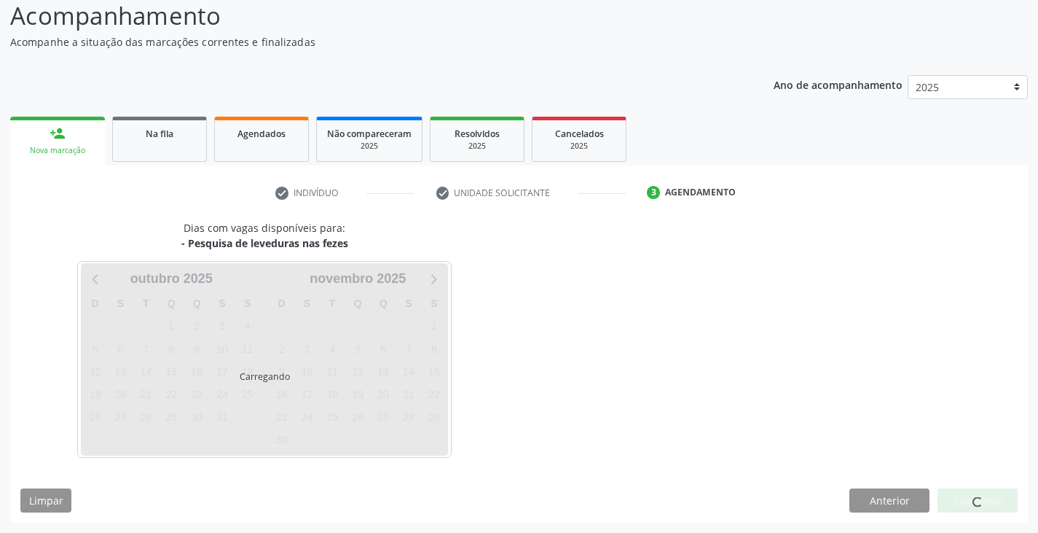
scroll to position [144, 0]
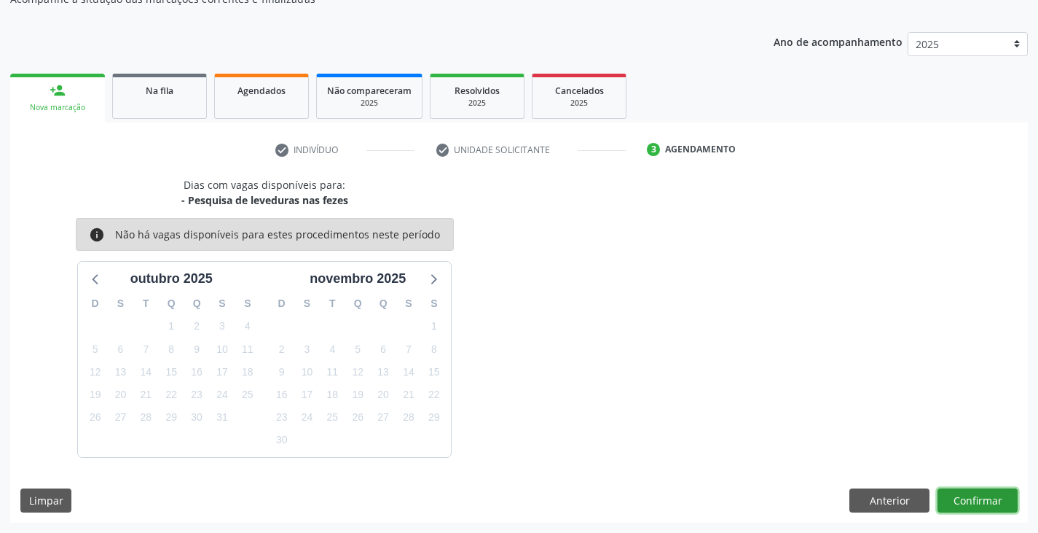
click at [1007, 498] on button "Confirmar" at bounding box center [978, 500] width 80 height 25
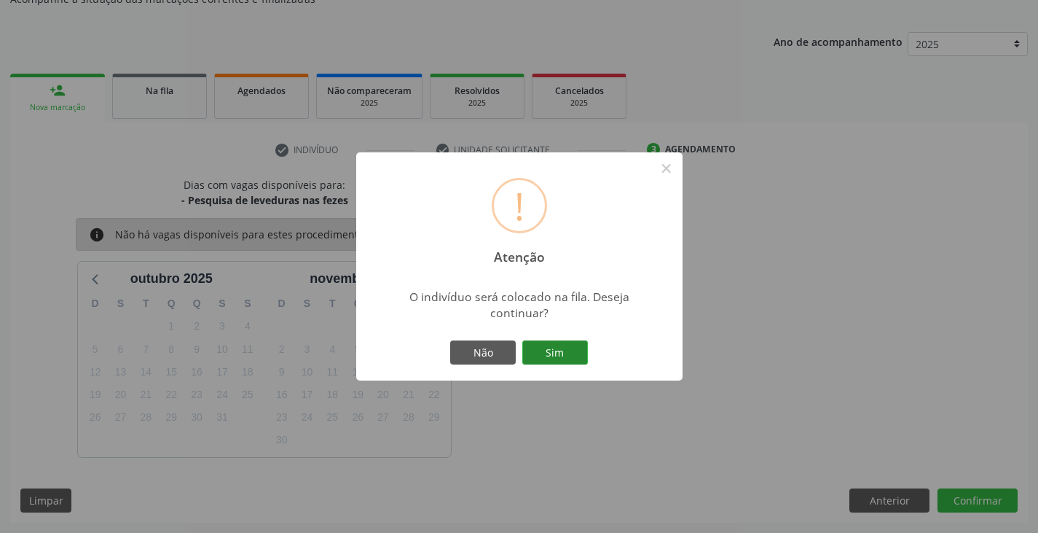
click at [571, 356] on button "Sim" at bounding box center [555, 352] width 66 height 25
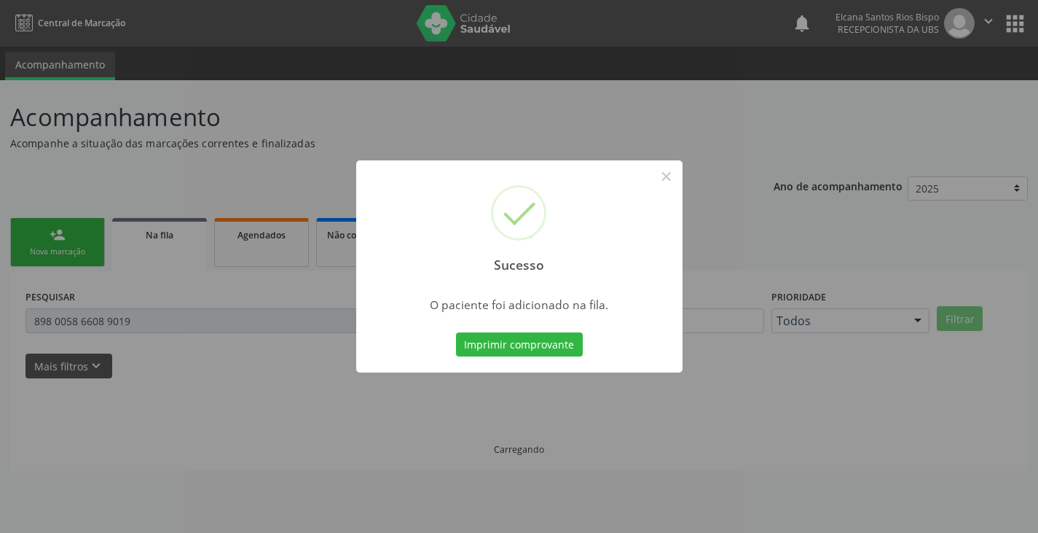
scroll to position [0, 0]
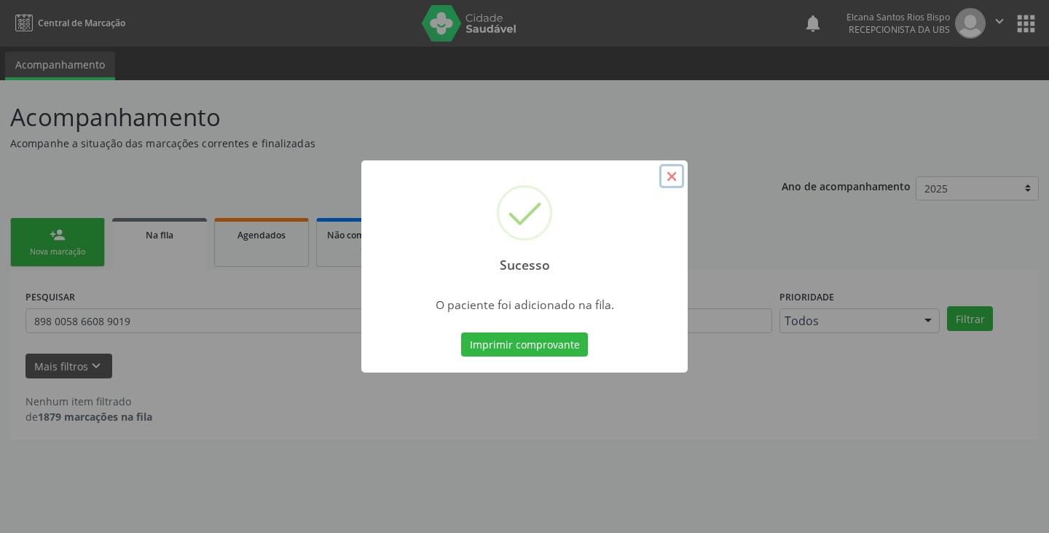
click at [667, 174] on button "×" at bounding box center [671, 176] width 25 height 25
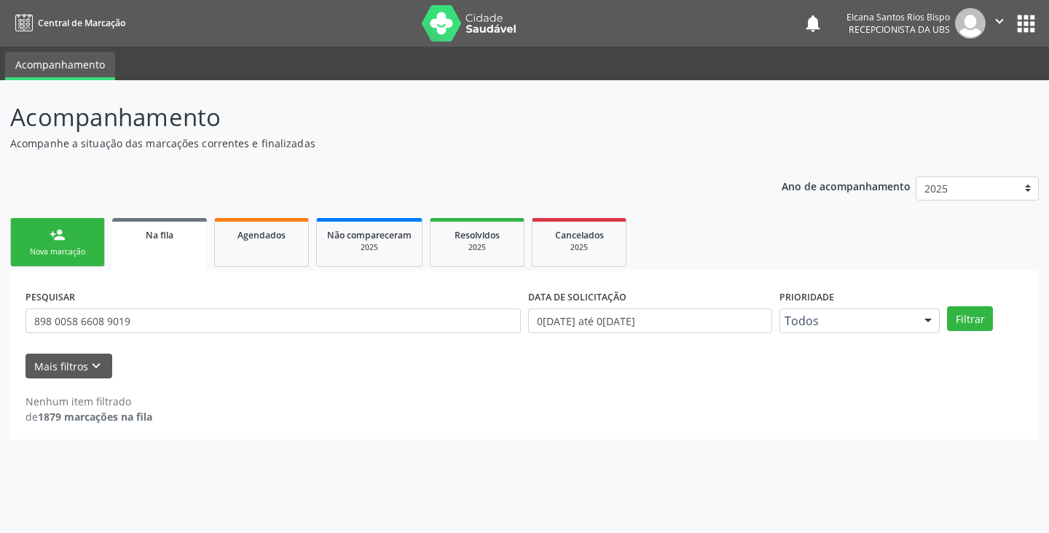
click at [87, 247] on div "Nova marcação" at bounding box center [57, 251] width 73 height 11
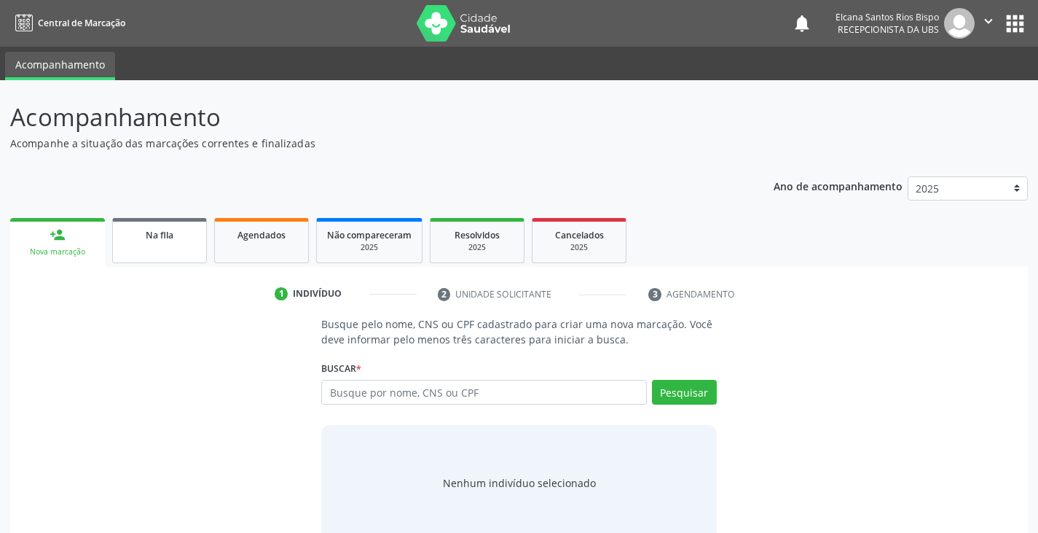
click at [160, 246] on link "Na fila" at bounding box center [159, 240] width 95 height 45
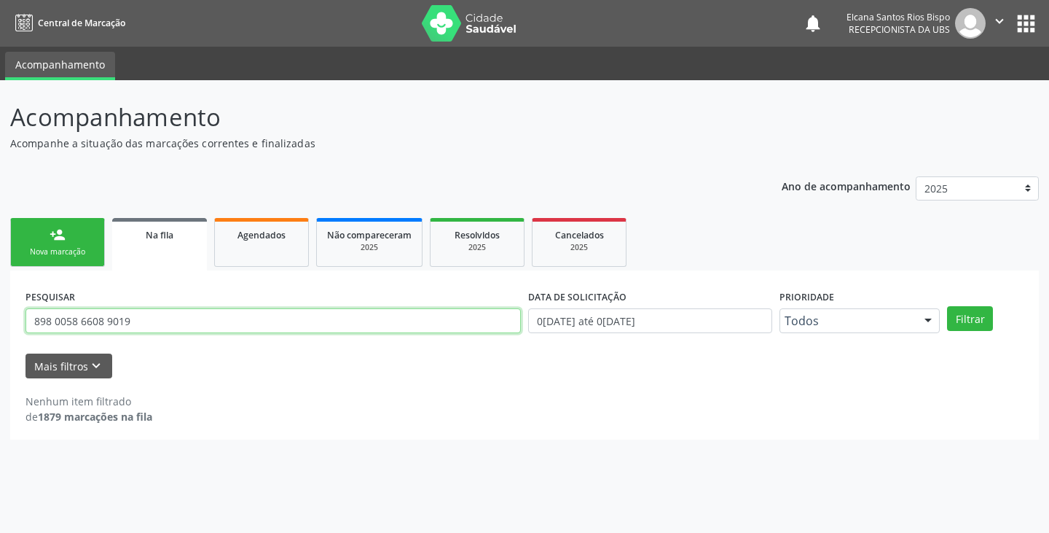
drag, startPoint x: 212, startPoint y: 326, endPoint x: 35, endPoint y: 278, distance: 183.5
click at [35, 278] on div "PESQUISAR 898 0058 6608 9019 DATA DE SOLICITAÇÃO 01/01/2019 até 02/10/2025 Prio…" at bounding box center [524, 354] width 1029 height 169
type input "701004862706692"
click at [947, 306] on button "Filtrar" at bounding box center [970, 318] width 46 height 25
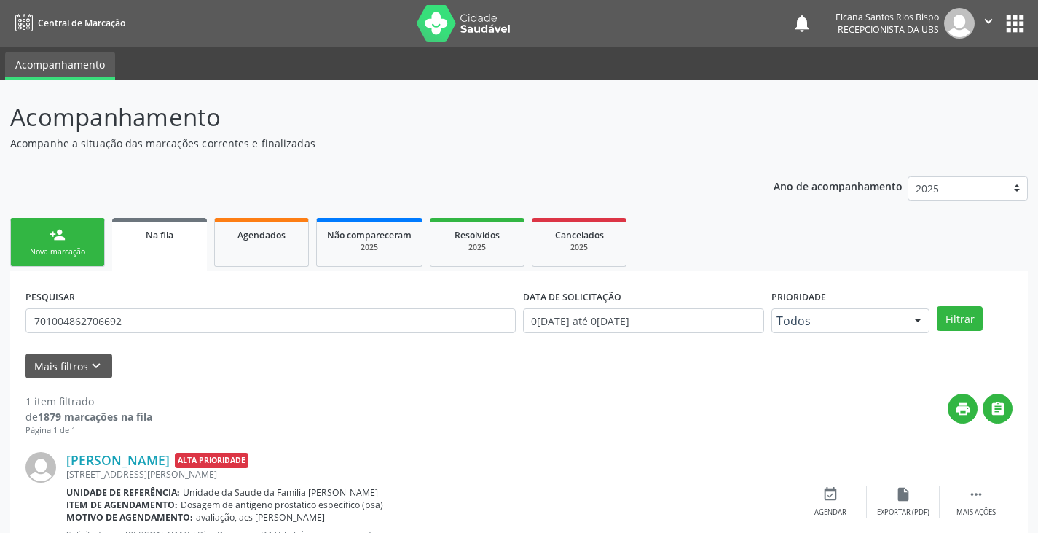
scroll to position [59, 0]
